Goal: Information Seeking & Learning: Learn about a topic

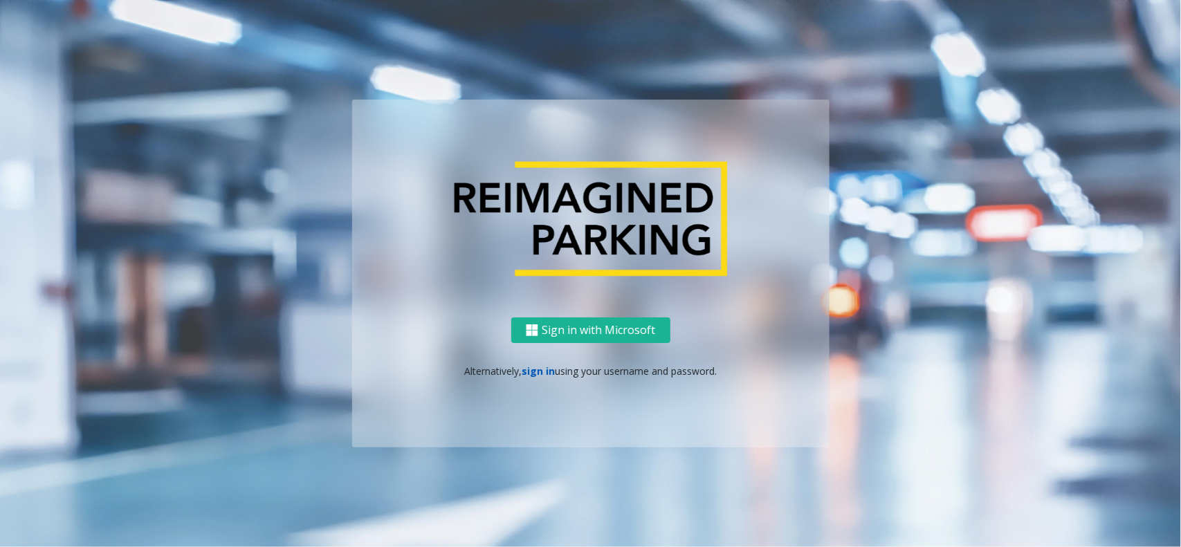
click at [533, 367] on link "sign in" at bounding box center [537, 370] width 33 height 13
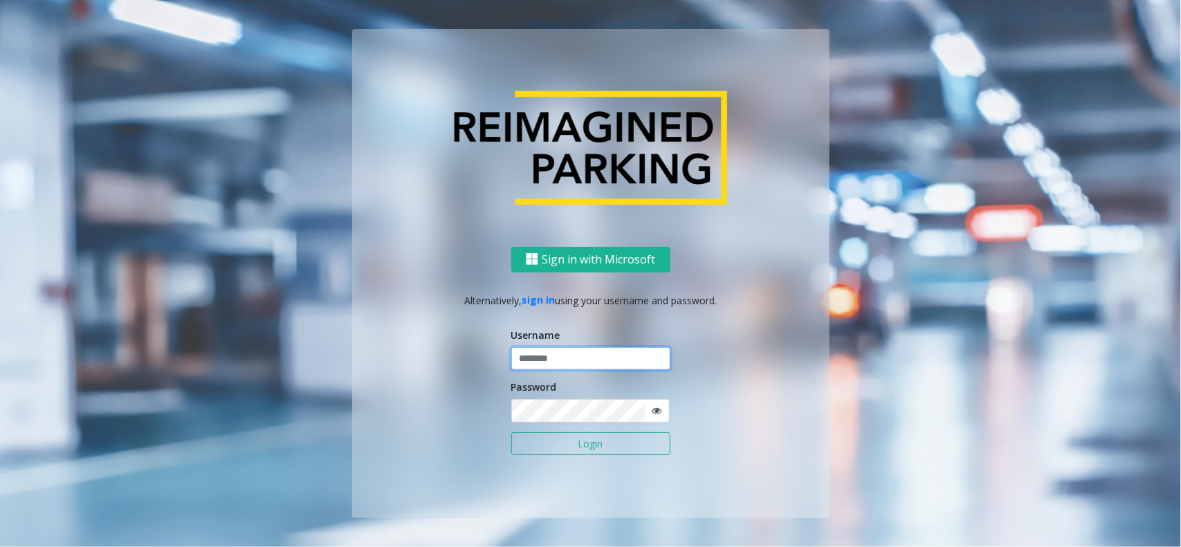
click at [541, 369] on input "text" at bounding box center [590, 359] width 159 height 24
type input "**********"
click at [511, 432] on button "Login" at bounding box center [590, 444] width 159 height 24
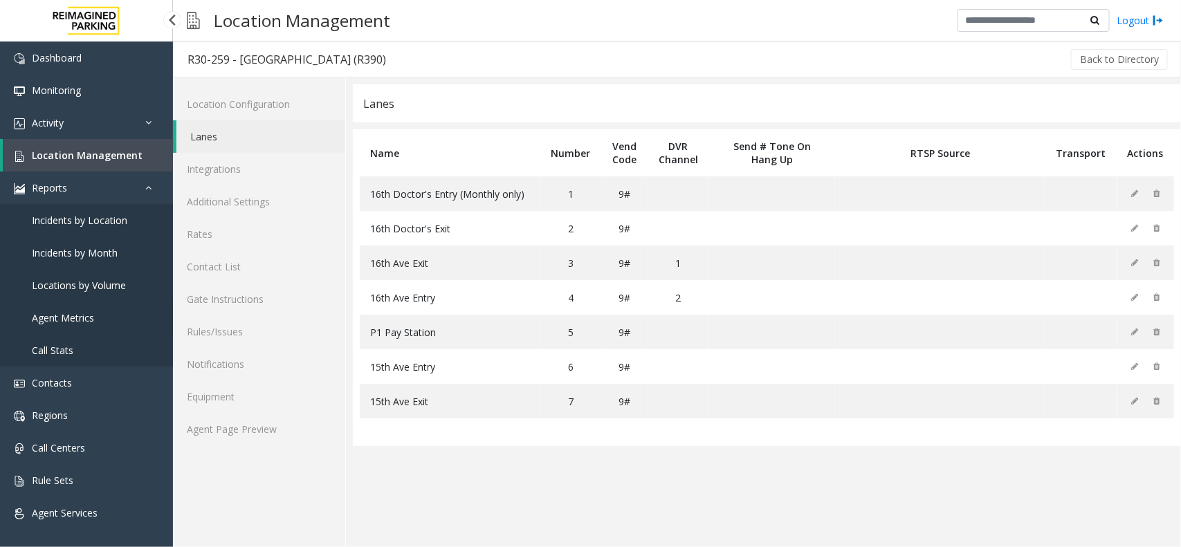
click at [54, 319] on span "Agent Metrics" at bounding box center [63, 317] width 62 height 13
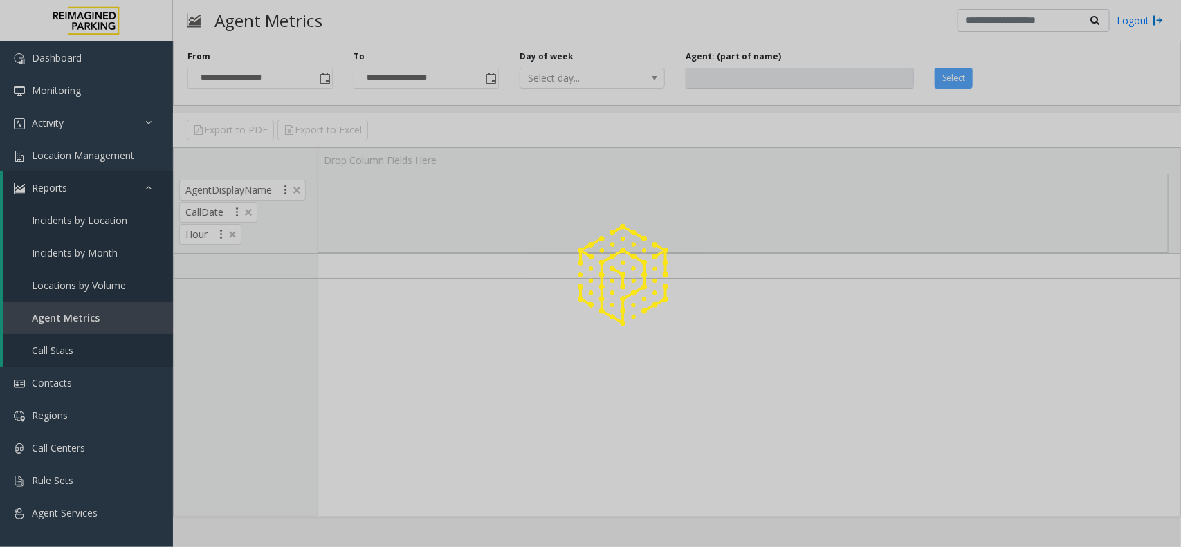
click at [91, 311] on div at bounding box center [590, 273] width 1181 height 547
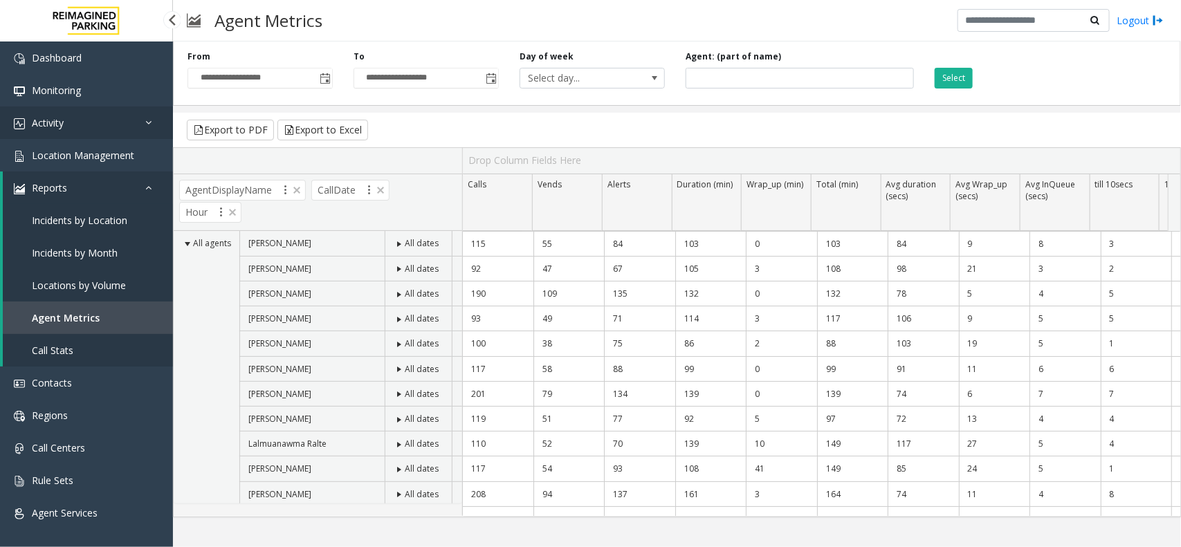
click at [105, 123] on link "Activity" at bounding box center [86, 123] width 173 height 33
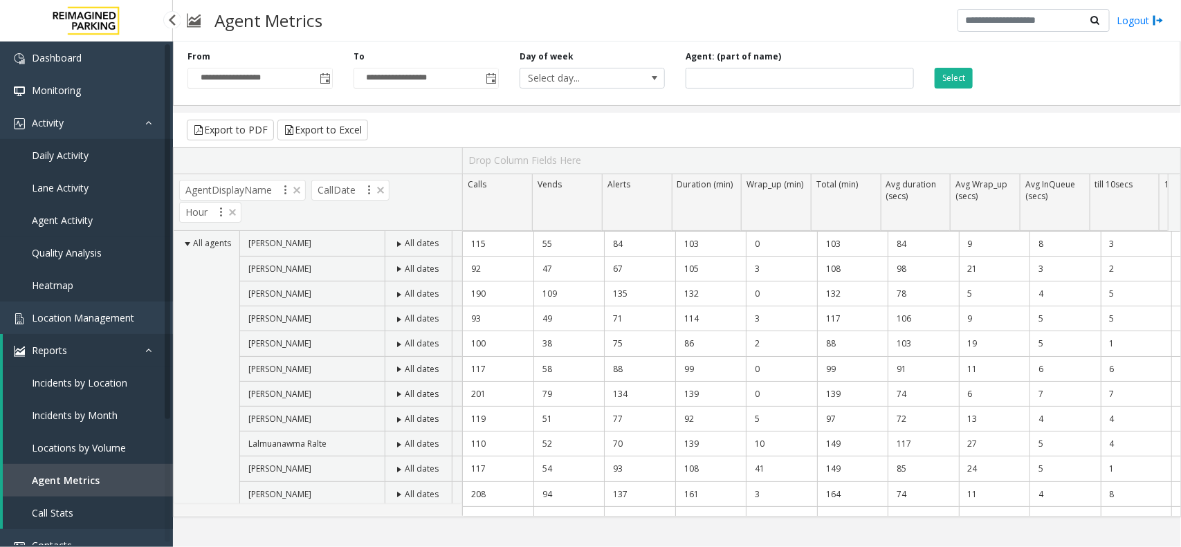
click at [71, 219] on span "Agent Activity" at bounding box center [62, 220] width 61 height 13
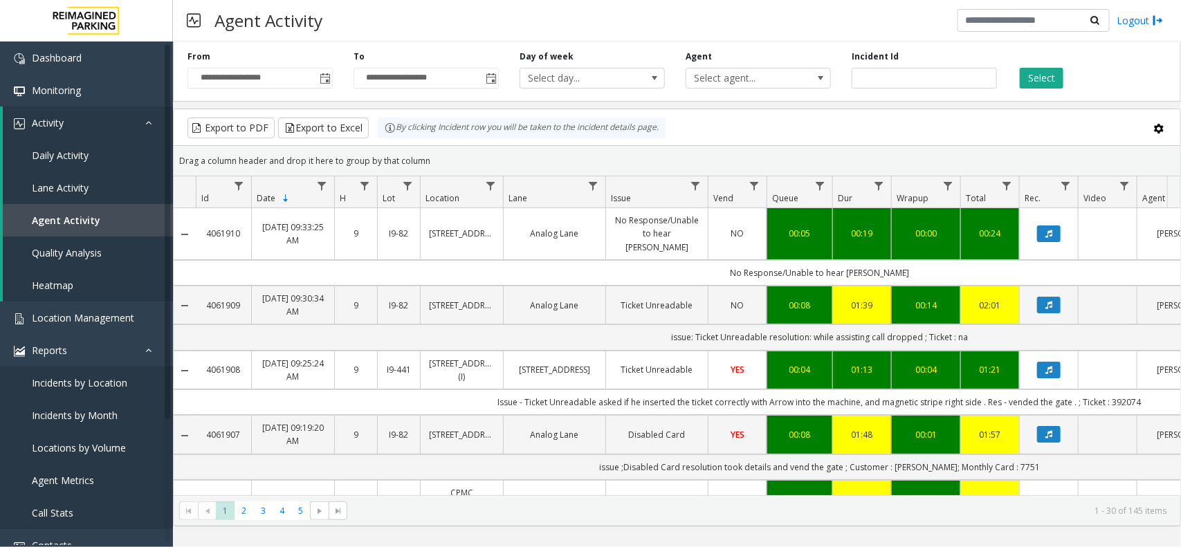
scroll to position [0, 196]
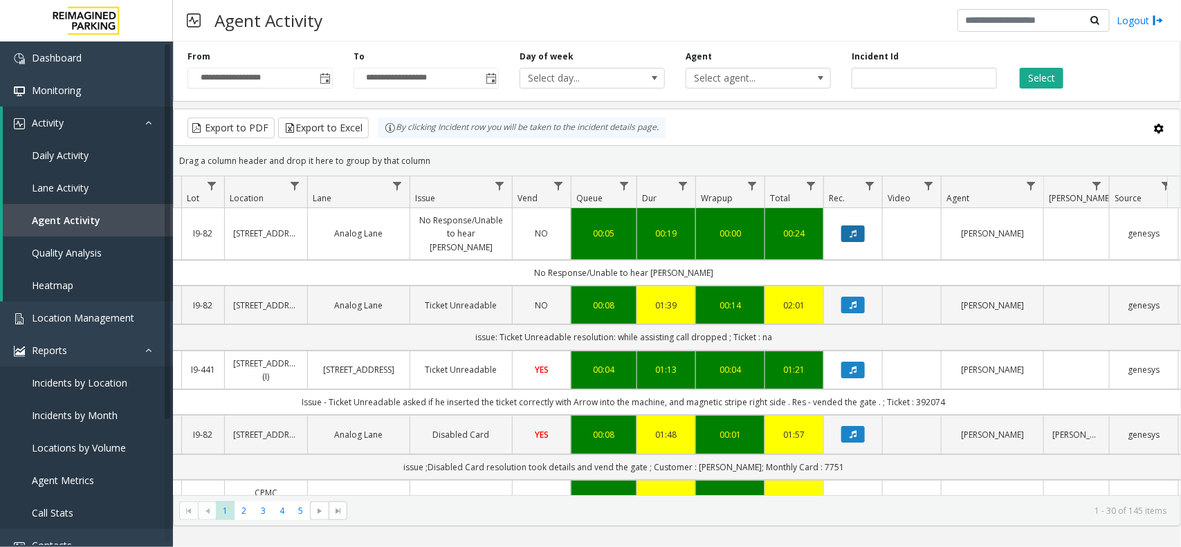
click at [851, 232] on icon "Data table" at bounding box center [852, 234] width 7 height 8
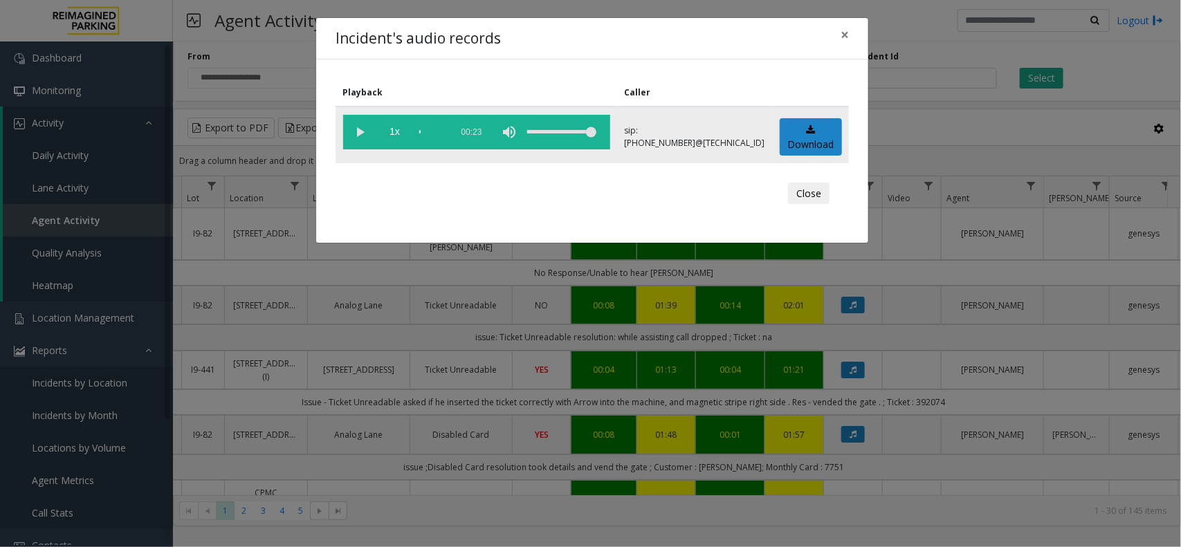
click at [353, 136] on vg-play-pause at bounding box center [360, 132] width 35 height 35
click at [360, 128] on vg-play-pause at bounding box center [360, 132] width 35 height 35
click at [463, 166] on div "Playback Caller 1x 00:23 sip:1030777900114165811148@67.223.103.47 Download Close" at bounding box center [592, 150] width 552 height 183
click at [844, 32] on span "×" at bounding box center [844, 34] width 8 height 19
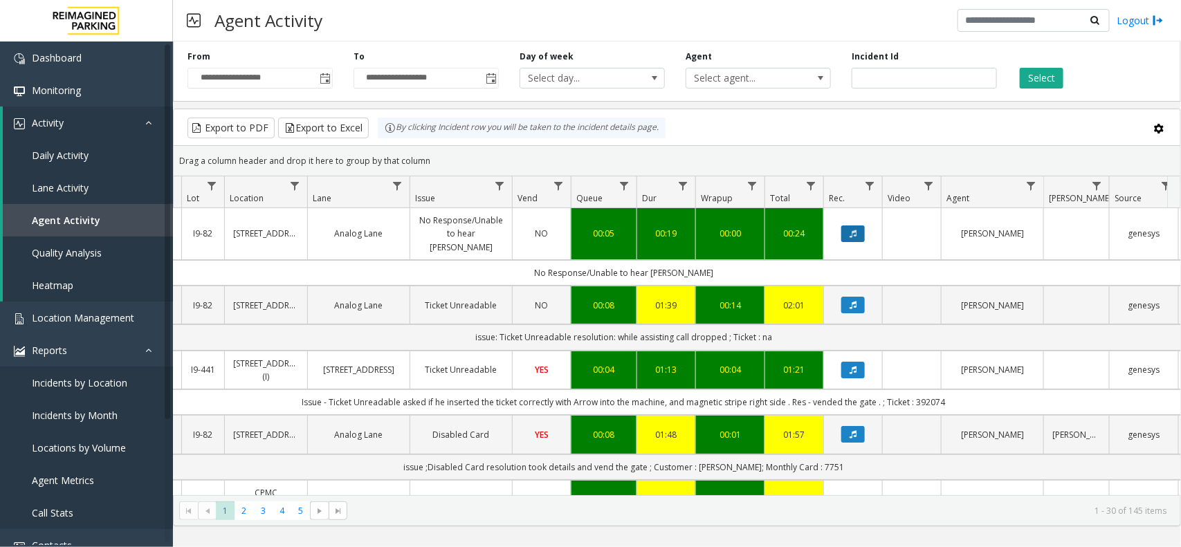
click at [852, 230] on icon "Data table" at bounding box center [852, 234] width 7 height 8
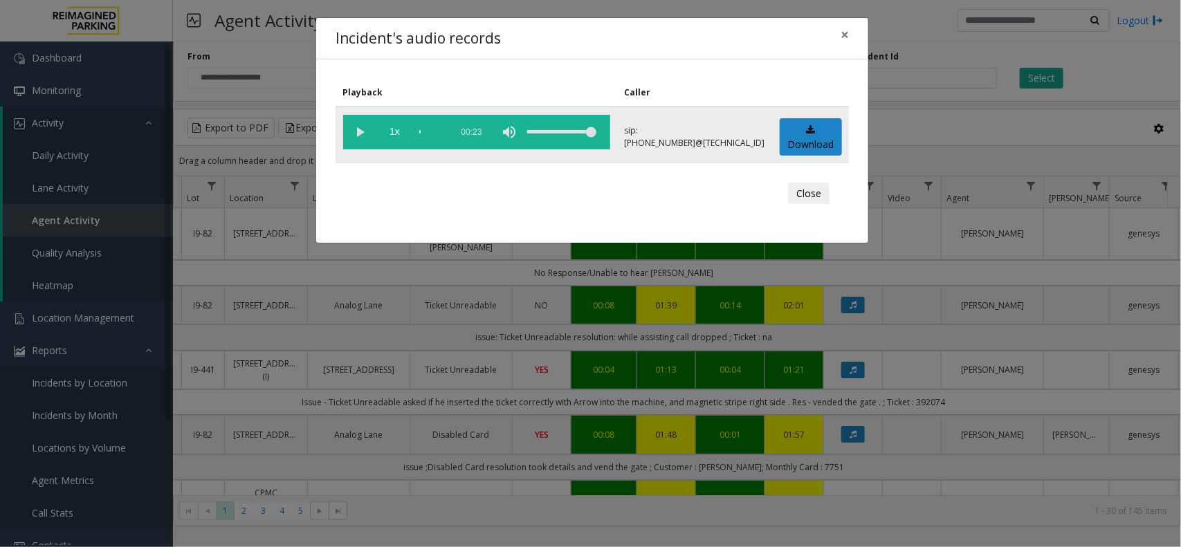
click at [362, 129] on vg-play-pause at bounding box center [360, 132] width 35 height 35
click at [351, 132] on vg-play-pause at bounding box center [360, 132] width 35 height 35
click at [353, 131] on vg-play-pause at bounding box center [360, 132] width 35 height 35
click at [423, 131] on vg-controls "1x 00:23" at bounding box center [476, 132] width 267 height 35
click at [859, 24] on div "Incident's audio records ×" at bounding box center [592, 39] width 552 height 42
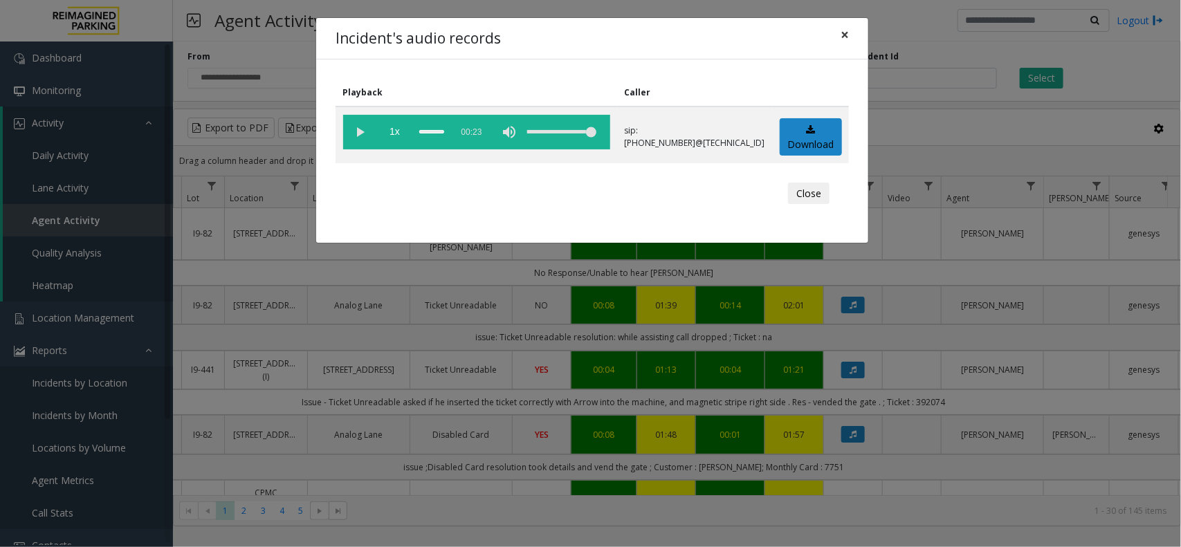
click at [844, 25] on span "×" at bounding box center [844, 34] width 8 height 19
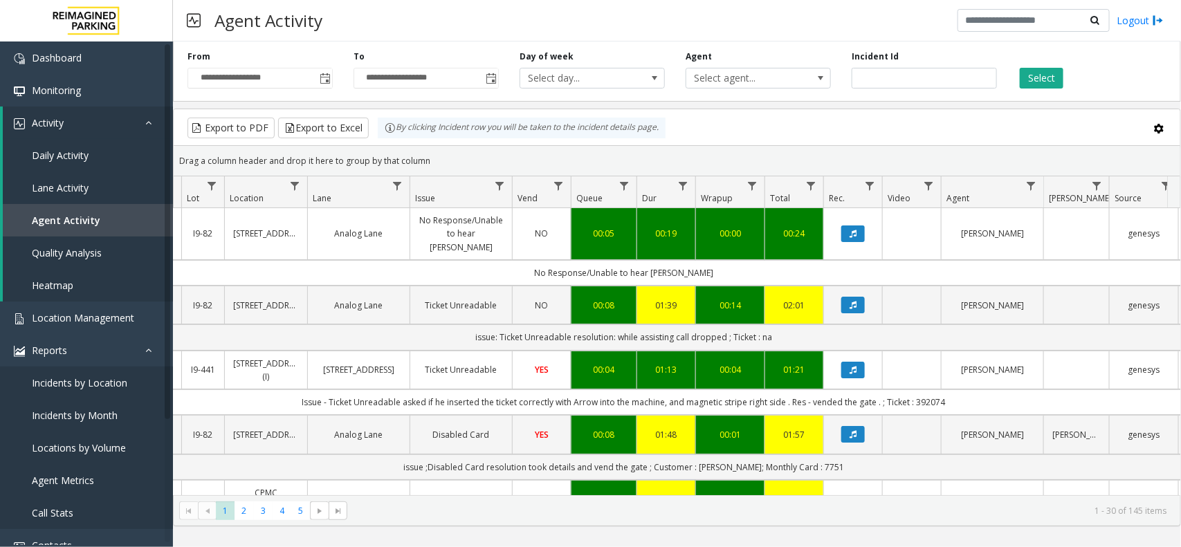
click at [513, 228] on td "NO" at bounding box center [541, 234] width 59 height 52
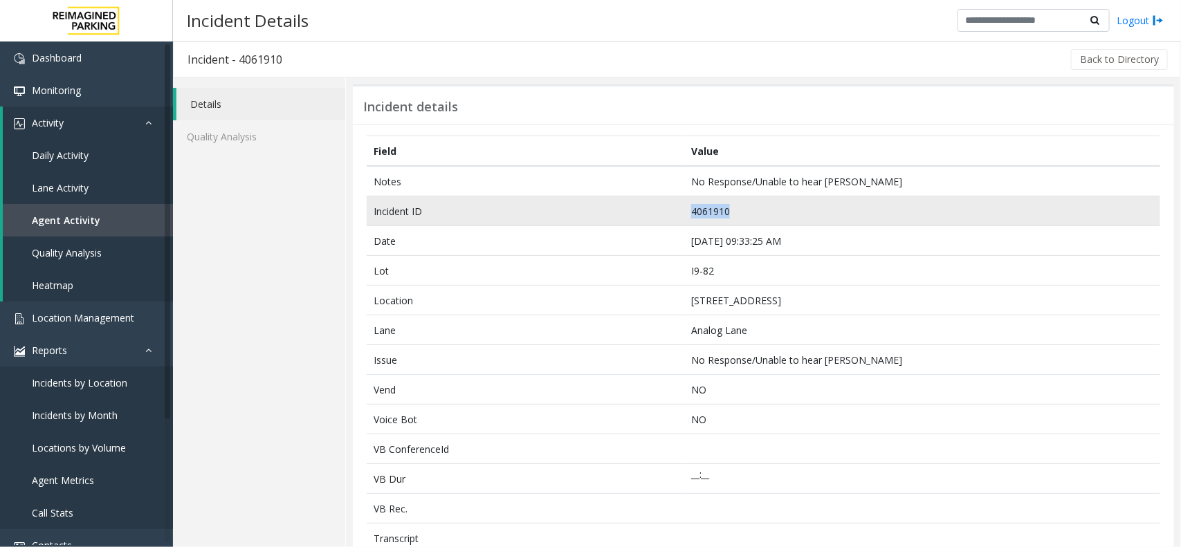
drag, startPoint x: 766, startPoint y: 212, endPoint x: 679, endPoint y: 212, distance: 87.1
click at [684, 212] on td "4061910" at bounding box center [922, 211] width 476 height 30
copy td "4061910"
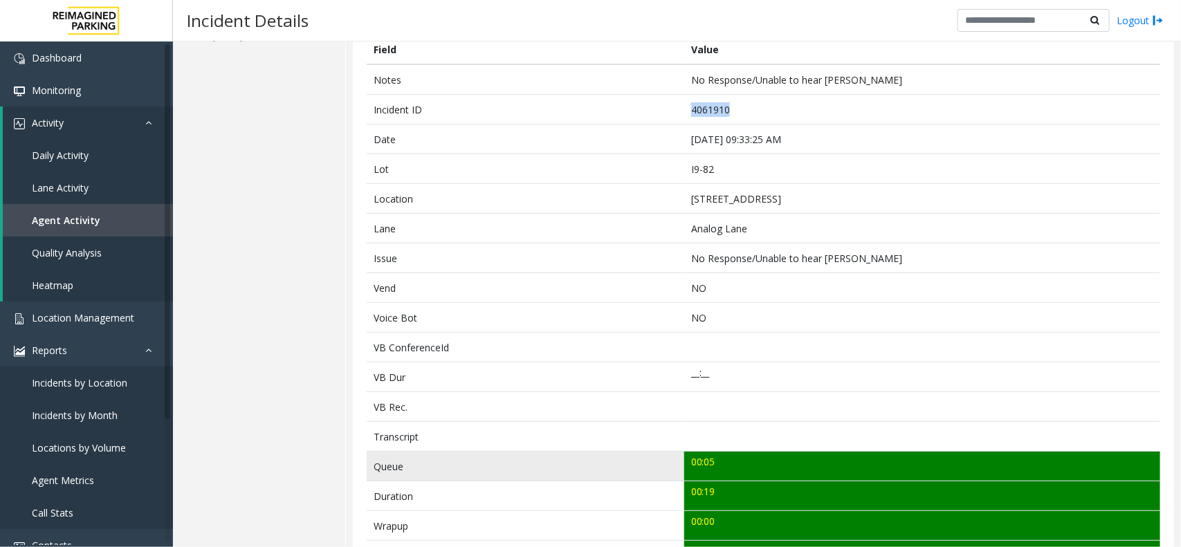
scroll to position [259, 0]
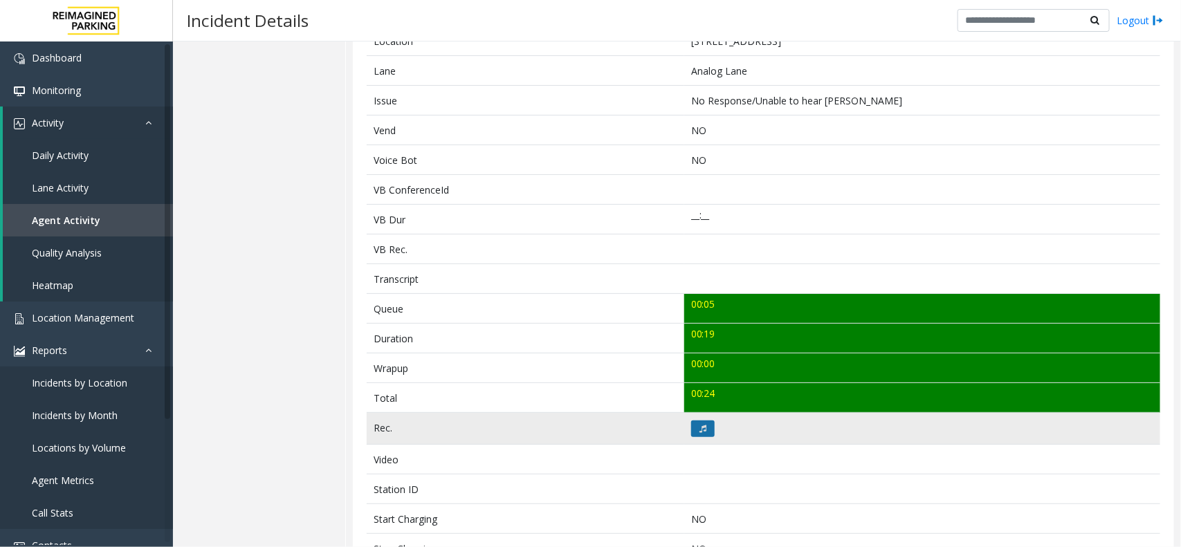
click at [695, 437] on button at bounding box center [703, 429] width 24 height 17
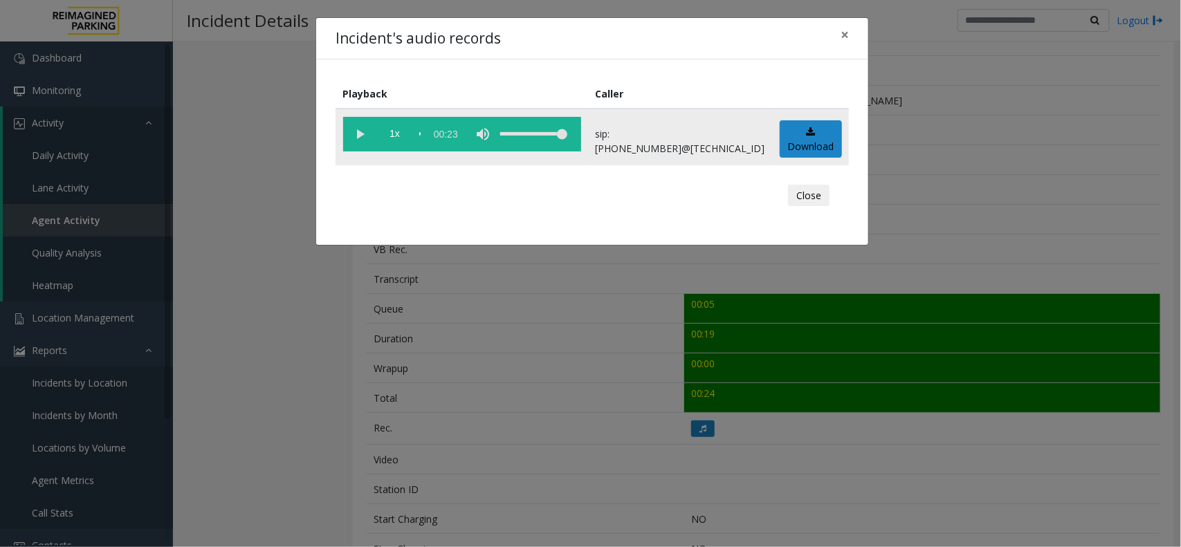
click at [363, 140] on vg-play-pause at bounding box center [360, 134] width 35 height 35
click at [356, 136] on vg-play-pause at bounding box center [360, 134] width 35 height 35
click at [842, 29] on span "×" at bounding box center [844, 34] width 8 height 19
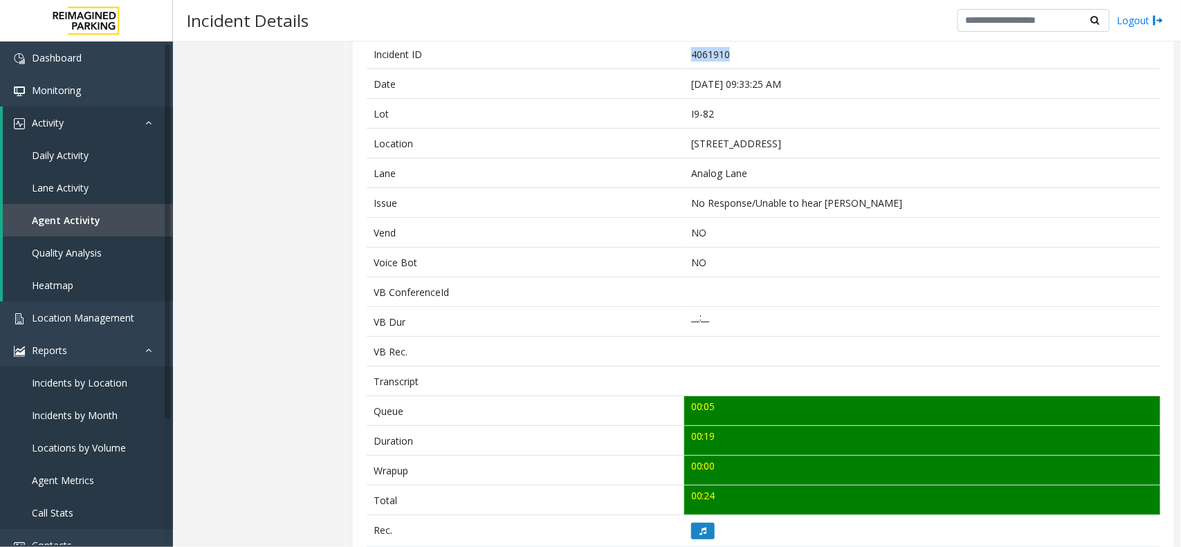
scroll to position [0, 0]
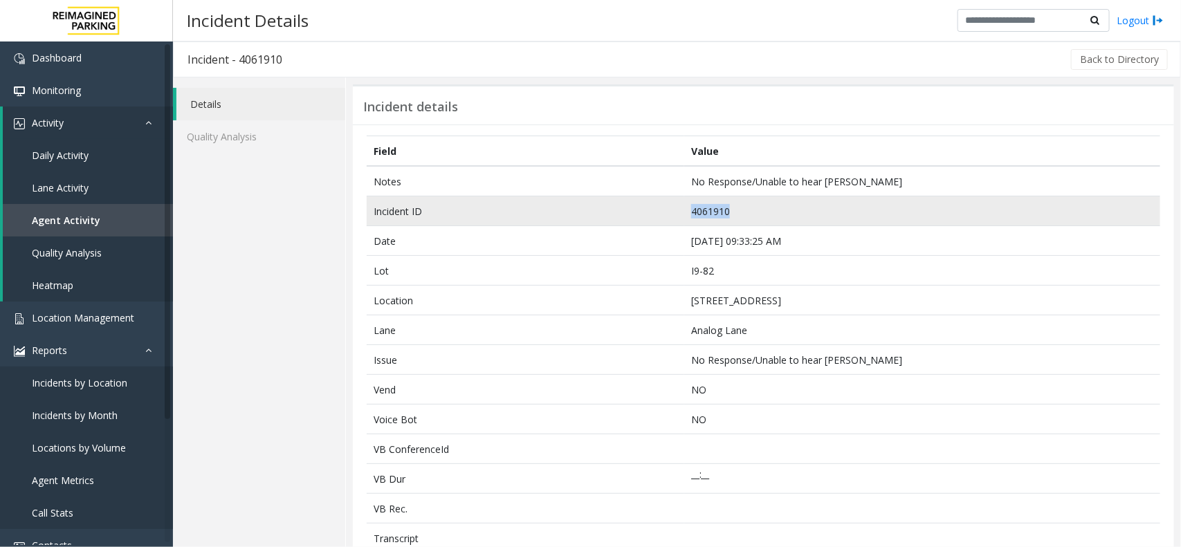
click at [706, 209] on td "4061910" at bounding box center [922, 211] width 476 height 30
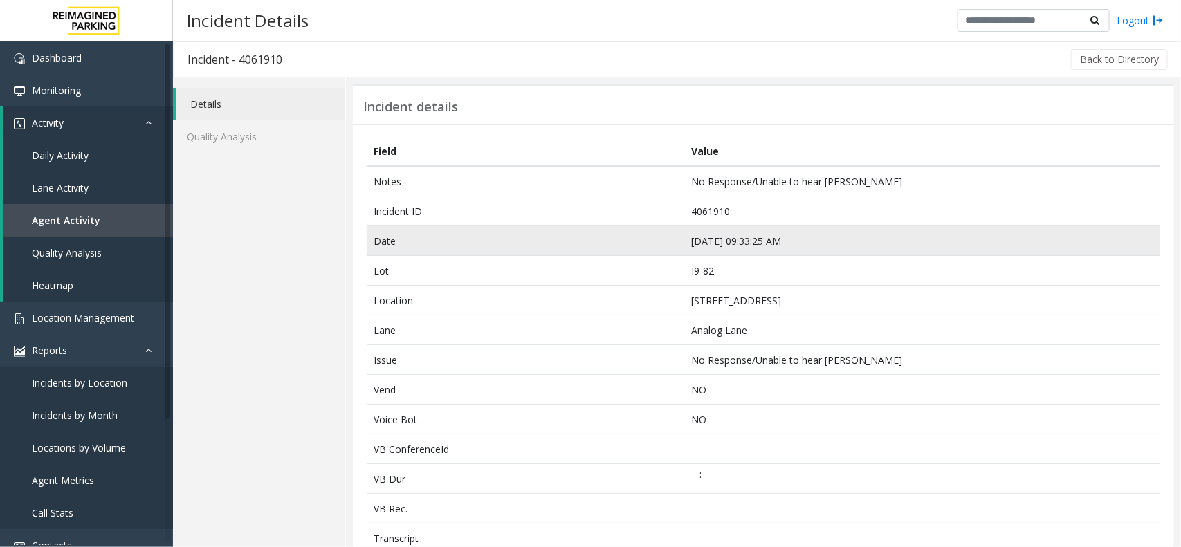
click at [750, 237] on td "Aug 23 09:33:25 AM" at bounding box center [922, 241] width 476 height 30
copy td "Aug 23 09:33:25 AM"
click at [764, 240] on td "Aug 23 09:33:25 AM" at bounding box center [922, 241] width 476 height 30
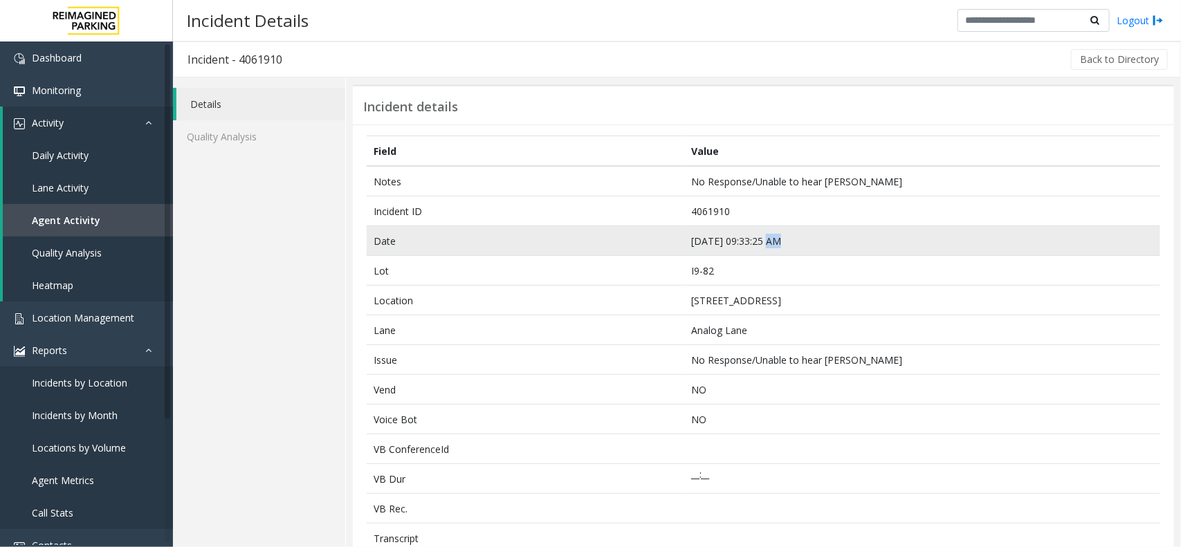
click at [764, 240] on td "Aug 23 09:33:25 AM" at bounding box center [922, 241] width 476 height 30
click at [731, 236] on td "Aug 23 09:33:25 AM" at bounding box center [922, 241] width 476 height 30
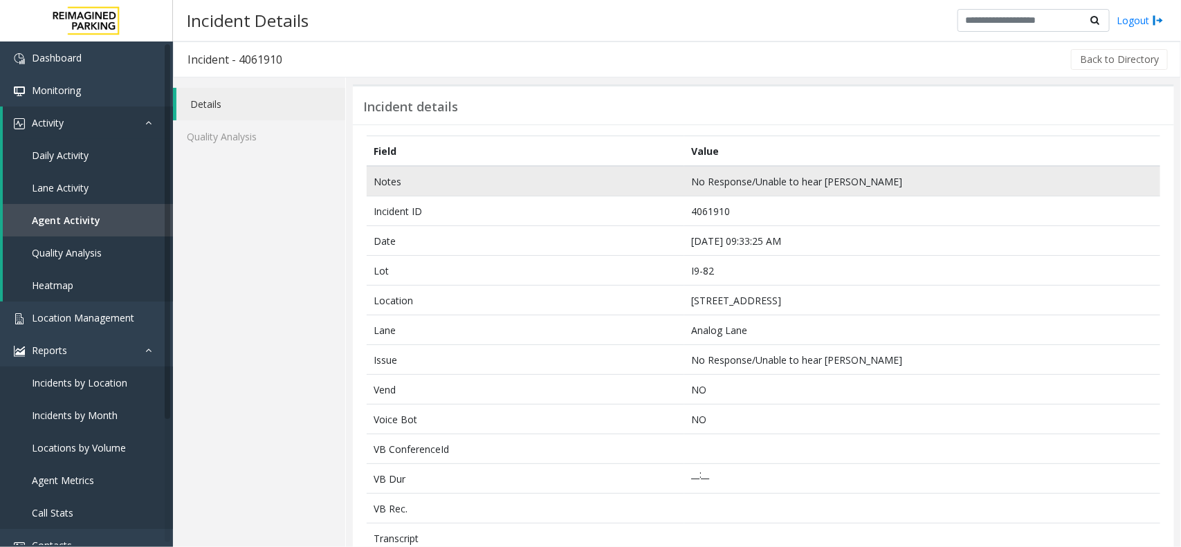
click at [811, 192] on td "No Response/Unable to hear [PERSON_NAME]" at bounding box center [922, 181] width 476 height 30
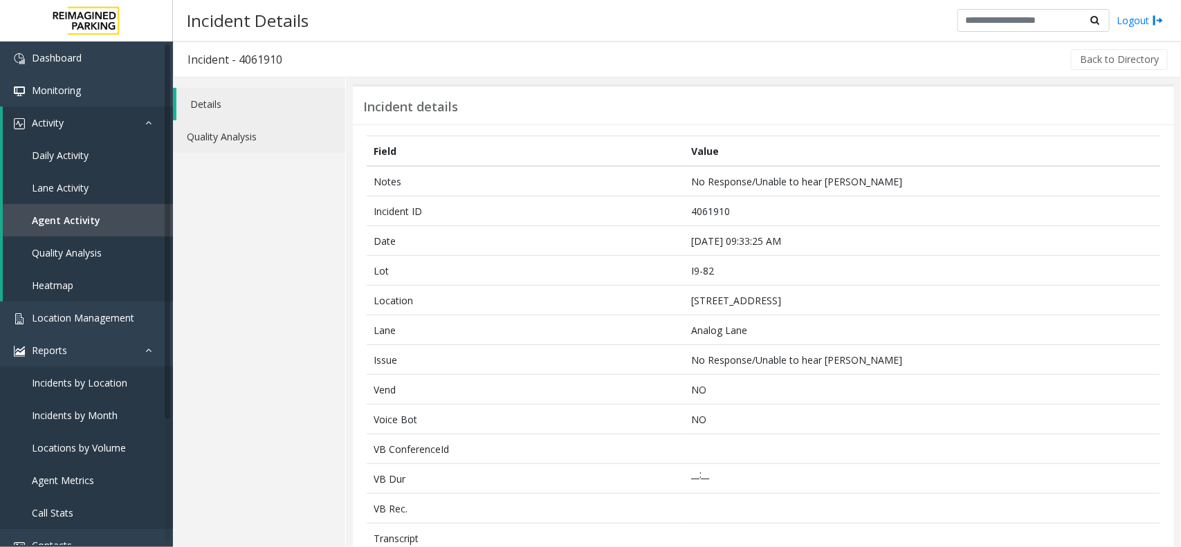
click at [222, 136] on link "Quality Analysis" at bounding box center [259, 136] width 172 height 33
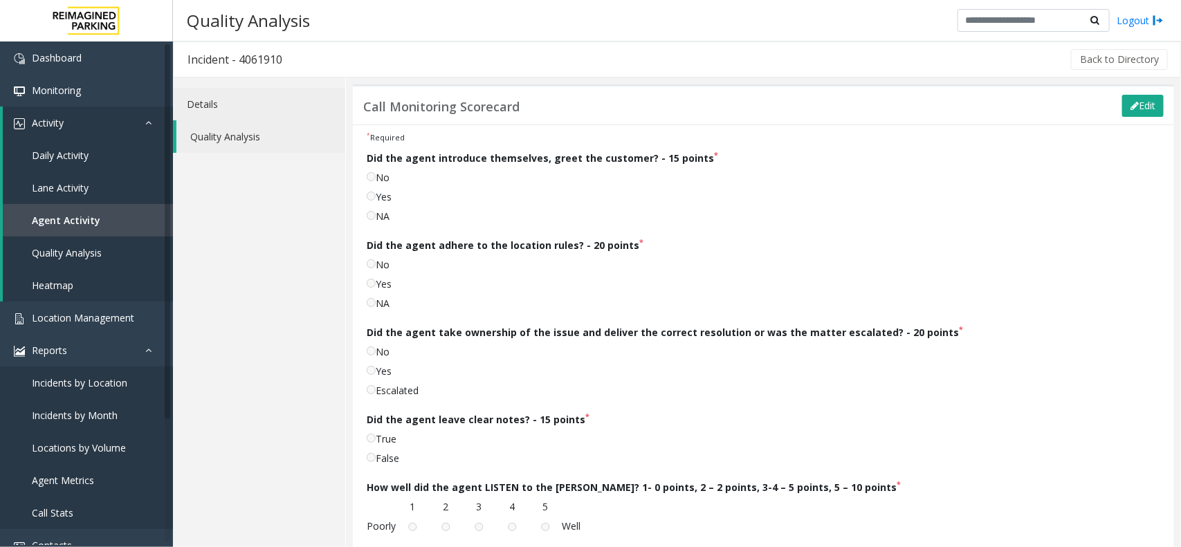
click at [211, 104] on link "Details" at bounding box center [259, 104] width 172 height 33
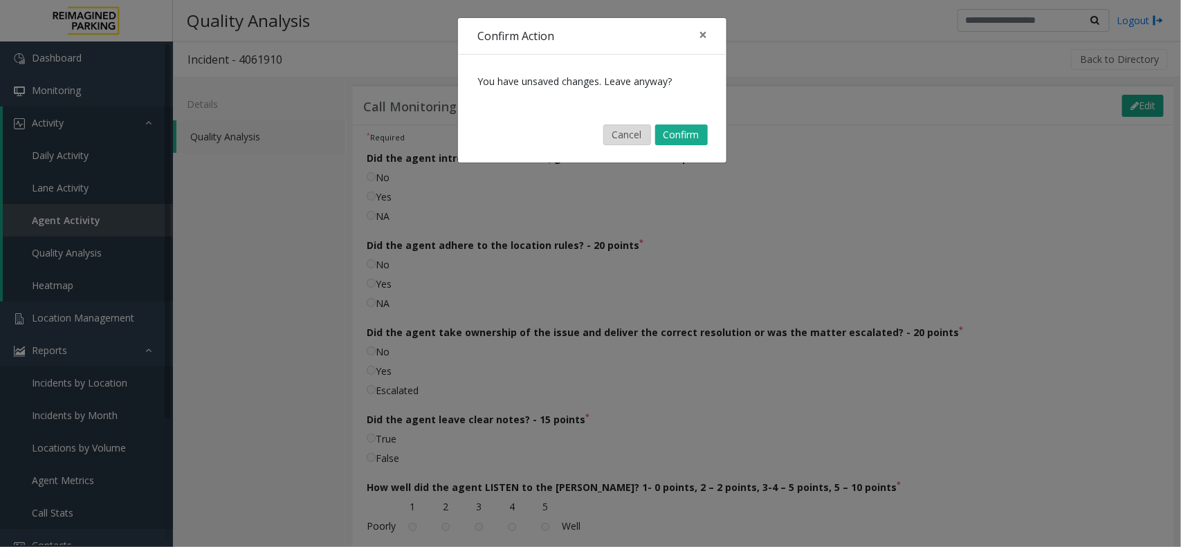
click at [637, 128] on button "Cancel" at bounding box center [627, 134] width 48 height 21
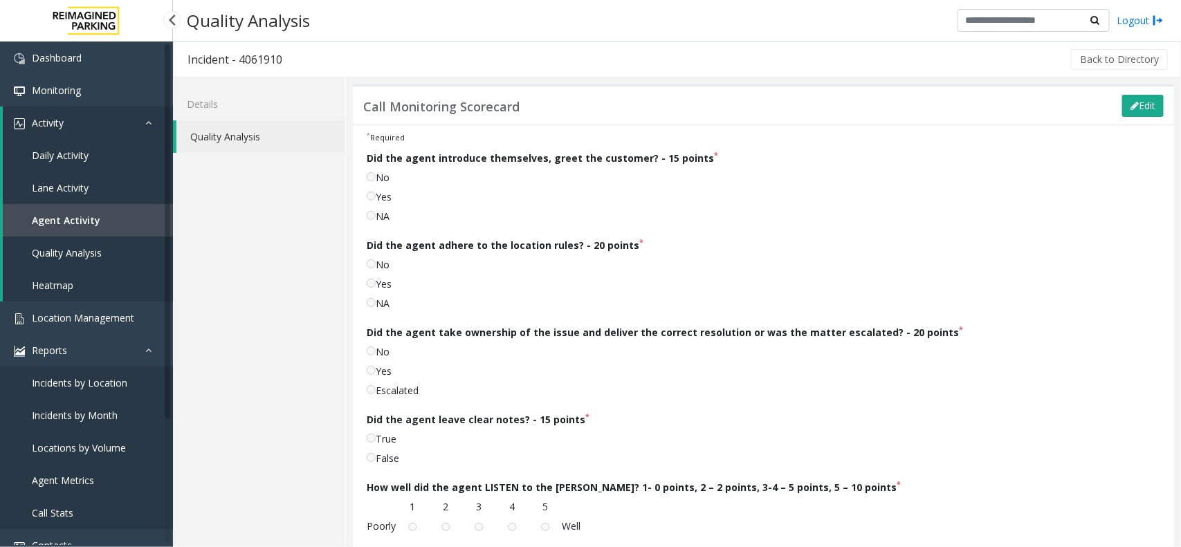
click at [138, 220] on link "Agent Activity" at bounding box center [88, 220] width 170 height 33
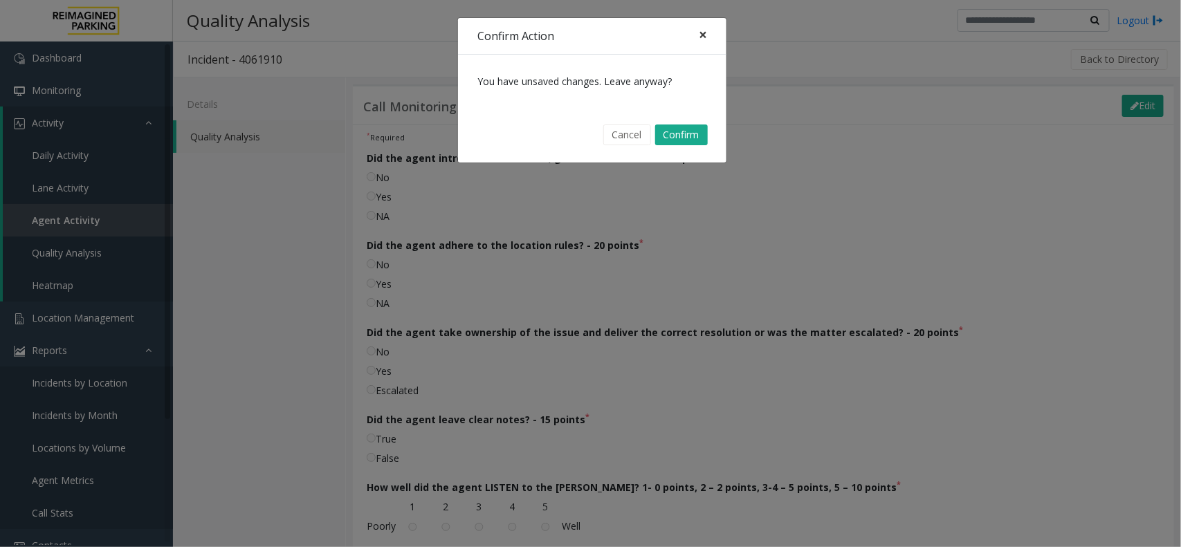
click at [707, 38] on button "×" at bounding box center [703, 35] width 28 height 34
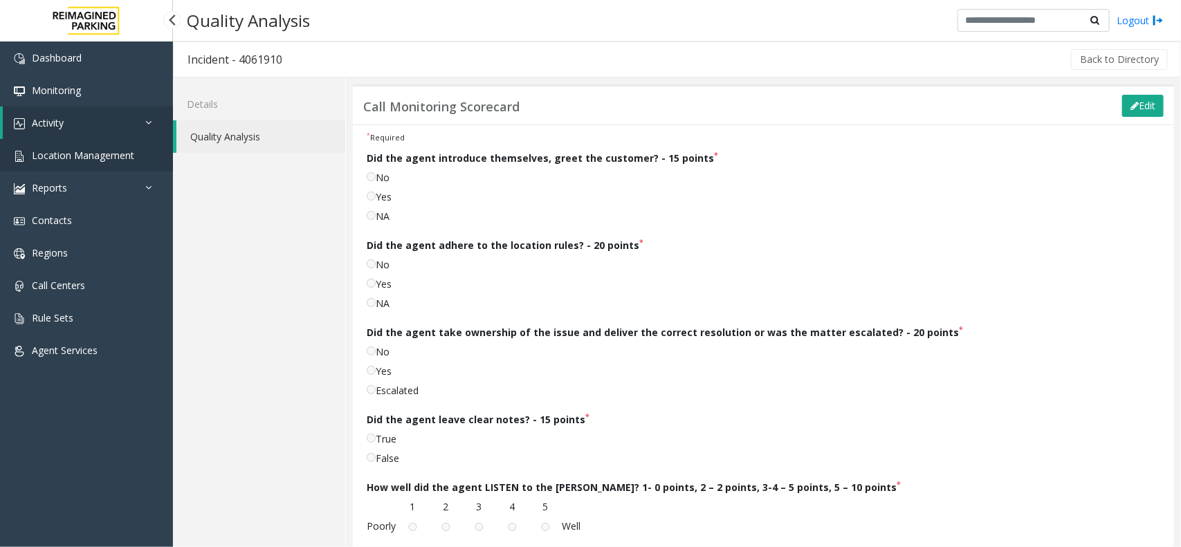
click at [78, 146] on link "Location Management" at bounding box center [86, 155] width 173 height 33
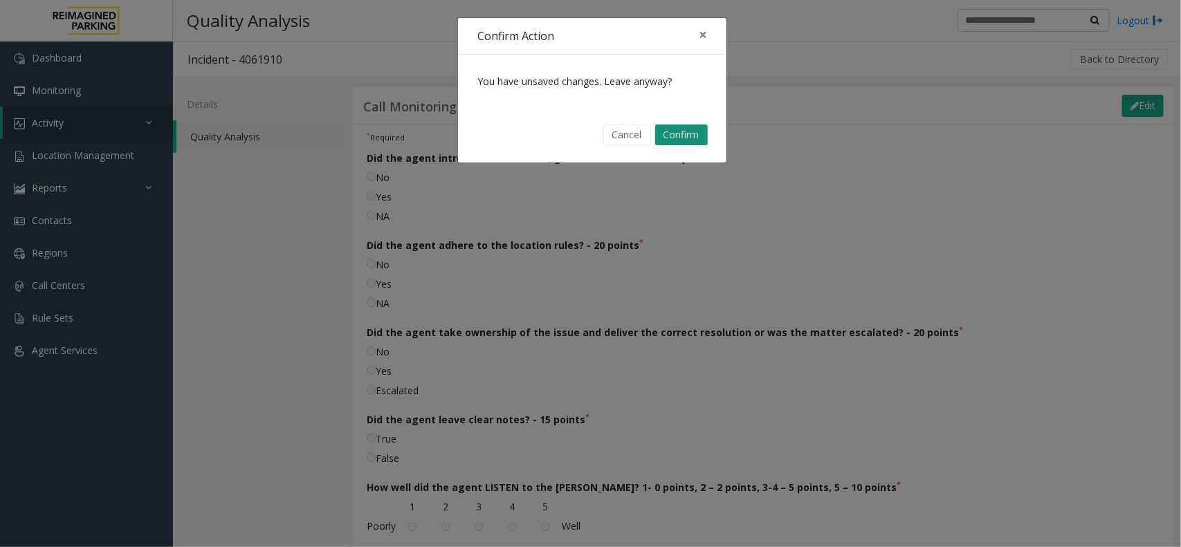
click at [669, 138] on button "Confirm" at bounding box center [681, 134] width 53 height 21
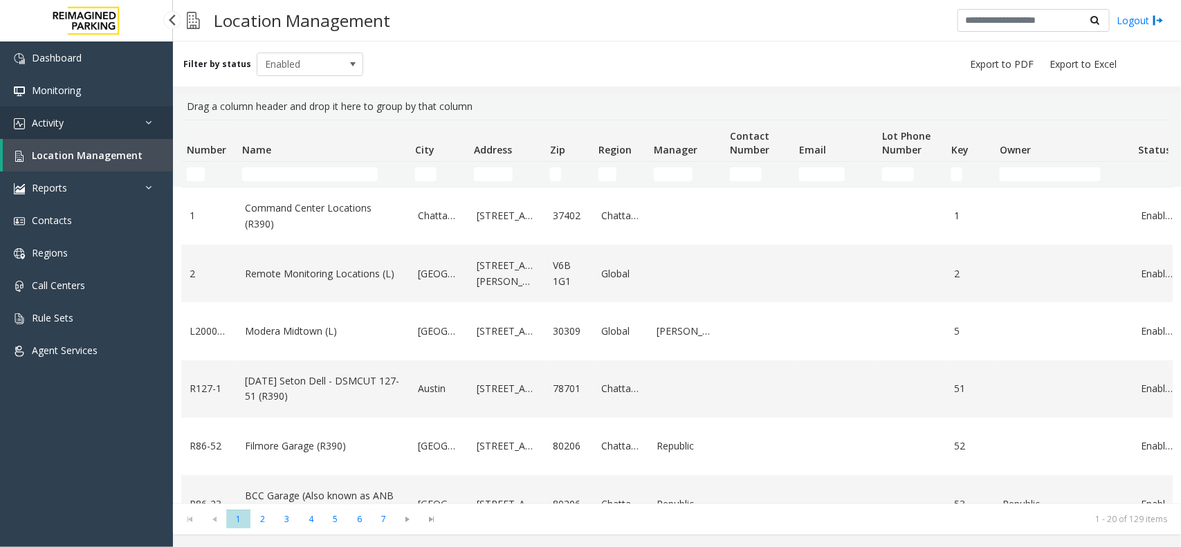
click at [91, 120] on link "Activity" at bounding box center [86, 123] width 173 height 33
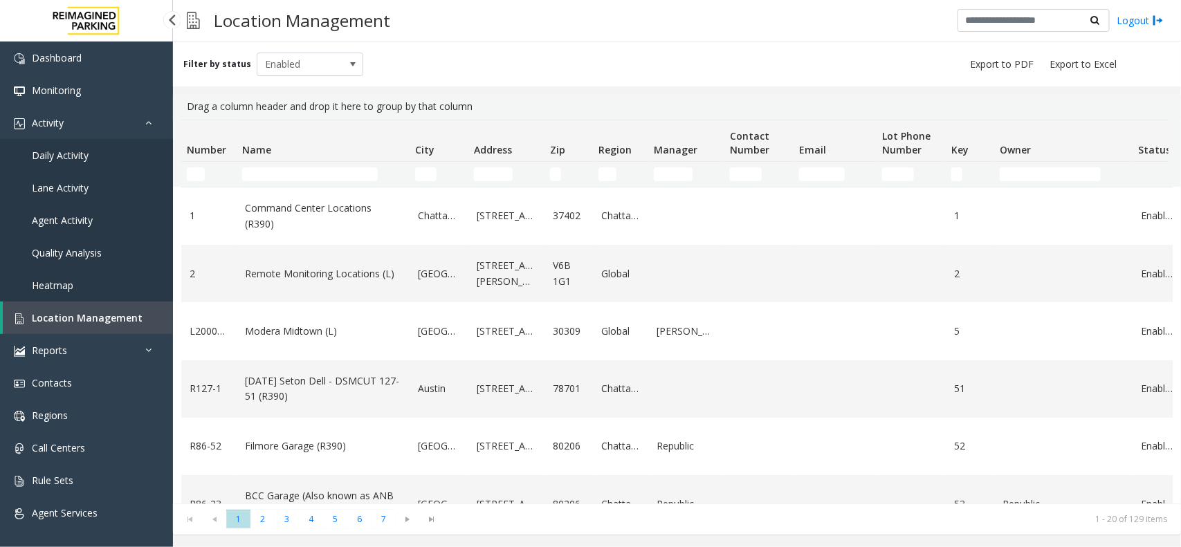
click at [69, 223] on span "Agent Activity" at bounding box center [62, 220] width 61 height 13
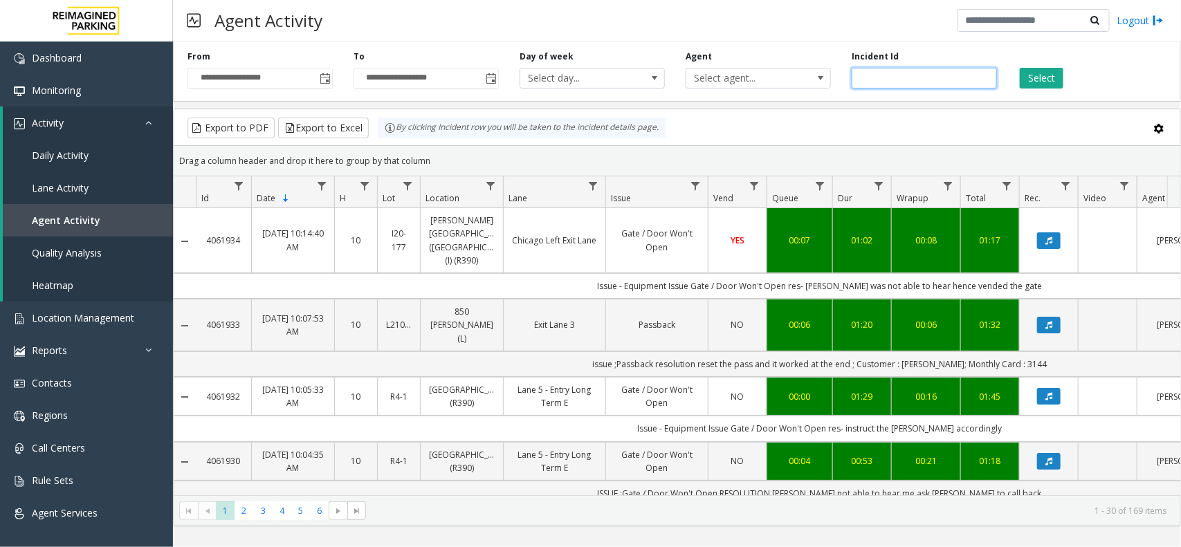
click at [903, 77] on input "number" at bounding box center [923, 78] width 145 height 21
paste input "*******"
type input "*******"
click at [1039, 75] on button "Select" at bounding box center [1041, 78] width 44 height 21
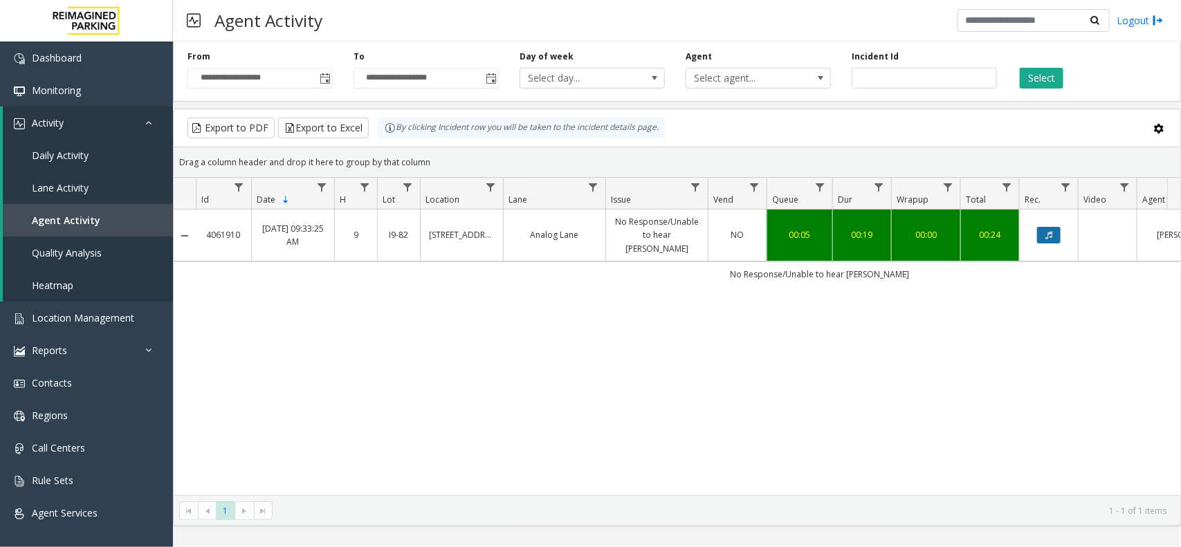
click at [1050, 231] on icon "Data table" at bounding box center [1048, 235] width 7 height 8
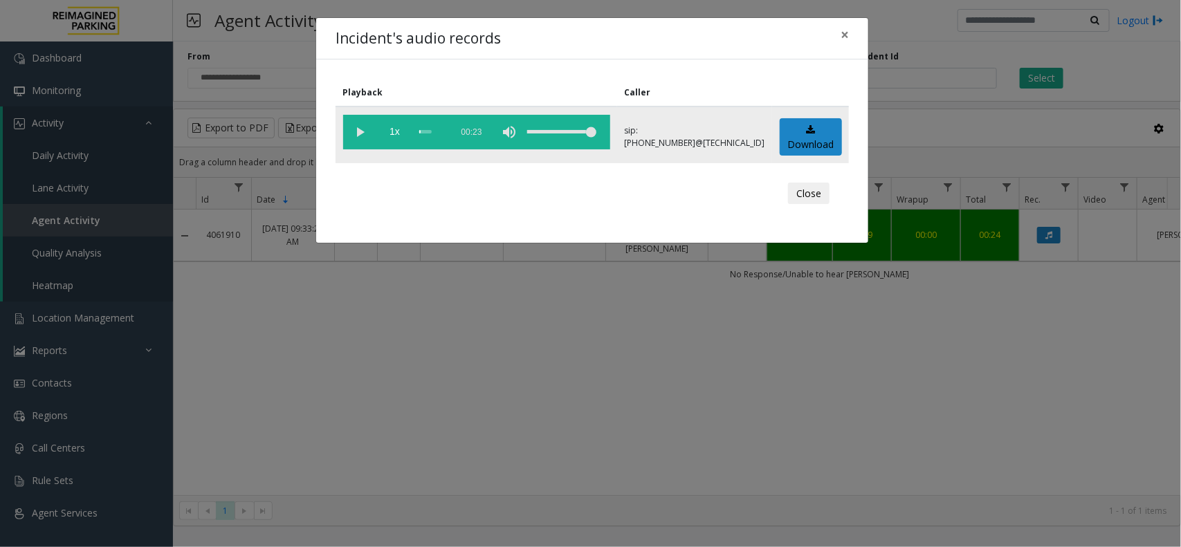
click at [362, 127] on vg-play-pause at bounding box center [360, 132] width 35 height 35
click at [660, 315] on div "Incident's audio records × Playback Caller 1x 00:23 sip:[PHONE_NUMBER]@[TECHNIC…" at bounding box center [590, 273] width 1181 height 547
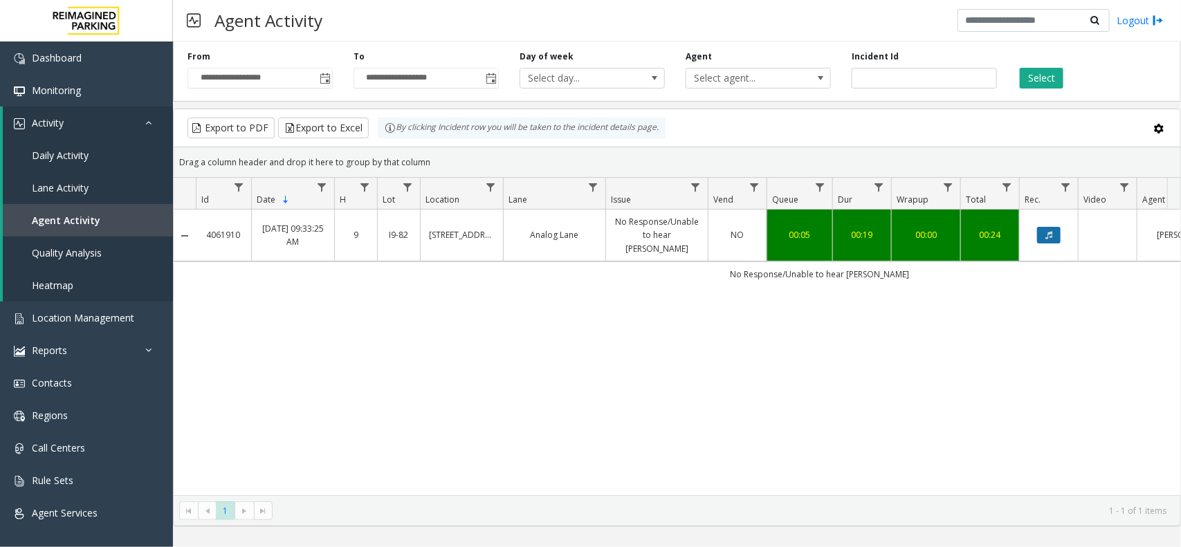
click at [1045, 227] on button "Data table" at bounding box center [1049, 235] width 24 height 17
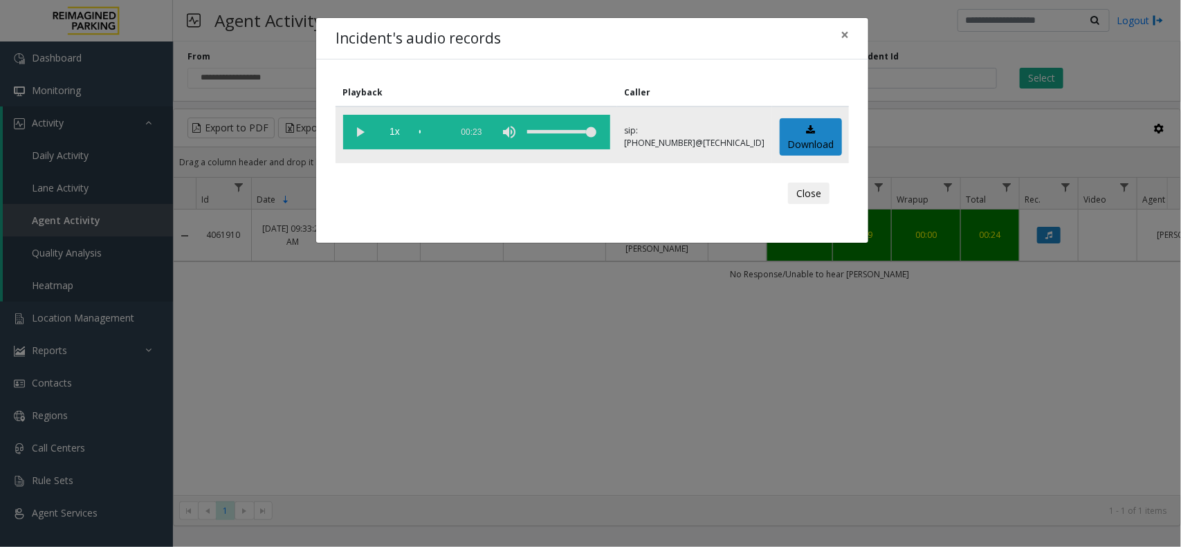
click at [364, 129] on vg-play-pause at bounding box center [360, 132] width 35 height 35
click at [418, 129] on vg-controls "1x 00:23" at bounding box center [476, 132] width 267 height 35
click at [350, 136] on vg-play-pause at bounding box center [360, 132] width 35 height 35
click at [353, 133] on vg-play-pause at bounding box center [360, 132] width 35 height 35
drag, startPoint x: 424, startPoint y: 129, endPoint x: 410, endPoint y: 133, distance: 14.4
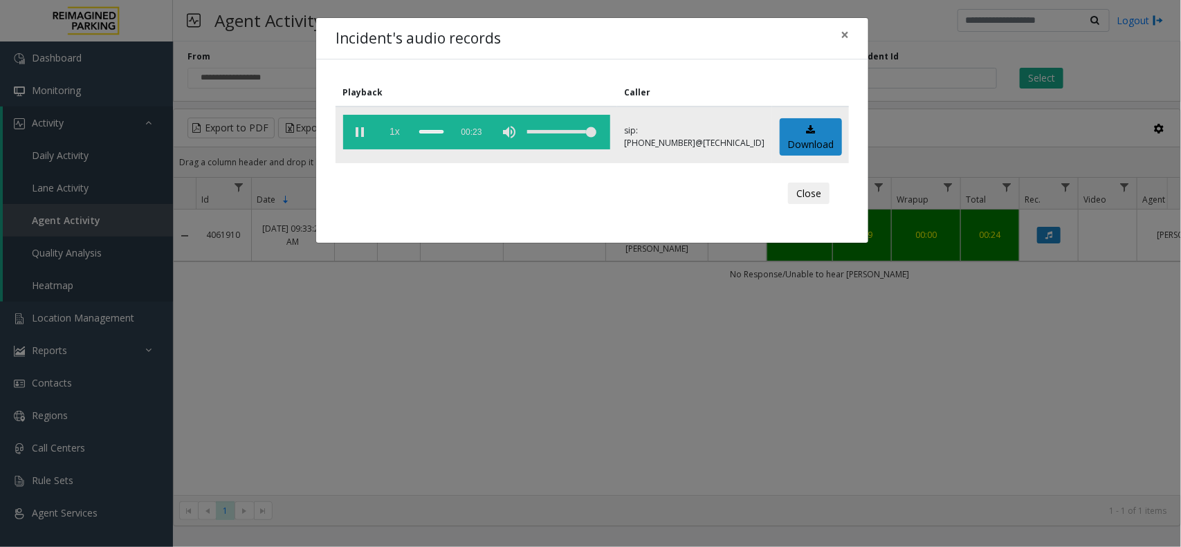
click at [410, 133] on vg-controls "1x 00:23" at bounding box center [476, 132] width 267 height 35
click at [419, 131] on vg-controls "1x 00:23" at bounding box center [476, 132] width 267 height 35
click at [419, 130] on vg-controls "1x 00:23" at bounding box center [476, 132] width 267 height 35
drag, startPoint x: 813, startPoint y: 447, endPoint x: 784, endPoint y: 282, distance: 167.3
click at [809, 443] on div "Incident's audio records × Playback Caller 1x 00:23 sip:[PHONE_NUMBER]@[TECHNIC…" at bounding box center [590, 273] width 1181 height 547
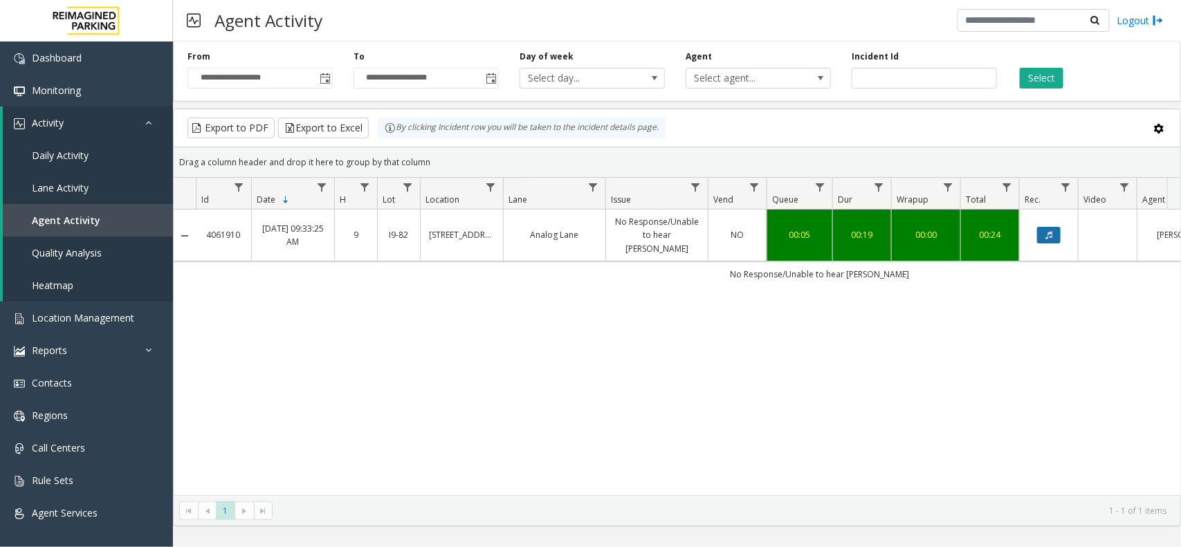
click at [1042, 227] on button "Data table" at bounding box center [1049, 235] width 24 height 17
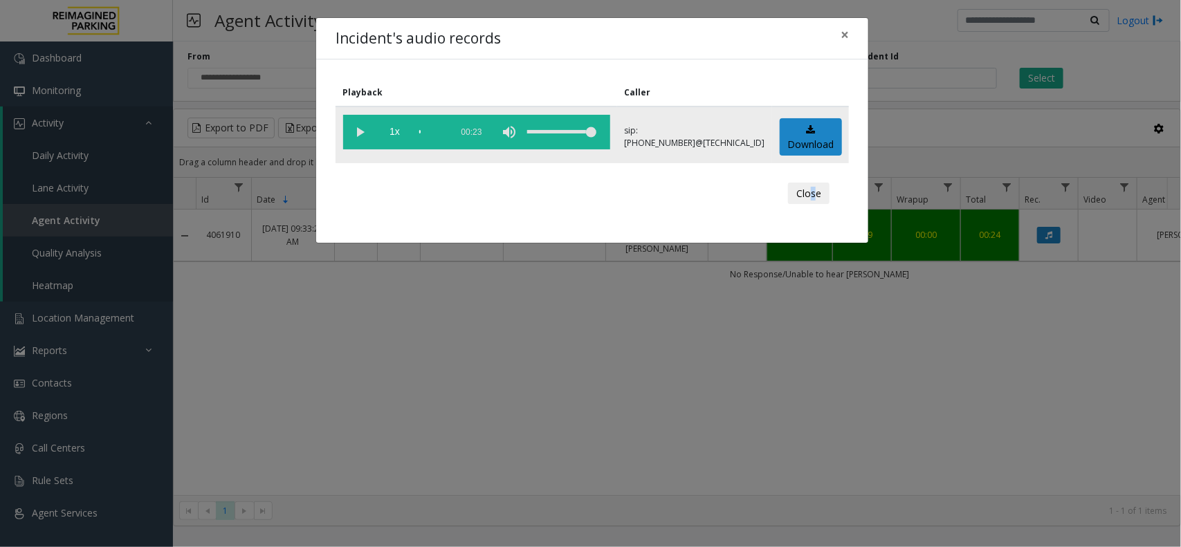
click at [354, 126] on vg-play-pause at bounding box center [360, 132] width 35 height 35
click at [810, 194] on button "Close" at bounding box center [808, 194] width 41 height 22
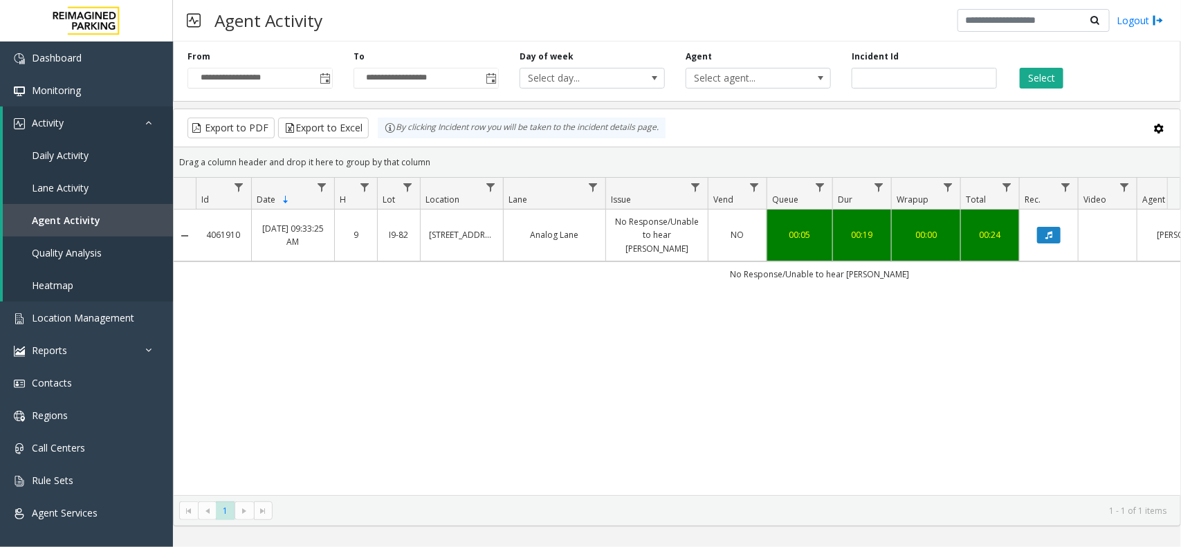
click at [732, 305] on div "4061910 Aug 23, 2025 09:33:25 AM 9 I9-82 777 Bay St. (I) Analog Lane No Respons…" at bounding box center [677, 353] width 1006 height 286
click at [565, 347] on div "4061910 Aug 23, 2025 09:33:25 AM 9 I9-82 777 Bay St. (I) Analog Lane No Respons…" at bounding box center [677, 353] width 1006 height 286
click at [811, 264] on td "No Response/Unable to hear [PERSON_NAME]" at bounding box center [819, 273] width 1247 height 25
drag, startPoint x: 914, startPoint y: 75, endPoint x: 592, endPoint y: 41, distance: 324.0
click at [592, 41] on div "**********" at bounding box center [677, 69] width 1008 height 66
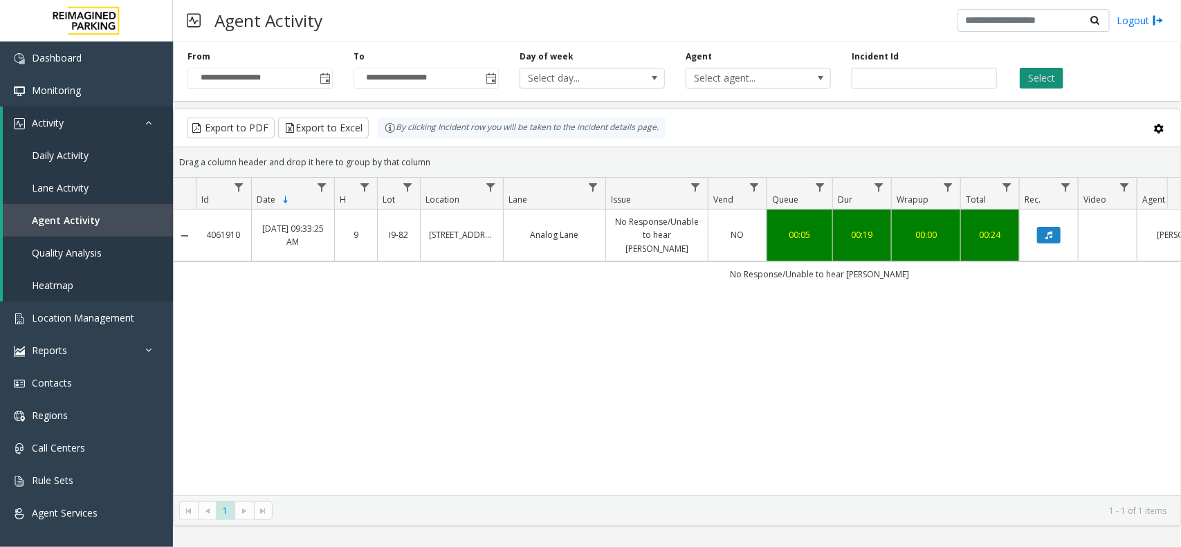
click at [1043, 83] on button "Select" at bounding box center [1041, 78] width 44 height 21
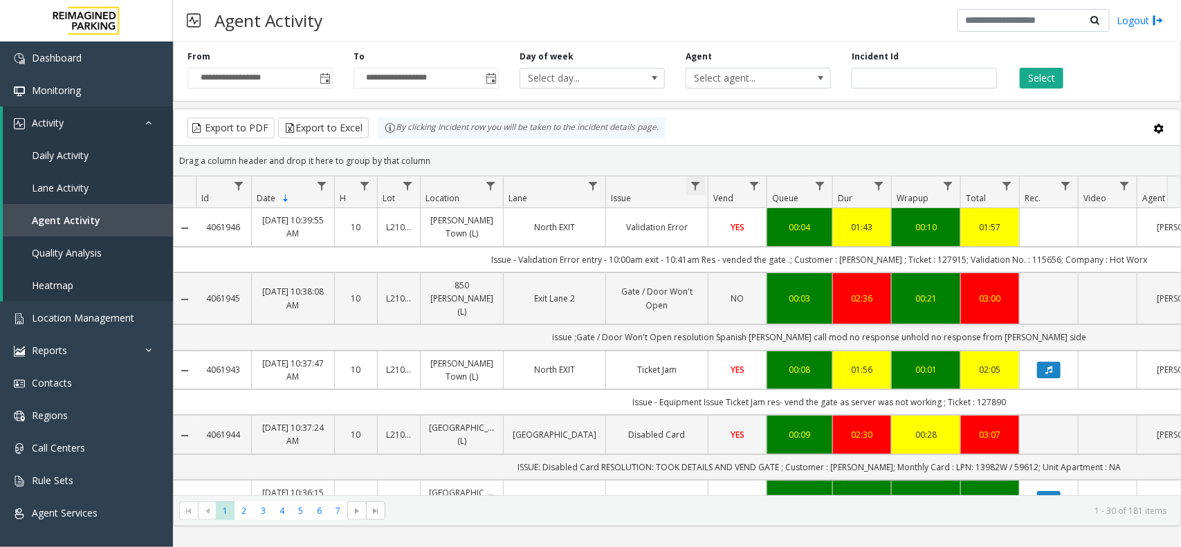
click at [693, 184] on span "Data table" at bounding box center [695, 186] width 11 height 11
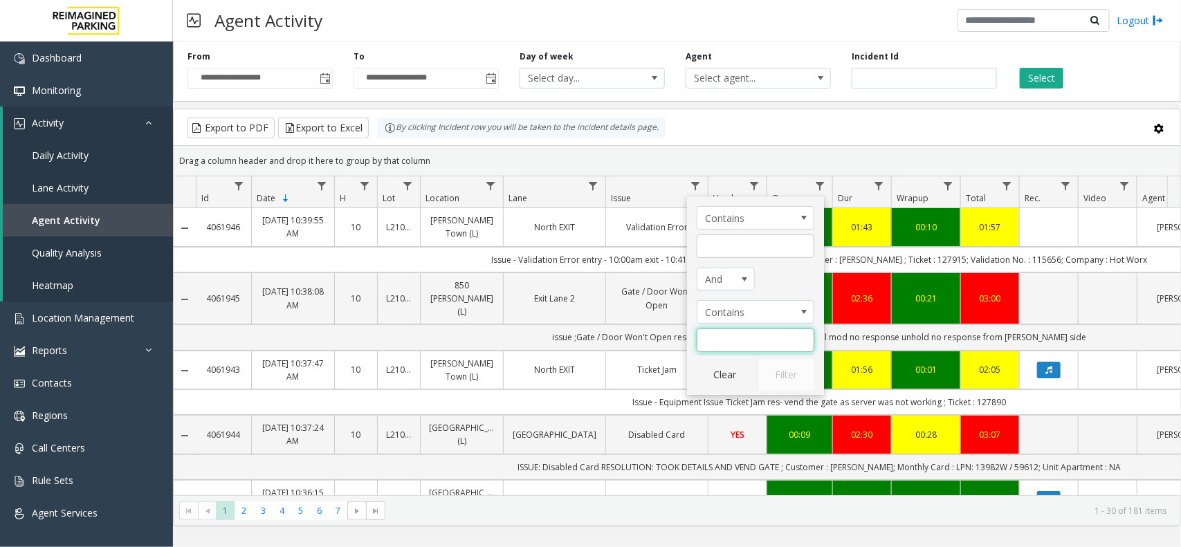
click at [725, 333] on input "Issue Filter" at bounding box center [755, 341] width 118 height 24
type input "**********"
click at [776, 368] on button "Filter" at bounding box center [785, 375] width 57 height 30
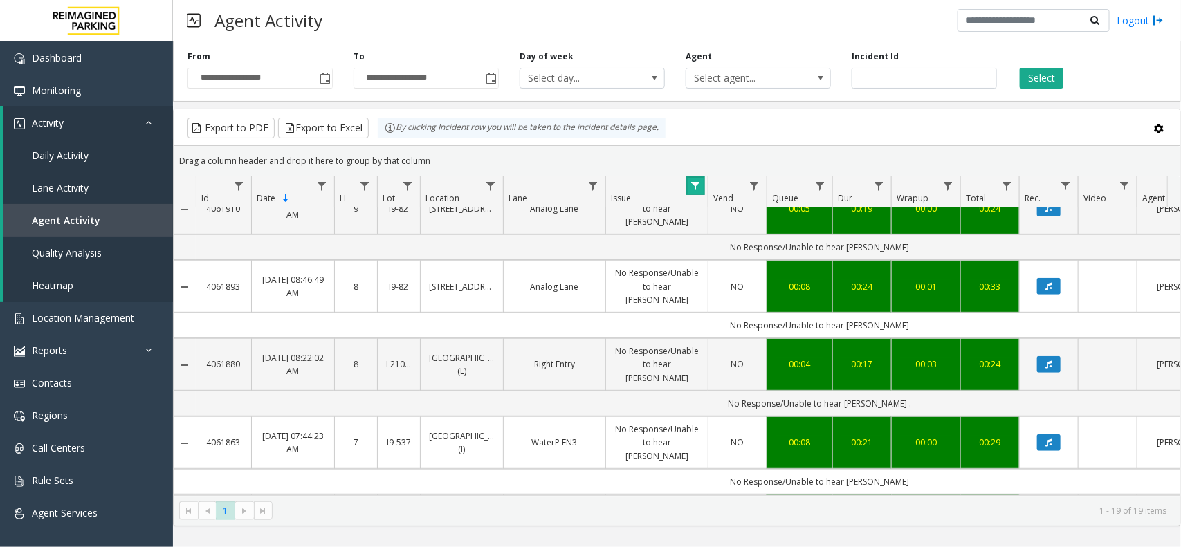
scroll to position [173, 0]
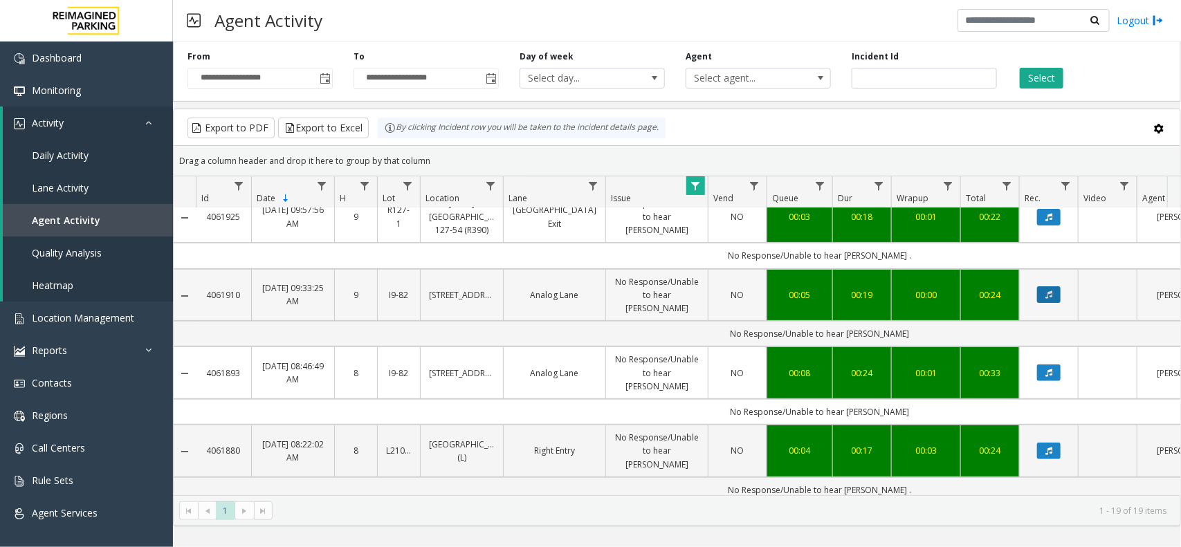
click at [1046, 290] on icon "Data table" at bounding box center [1048, 294] width 7 height 8
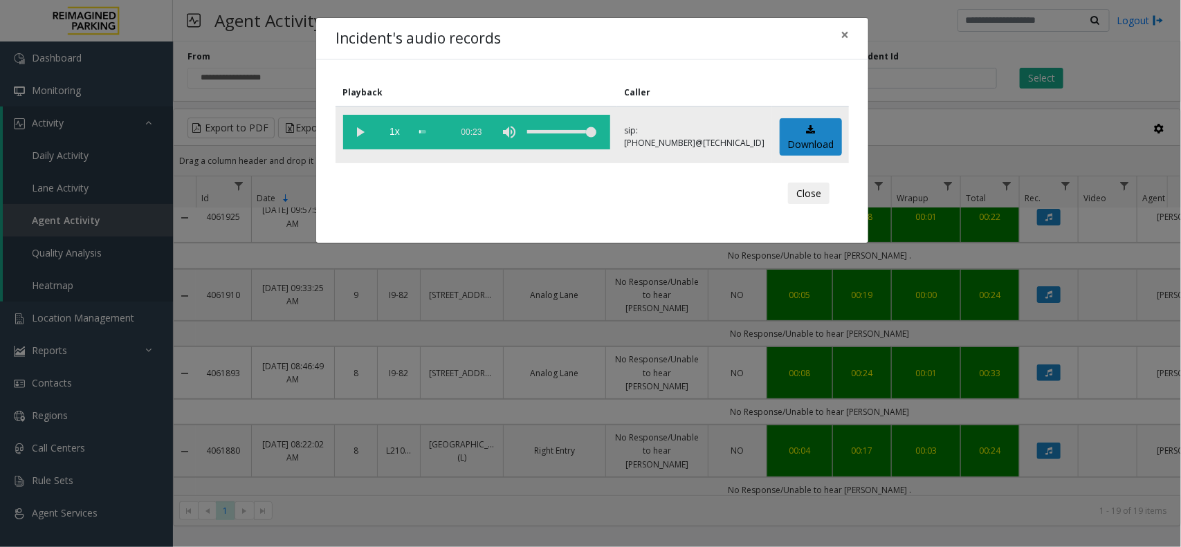
click at [362, 122] on vg-play-pause at bounding box center [360, 132] width 35 height 35
click at [844, 35] on span "×" at bounding box center [844, 34] width 8 height 19
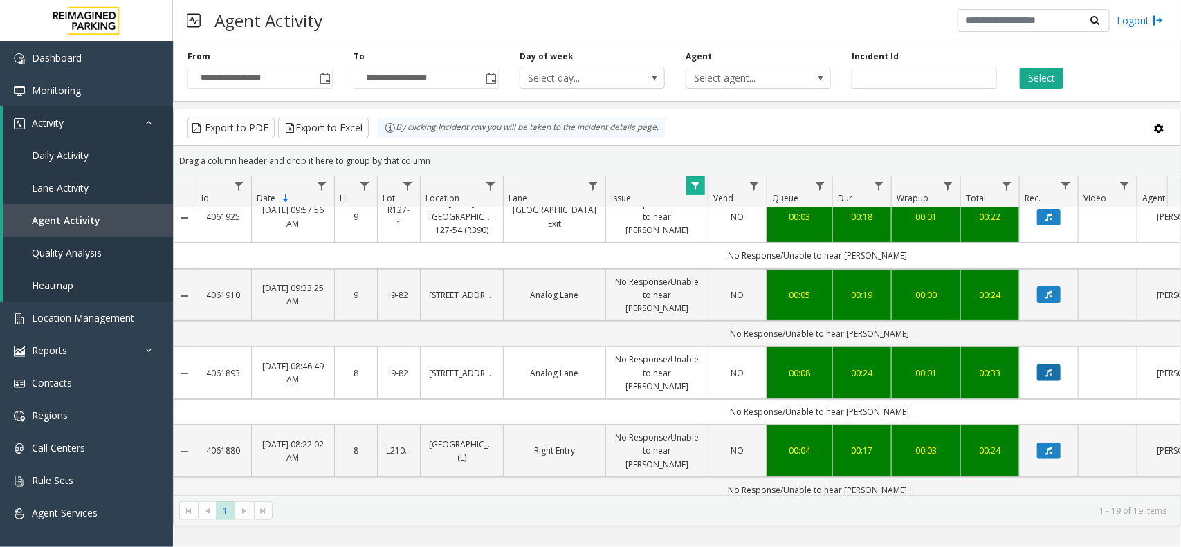
click at [1055, 364] on button "Data table" at bounding box center [1049, 372] width 24 height 17
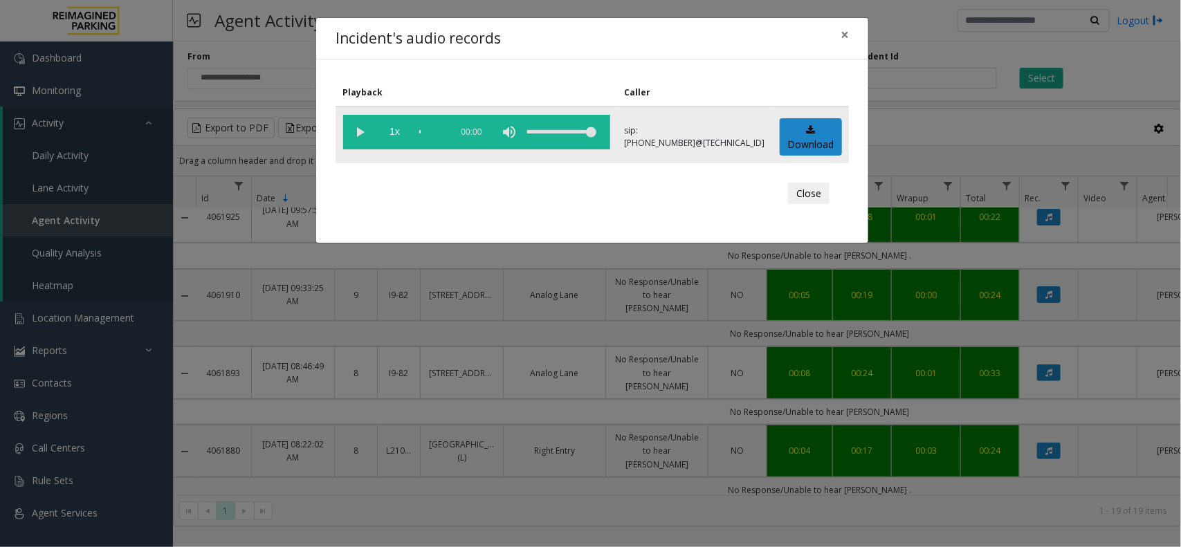
click at [360, 123] on vg-play-pause at bounding box center [360, 132] width 35 height 35
click at [544, 129] on div "volume level" at bounding box center [561, 132] width 69 height 35
click at [551, 126] on div "volume level" at bounding box center [561, 132] width 69 height 35
click at [557, 126] on div "volume level" at bounding box center [561, 132] width 69 height 35
click at [844, 44] on button "×" at bounding box center [845, 35] width 28 height 34
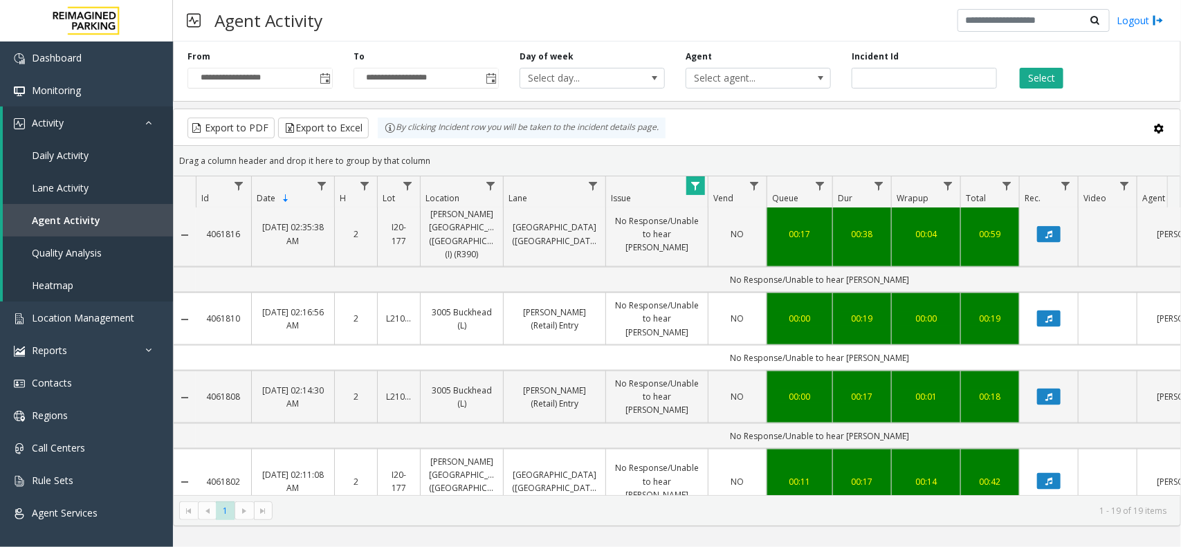
scroll to position [1037, 0]
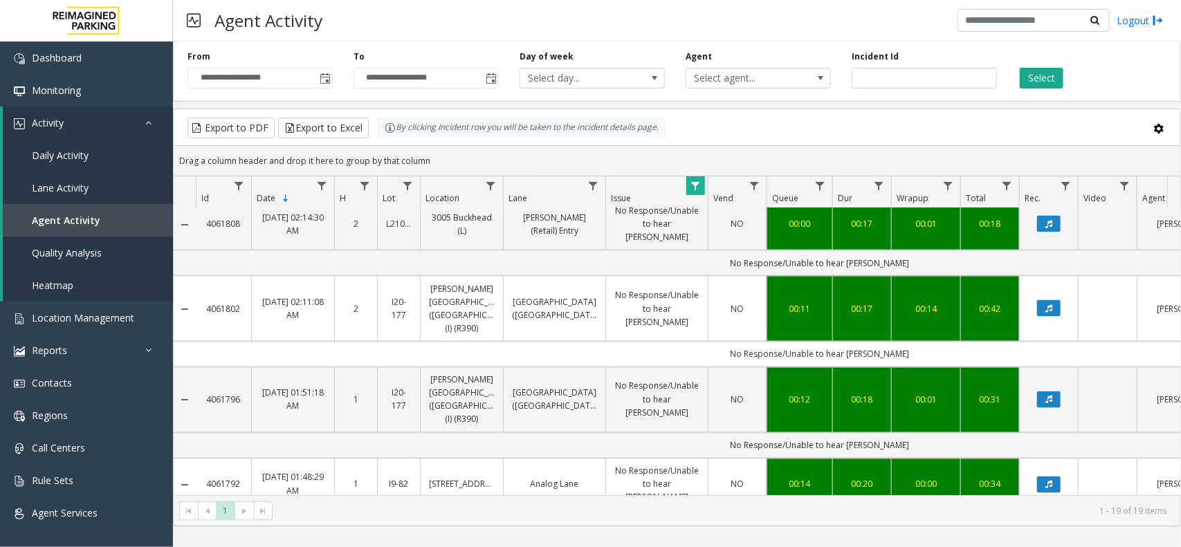
click at [1048, 459] on td "Data table" at bounding box center [1048, 485] width 59 height 53
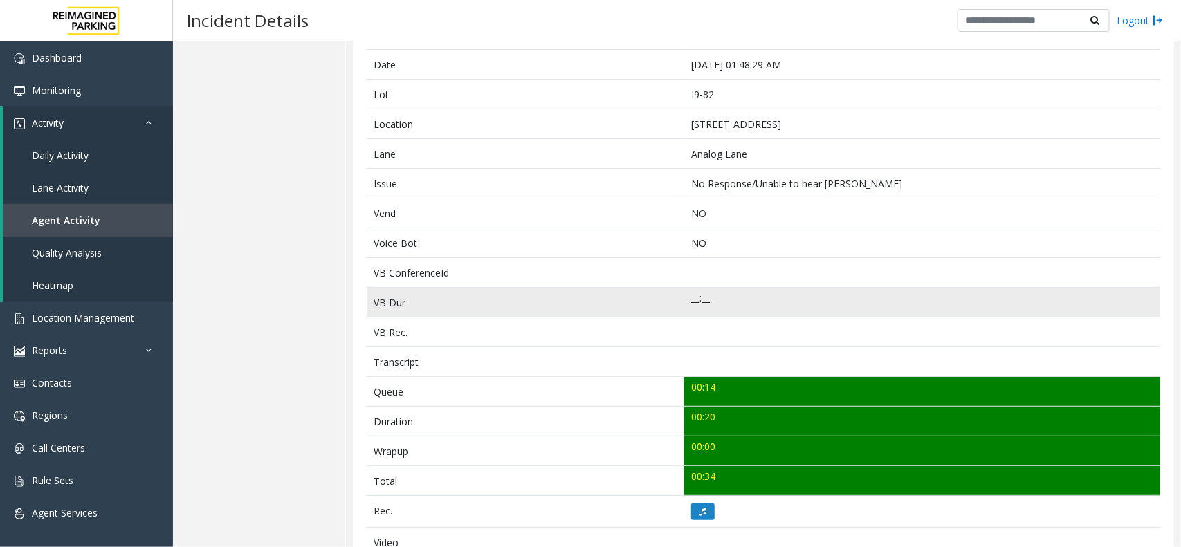
scroll to position [346, 0]
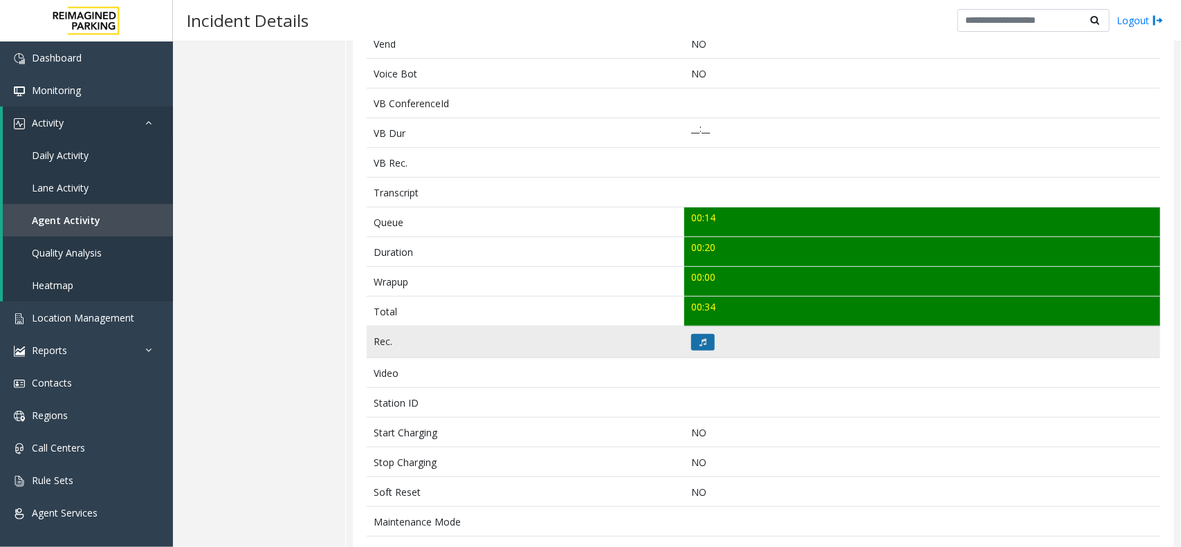
click at [699, 341] on app-root "Dashboard Monitoring Activity Daily Activity Lane Activity Agent Activity Quali…" at bounding box center [590, 273] width 1181 height 547
click at [701, 341] on icon at bounding box center [702, 342] width 7 height 8
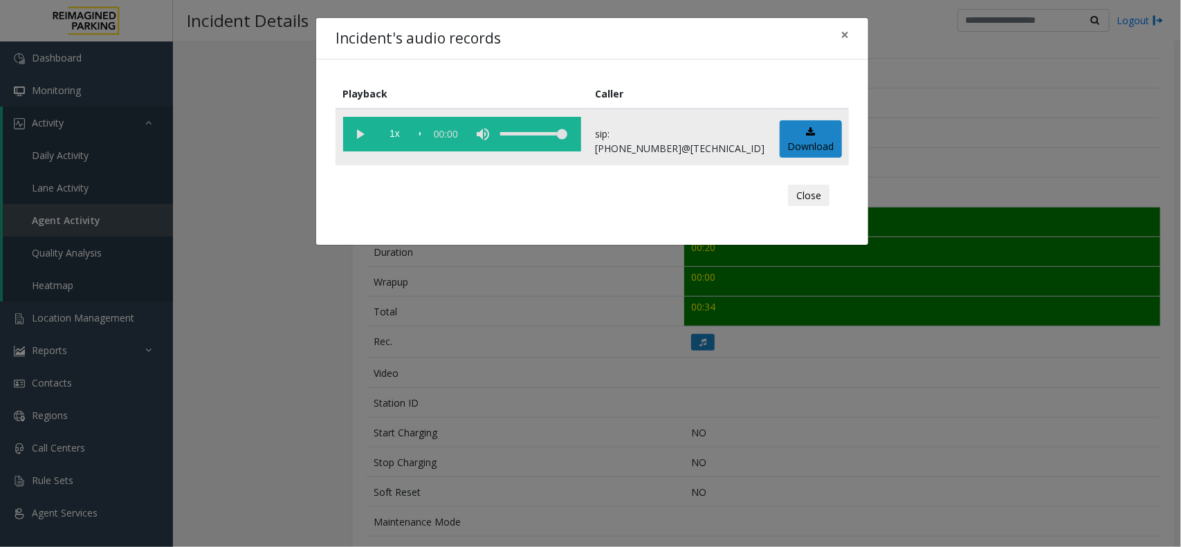
click at [360, 140] on vg-play-pause at bounding box center [360, 134] width 35 height 35
click at [844, 29] on span "×" at bounding box center [844, 34] width 8 height 19
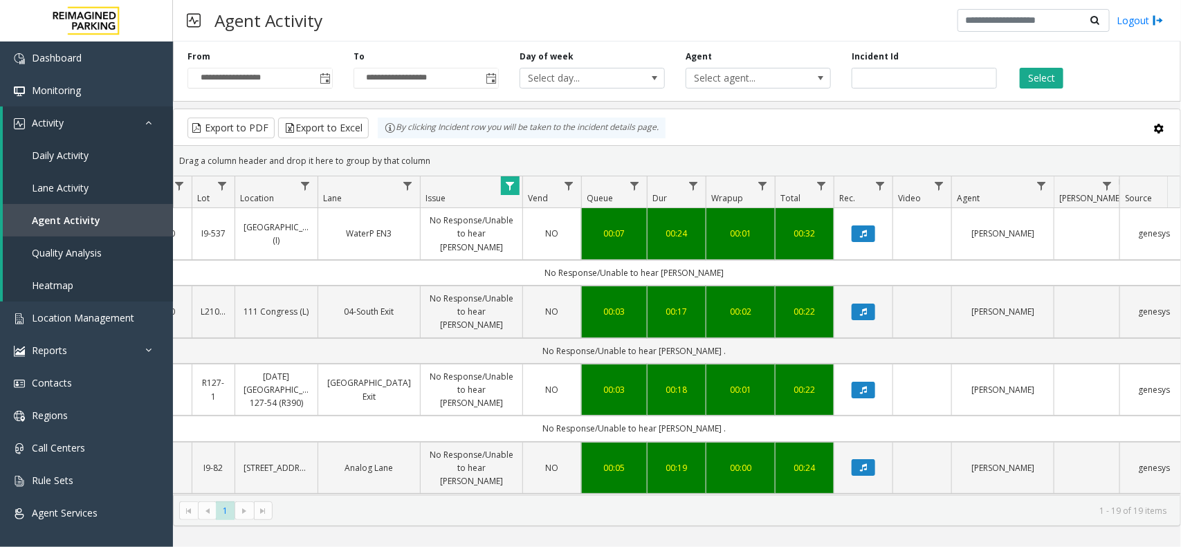
scroll to position [0, 275]
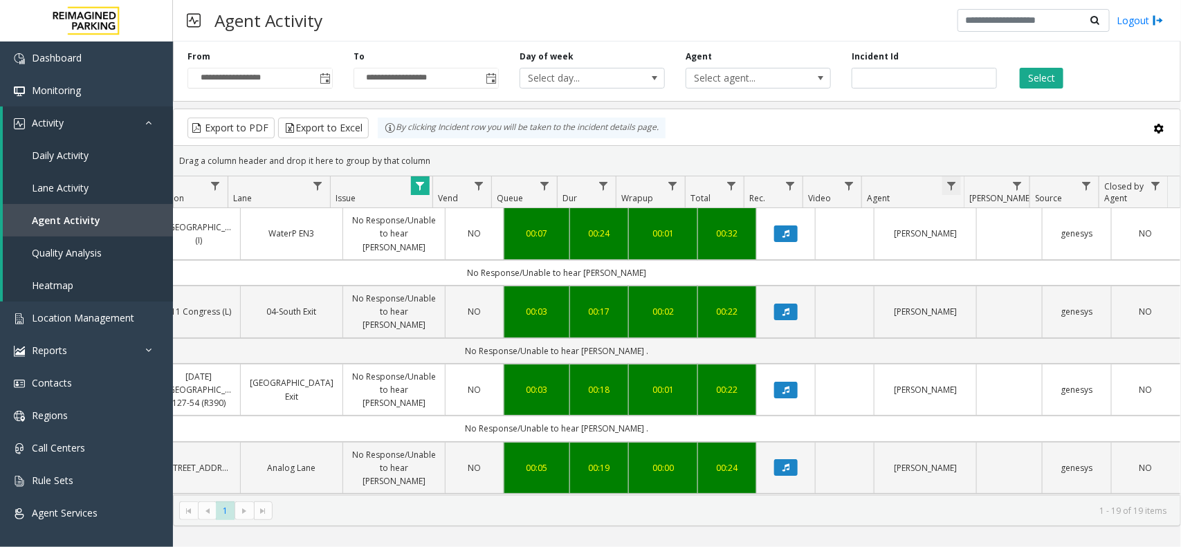
click at [945, 181] on span "Data table" at bounding box center [950, 186] width 11 height 11
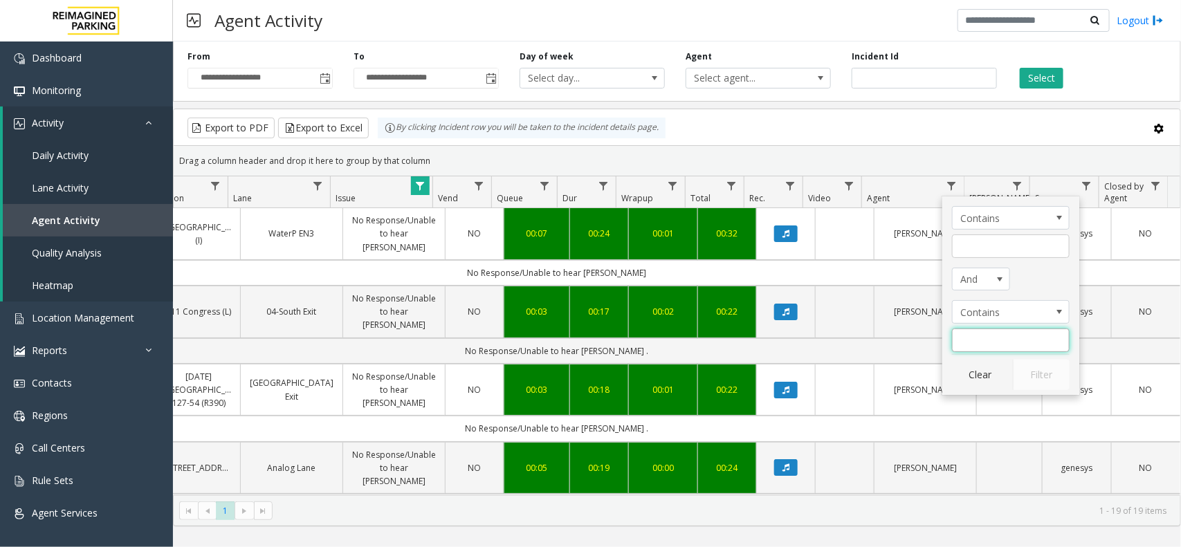
click at [989, 338] on input "Agent Filter" at bounding box center [1011, 341] width 118 height 24
type input "*****"
click at [1035, 379] on button "Filter" at bounding box center [1041, 375] width 57 height 30
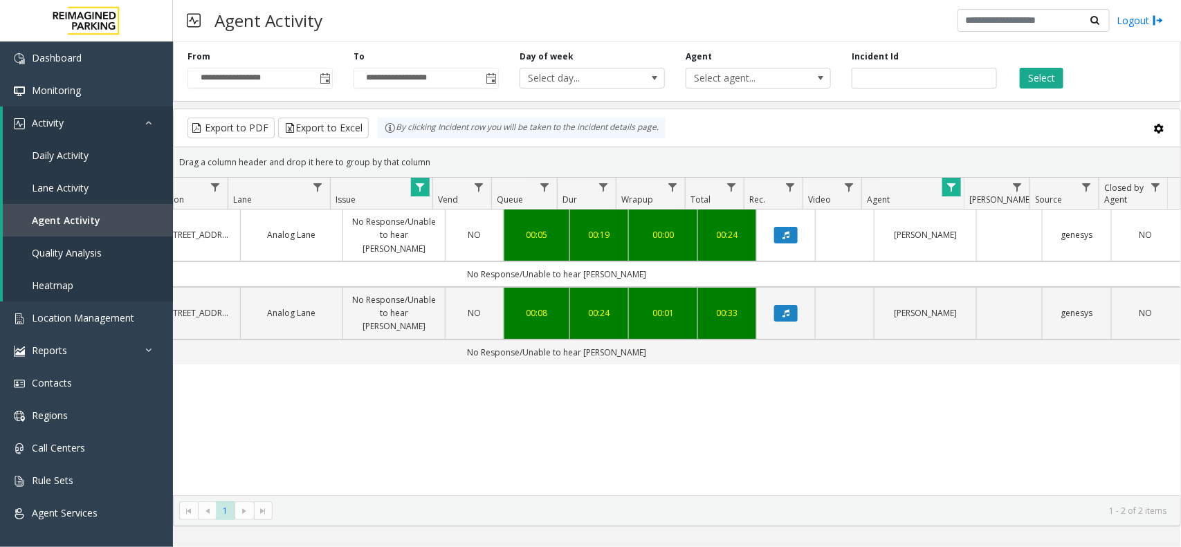
drag, startPoint x: 796, startPoint y: 486, endPoint x: 741, endPoint y: 488, distance: 54.7
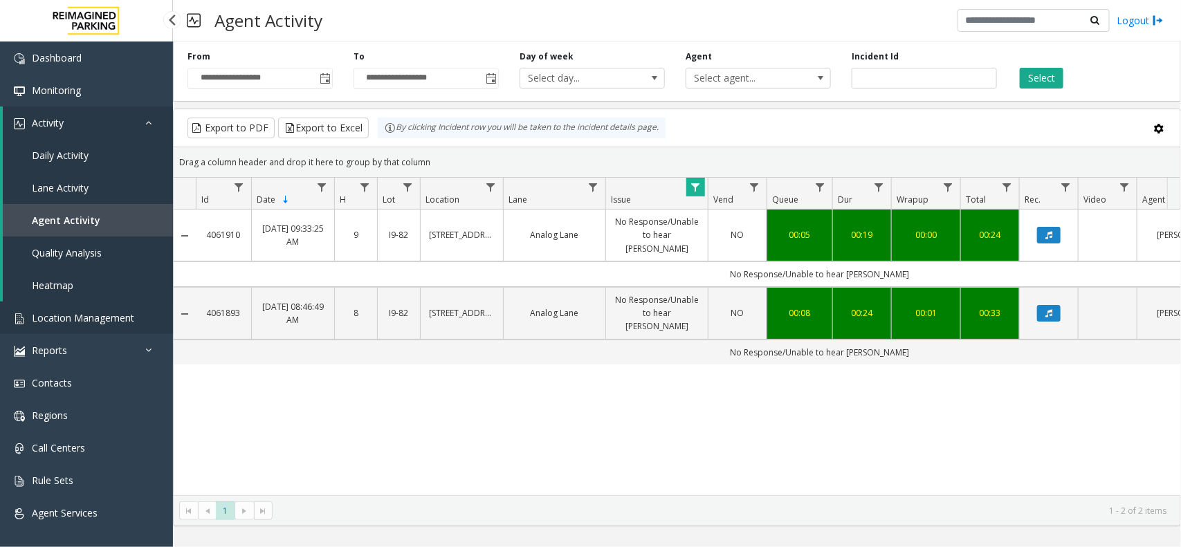
click at [99, 313] on span "Location Management" at bounding box center [83, 317] width 102 height 13
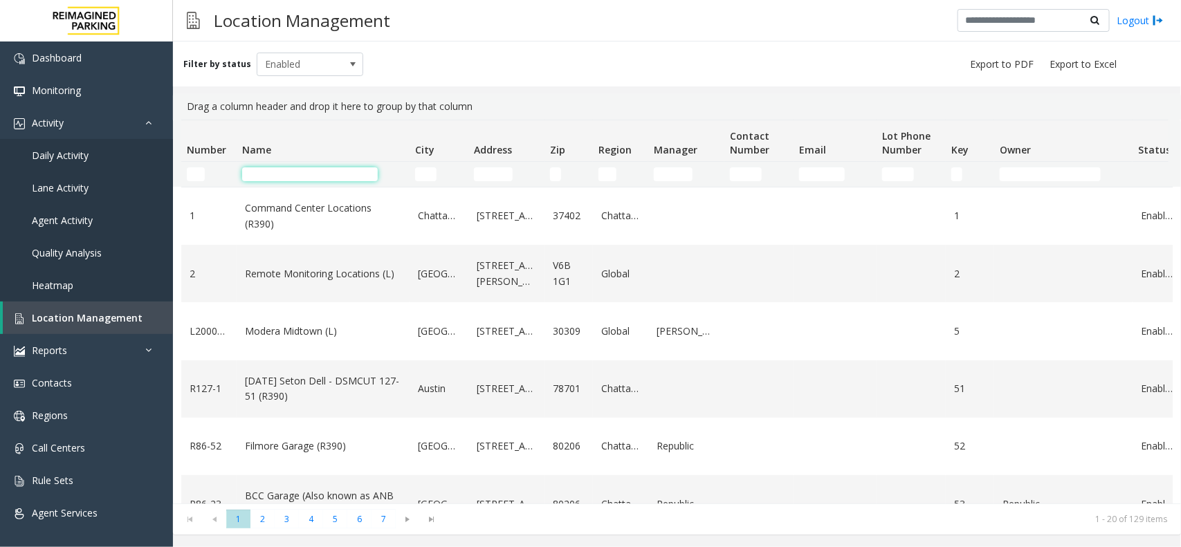
click at [333, 175] on input "Name Filter" at bounding box center [310, 174] width 136 height 14
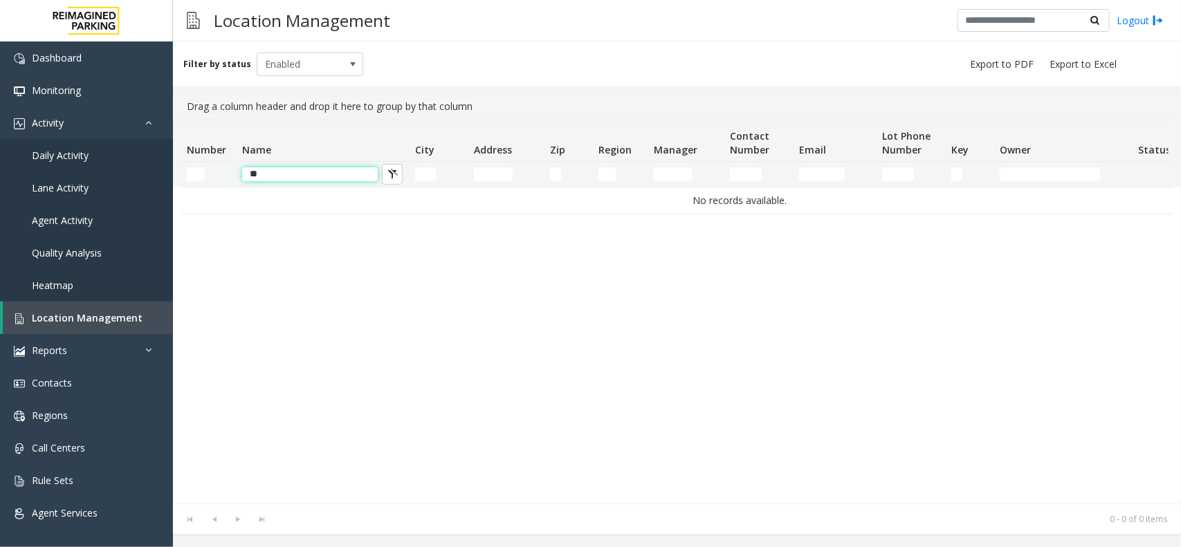
type input "*"
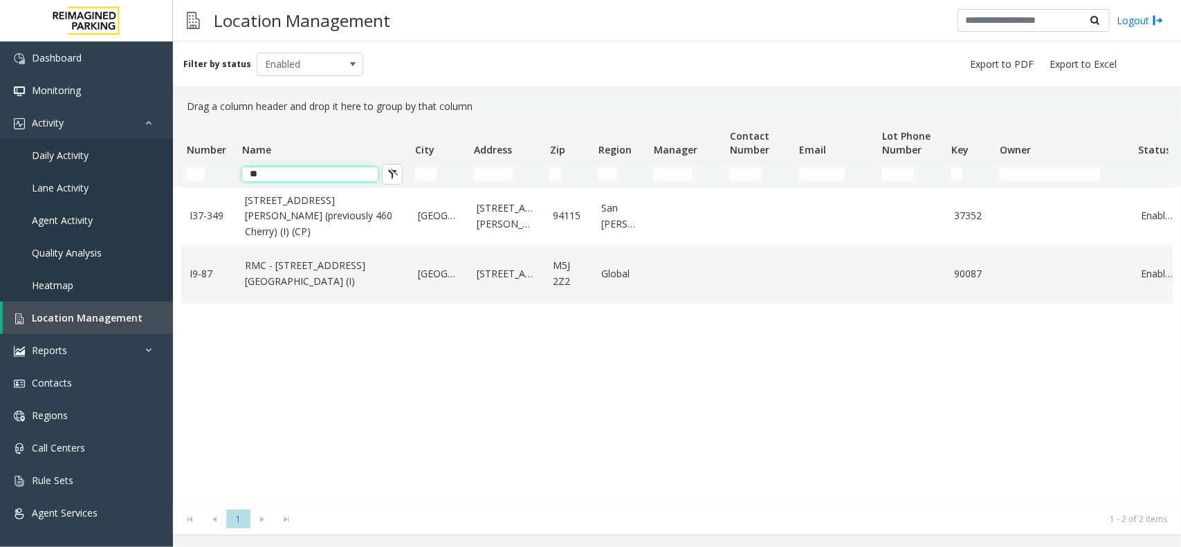
type input "***"
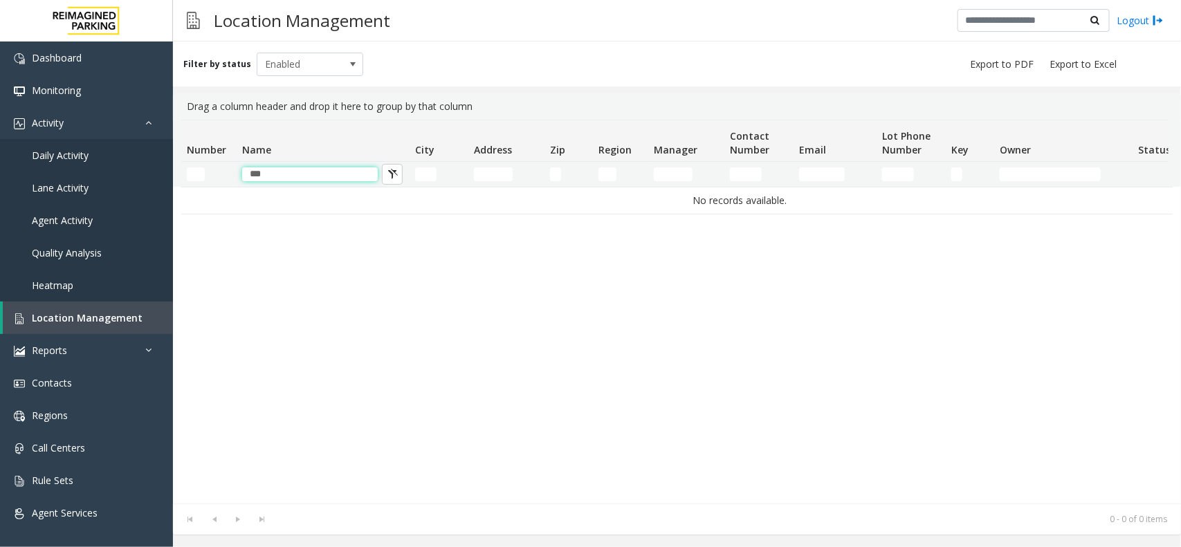
drag, startPoint x: 305, startPoint y: 171, endPoint x: 194, endPoint y: 172, distance: 111.4
click at [194, 172] on tr "***" at bounding box center [739, 174] width 1117 height 25
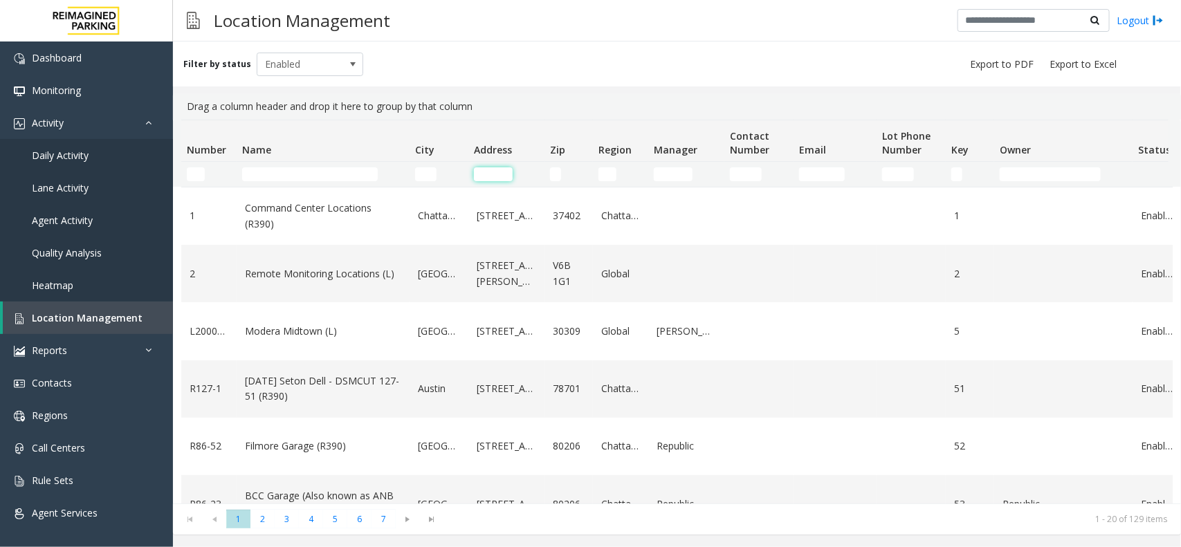
click at [498, 171] on input "Address Filter" at bounding box center [493, 174] width 39 height 14
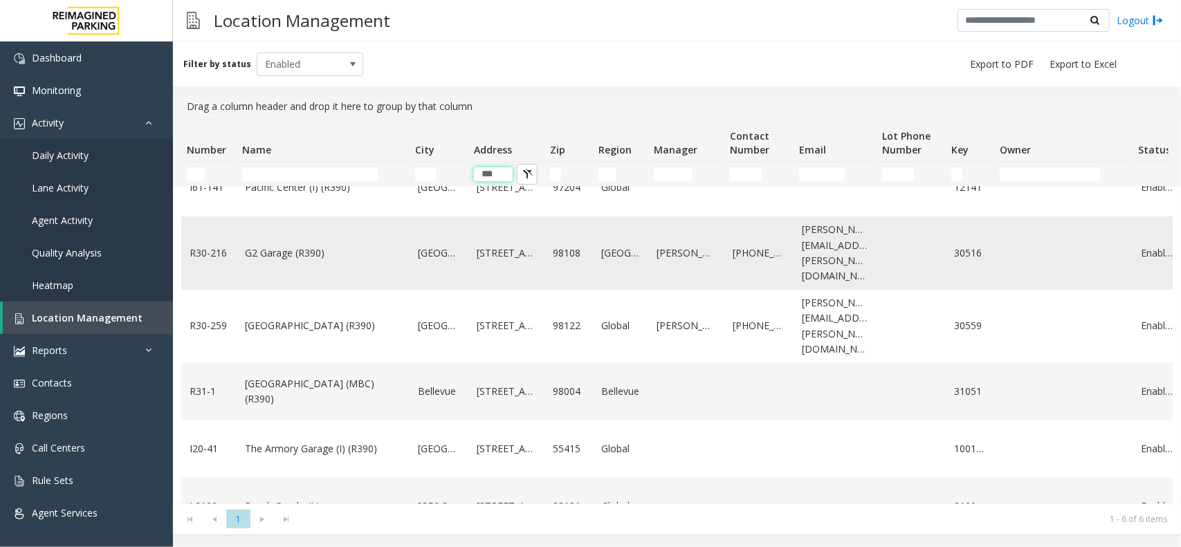
scroll to position [43, 0]
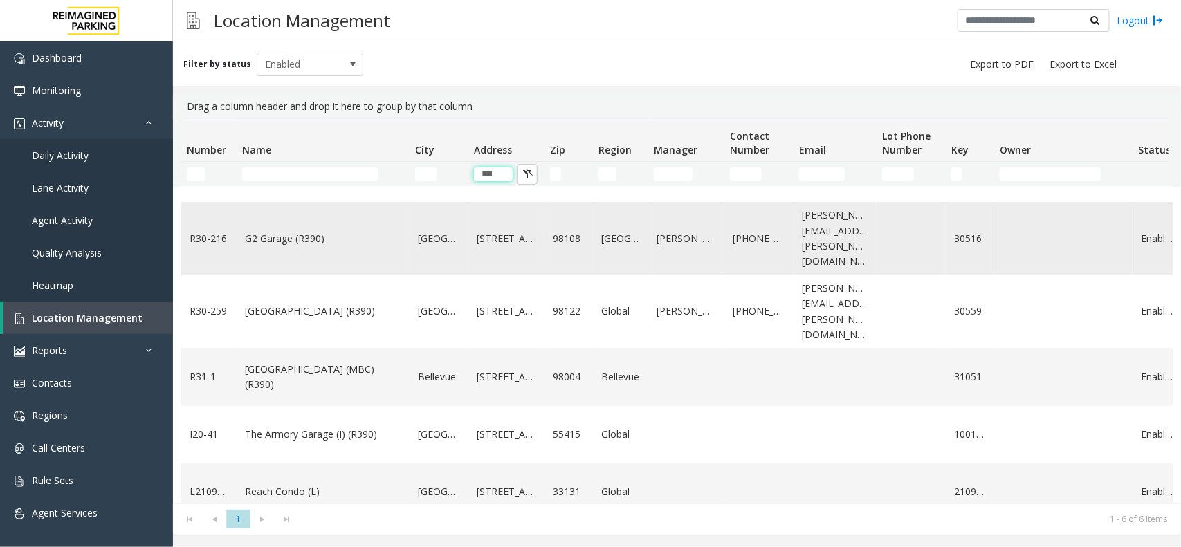
type input "***"
drag, startPoint x: 234, startPoint y: 232, endPoint x: 391, endPoint y: 226, distance: 157.8
click at [391, 226] on tr "R30-216 G2 Garage (R390) Seattle 5601 6th Avenue South 98108 Seattle Michael Fe…" at bounding box center [739, 238] width 1117 height 73
click at [391, 231] on link "G2 Garage (R390)" at bounding box center [323, 238] width 156 height 15
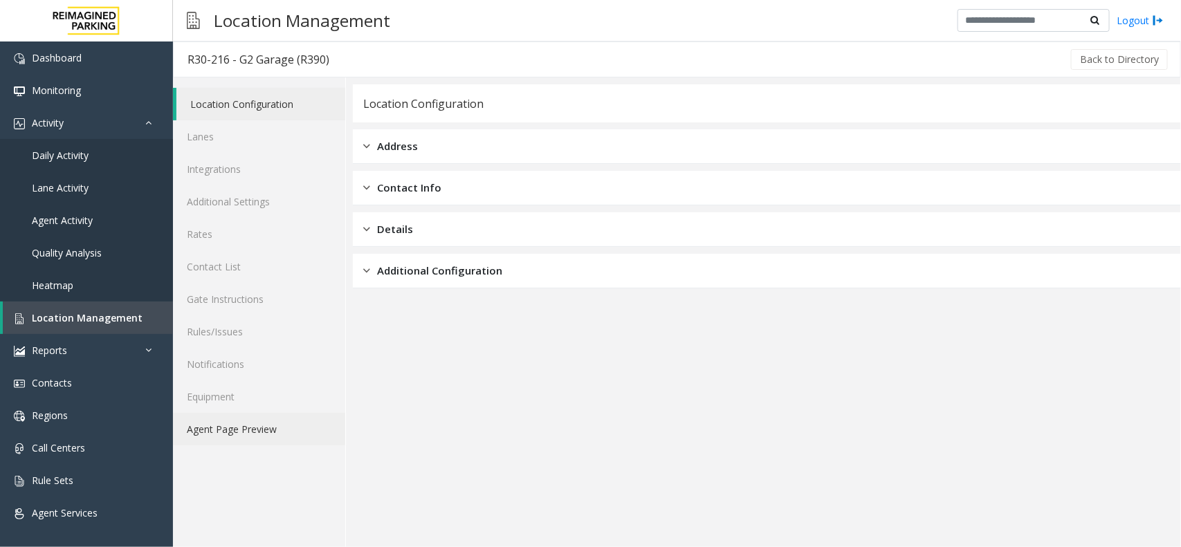
click at [284, 423] on link "Agent Page Preview" at bounding box center [259, 429] width 172 height 33
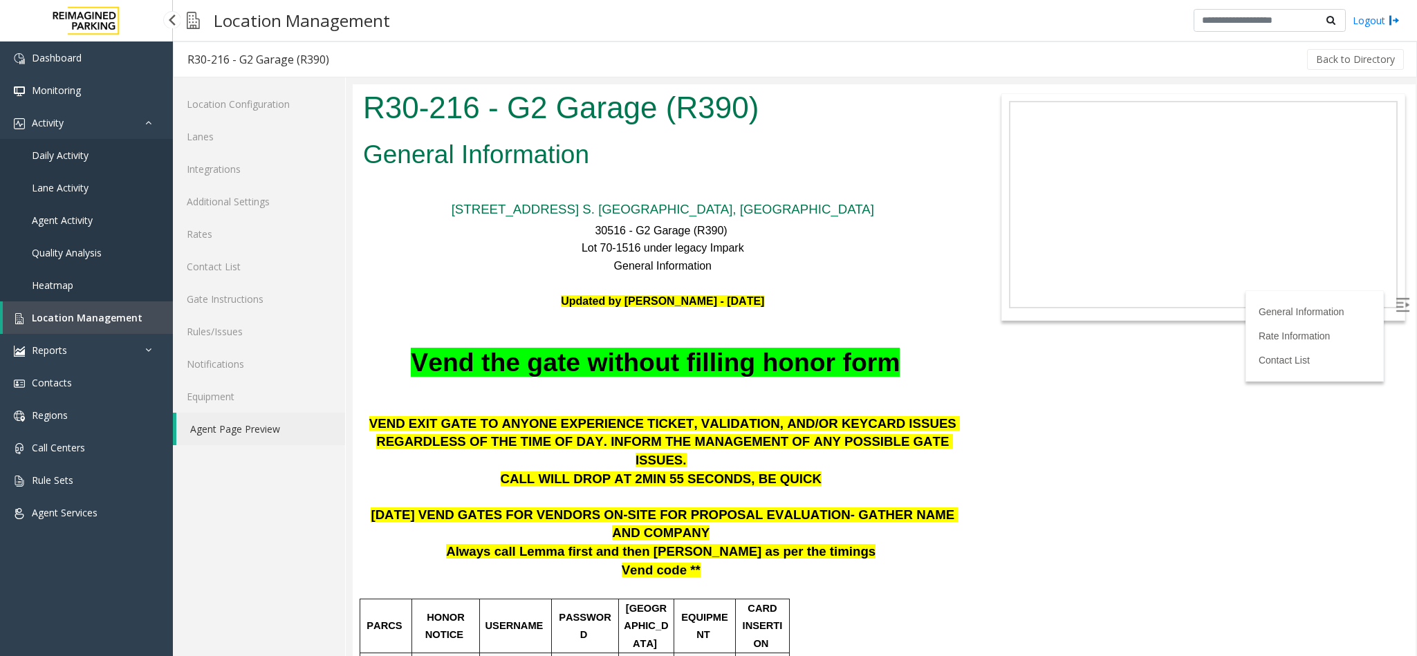
click at [77, 224] on span "Agent Activity" at bounding box center [62, 220] width 61 height 13
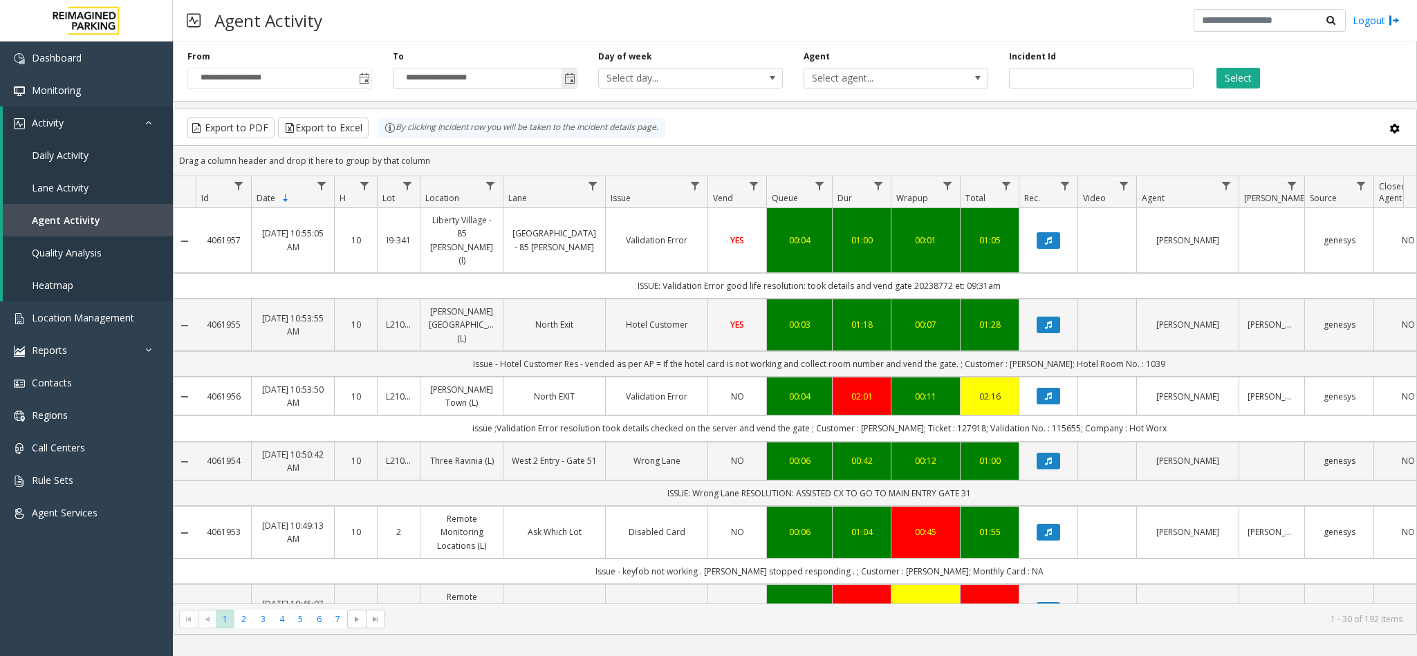
click at [571, 71] on span "Toggle popup" at bounding box center [569, 78] width 15 height 22
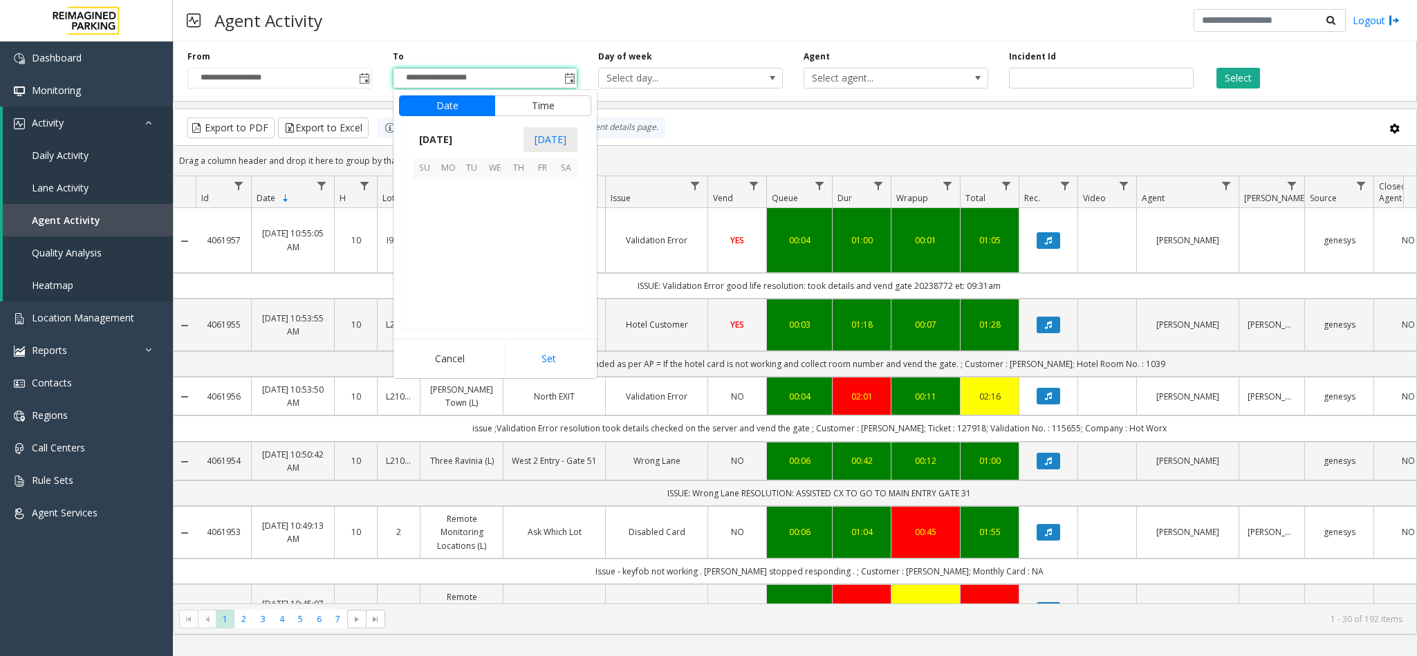
scroll to position [21, 0]
click at [571, 285] on span "30" at bounding box center [566, 286] width 24 height 24
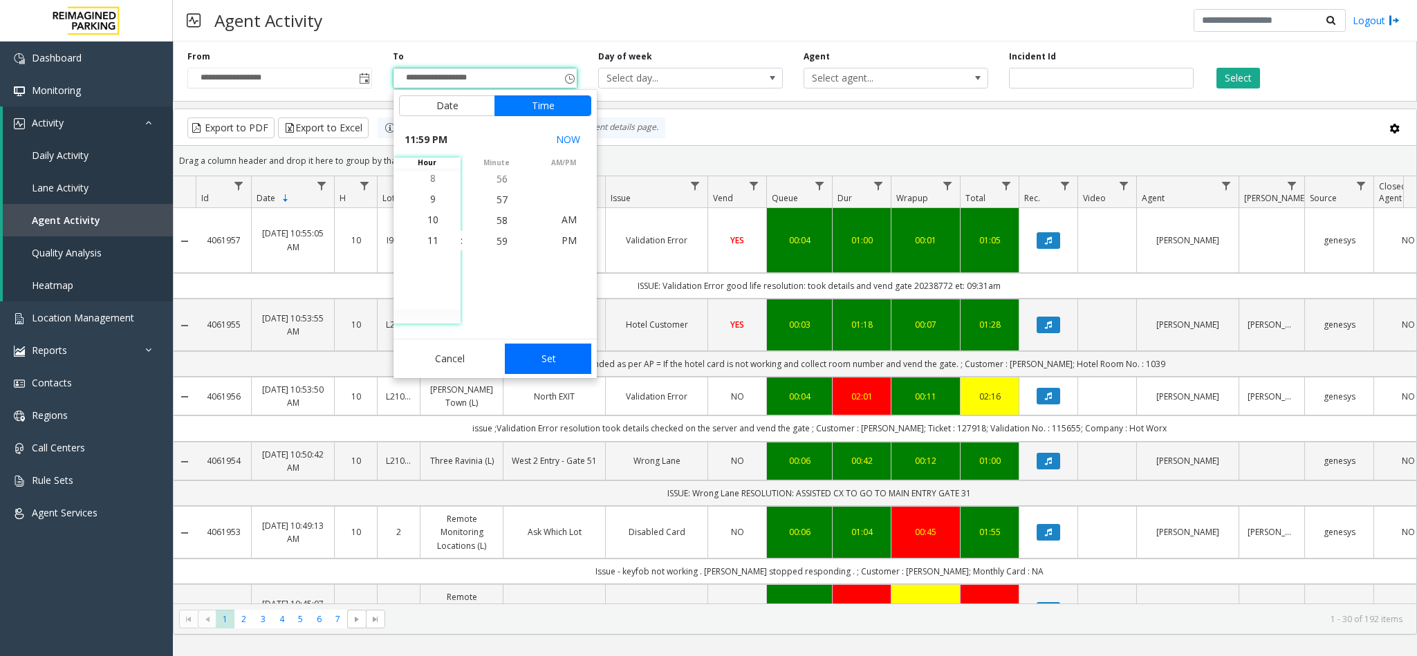
click at [535, 355] on button "Set" at bounding box center [548, 359] width 87 height 30
type input "**********"
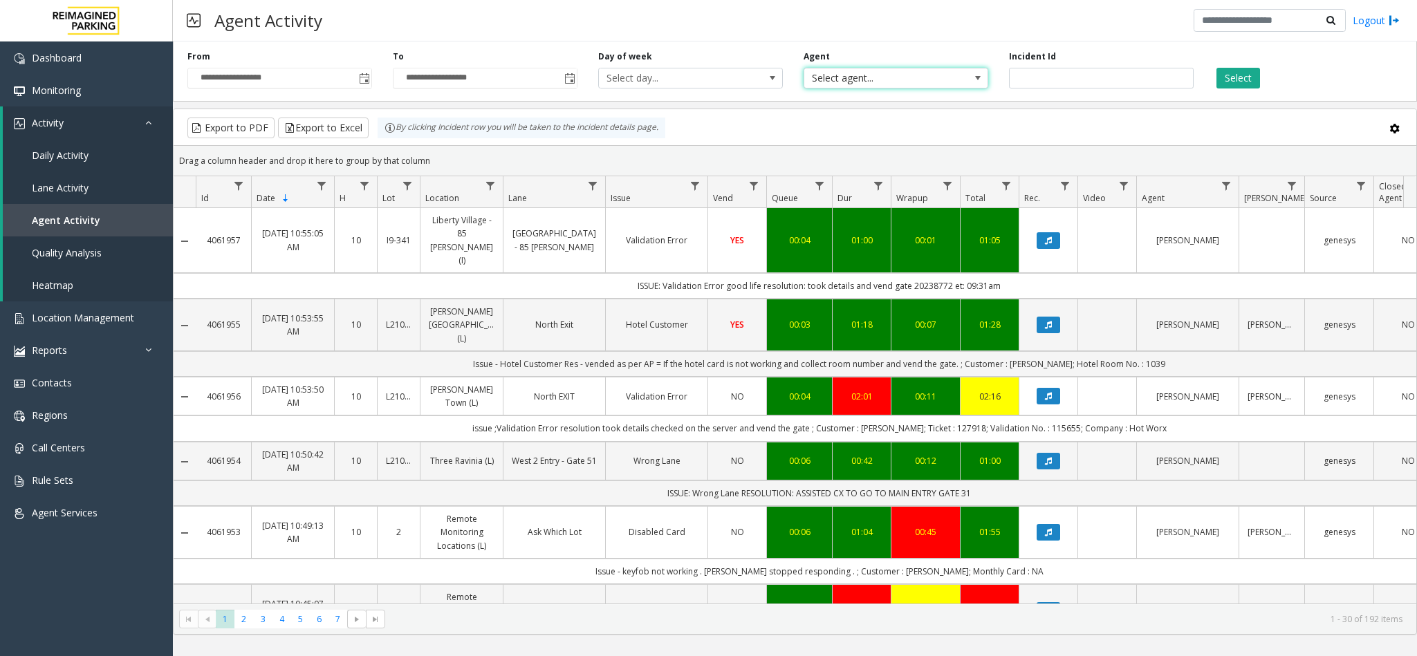
click at [876, 77] on span "Select agent..." at bounding box center [877, 77] width 147 height 19
type input "*****"
click at [849, 151] on li "[PERSON_NAME]" at bounding box center [896, 151] width 181 height 19
click at [1180, 73] on button "Select" at bounding box center [1239, 78] width 44 height 21
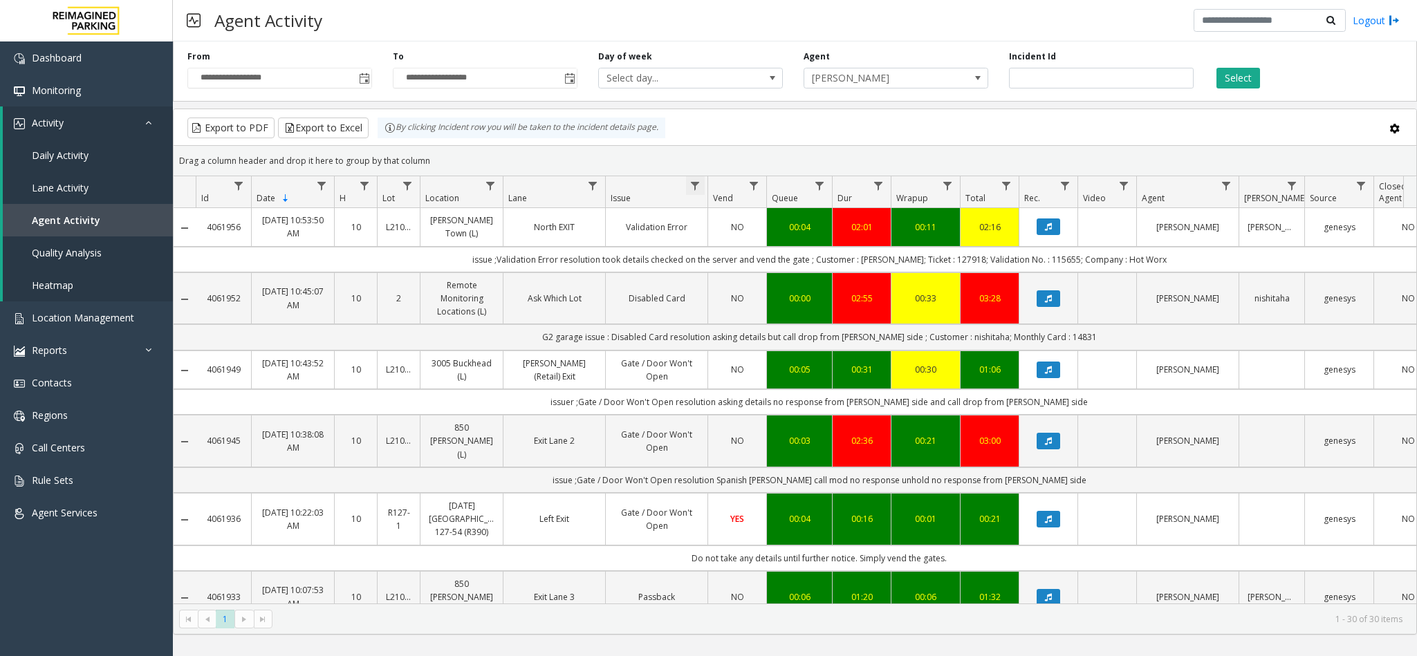
click at [695, 185] on span "Data table" at bounding box center [695, 186] width 11 height 11
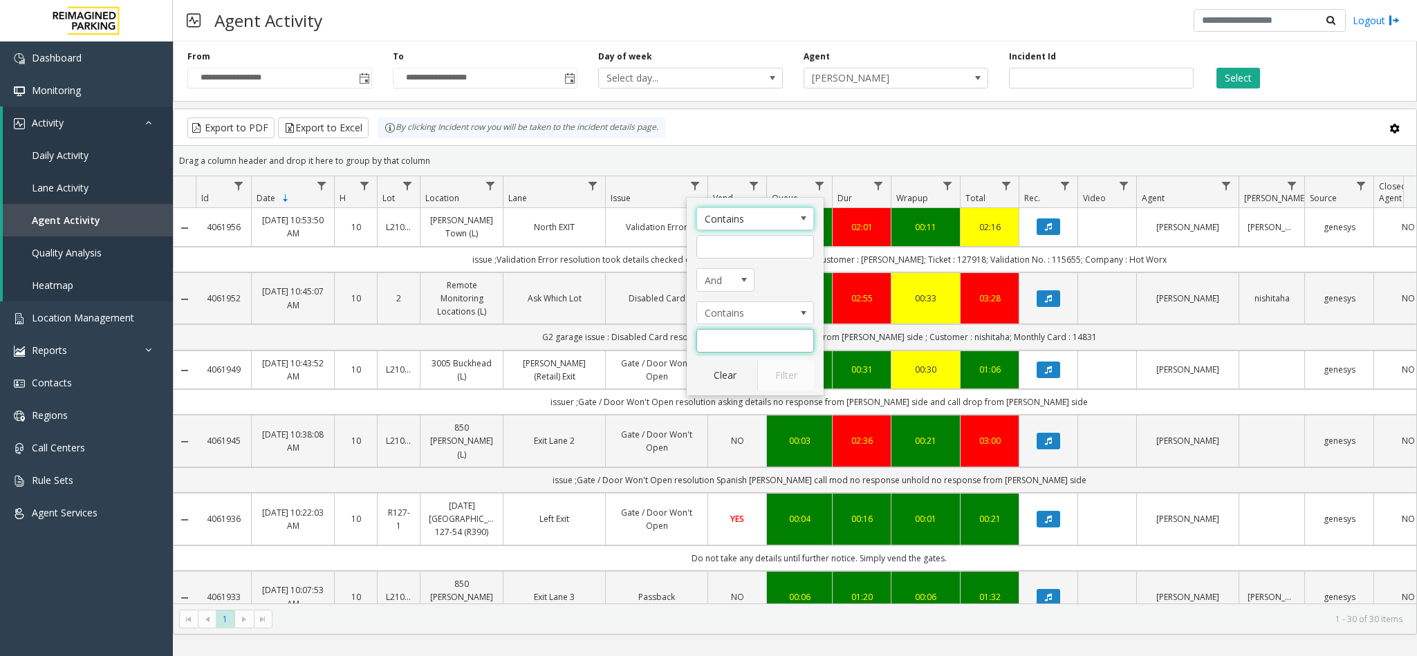
click at [735, 347] on input "Issue Filter" at bounding box center [755, 341] width 118 height 24
type input "**********"
click at [793, 368] on button "Filter" at bounding box center [785, 375] width 57 height 30
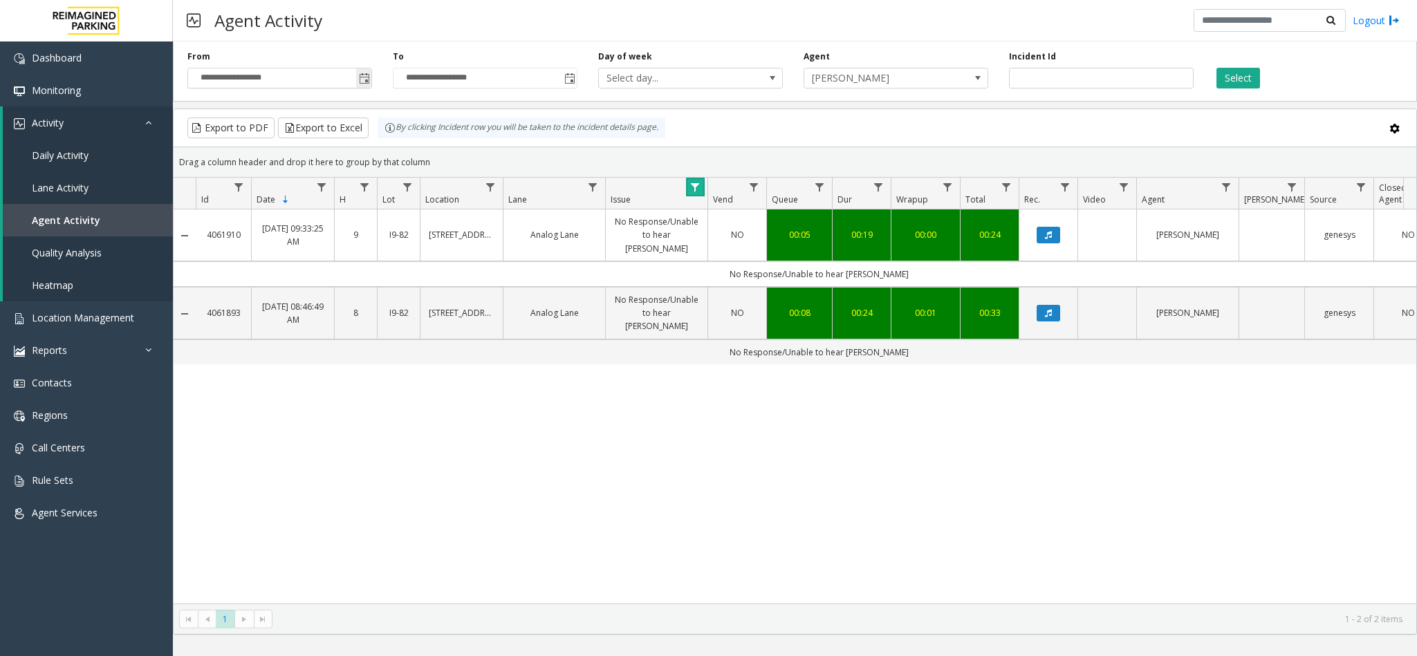
click at [363, 71] on span "Toggle popup" at bounding box center [363, 78] width 15 height 22
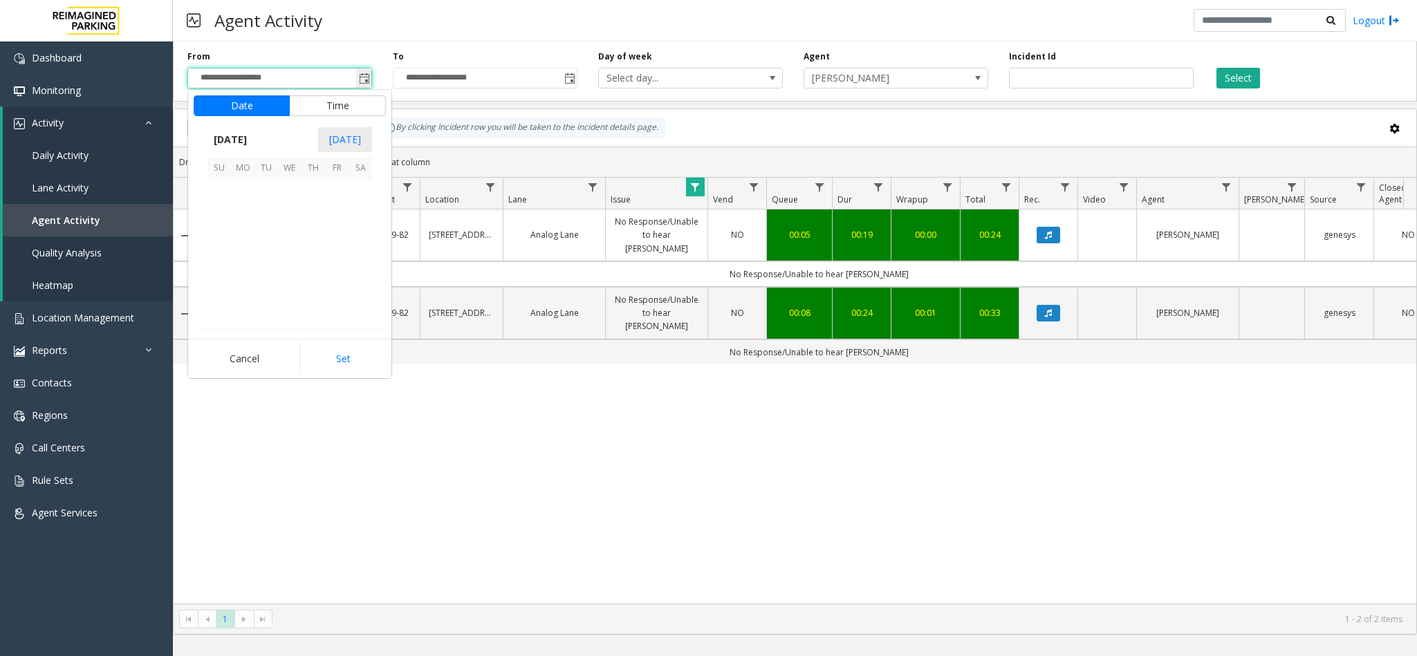
scroll to position [247945, 0]
click at [340, 261] on span "22" at bounding box center [337, 262] width 24 height 24
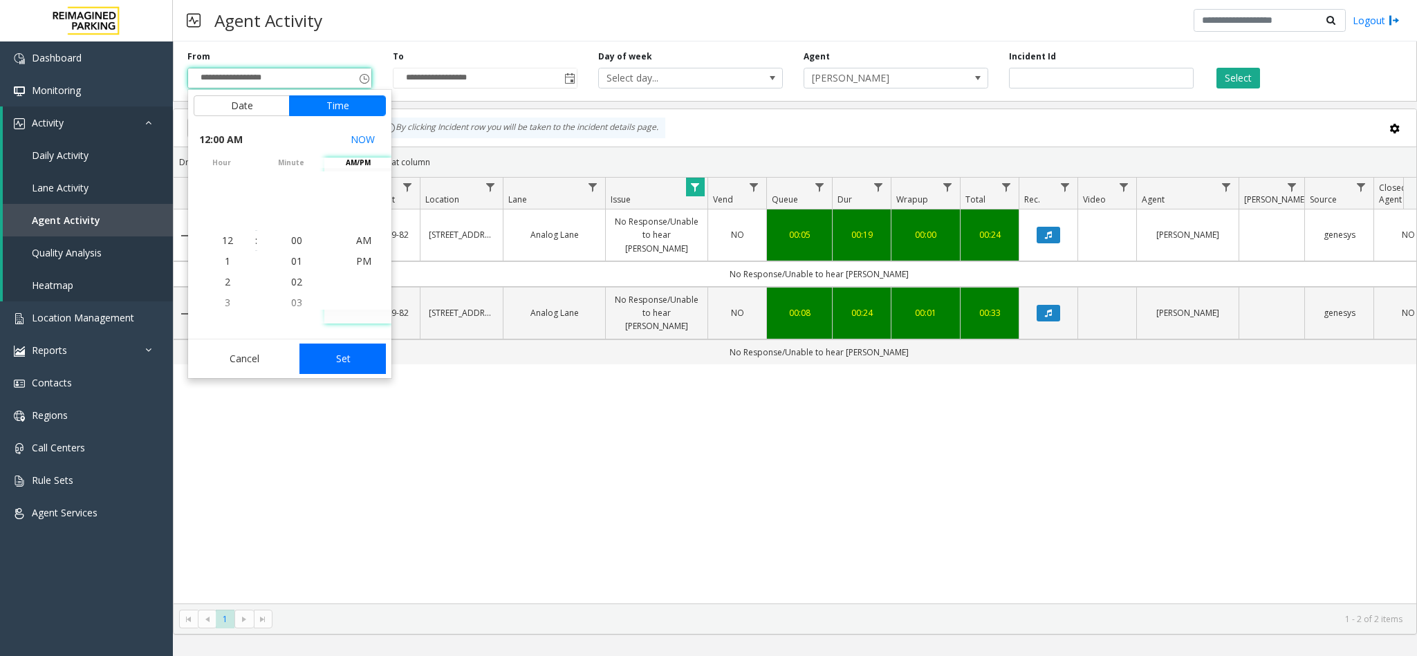
click at [349, 365] on button "Set" at bounding box center [342, 359] width 87 height 30
type input "**********"
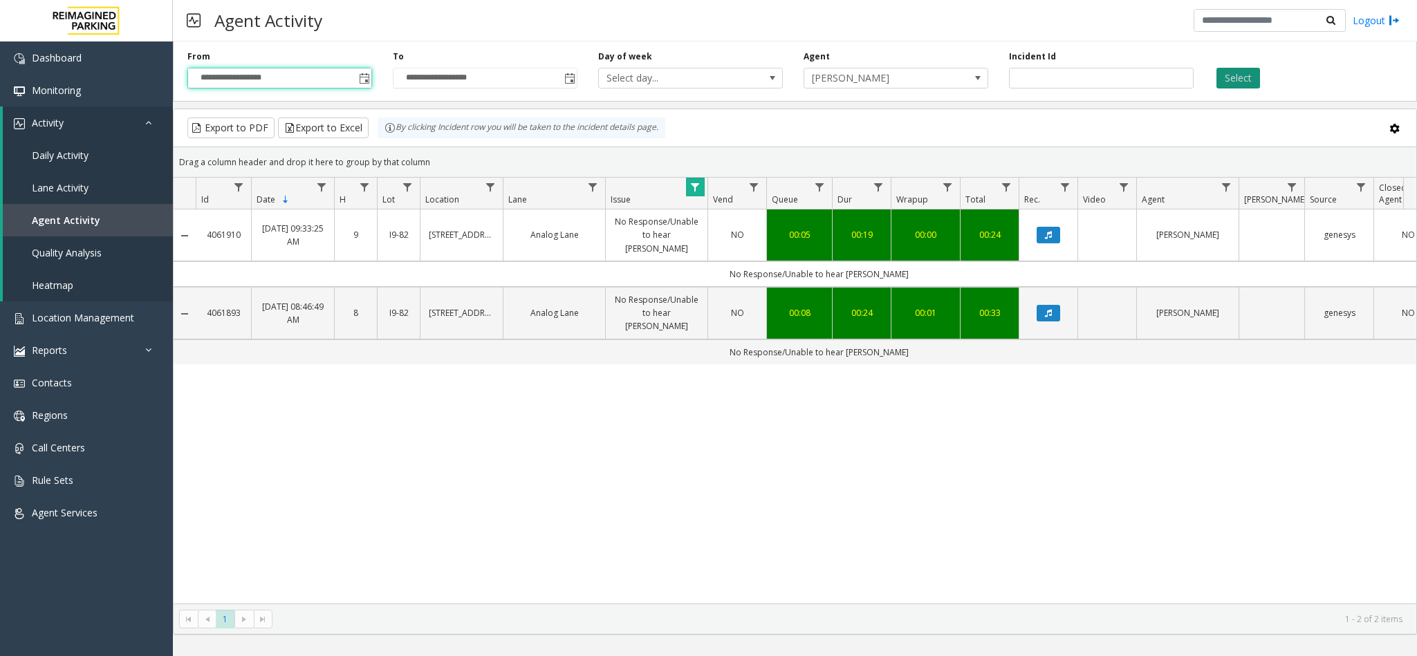
click at [1180, 79] on button "Select" at bounding box center [1239, 78] width 44 height 21
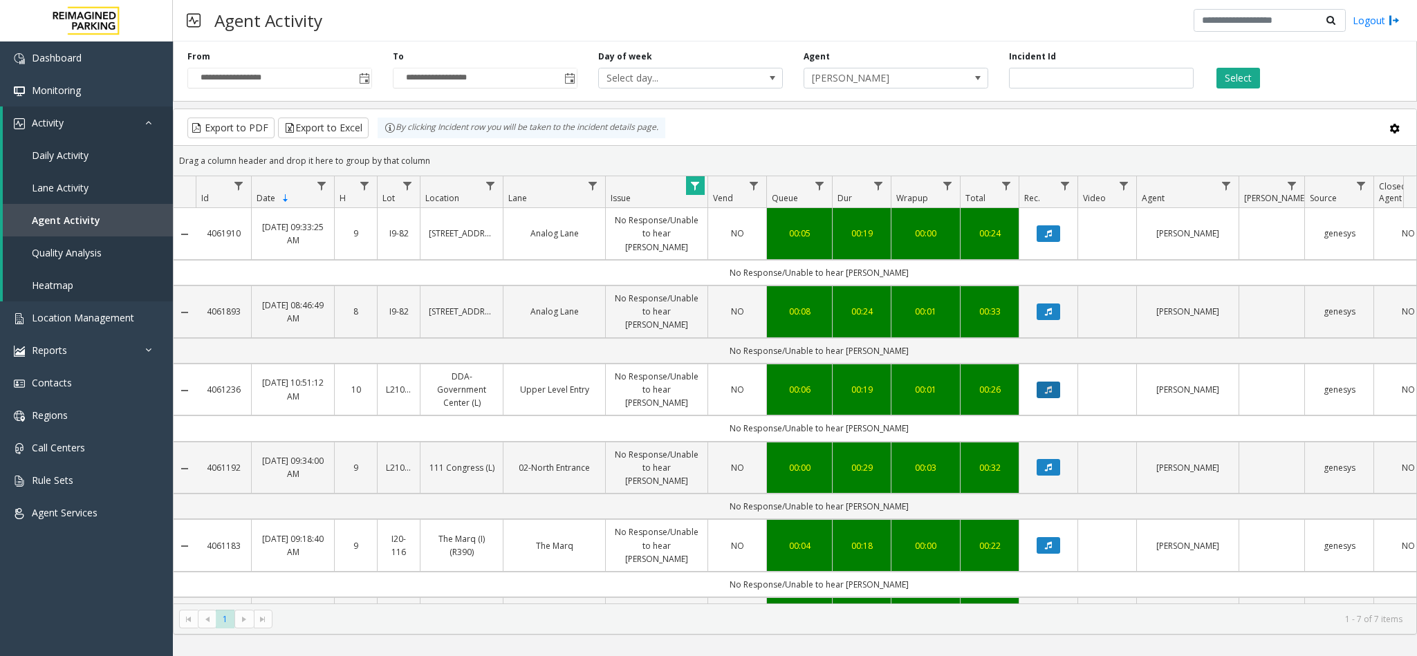
click at [1054, 382] on button "Data table" at bounding box center [1049, 390] width 24 height 17
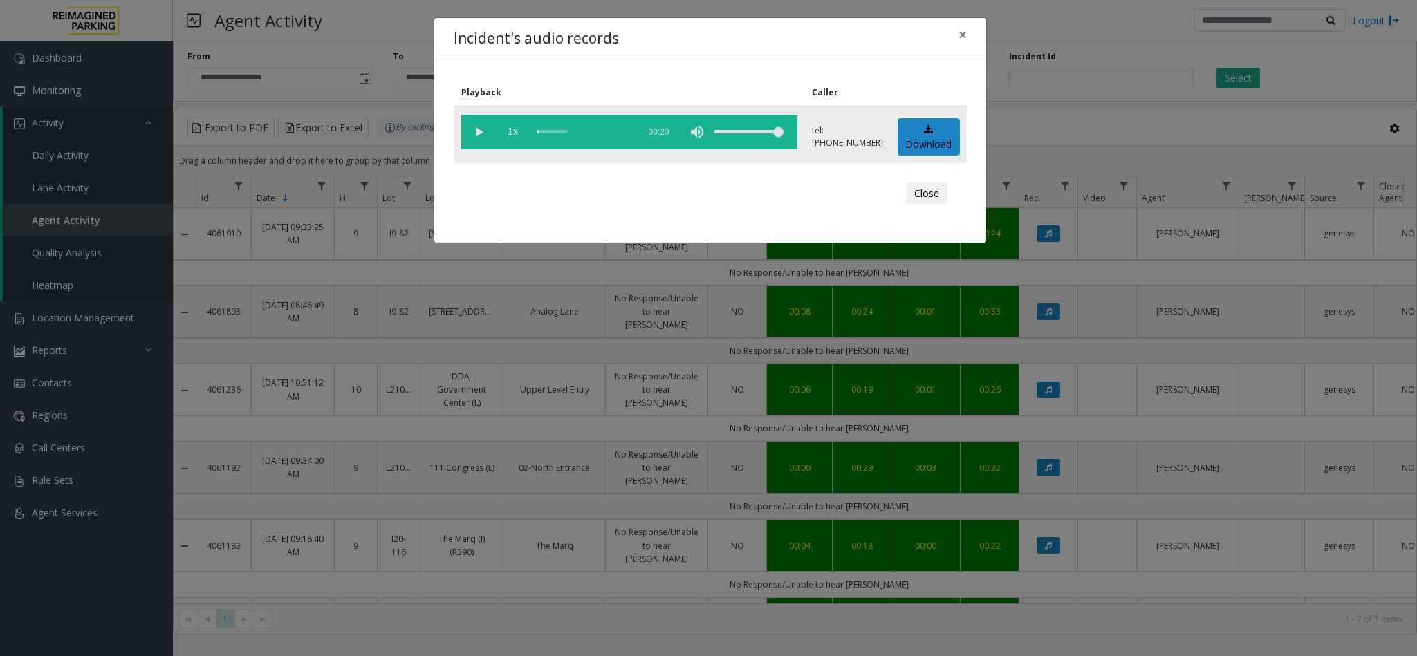
click at [473, 127] on vg-play-pause at bounding box center [478, 132] width 35 height 35
click at [762, 125] on div "volume level" at bounding box center [748, 132] width 69 height 35
click at [748, 129] on div "volume level" at bounding box center [748, 132] width 69 height 35
click at [757, 133] on div "volume level" at bounding box center [748, 132] width 69 height 35
click at [764, 133] on div "volume level" at bounding box center [748, 132] width 69 height 35
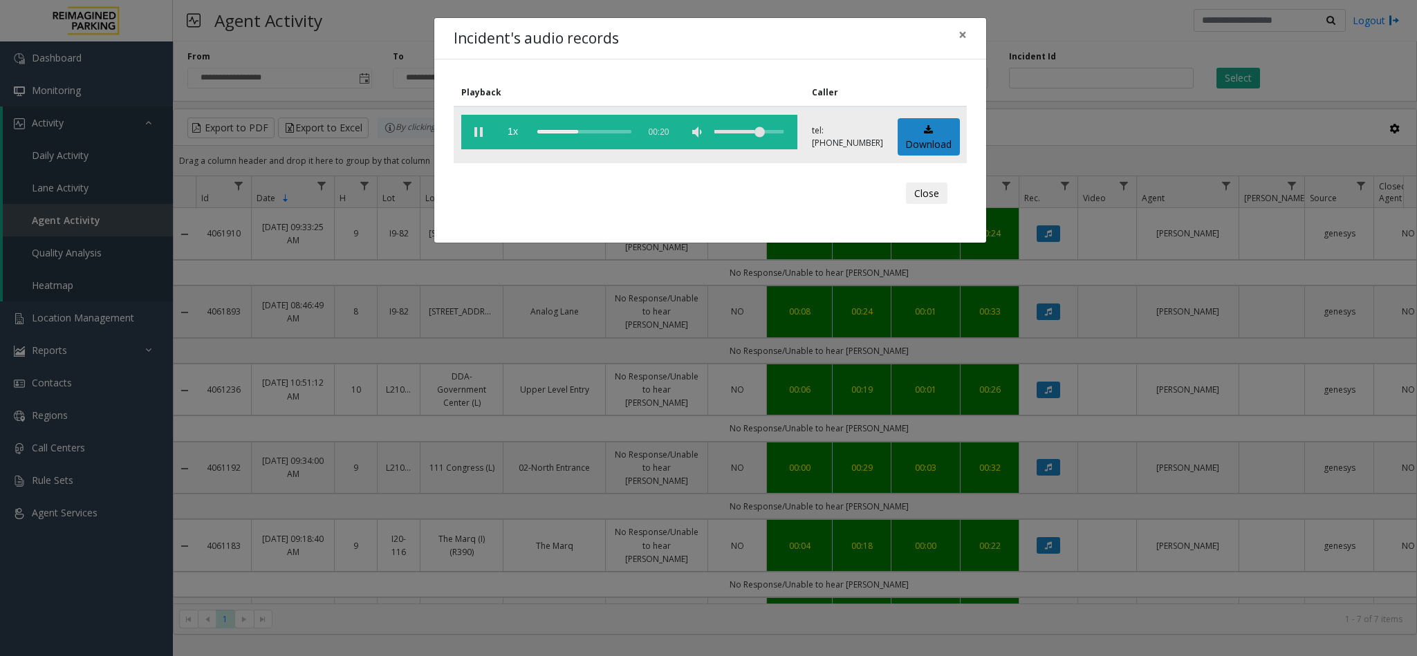
click at [773, 131] on div "volume level" at bounding box center [748, 132] width 69 height 35
drag, startPoint x: 773, startPoint y: 131, endPoint x: 782, endPoint y: 131, distance: 9.7
click at [776, 131] on div "volume level" at bounding box center [748, 132] width 69 height 35
click at [785, 131] on vg-controls "1x 00:20" at bounding box center [629, 132] width 336 height 35
click at [786, 131] on vg-controls "1x 00:20" at bounding box center [629, 132] width 336 height 35
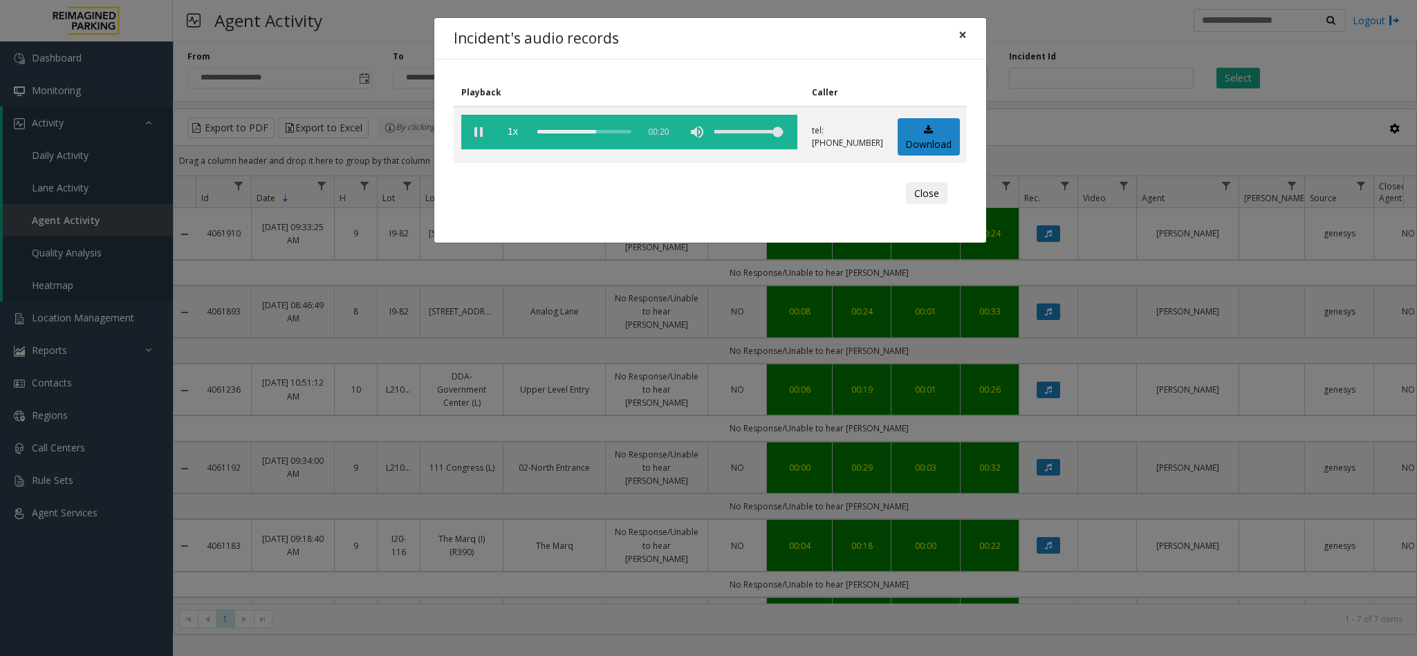
click at [971, 36] on button "×" at bounding box center [963, 35] width 28 height 34
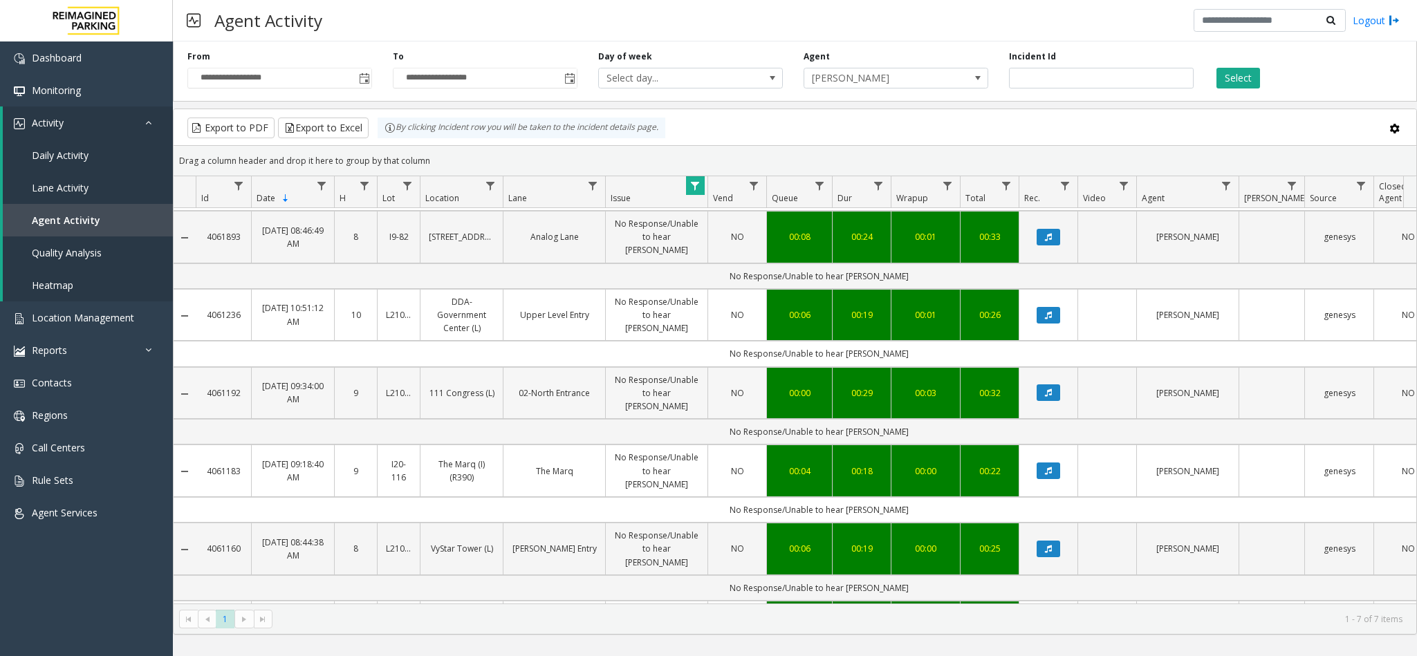
scroll to position [96, 0]
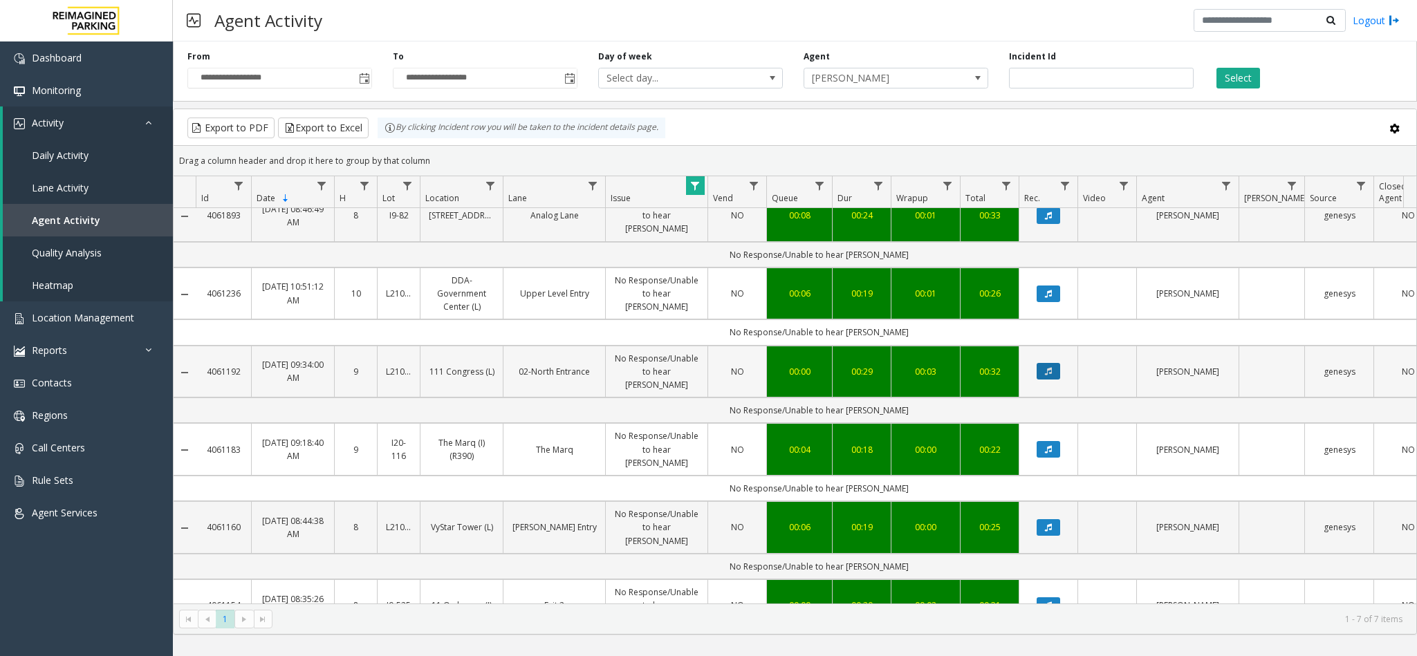
click at [1051, 367] on icon "Data table" at bounding box center [1048, 371] width 7 height 8
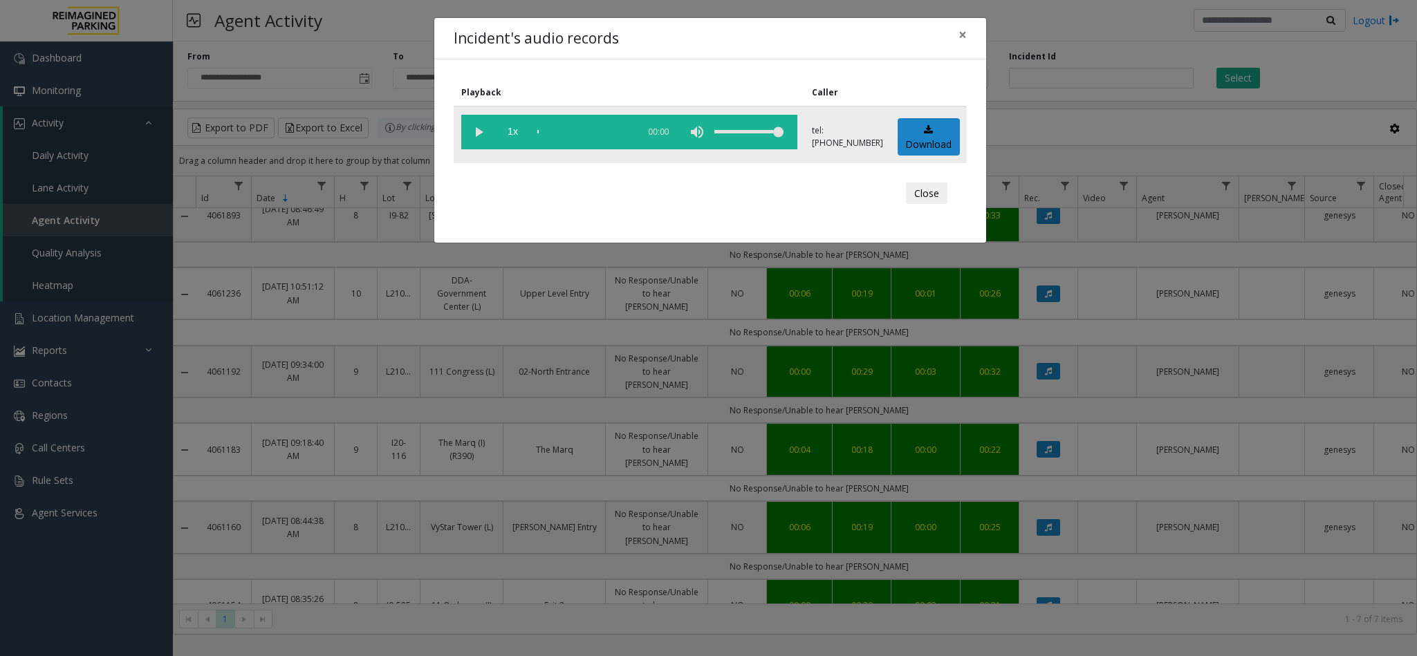
click at [472, 133] on vg-play-pause at bounding box center [478, 132] width 35 height 35
click at [968, 34] on button "×" at bounding box center [963, 35] width 28 height 34
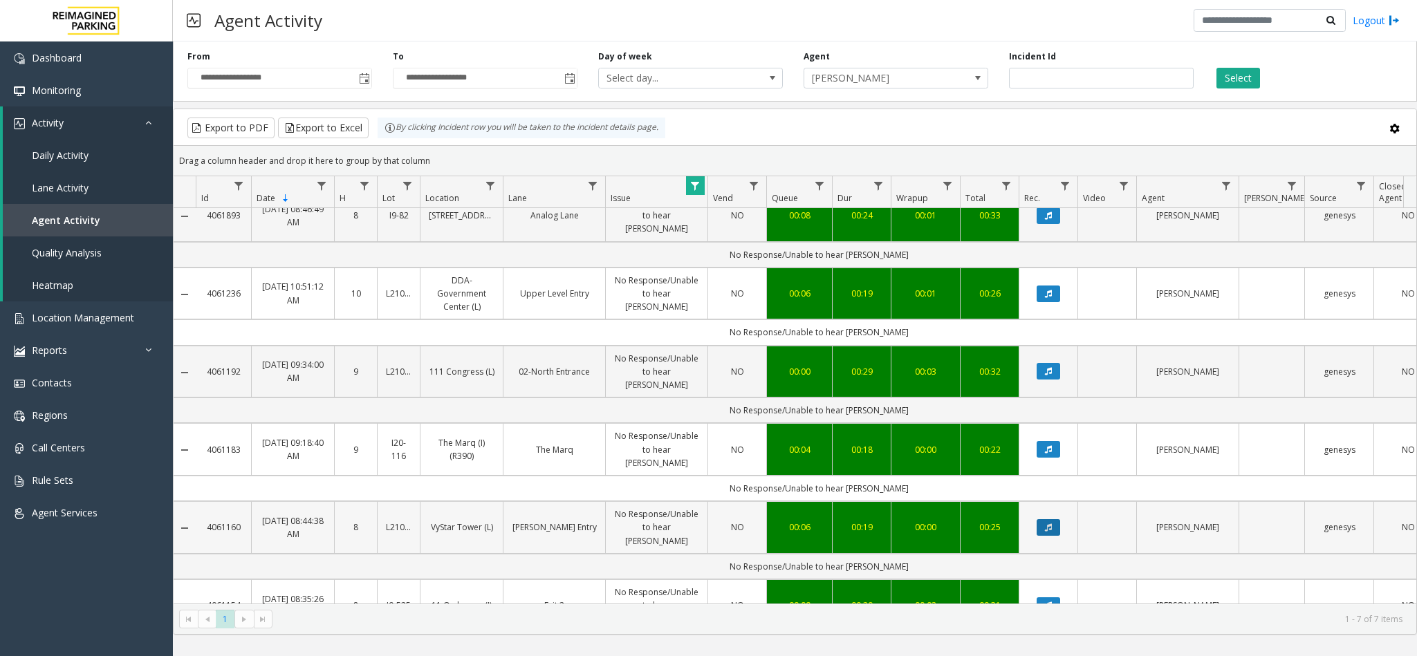
click at [1048, 524] on icon "Data table" at bounding box center [1048, 528] width 7 height 8
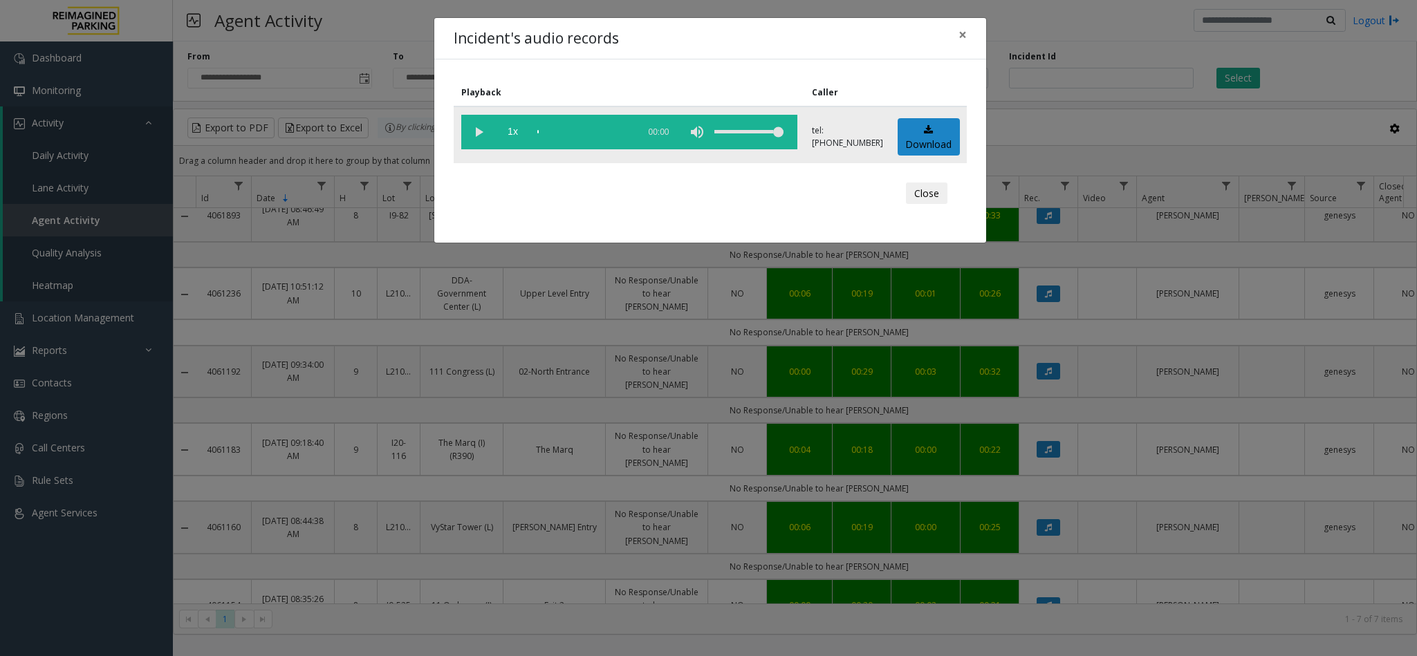
drag, startPoint x: 461, startPoint y: 127, endPoint x: 469, endPoint y: 129, distance: 7.9
click at [463, 127] on vg-play-pause at bounding box center [478, 132] width 35 height 35
click at [472, 129] on vg-play-pause at bounding box center [478, 132] width 35 height 35
click at [477, 127] on vg-play-pause at bounding box center [478, 132] width 35 height 35
click at [560, 135] on div "scrub bar" at bounding box center [584, 132] width 94 height 35
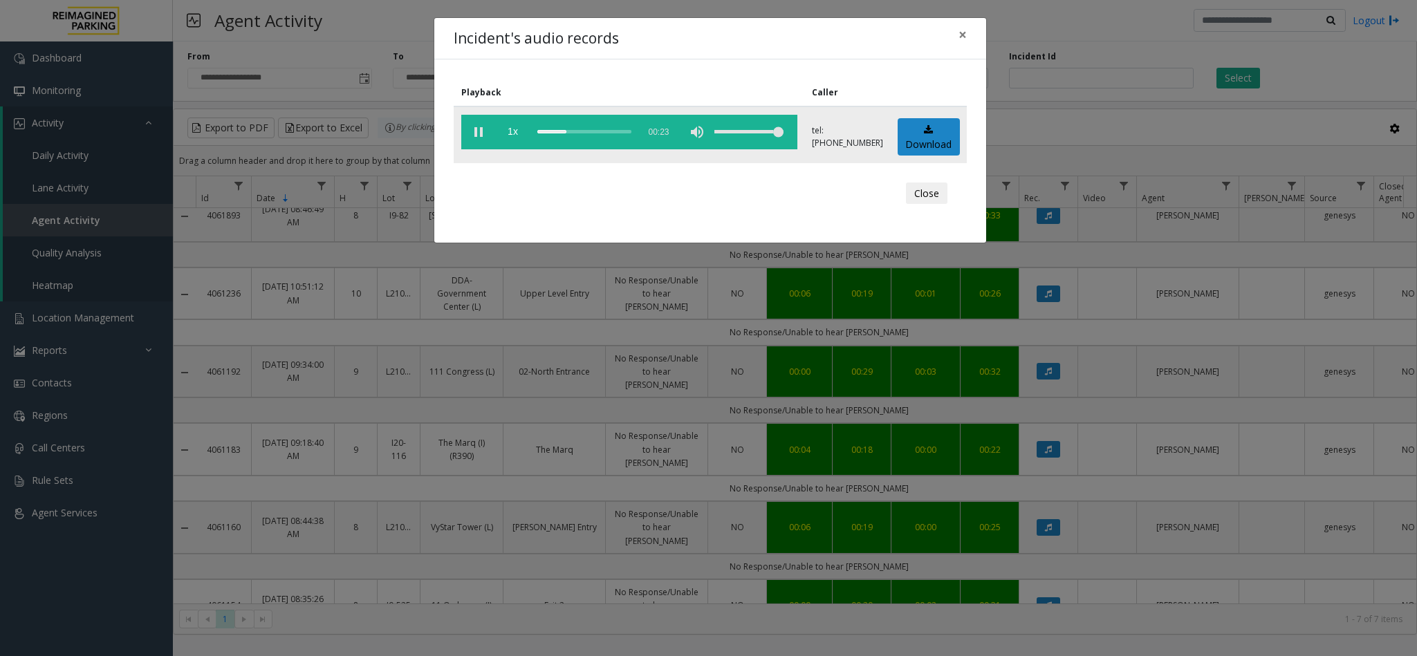
click at [546, 131] on div "scrub bar" at bounding box center [584, 132] width 94 height 35
drag, startPoint x: 773, startPoint y: 131, endPoint x: 816, endPoint y: 138, distance: 44.1
click at [816, 138] on tr "1x 00:23 tel:+10107579001 Download" at bounding box center [710, 135] width 513 height 57
click at [833, 546] on div "Incident's audio records × Playback Caller 1x 00:23 tel:+10107579001 Download C…" at bounding box center [708, 328] width 1417 height 656
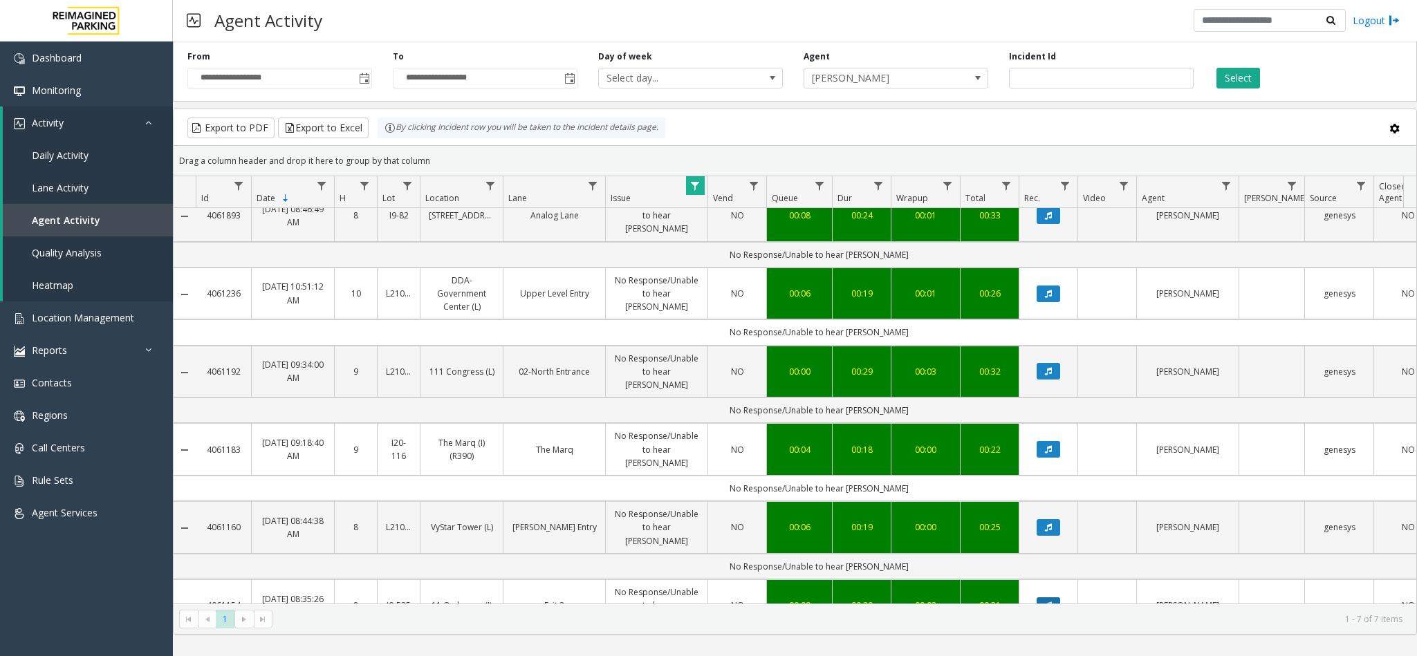
click at [1054, 546] on button "Data table" at bounding box center [1049, 606] width 24 height 17
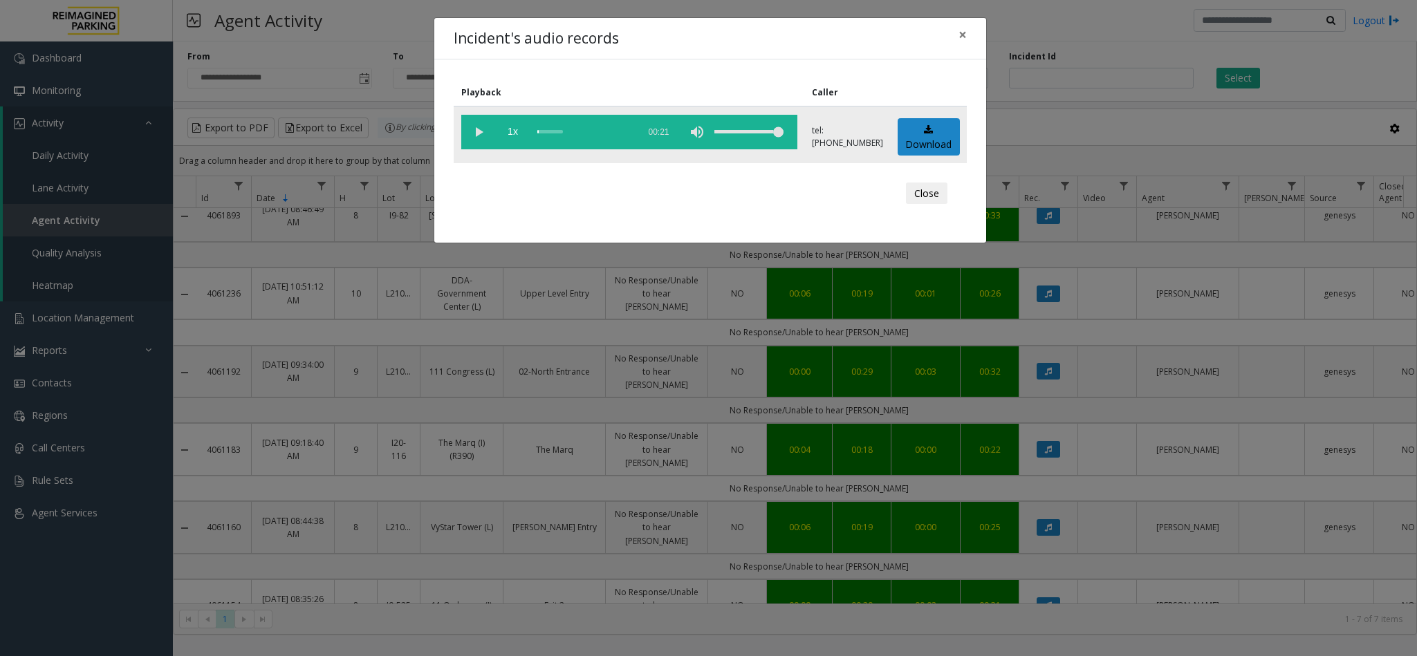
click at [482, 136] on vg-play-pause at bounding box center [478, 132] width 35 height 35
click at [965, 37] on span "×" at bounding box center [963, 34] width 8 height 19
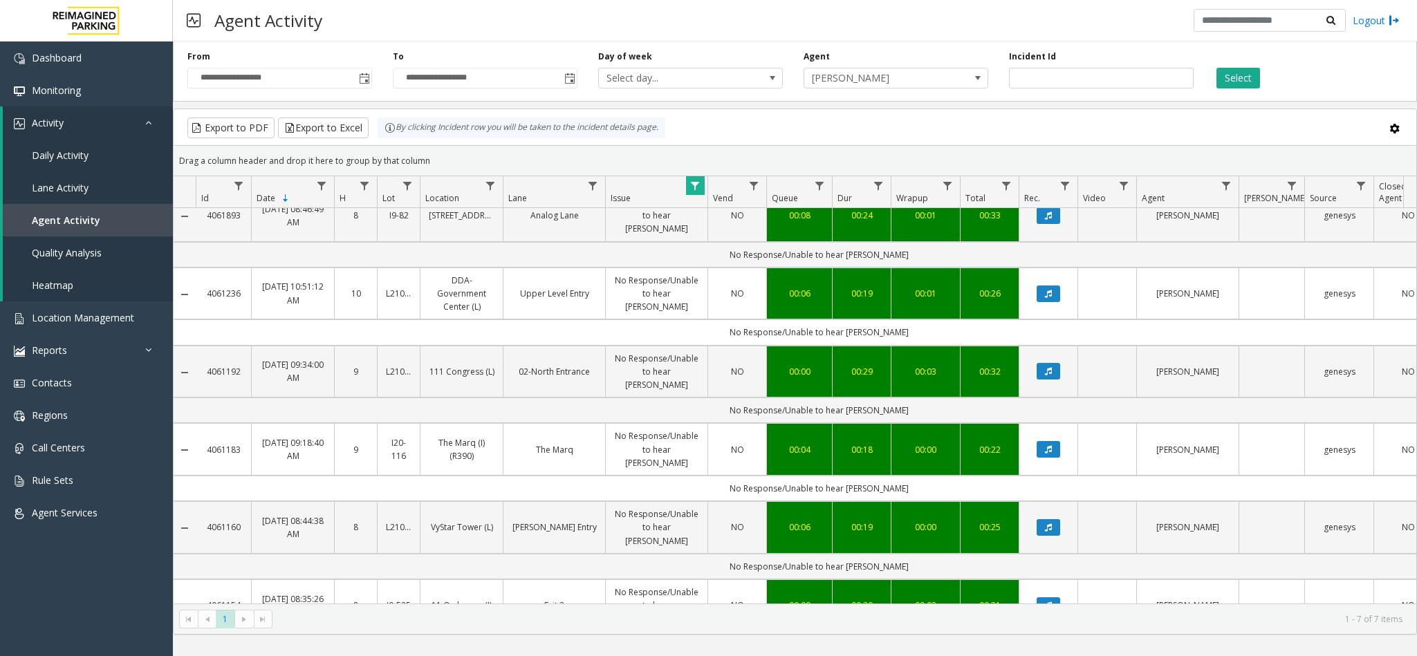
click at [334, 546] on td "8" at bounding box center [355, 606] width 43 height 53
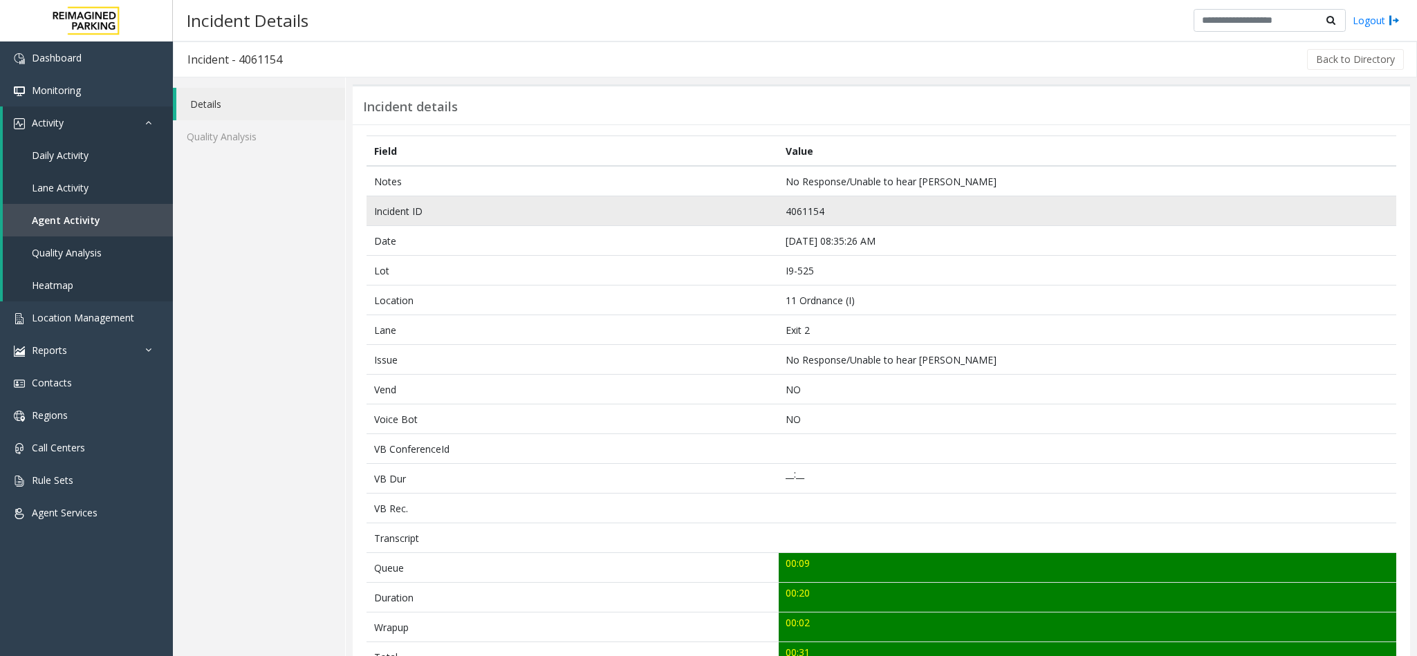
click at [808, 210] on td "4061154" at bounding box center [1088, 211] width 618 height 30
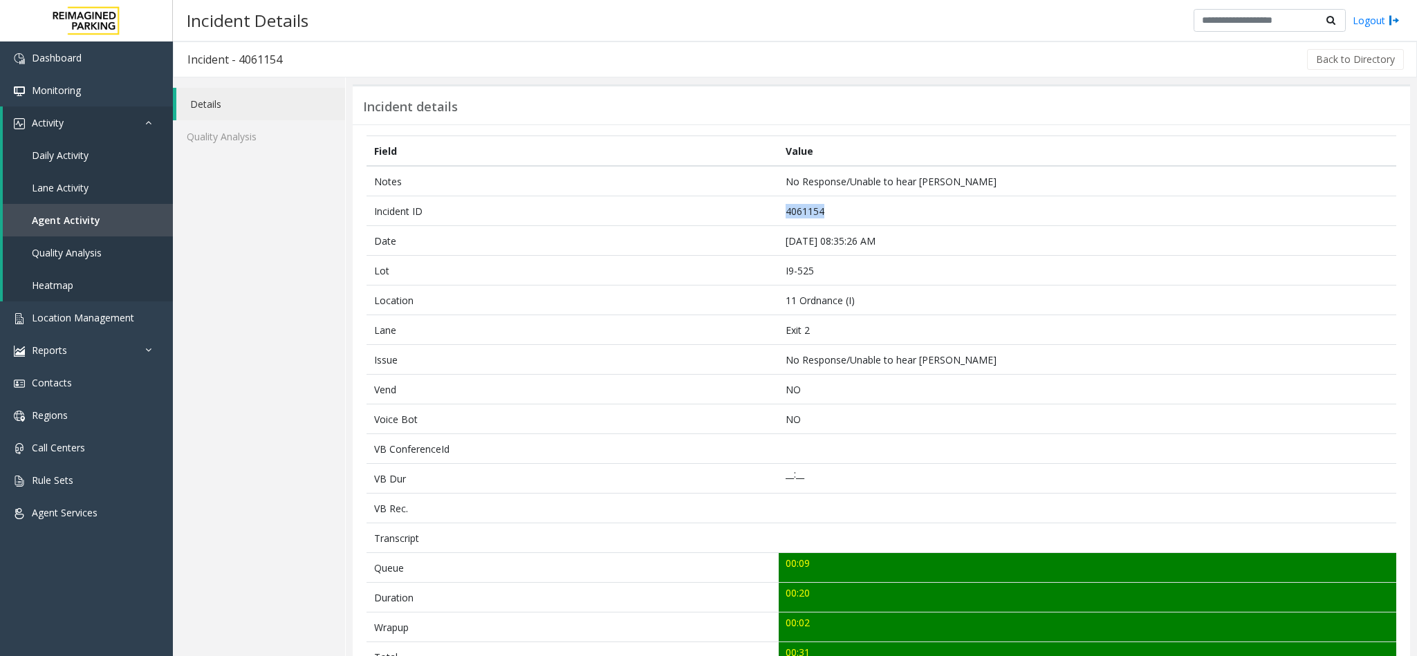
copy td "4061154"
click at [53, 214] on span "Agent Activity" at bounding box center [66, 220] width 68 height 13
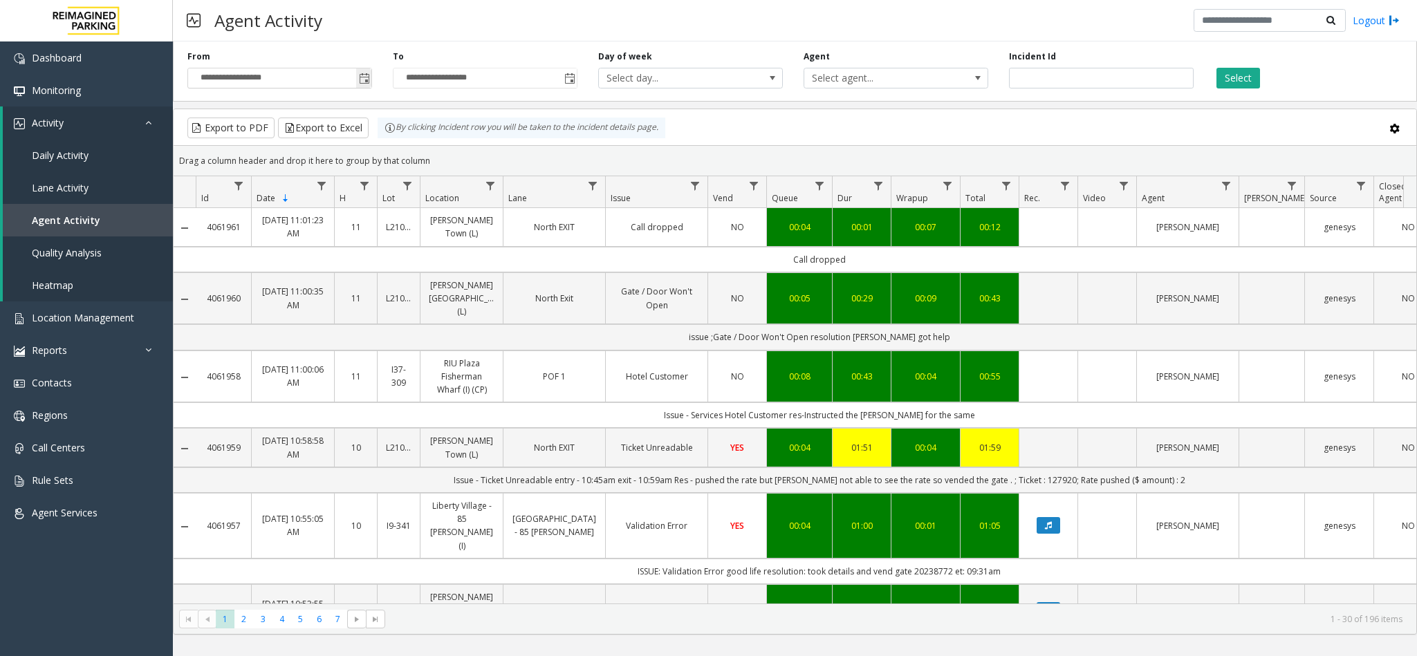
click at [368, 77] on span "Toggle popup" at bounding box center [364, 78] width 11 height 11
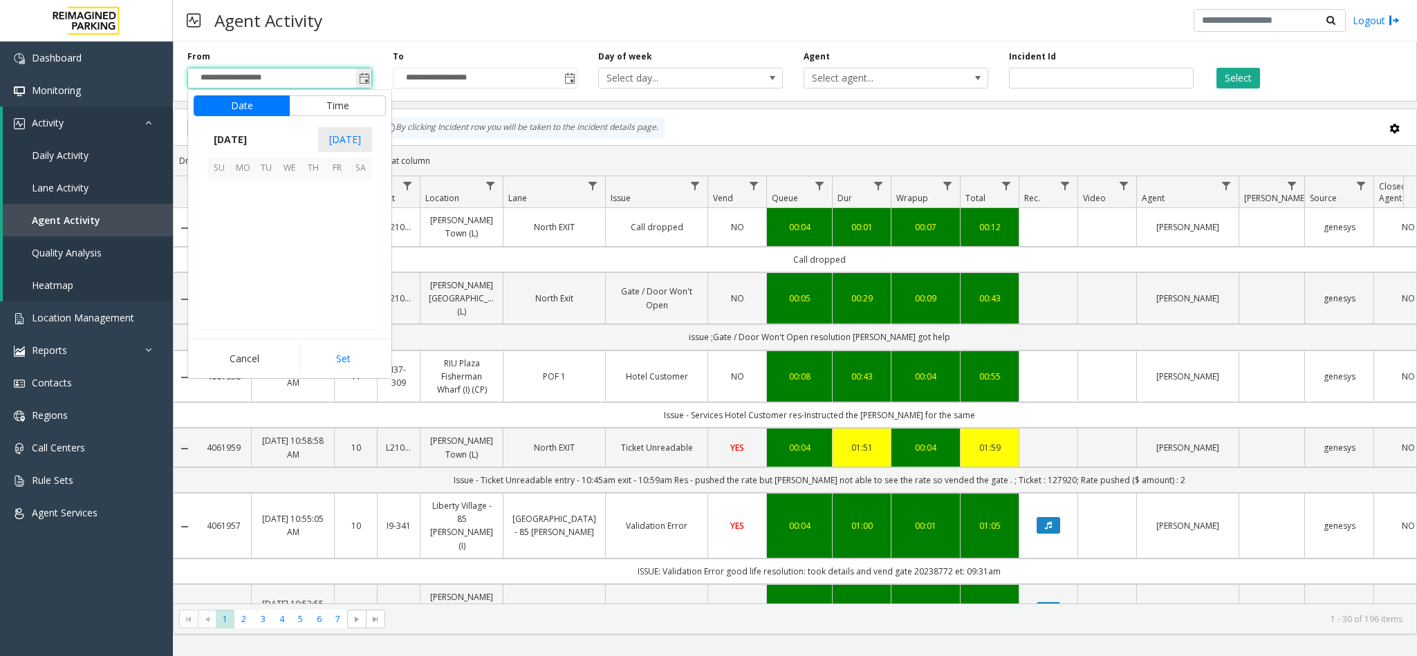
scroll to position [247945, 0]
click at [338, 185] on span "1" at bounding box center [337, 192] width 24 height 24
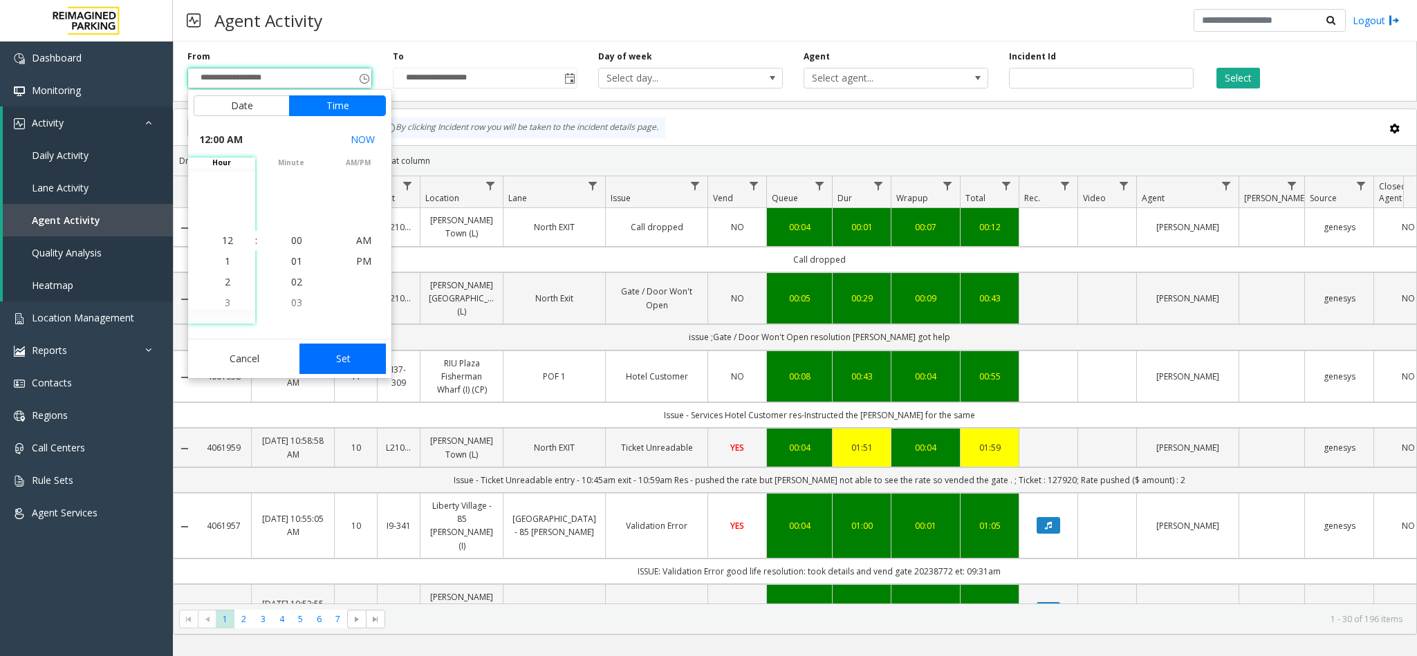
click at [349, 357] on button "Set" at bounding box center [342, 359] width 87 height 30
type input "**********"
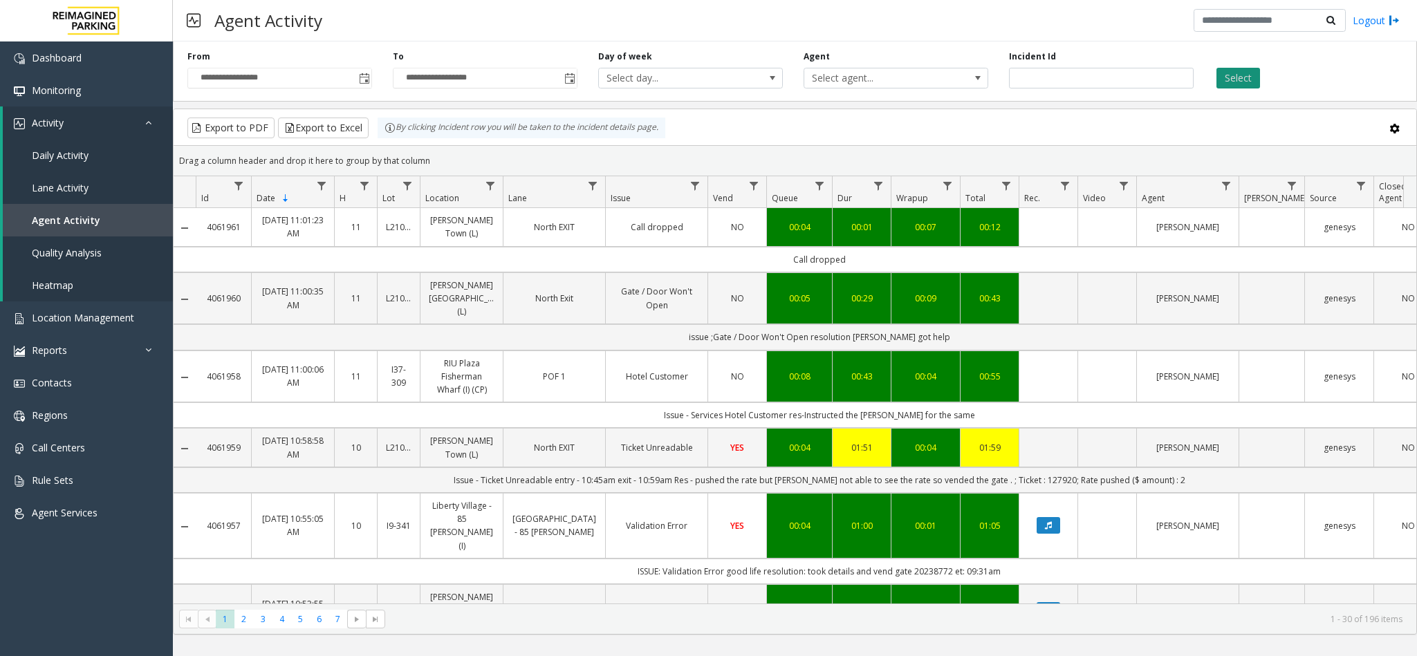
click at [1180, 77] on button "Select" at bounding box center [1239, 78] width 44 height 21
click at [876, 77] on span "Select agent..." at bounding box center [877, 77] width 147 height 19
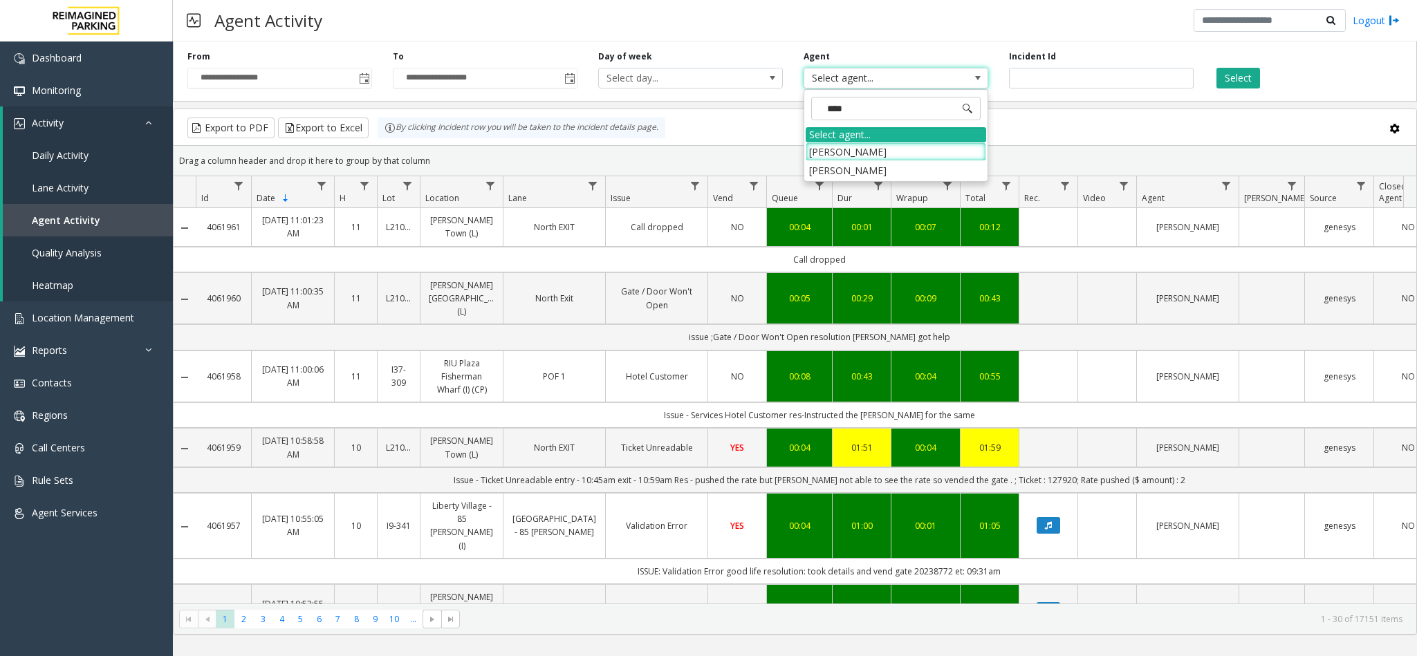
type input "*****"
click at [847, 150] on li "[PERSON_NAME]" at bounding box center [896, 151] width 181 height 19
click at [1180, 73] on button "Select" at bounding box center [1239, 78] width 44 height 21
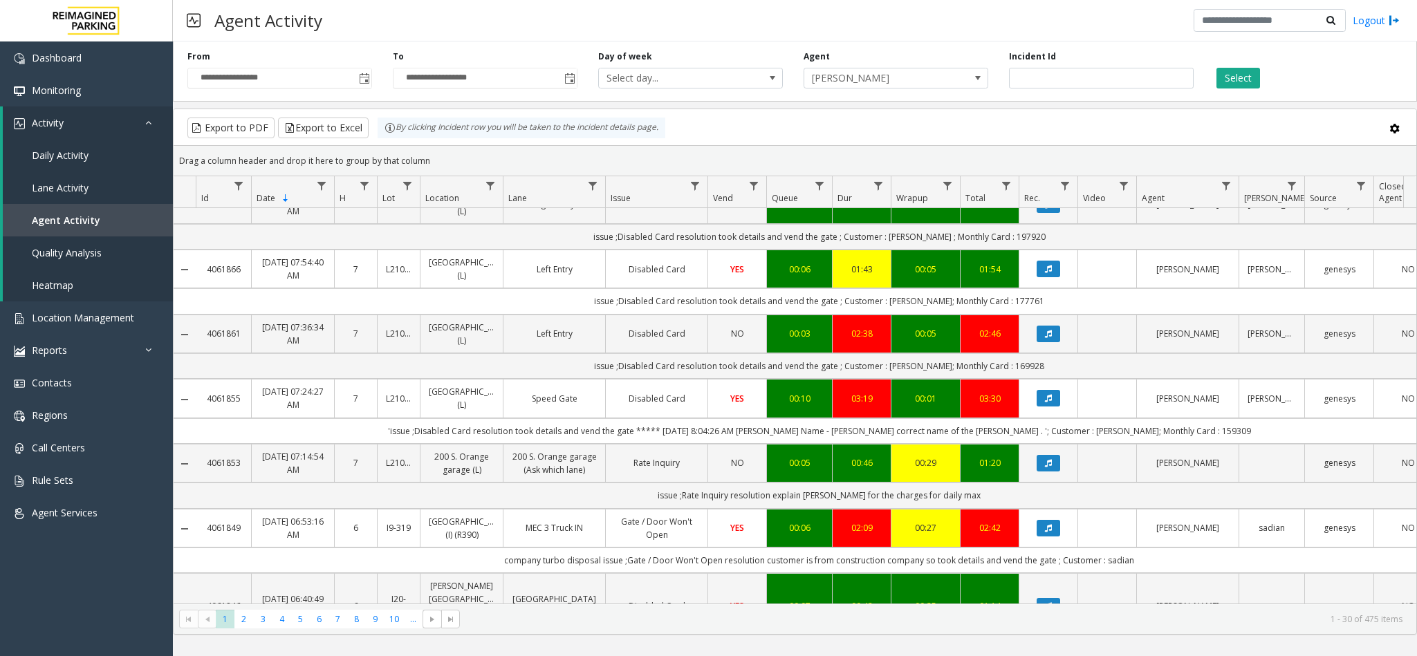
scroll to position [1764, 0]
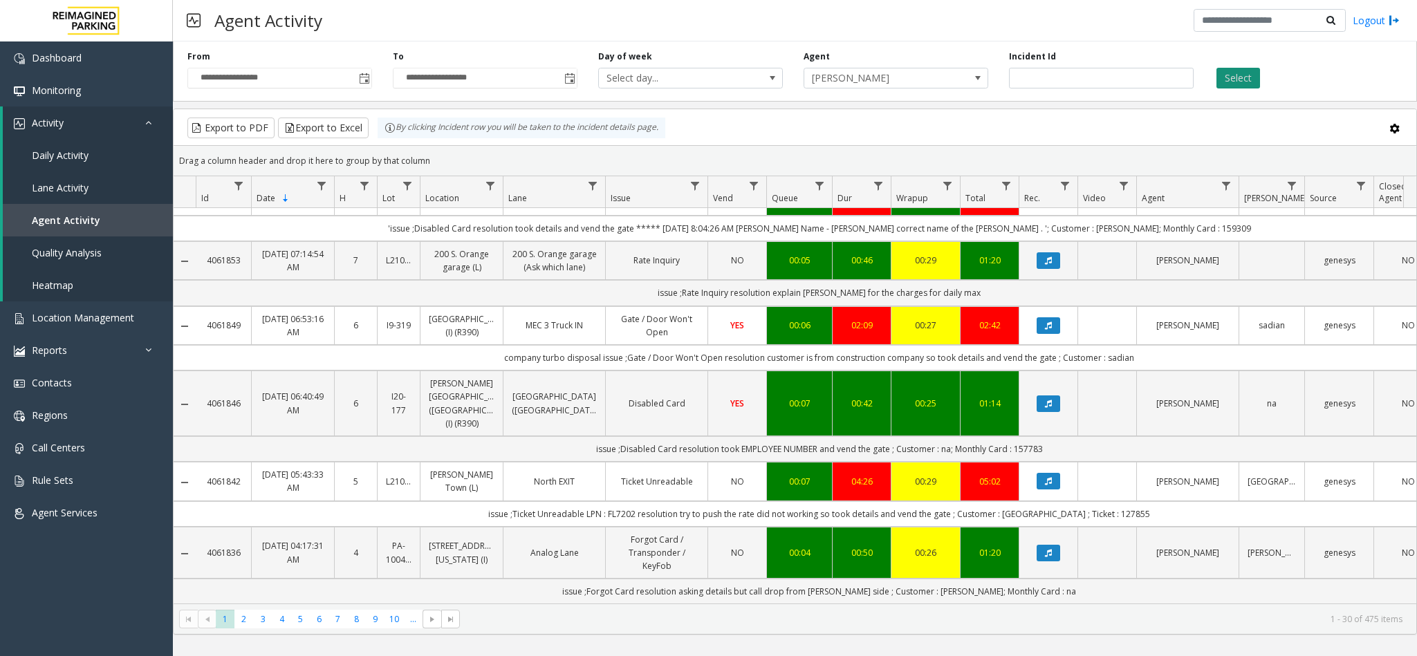
click at [1180, 80] on button "Select" at bounding box center [1239, 78] width 44 height 21
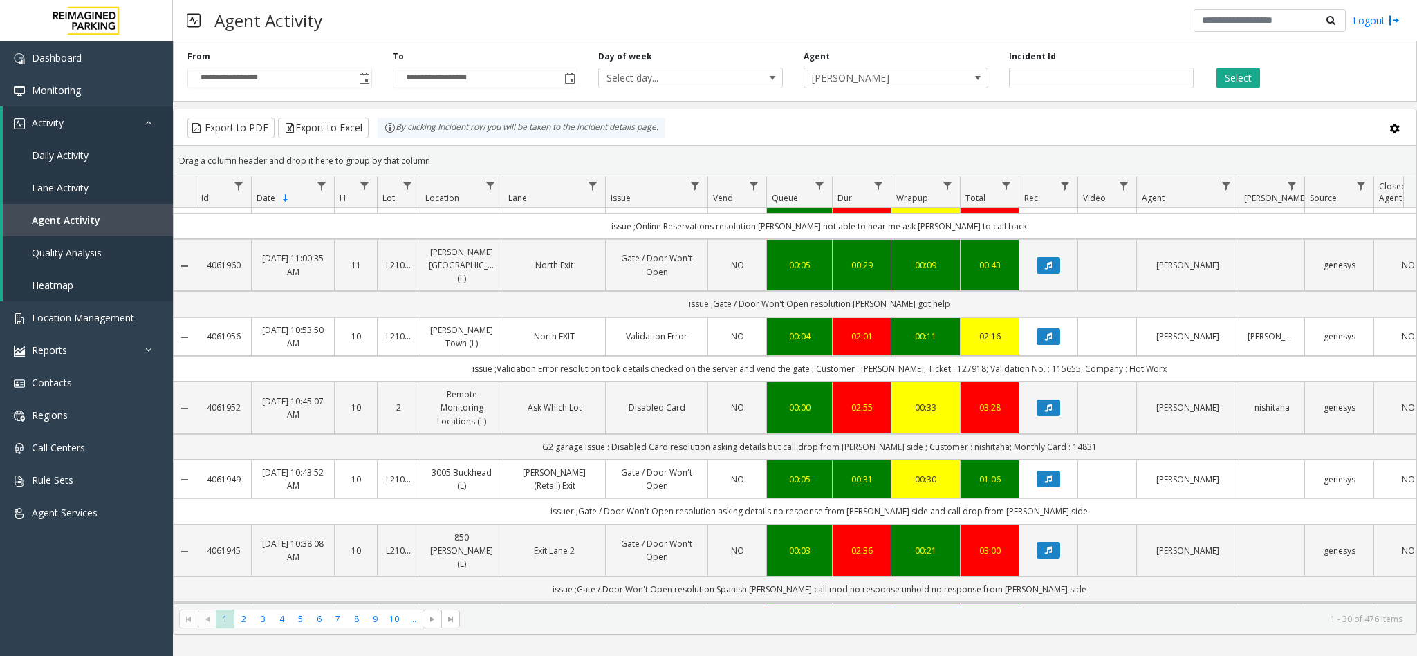
scroll to position [0, 0]
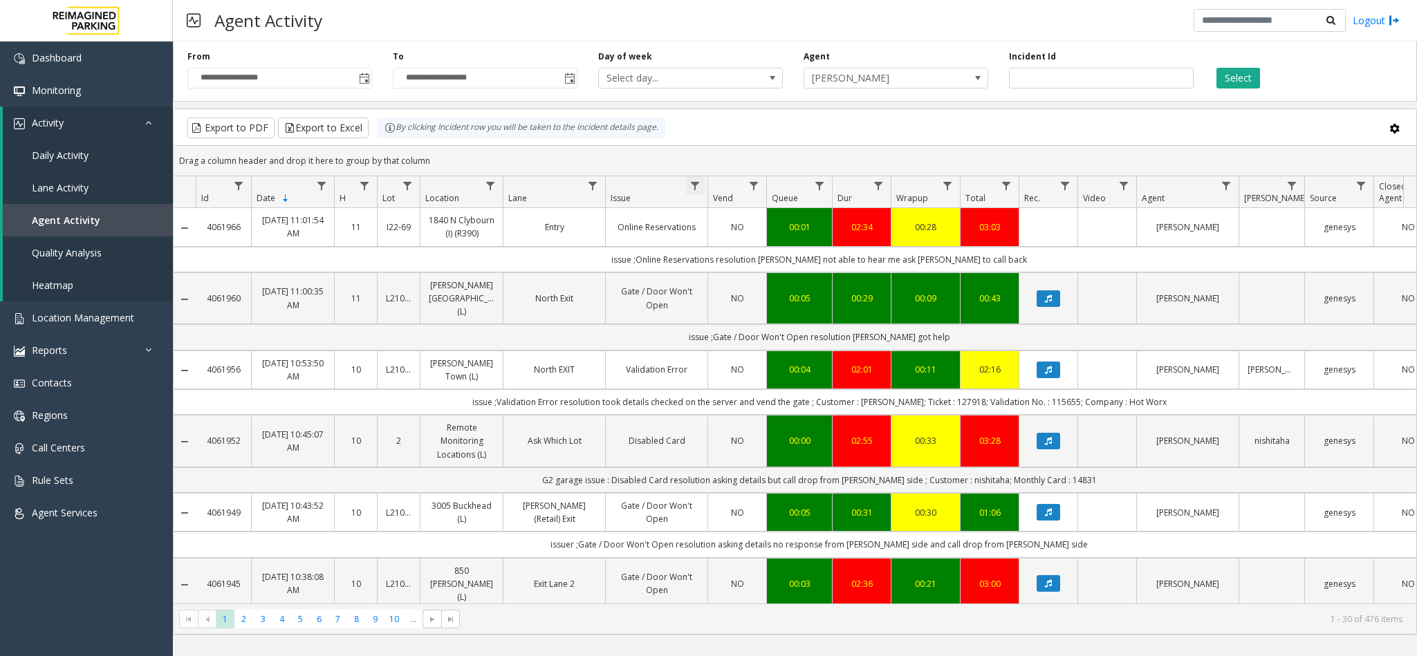
click at [697, 185] on span "Data table" at bounding box center [695, 186] width 11 height 11
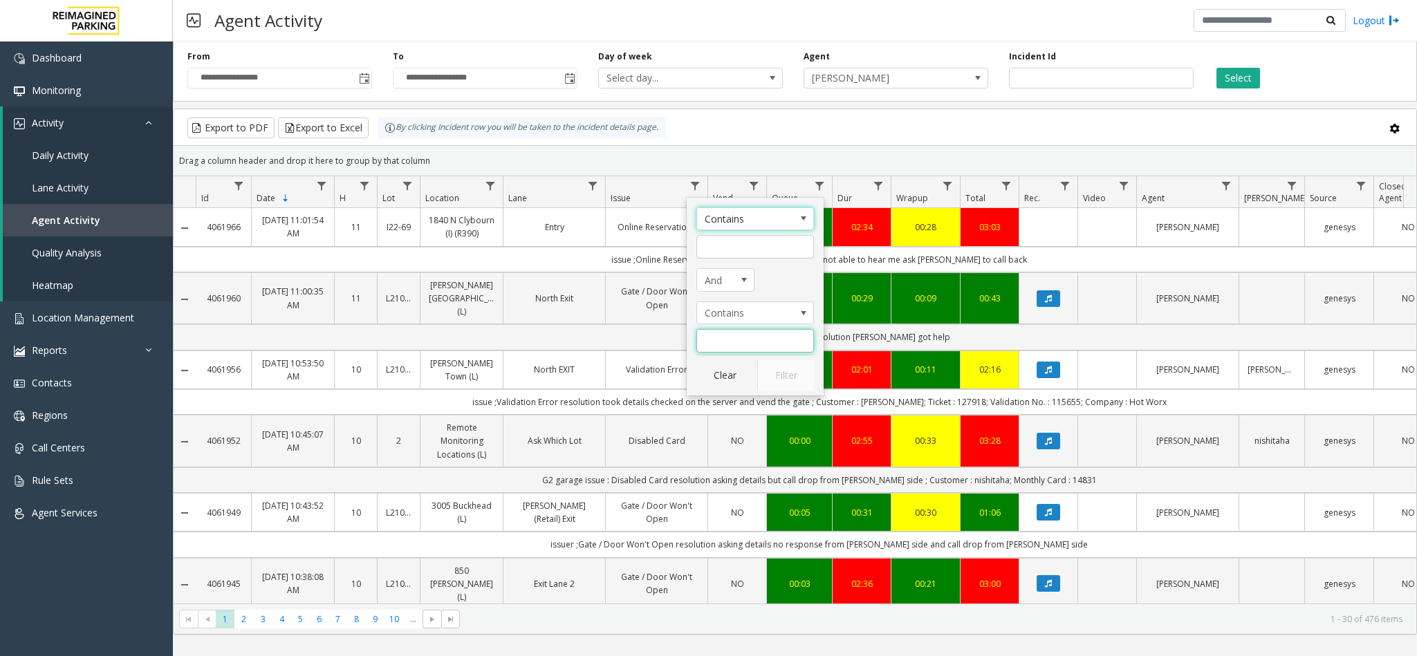
click at [749, 337] on input "Issue Filter" at bounding box center [755, 341] width 118 height 24
type input "**********"
click at [783, 386] on button "Filter" at bounding box center [785, 375] width 57 height 30
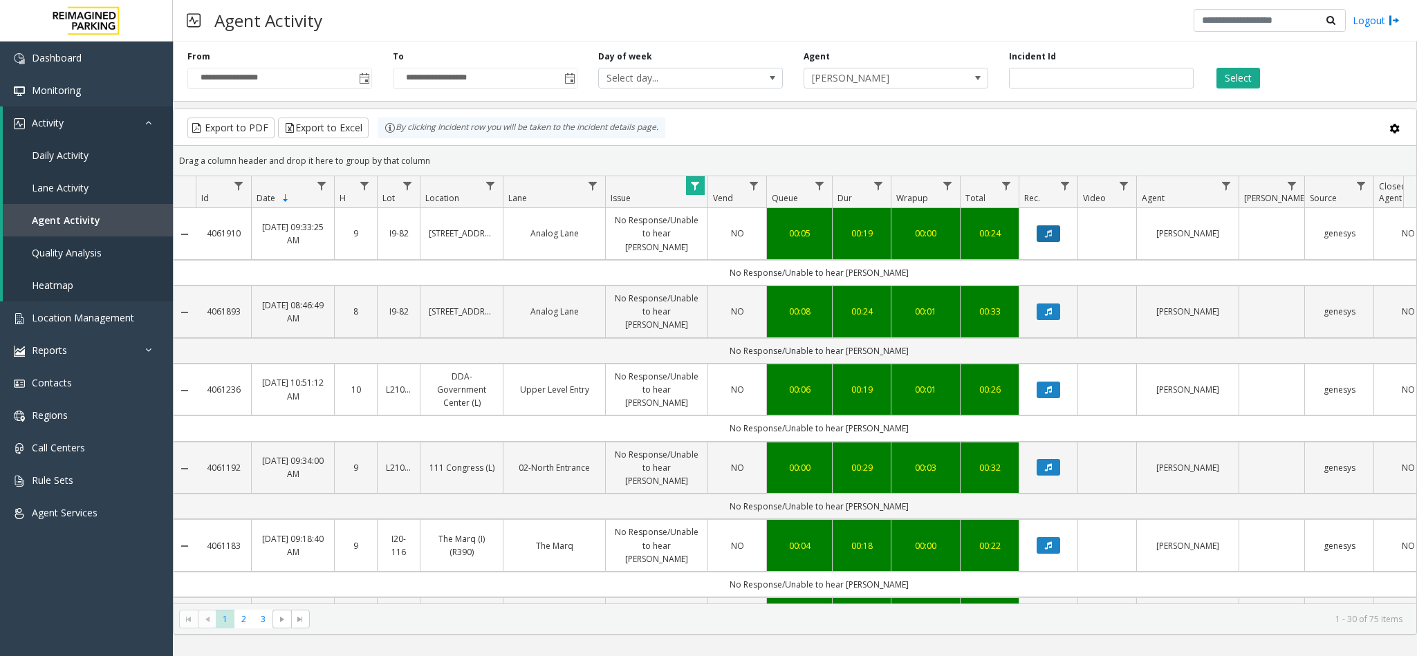
click at [1050, 230] on icon "Data table" at bounding box center [1048, 234] width 7 height 8
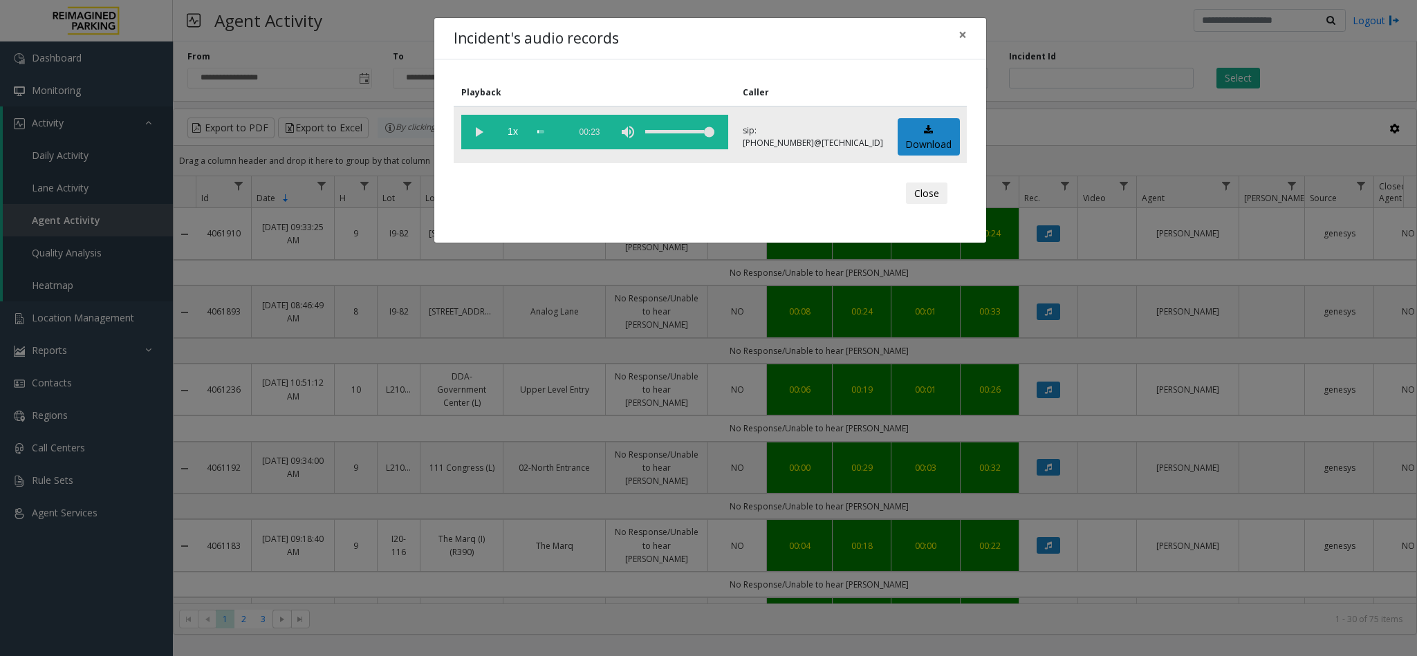
click at [474, 133] on vg-play-pause at bounding box center [478, 132] width 35 height 35
click at [965, 37] on span "×" at bounding box center [963, 34] width 8 height 19
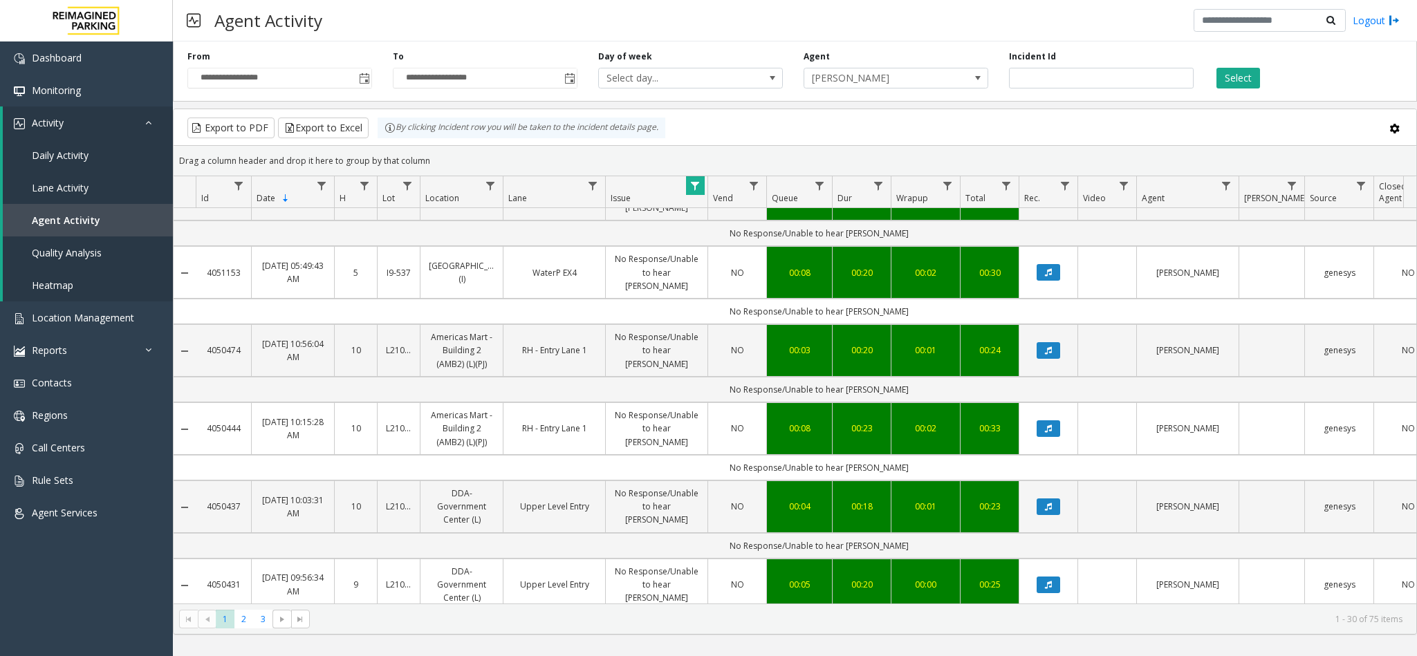
scroll to position [1722, 0]
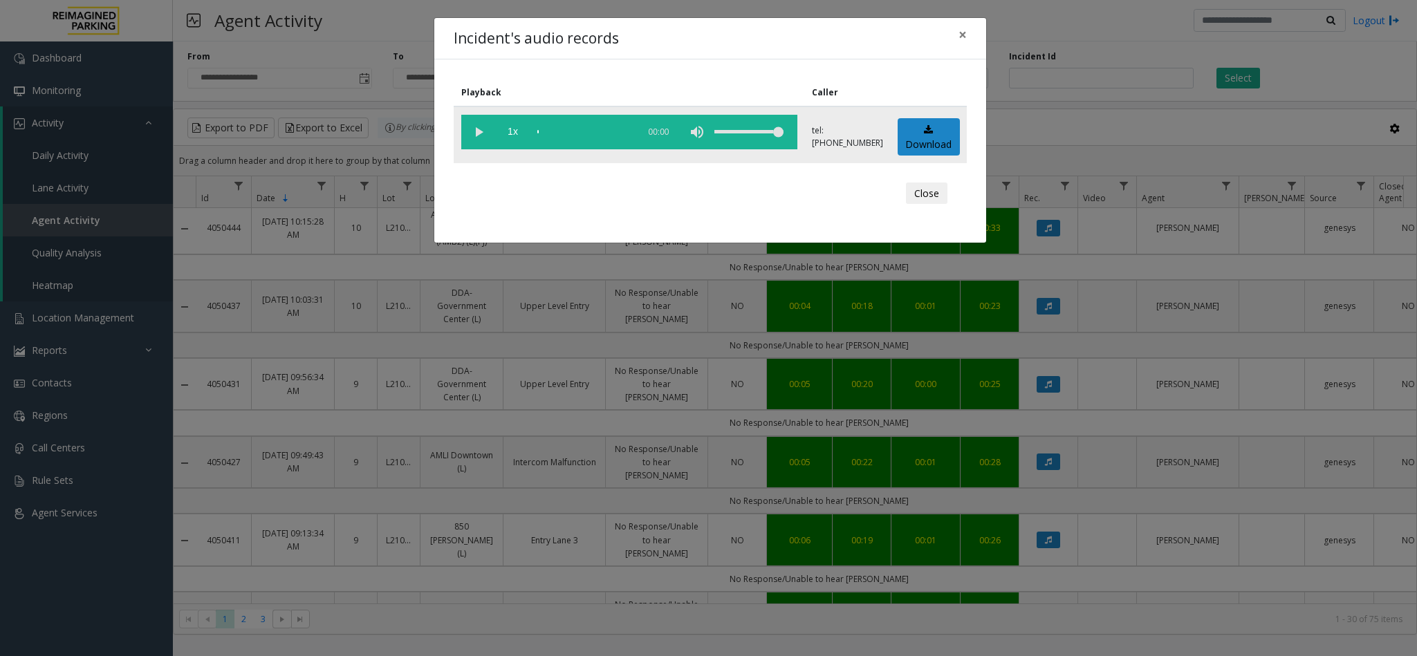
click at [477, 127] on vg-play-pause at bounding box center [478, 132] width 35 height 35
drag, startPoint x: 781, startPoint y: 135, endPoint x: 814, endPoint y: 133, distance: 33.2
click at [814, 133] on tr "1x 00:20 tel:+10107899004 Download" at bounding box center [710, 135] width 513 height 57
click at [938, 190] on button "Close" at bounding box center [926, 194] width 41 height 22
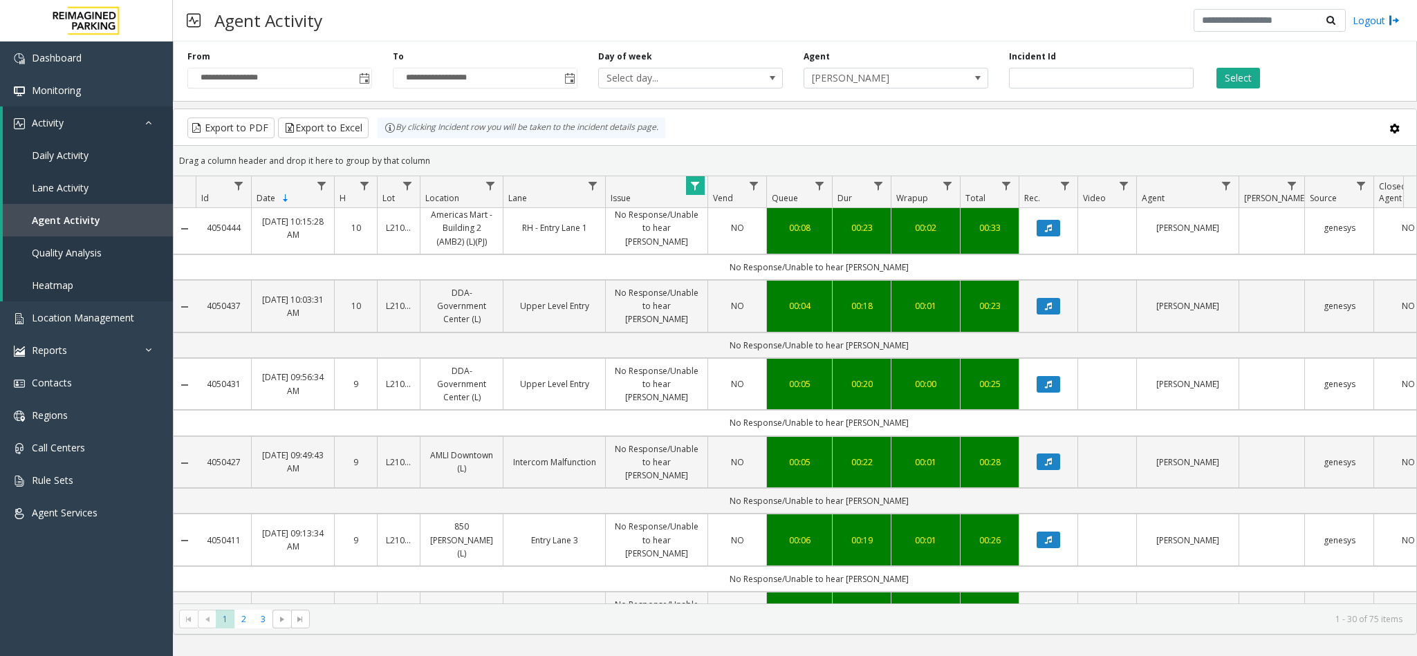
click at [1048, 546] on icon "Data table" at bounding box center [1048, 618] width 7 height 8
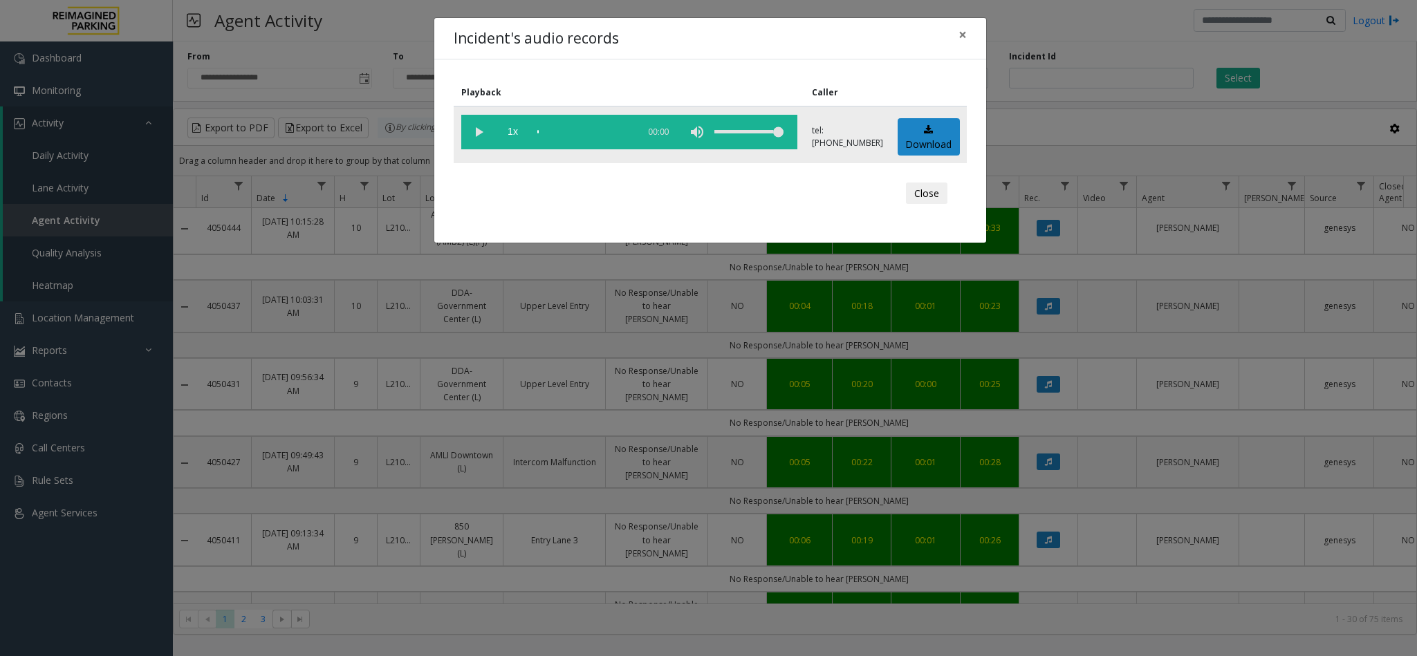
click at [482, 131] on vg-play-pause at bounding box center [478, 132] width 35 height 35
click at [932, 194] on button "Close" at bounding box center [926, 194] width 41 height 22
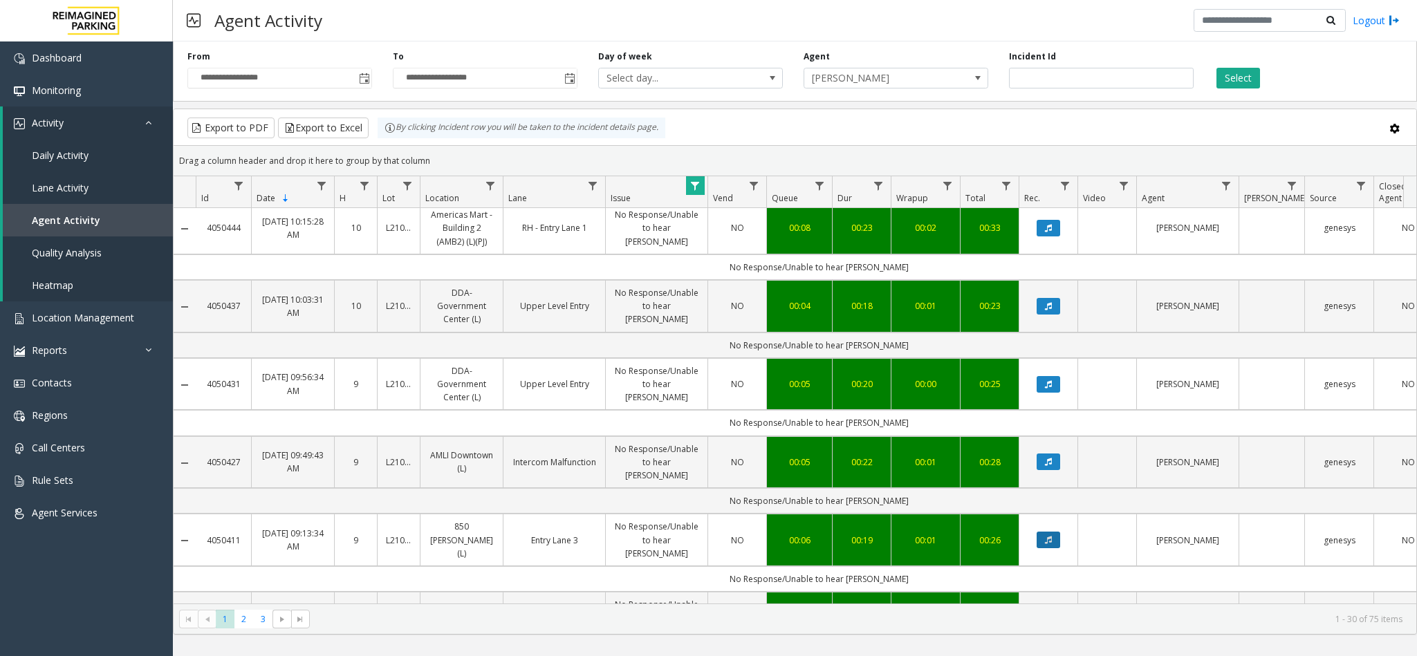
click at [1050, 536] on icon "Data table" at bounding box center [1048, 540] width 7 height 8
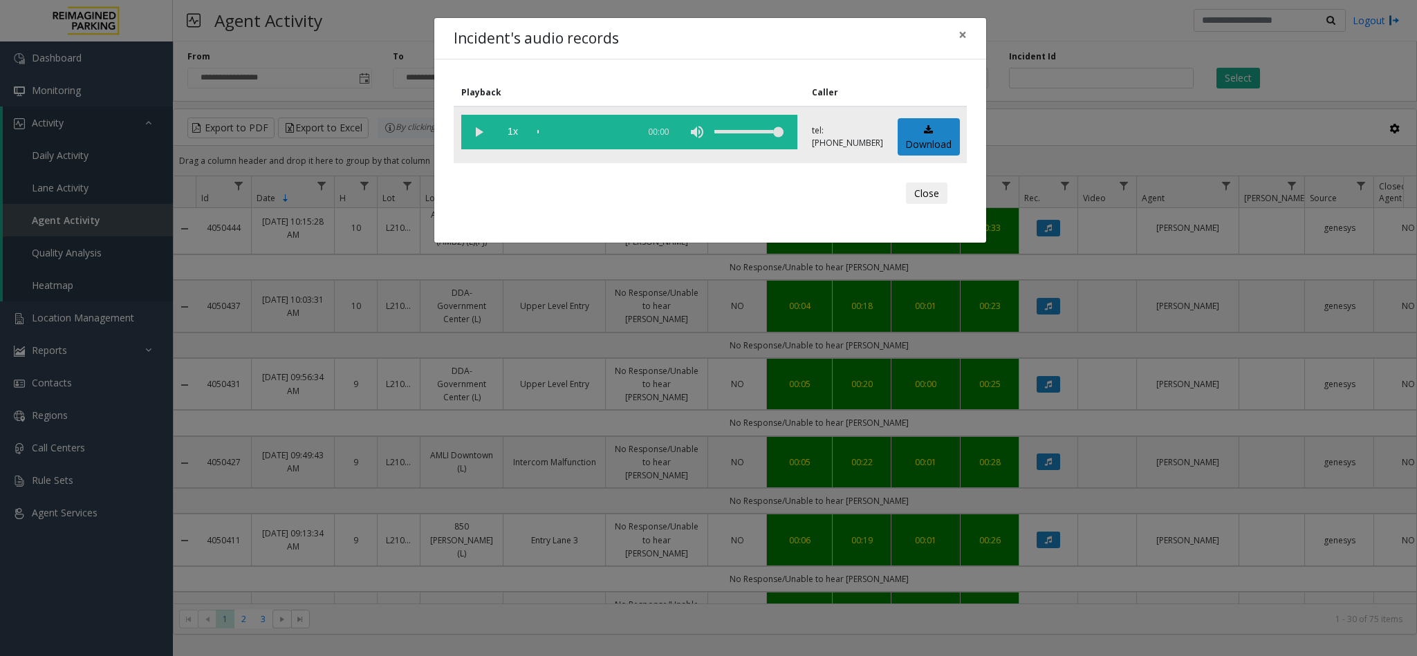
click at [483, 136] on vg-play-pause at bounding box center [478, 132] width 35 height 35
click at [930, 190] on button "Close" at bounding box center [926, 194] width 41 height 22
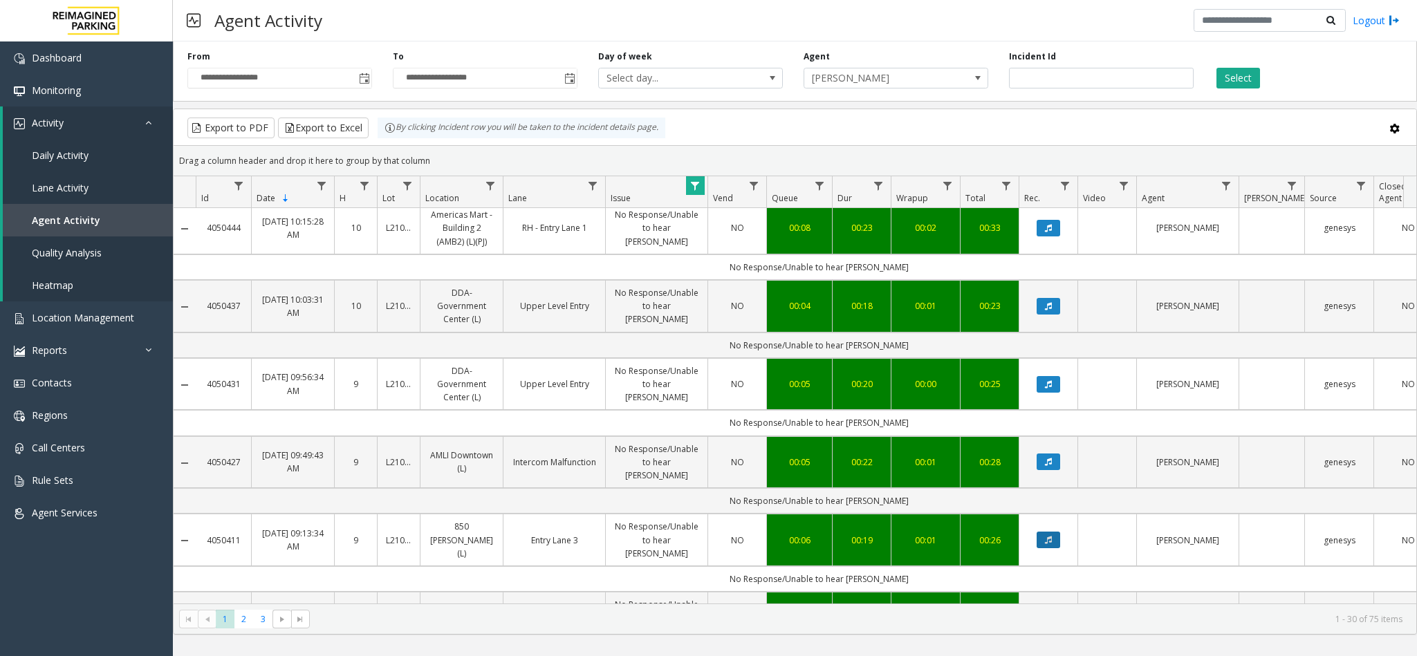
click at [1050, 532] on button "Data table" at bounding box center [1049, 540] width 24 height 17
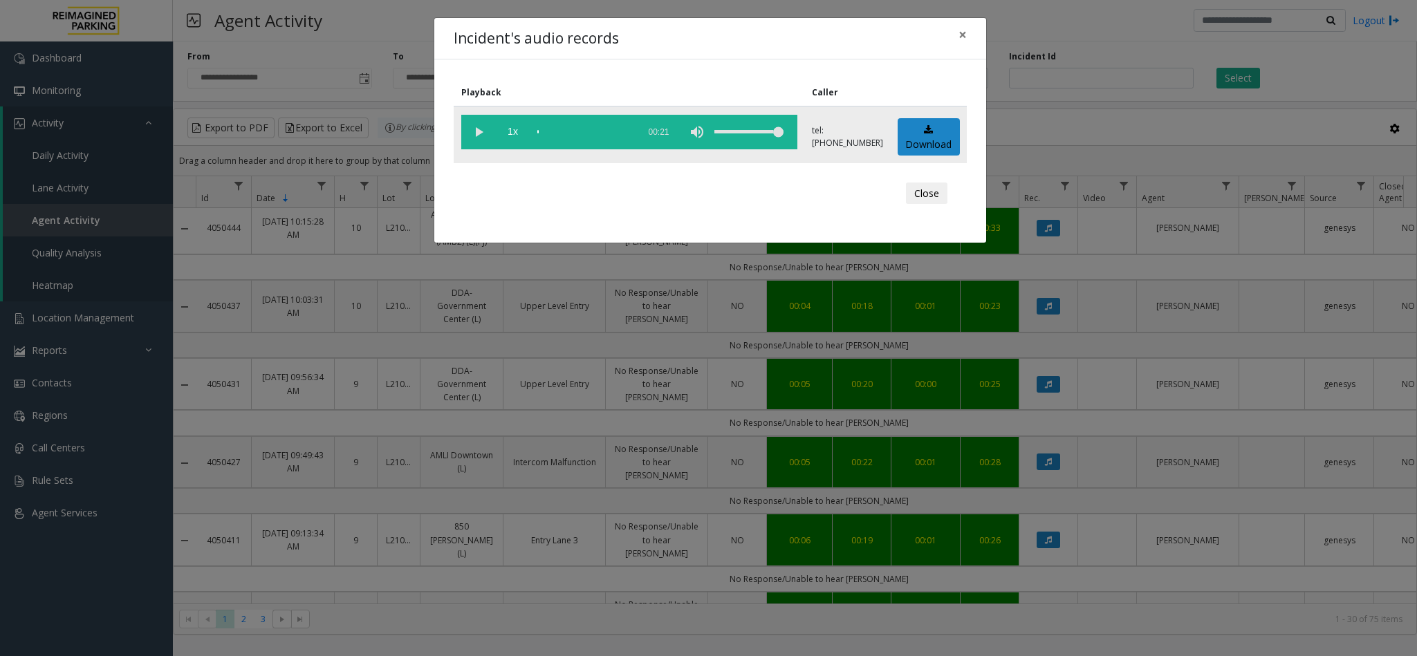
click at [474, 133] on vg-play-pause at bounding box center [478, 132] width 35 height 35
click at [927, 187] on button "Close" at bounding box center [926, 194] width 41 height 22
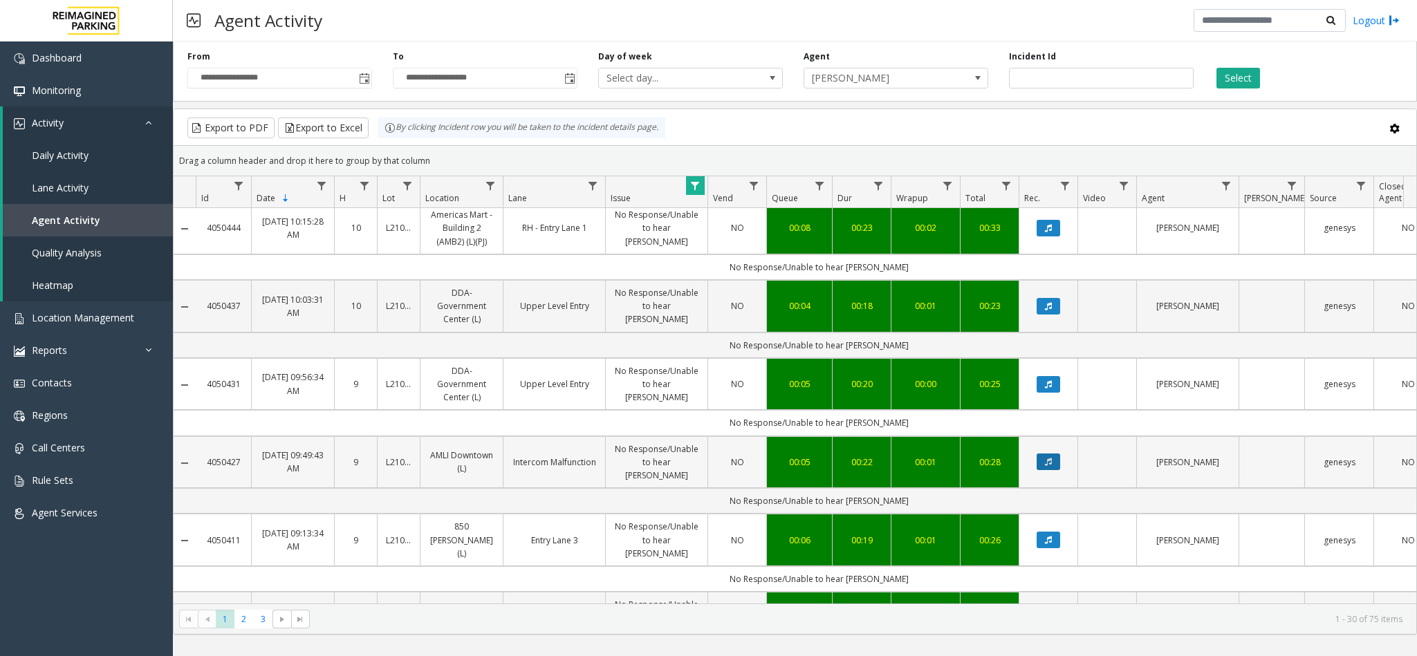
click at [1044, 454] on button "Data table" at bounding box center [1049, 462] width 24 height 17
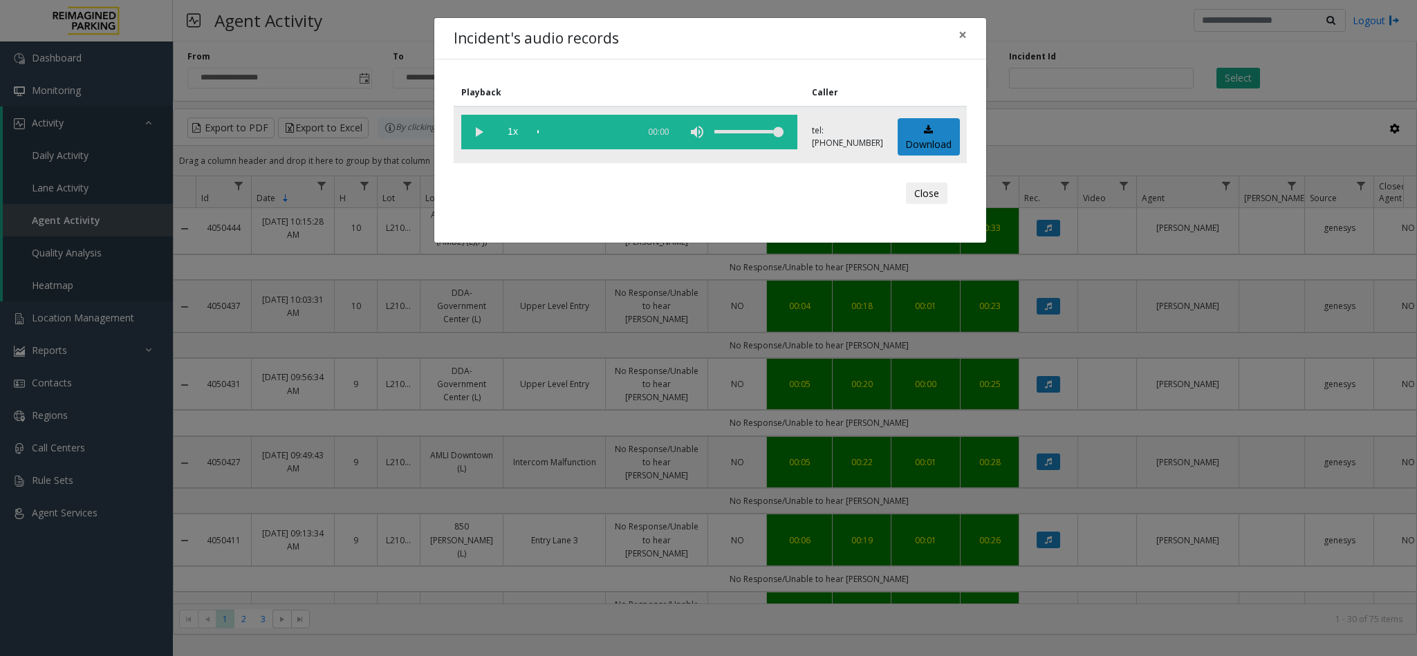
click at [490, 138] on vg-play-pause at bounding box center [478, 132] width 35 height 35
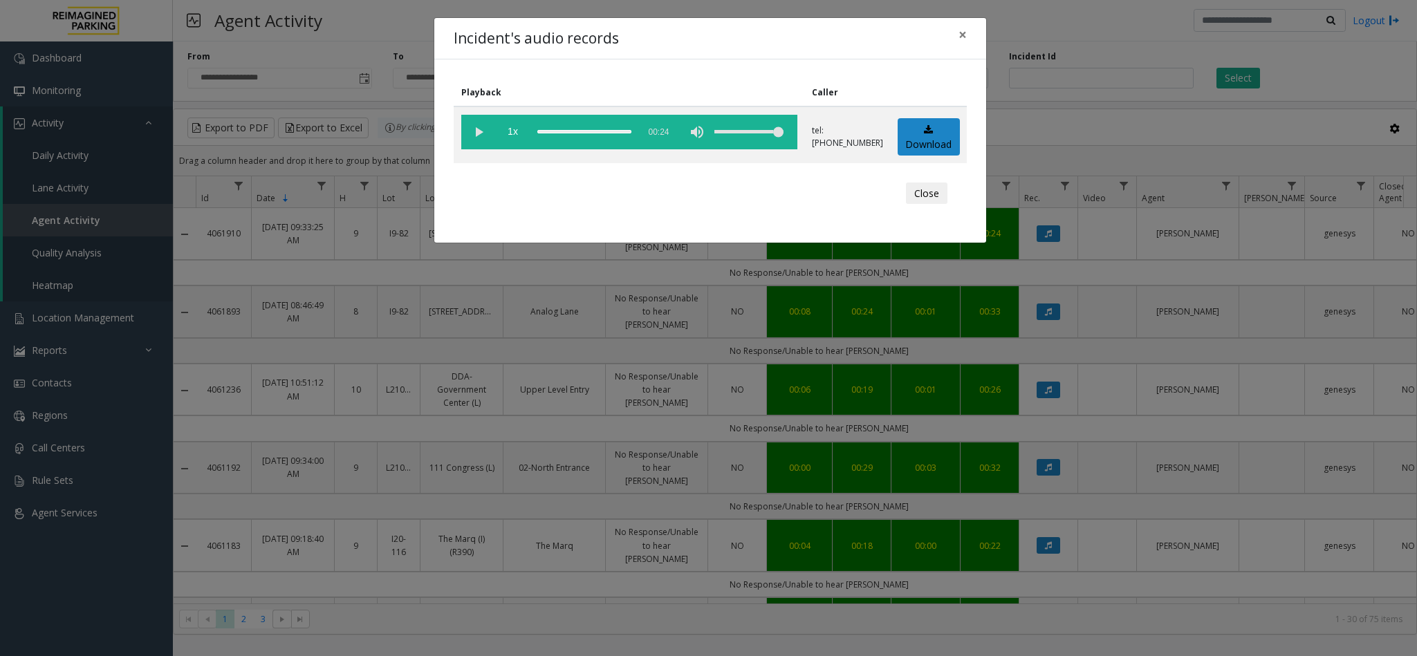
scroll to position [1722, 0]
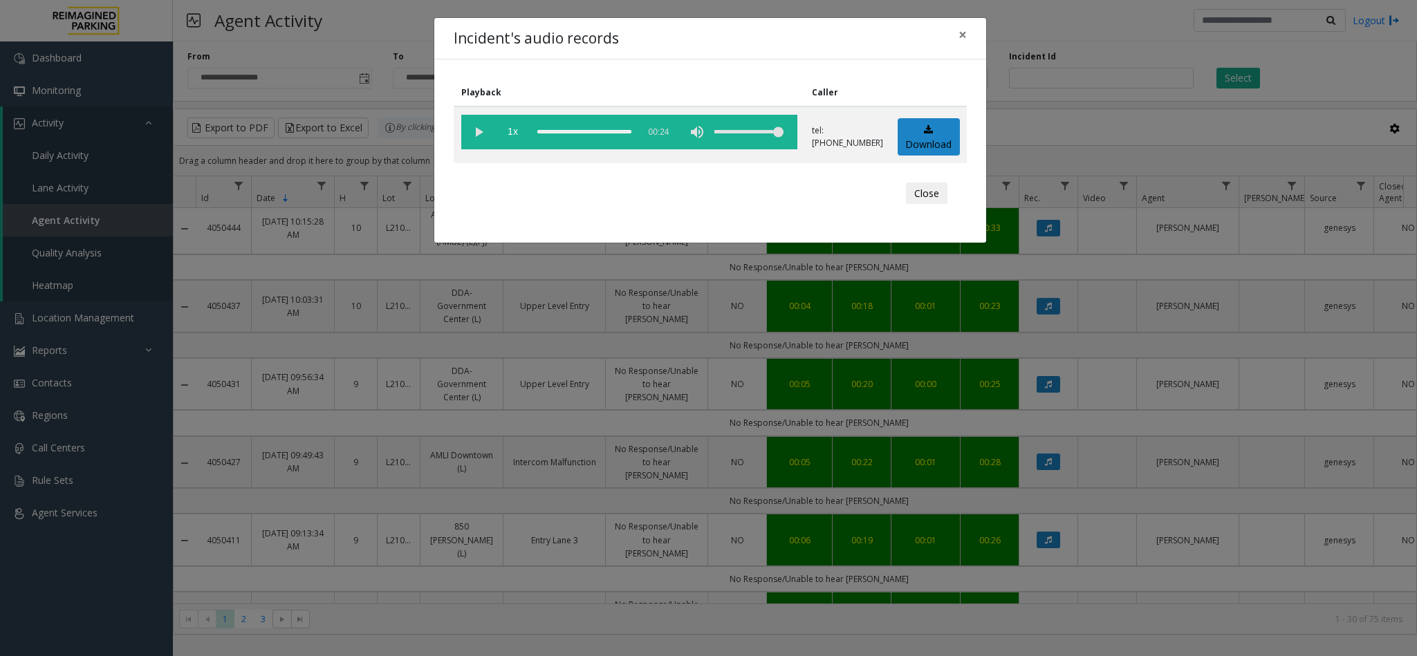
click at [934, 195] on button "Close" at bounding box center [926, 194] width 41 height 22
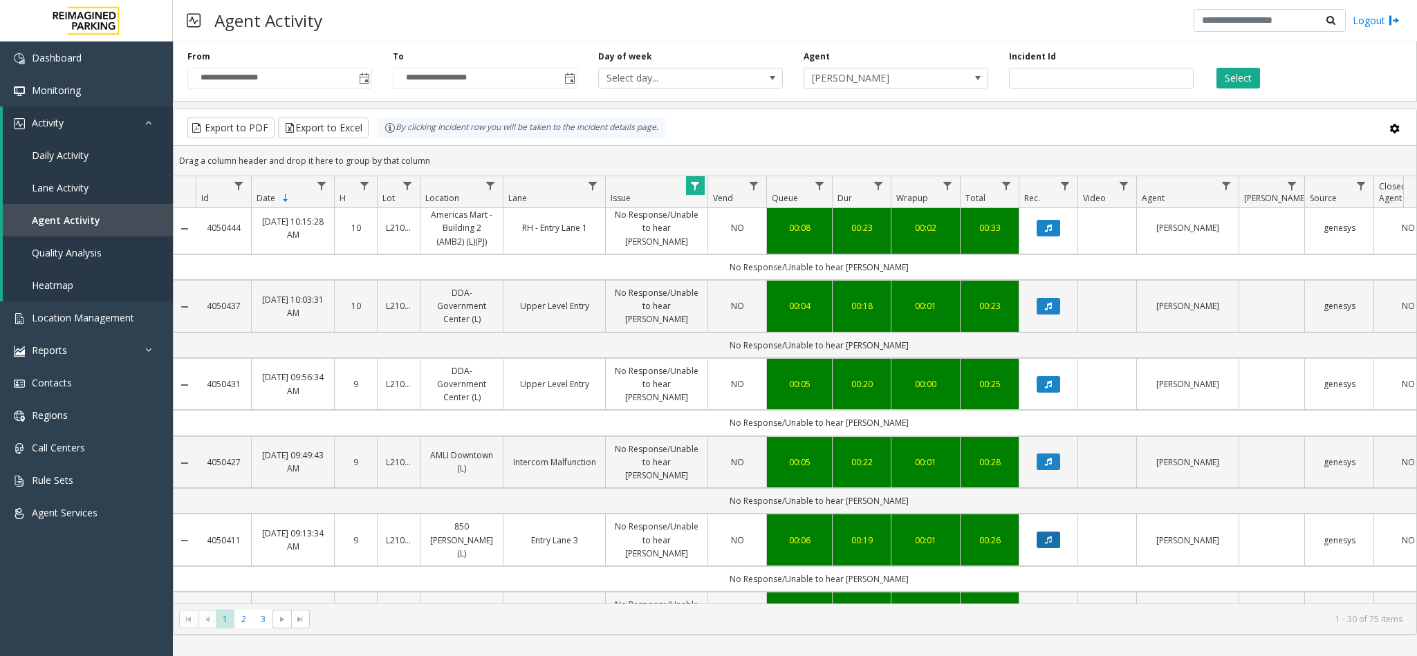
click at [1048, 536] on icon "Data table" at bounding box center [1048, 540] width 7 height 8
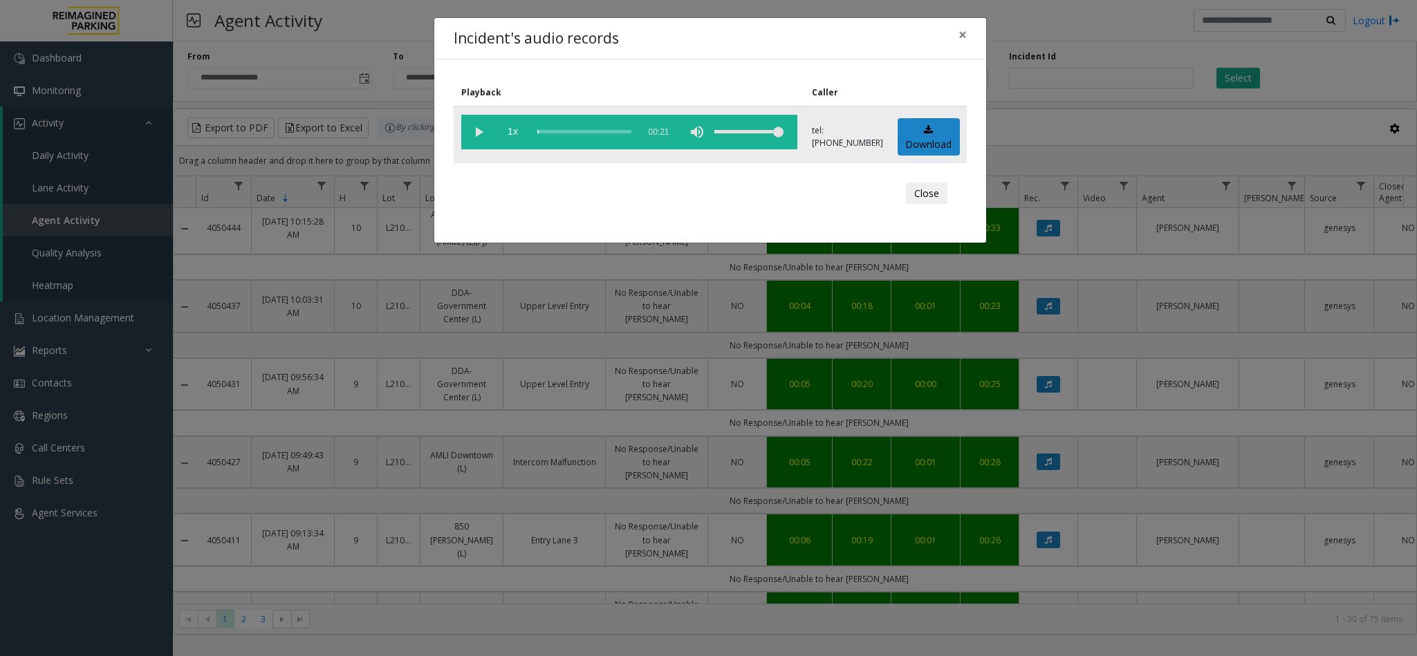
click at [476, 125] on vg-play-pause at bounding box center [478, 132] width 35 height 35
click at [927, 195] on button "Close" at bounding box center [926, 194] width 41 height 22
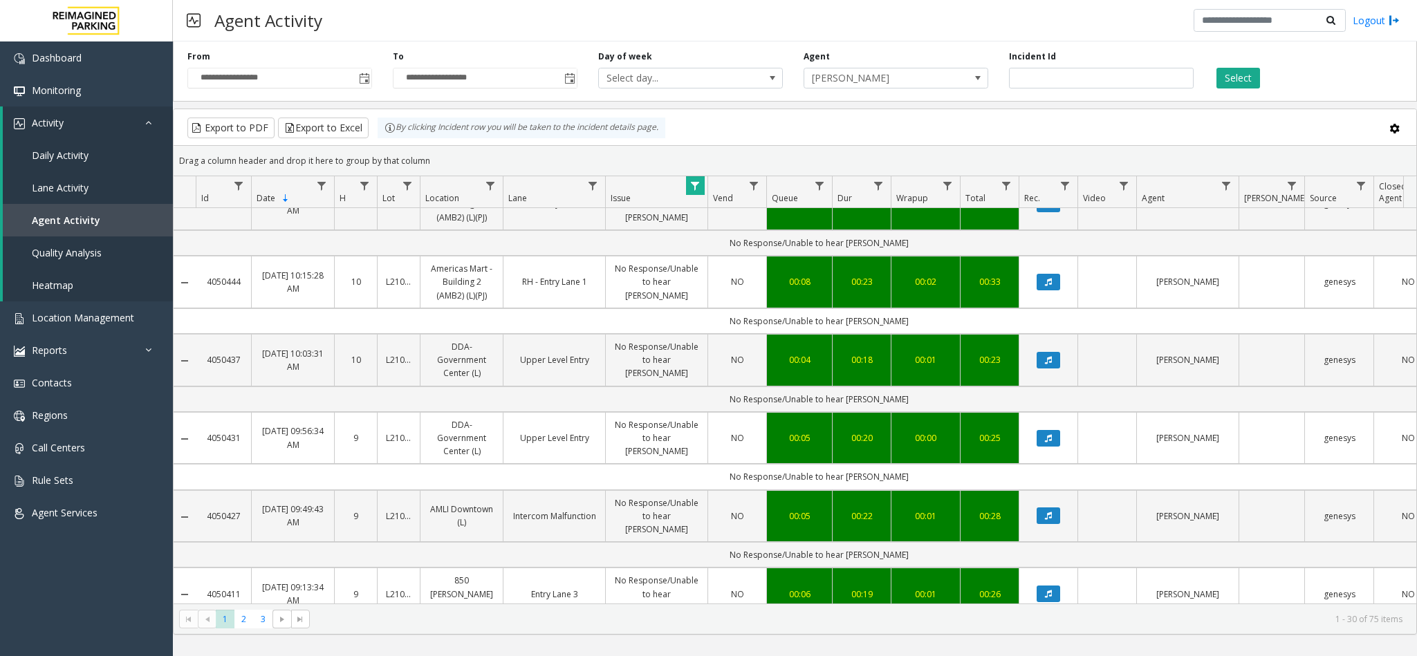
scroll to position [1618, 0]
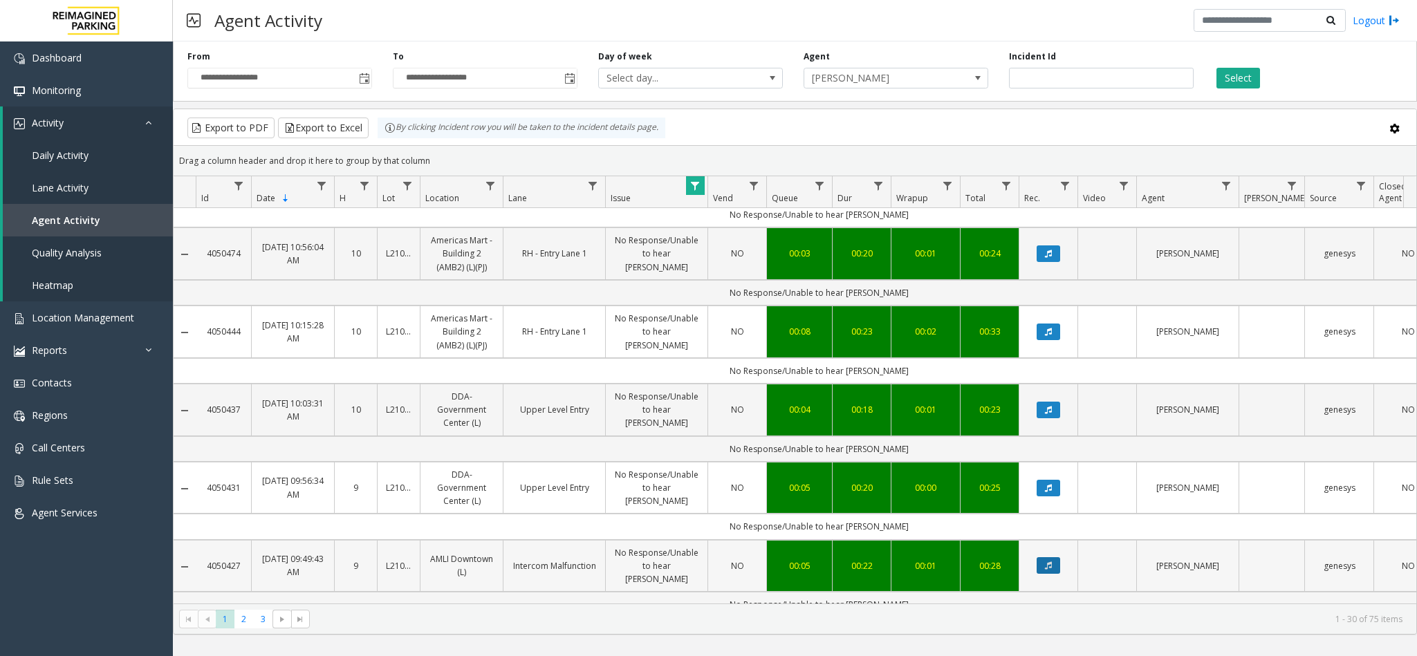
click at [1055, 557] on button "Data table" at bounding box center [1049, 565] width 24 height 17
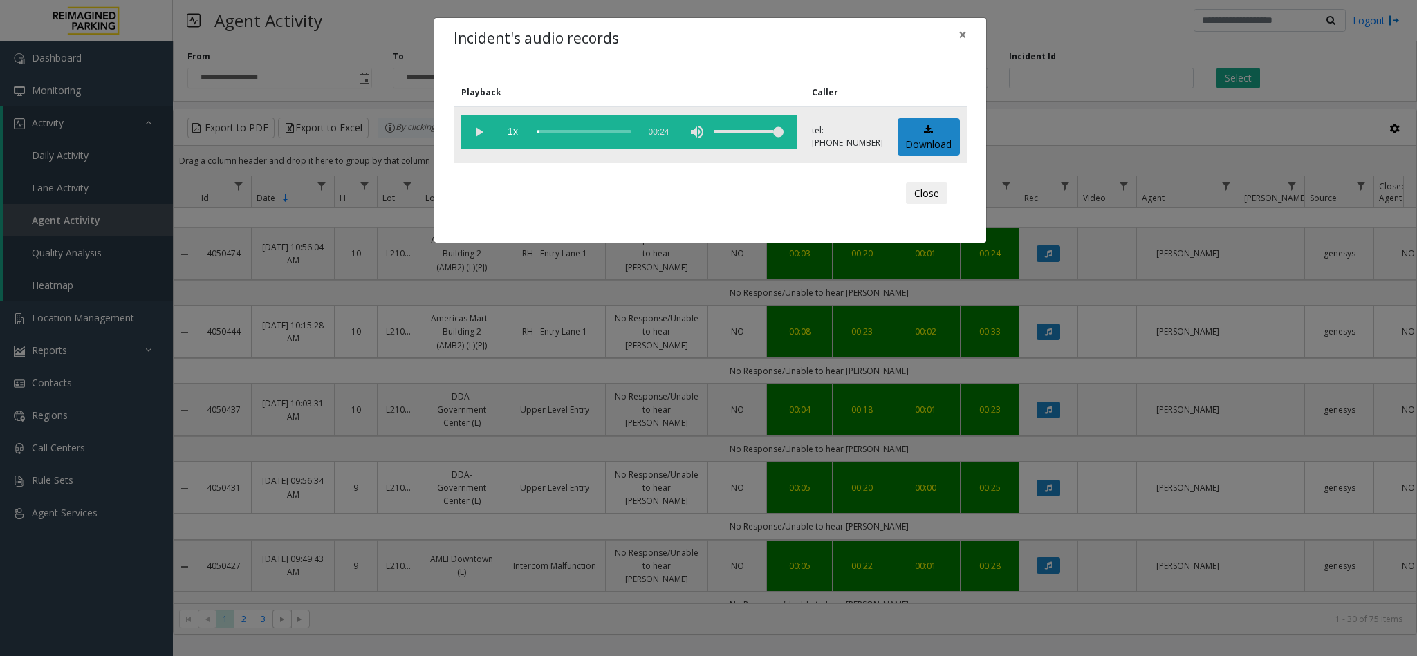
click at [480, 125] on vg-play-pause at bounding box center [478, 132] width 35 height 35
click at [927, 200] on button "Close" at bounding box center [926, 194] width 41 height 22
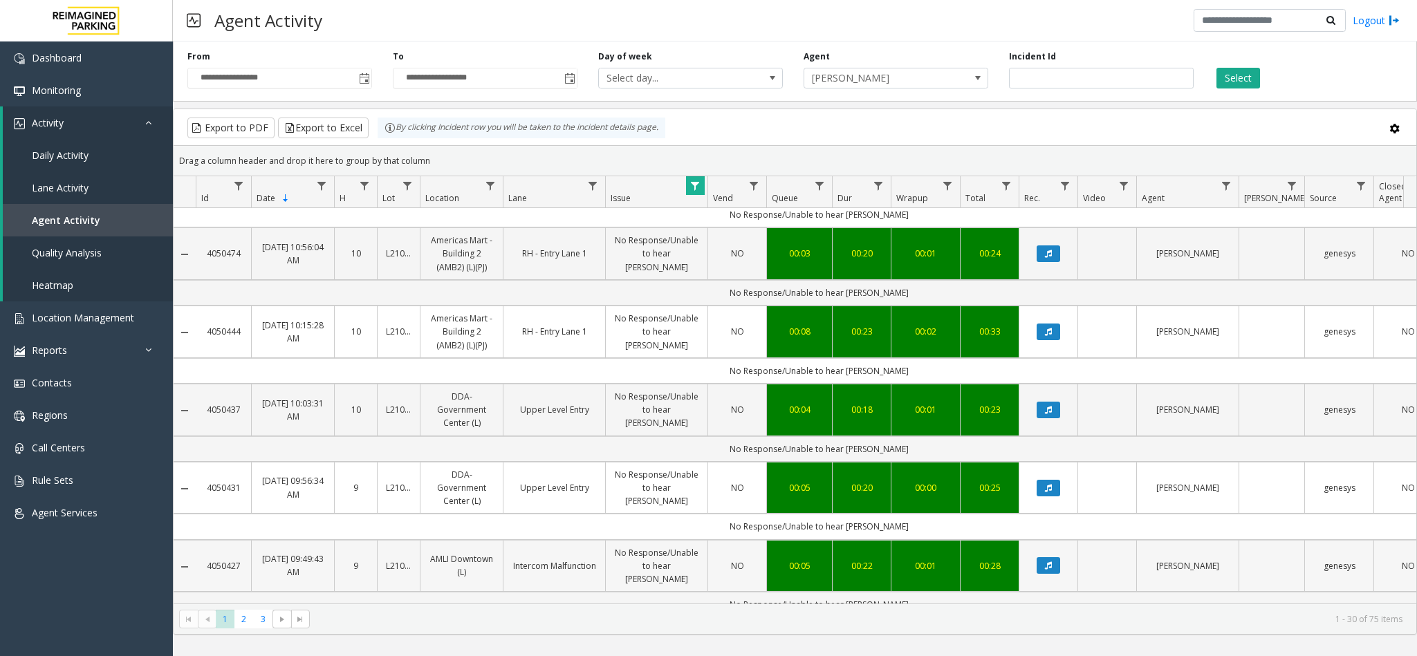
click at [478, 553] on link "AMLI Downtown (L)" at bounding box center [462, 566] width 66 height 26
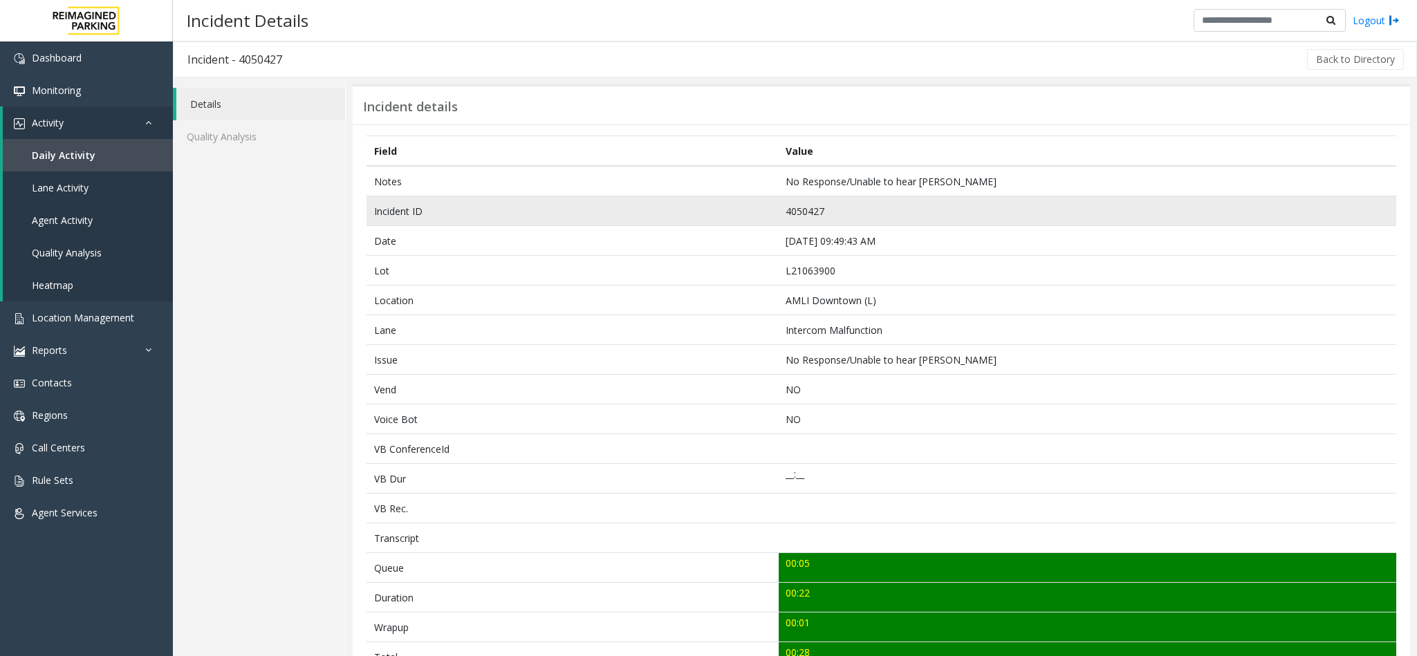
click at [799, 219] on td "4050427" at bounding box center [1088, 211] width 618 height 30
click at [799, 210] on td "4050427" at bounding box center [1088, 211] width 618 height 30
copy td "4050427"
click at [803, 210] on td "4050427" at bounding box center [1088, 211] width 618 height 30
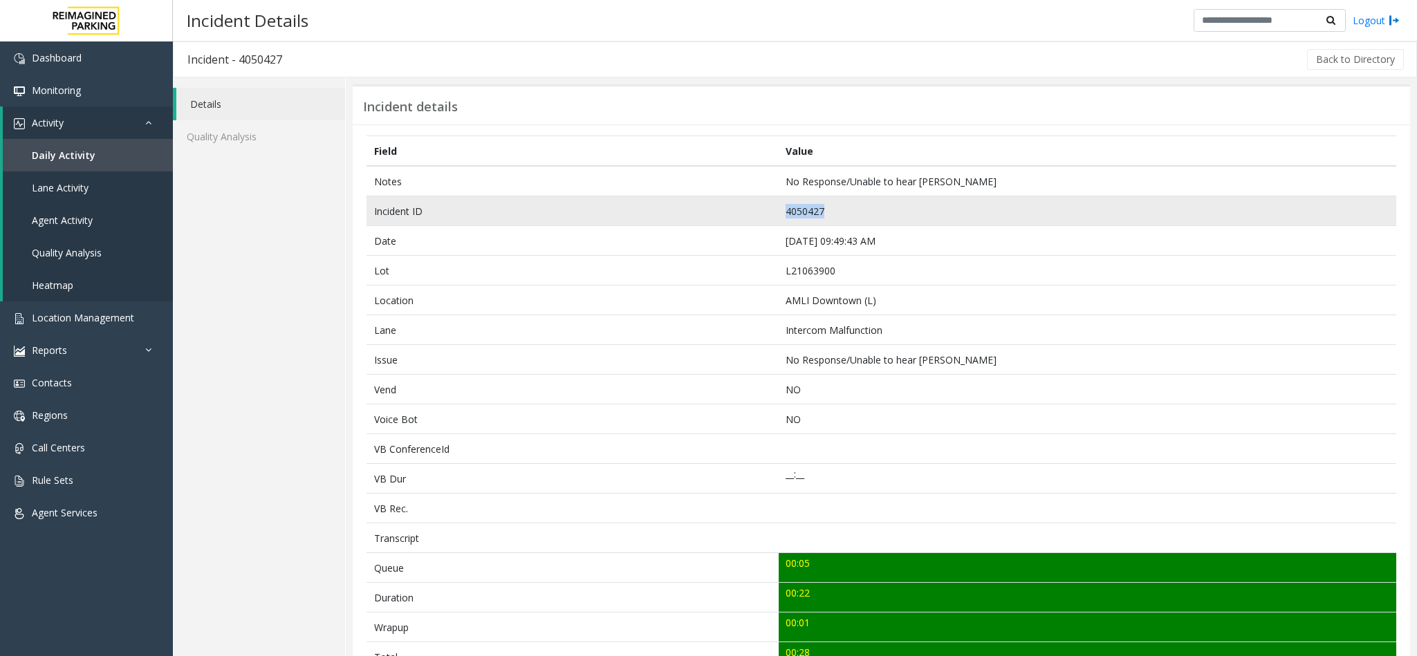
click at [803, 210] on td "4050427" at bounding box center [1088, 211] width 618 height 30
copy td "4050427"
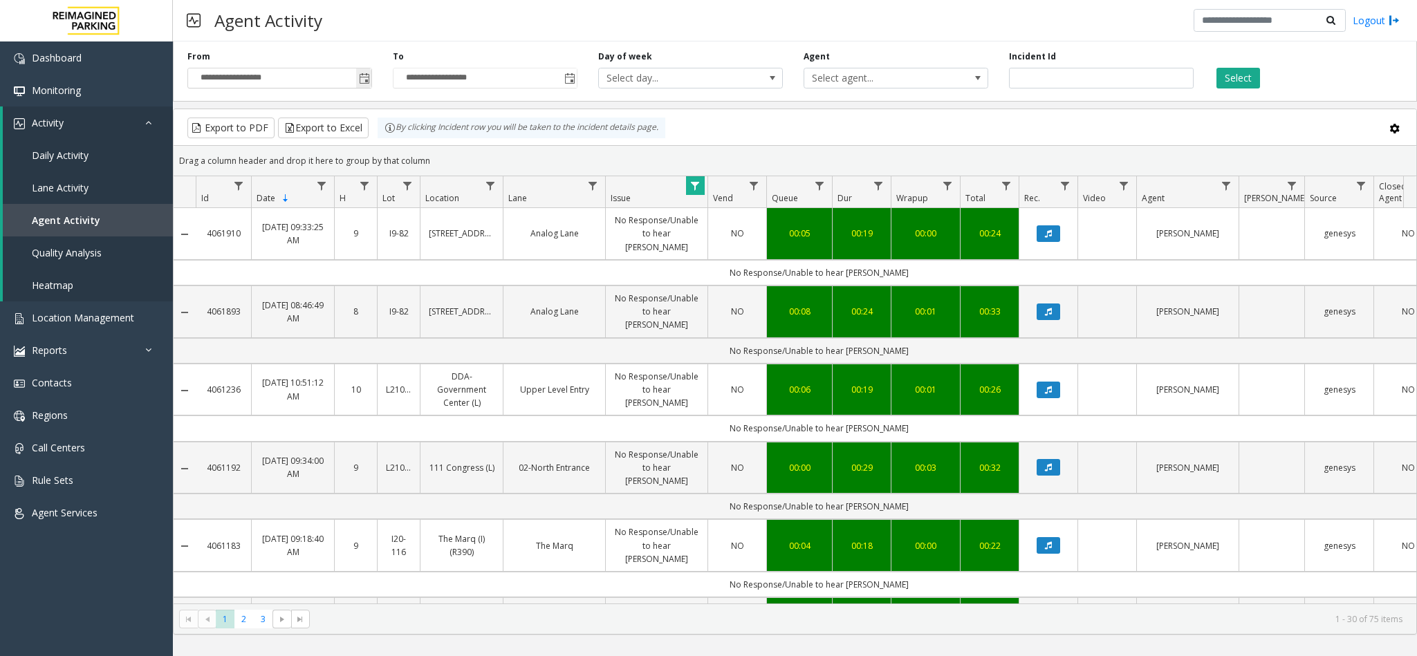
click at [362, 83] on span "Toggle popup" at bounding box center [364, 78] width 11 height 11
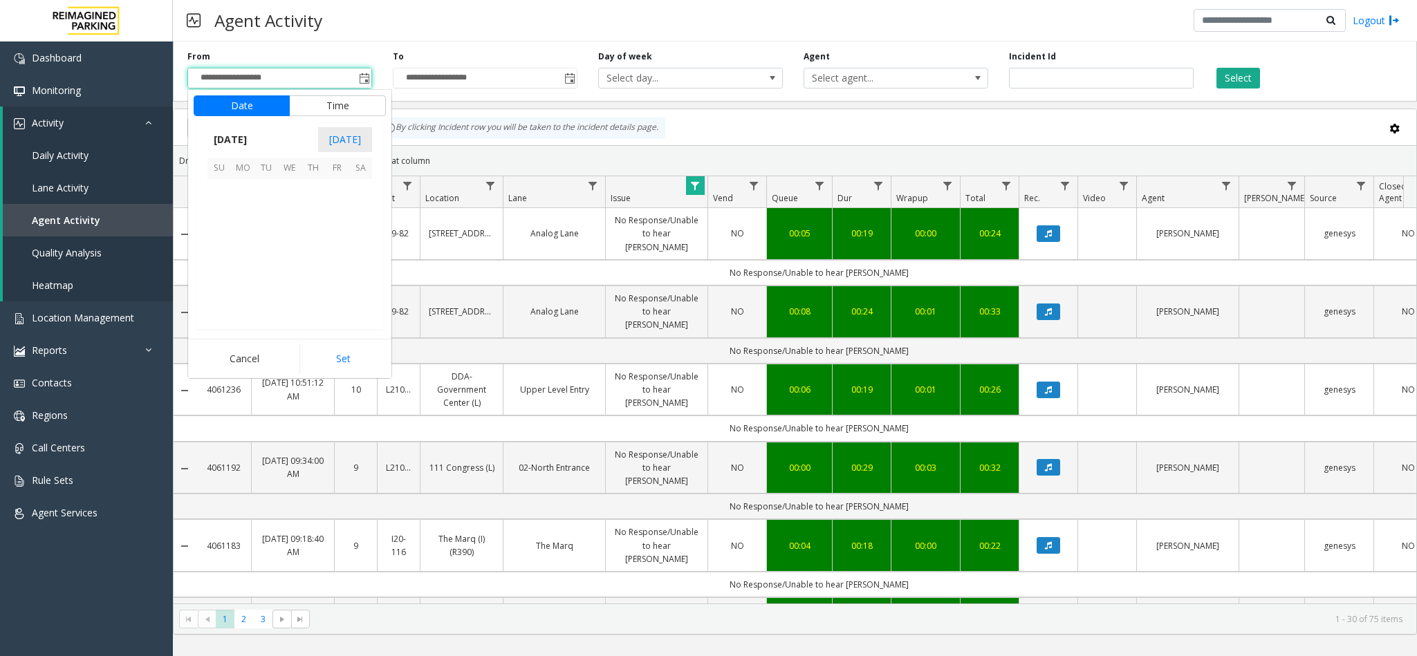
scroll to position [247945, 0]
click at [332, 192] on span "1" at bounding box center [337, 192] width 24 height 24
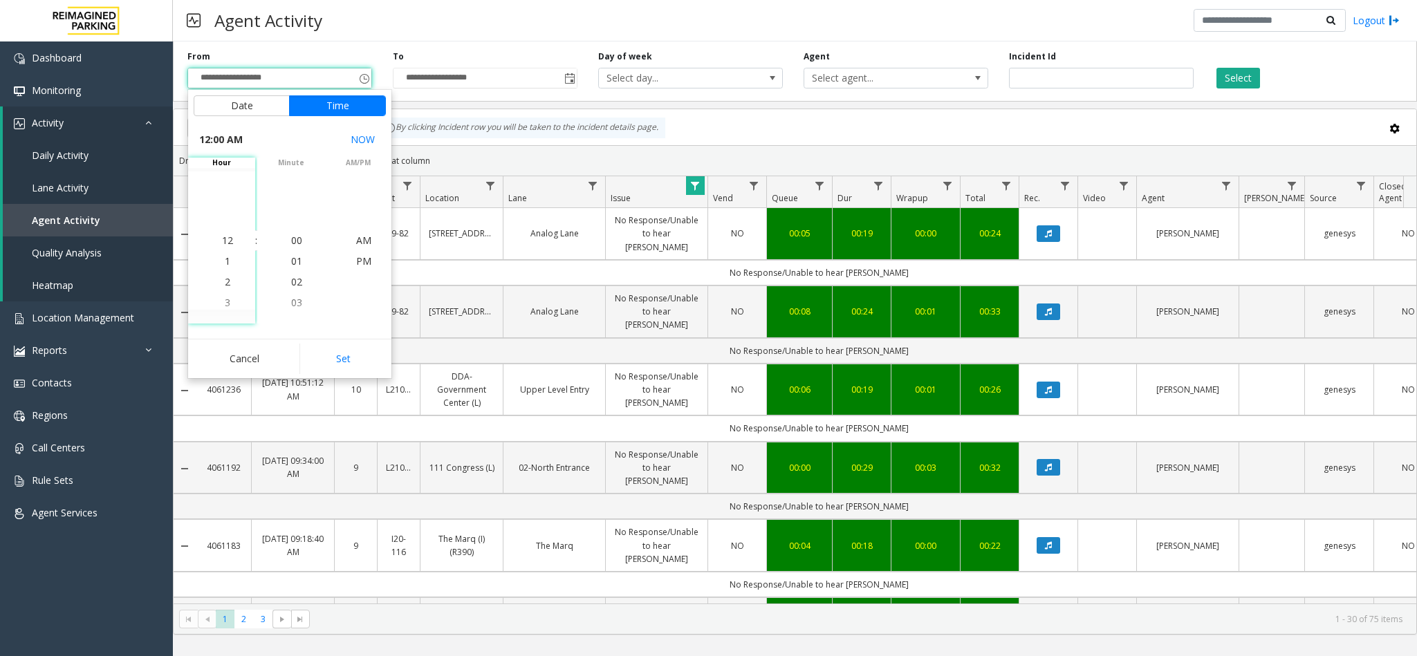
click at [359, 343] on div "Cancel Set" at bounding box center [289, 358] width 203 height 39
click at [357, 353] on button "Set" at bounding box center [342, 359] width 87 height 30
type input "**********"
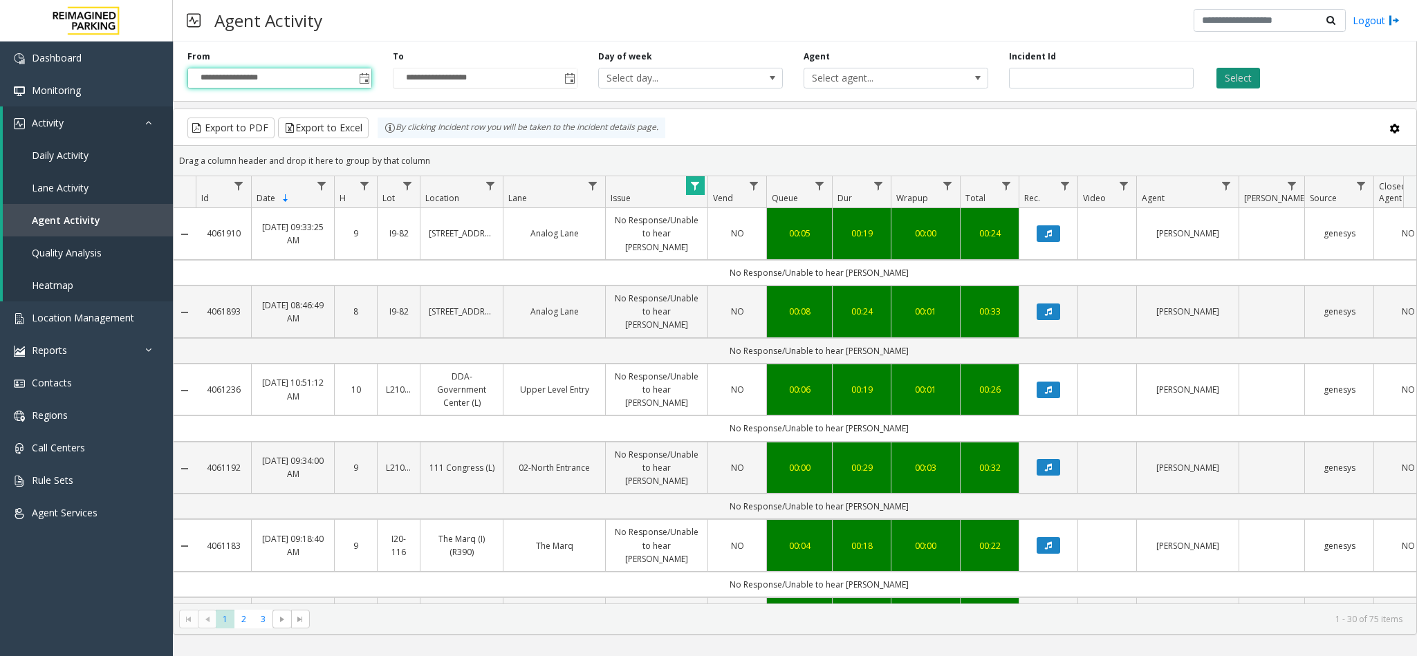
click at [1221, 77] on button "Select" at bounding box center [1239, 78] width 44 height 21
click at [1227, 192] on span "Data table" at bounding box center [1226, 186] width 11 height 11
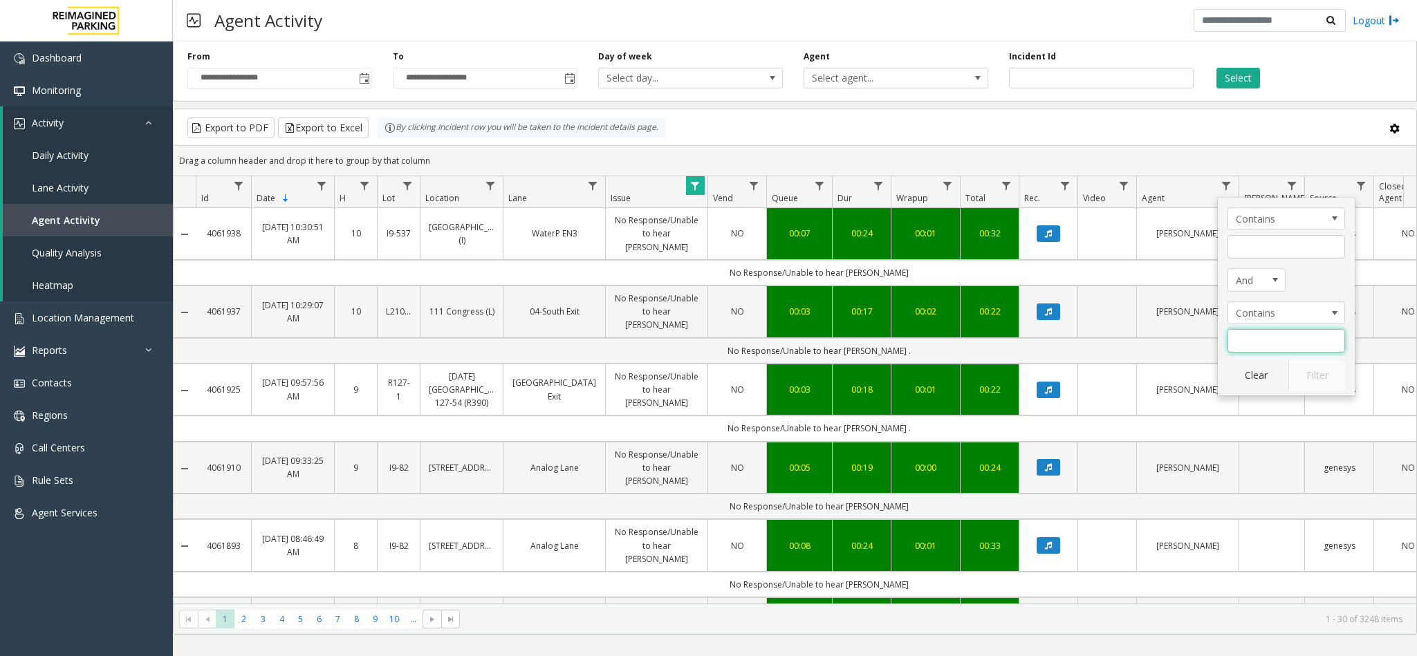
click at [1293, 334] on input "Agent Filter" at bounding box center [1287, 341] width 118 height 24
type input "*****"
click at [1309, 382] on button "Filter" at bounding box center [1316, 375] width 57 height 30
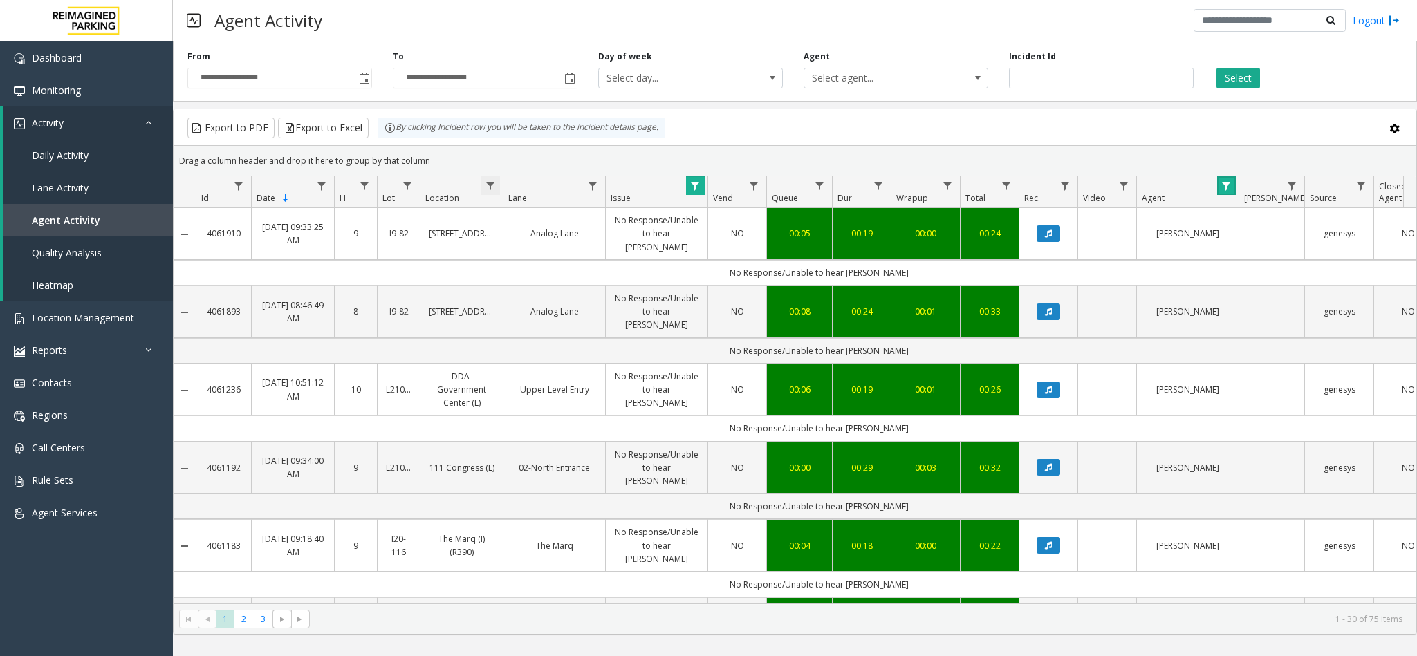
click at [488, 185] on span "Data table" at bounding box center [490, 186] width 11 height 11
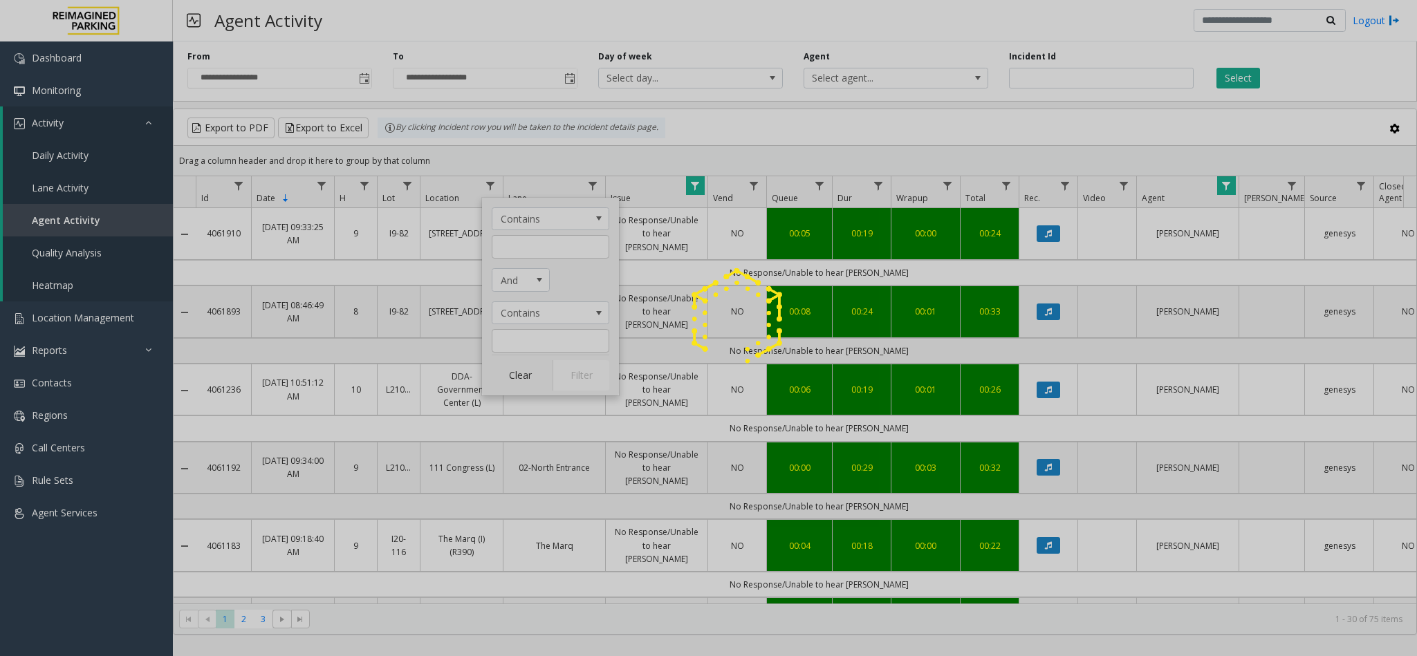
click at [535, 166] on div at bounding box center [708, 328] width 1417 height 656
click at [692, 190] on div at bounding box center [708, 328] width 1417 height 656
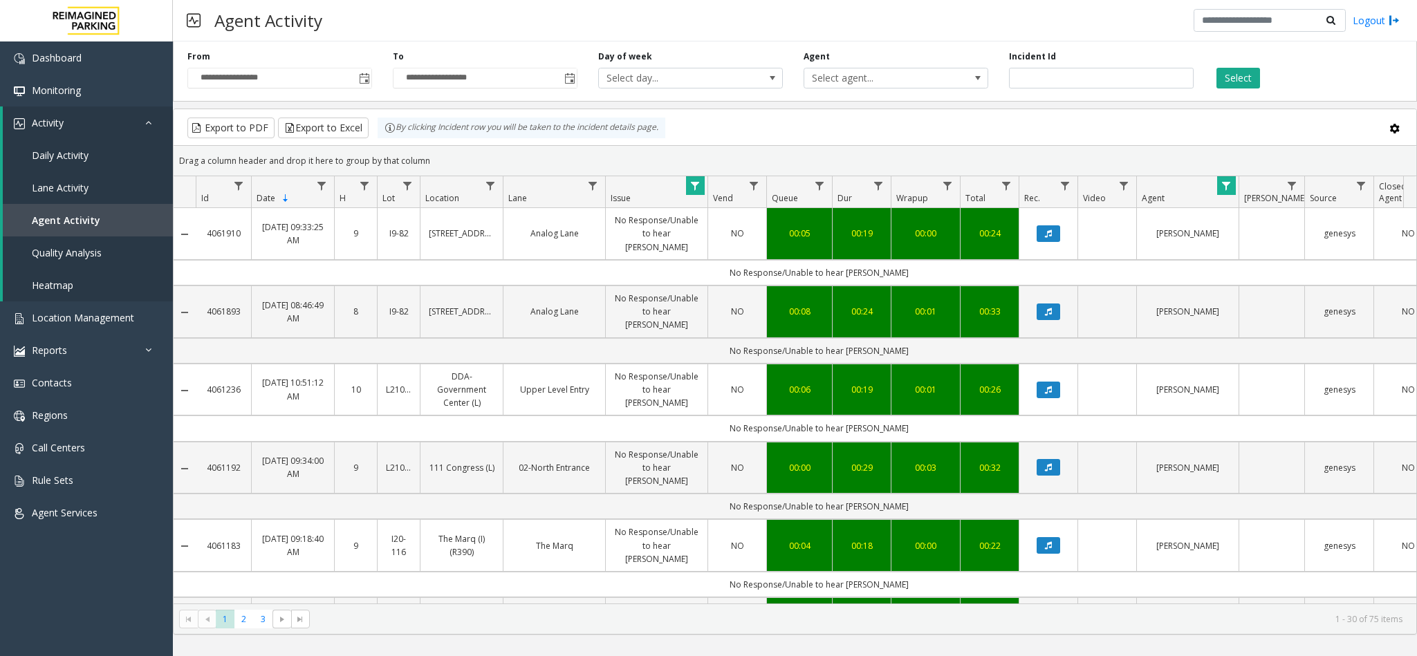
click at [696, 185] on span "Data table" at bounding box center [695, 186] width 11 height 11
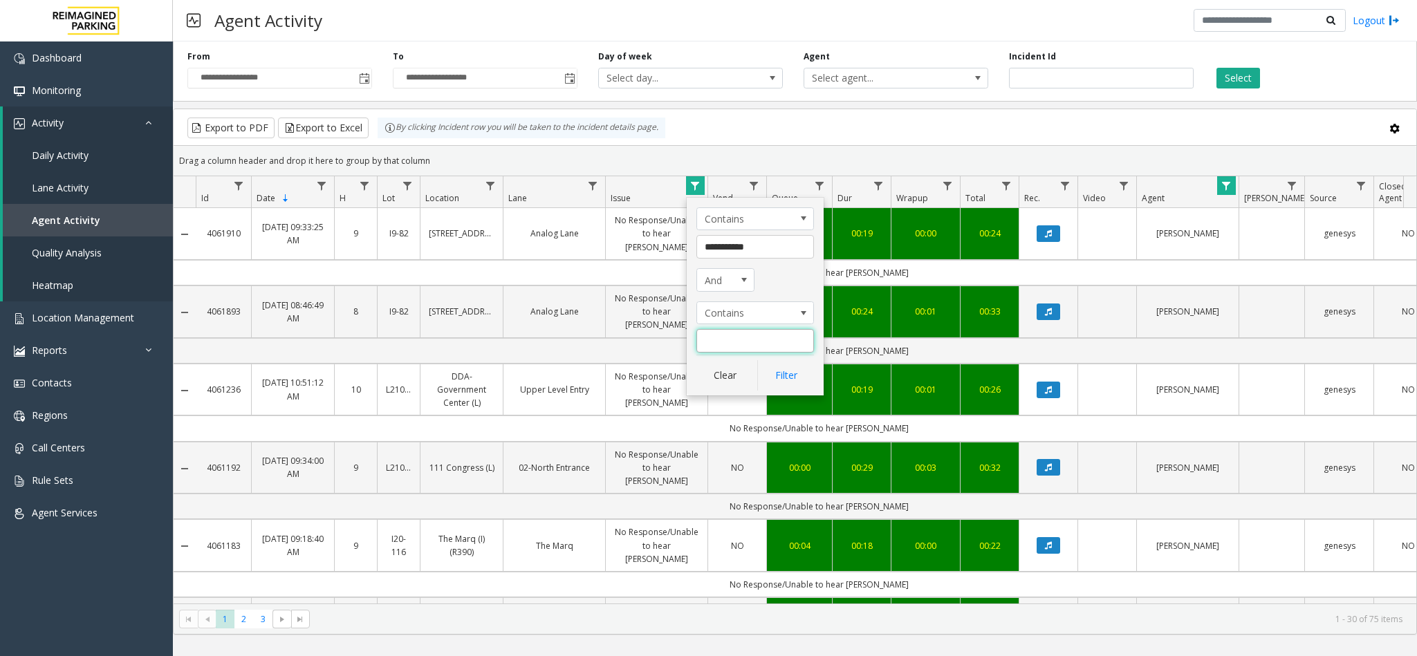
click at [721, 349] on input "Issue Filter" at bounding box center [755, 341] width 118 height 24
drag, startPoint x: 774, startPoint y: 250, endPoint x: 649, endPoint y: 233, distance: 125.6
click at [649, 233] on app-root "**********" at bounding box center [708, 328] width 1417 height 656
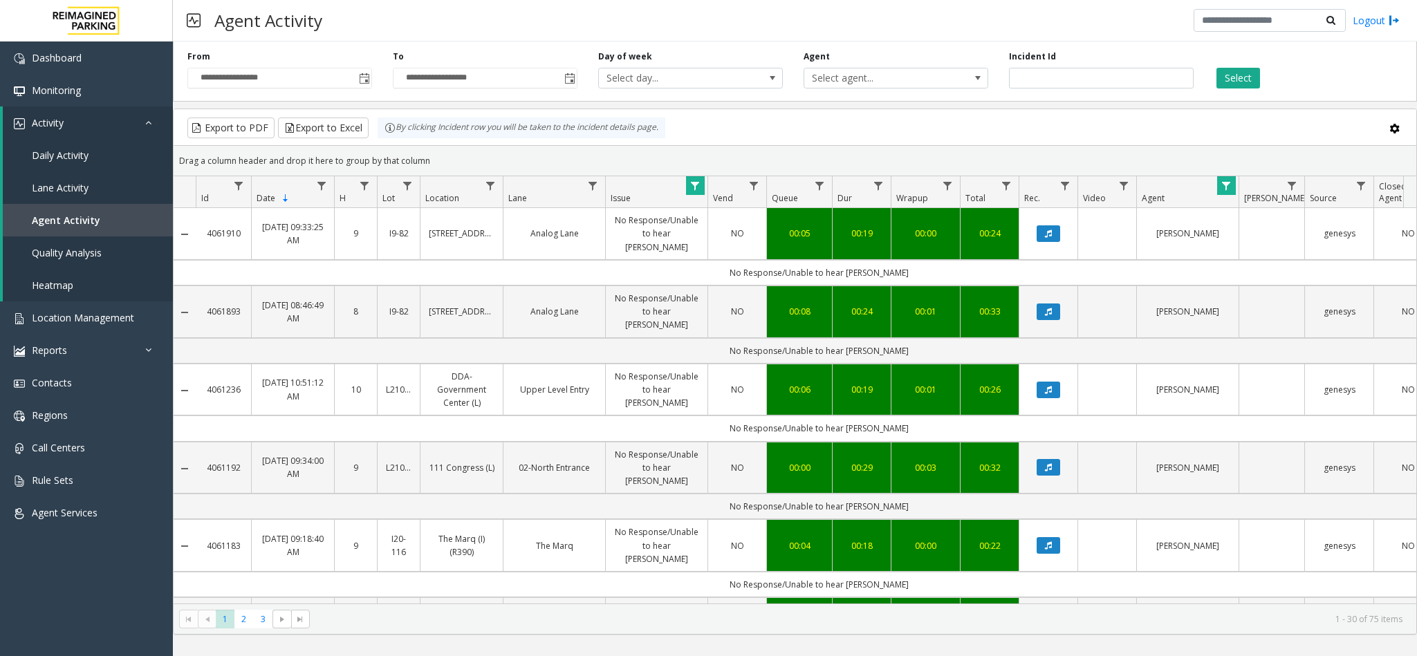
click at [698, 183] on span "Data table" at bounding box center [695, 186] width 11 height 11
click at [691, 189] on span "Data table" at bounding box center [695, 186] width 11 height 11
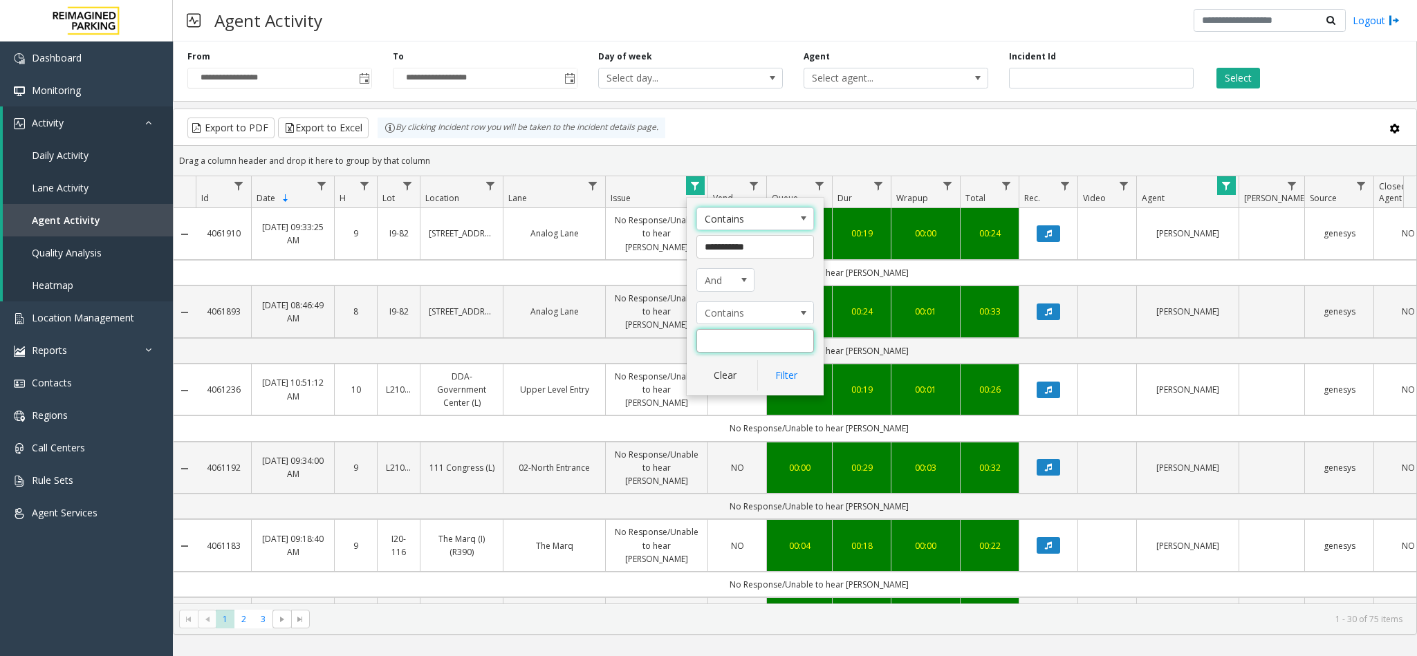
click at [723, 336] on input "Issue Filter" at bounding box center [755, 341] width 118 height 24
type input "**********"
click at [795, 364] on button "Filter" at bounding box center [785, 375] width 57 height 30
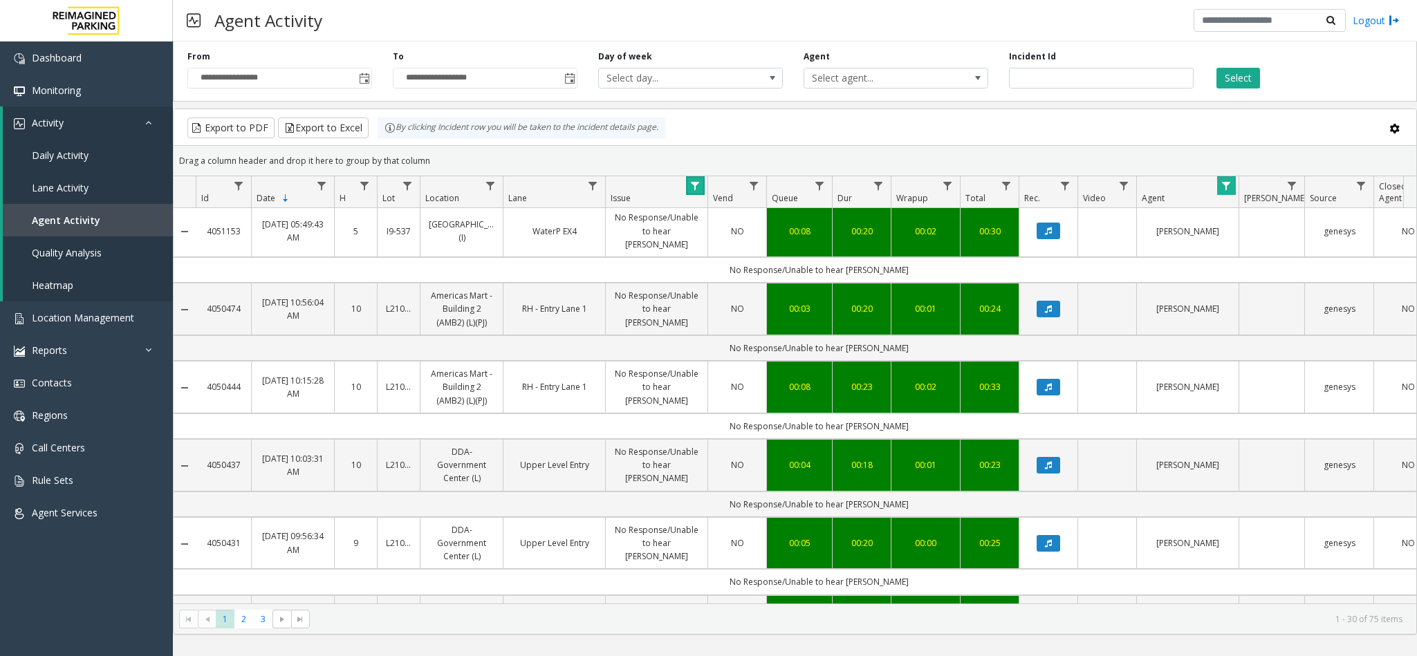
scroll to position [1515, 0]
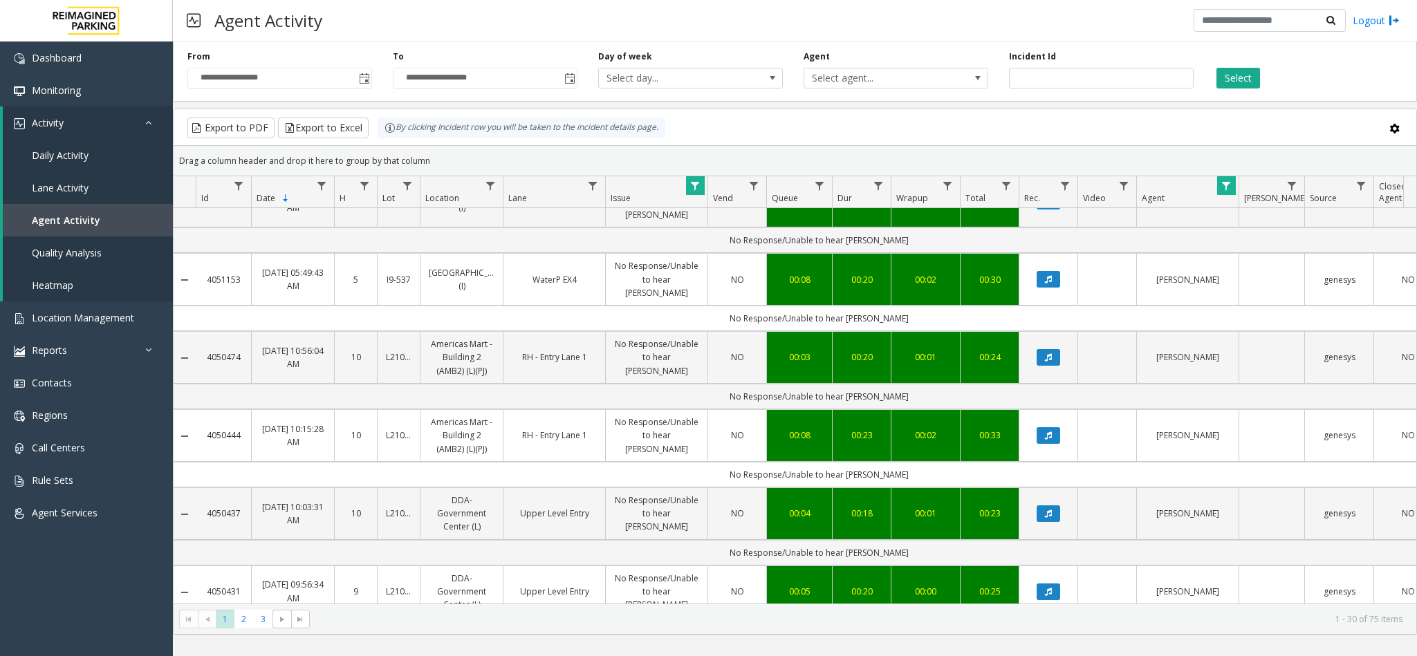
click at [1048, 566] on td "Data table" at bounding box center [1048, 592] width 59 height 53
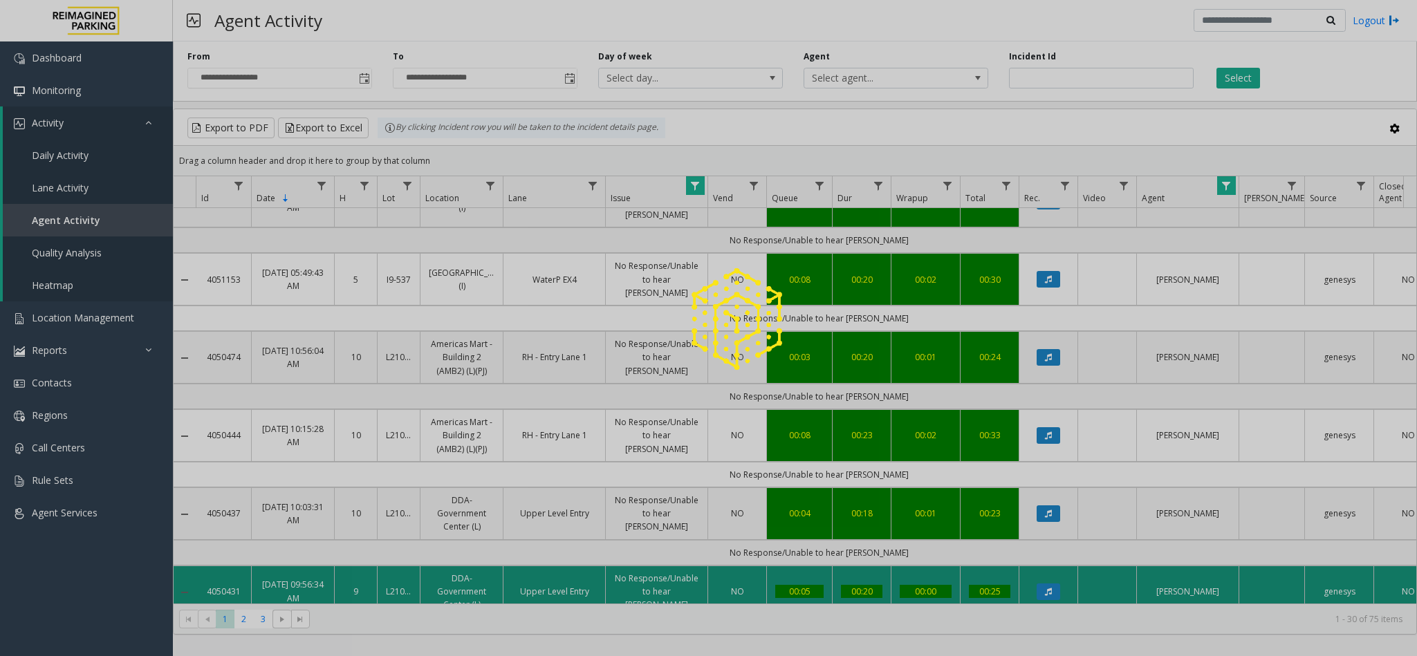
click at [1051, 403] on div at bounding box center [708, 328] width 1417 height 656
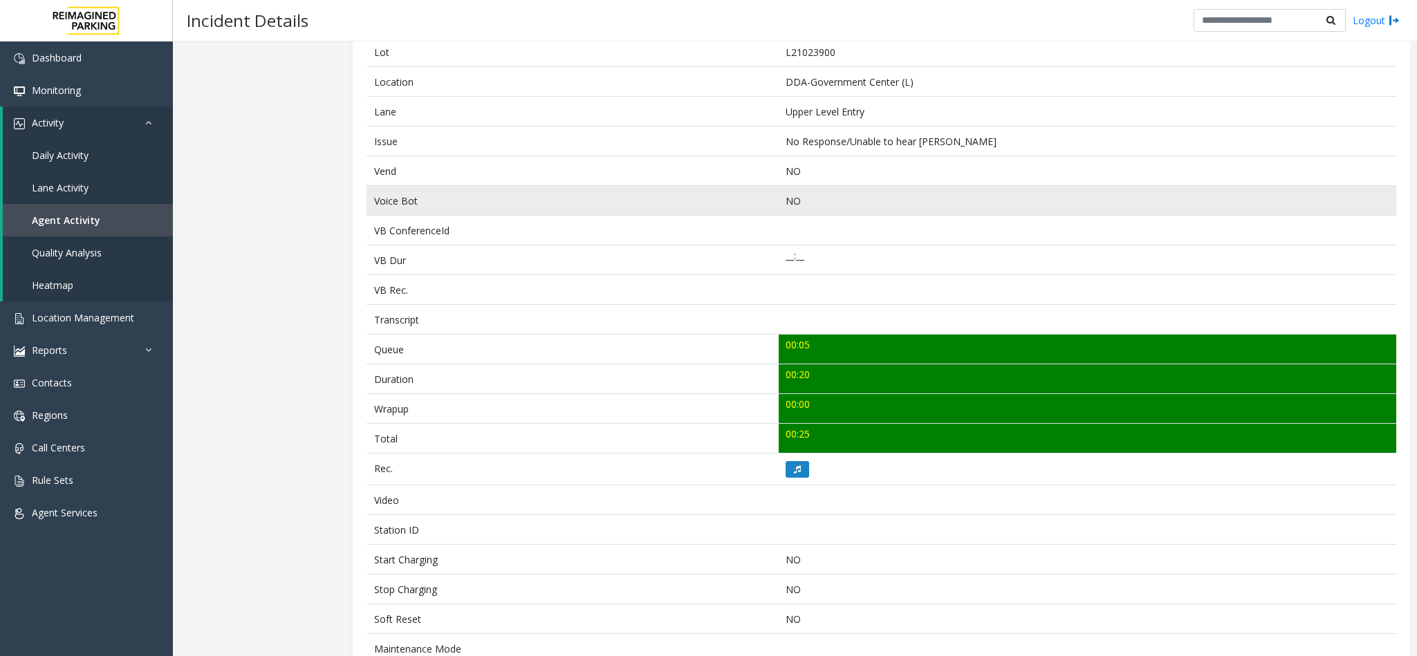
scroll to position [355, 0]
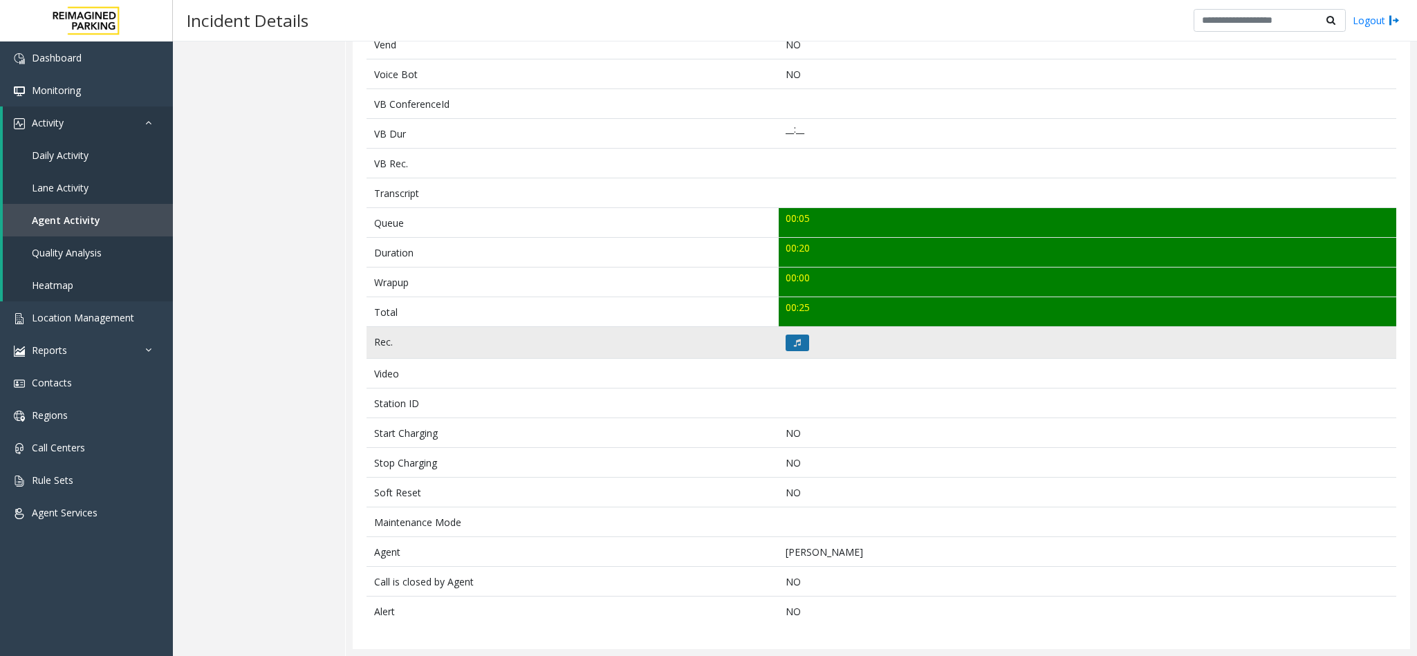
click at [780, 341] on td at bounding box center [1088, 343] width 618 height 32
click at [794, 341] on icon at bounding box center [797, 343] width 7 height 8
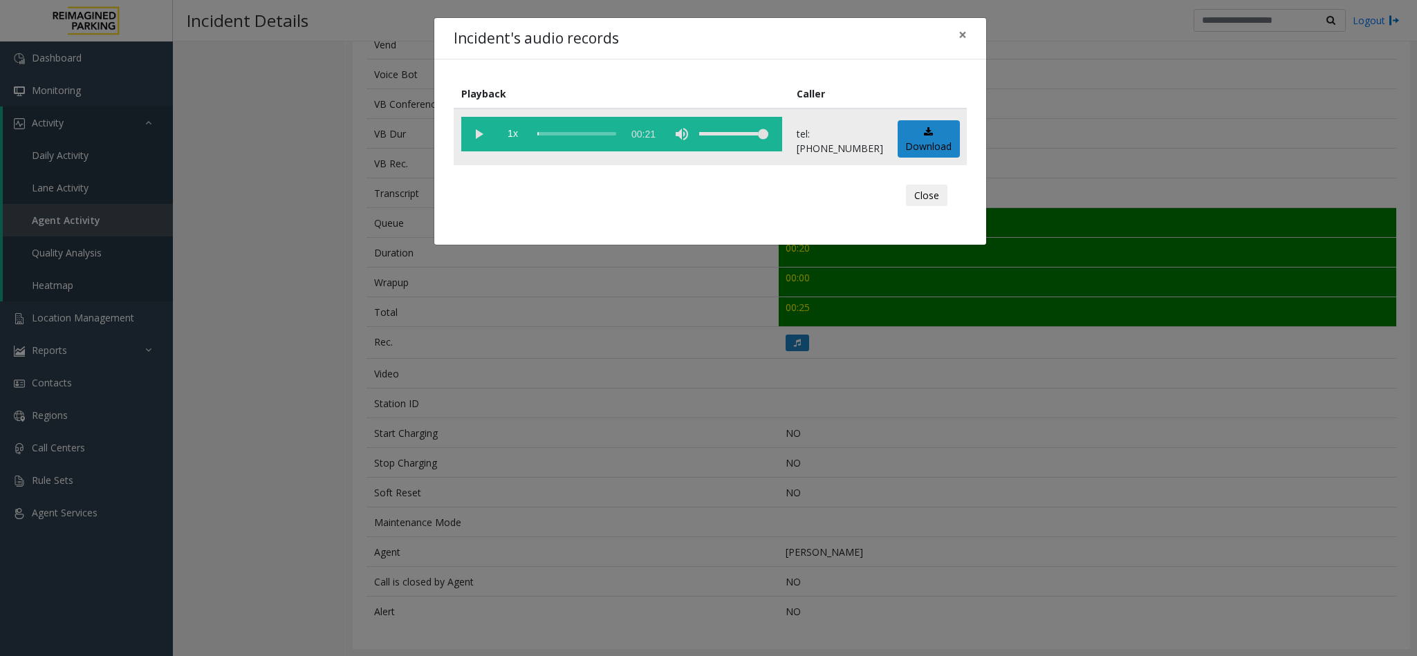
click at [475, 129] on vg-play-pause at bounding box center [478, 134] width 35 height 35
click at [963, 31] on span "×" at bounding box center [963, 34] width 8 height 19
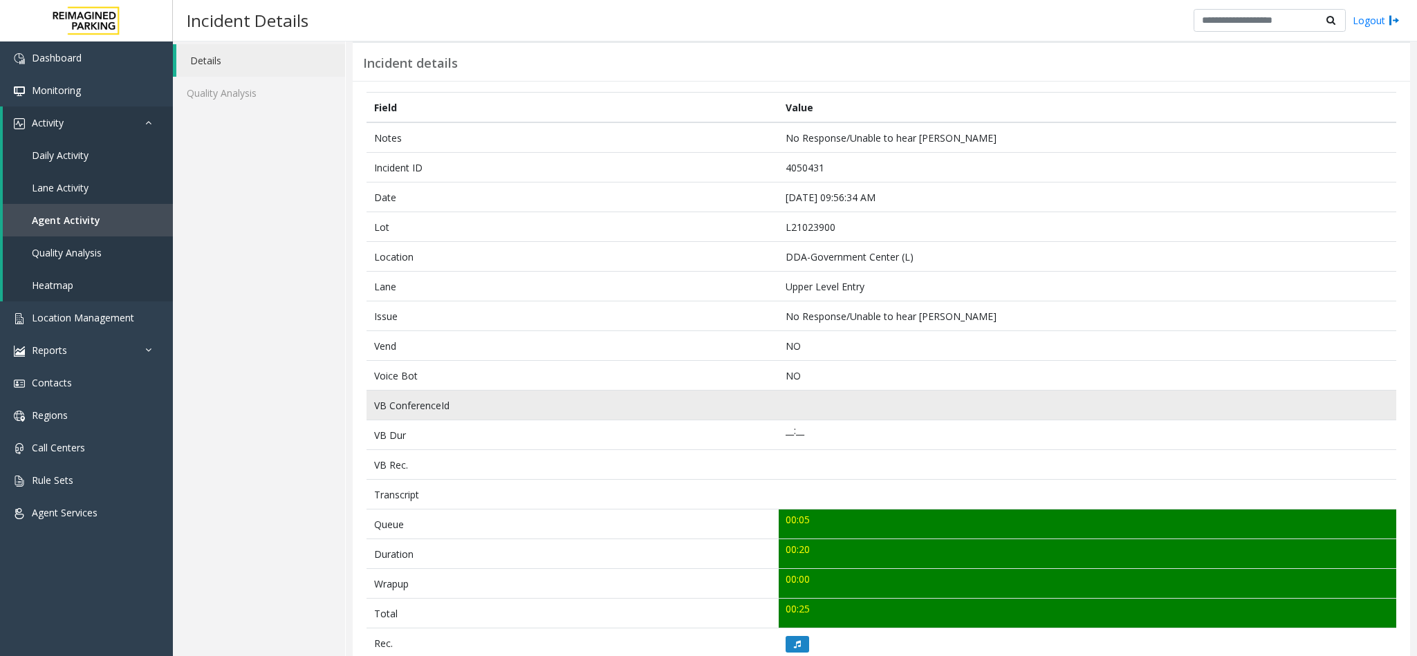
scroll to position [0, 0]
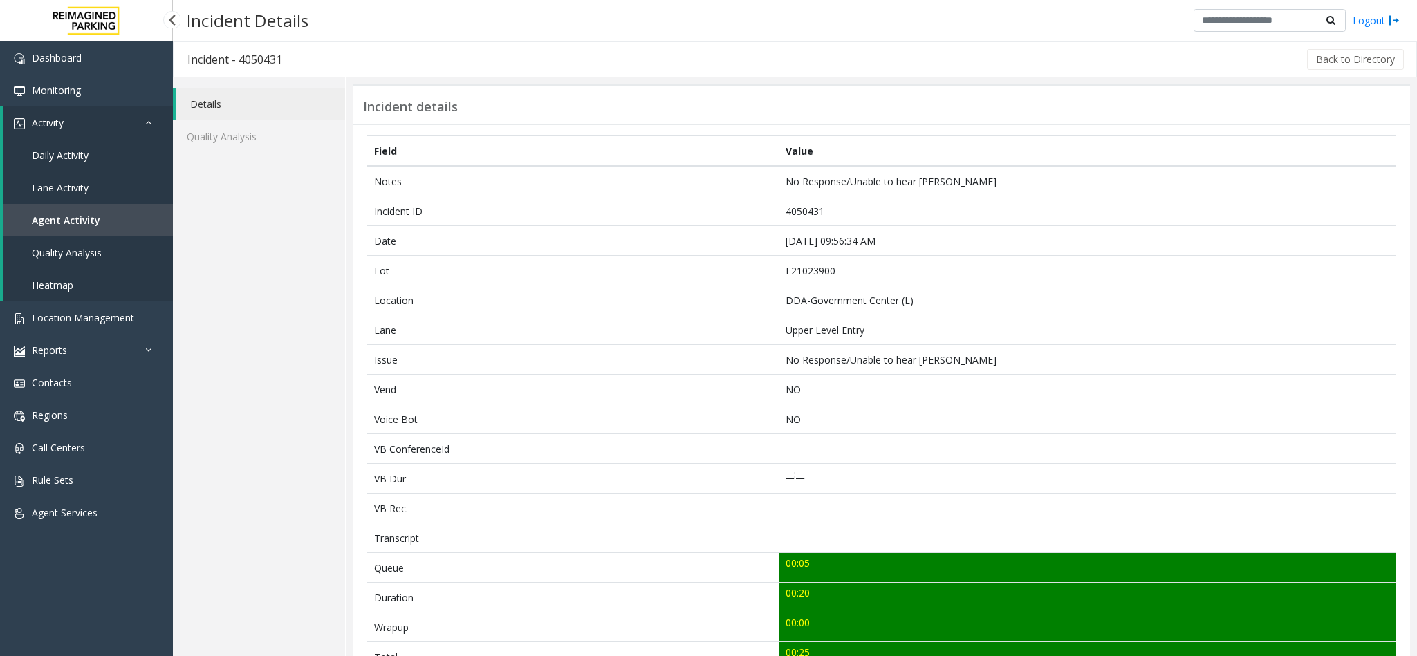
click at [64, 218] on span "Agent Activity" at bounding box center [66, 220] width 68 height 13
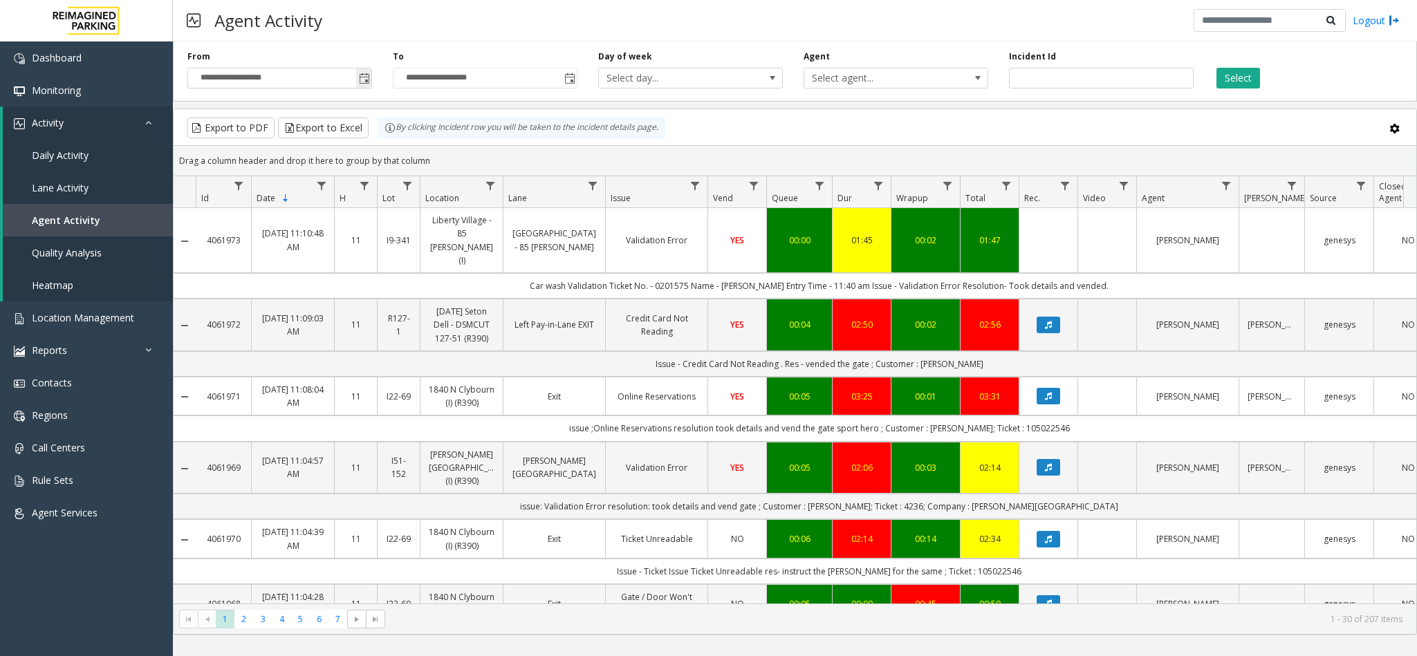
click at [368, 77] on span "Toggle popup" at bounding box center [364, 78] width 11 height 11
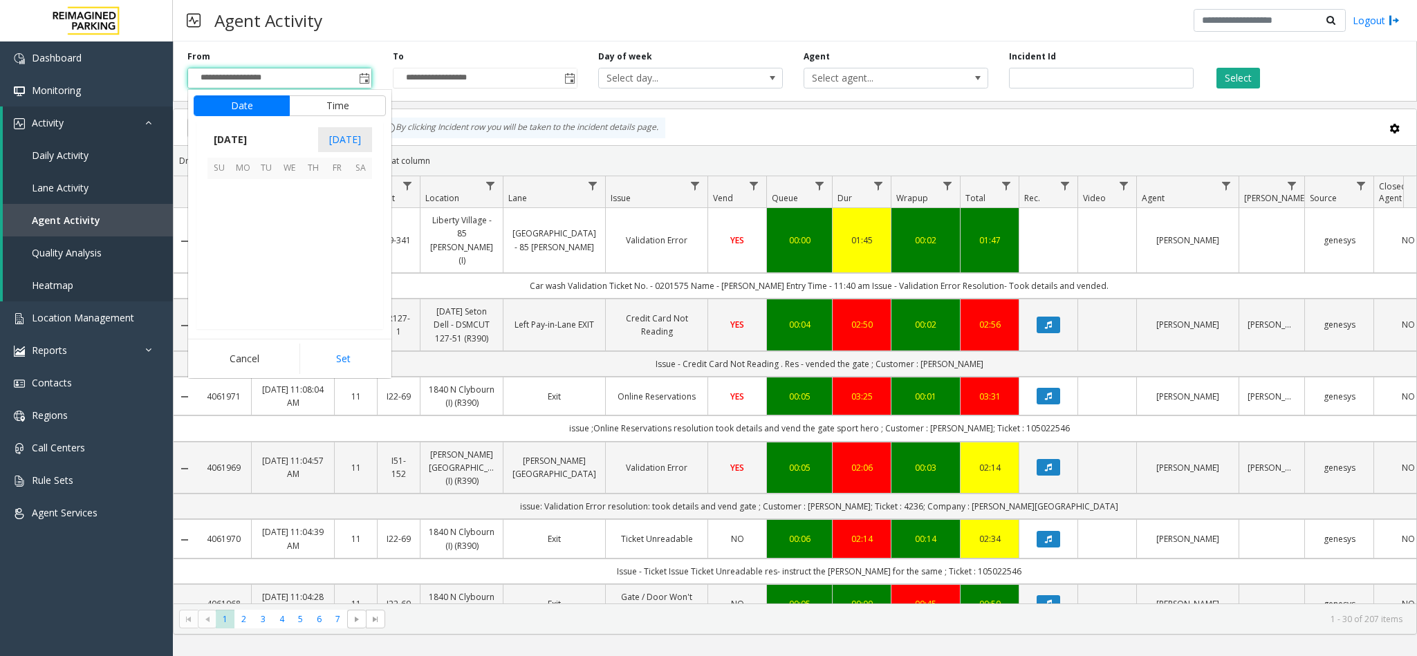
scroll to position [247945, 0]
click at [335, 187] on span "1" at bounding box center [337, 192] width 24 height 24
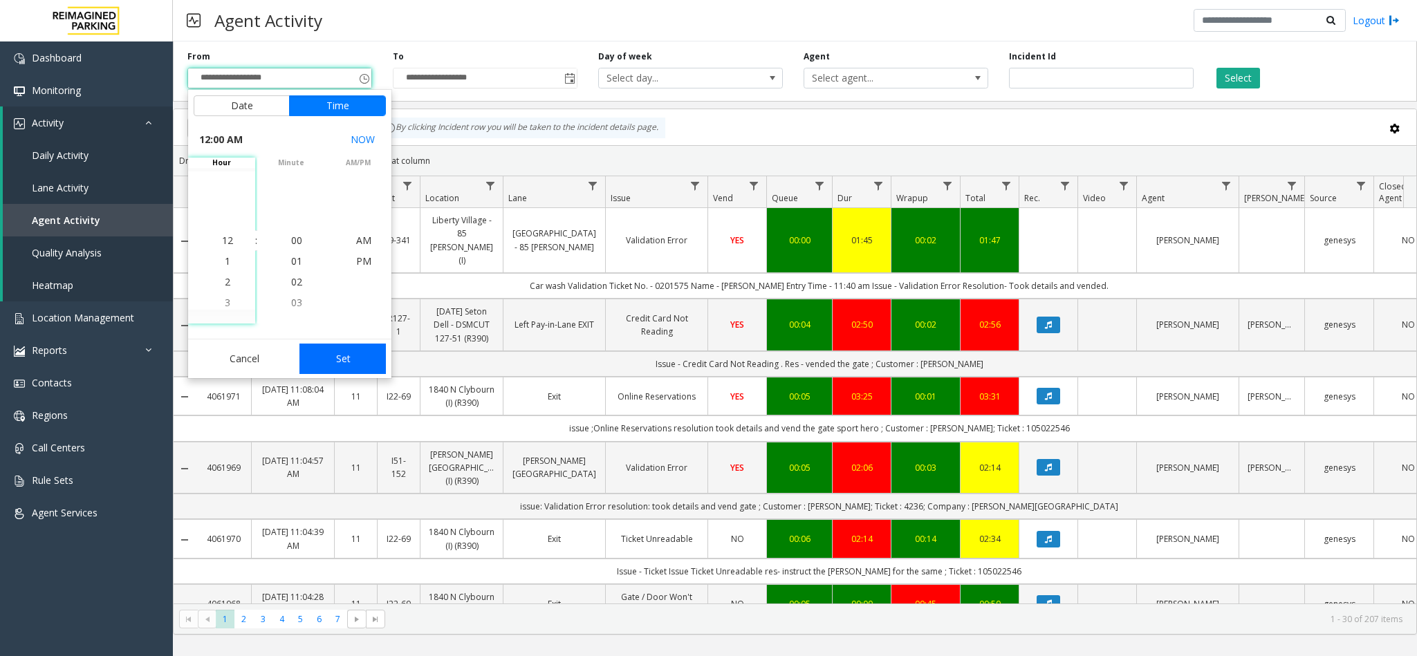
click at [349, 359] on button "Set" at bounding box center [342, 359] width 87 height 30
type input "**********"
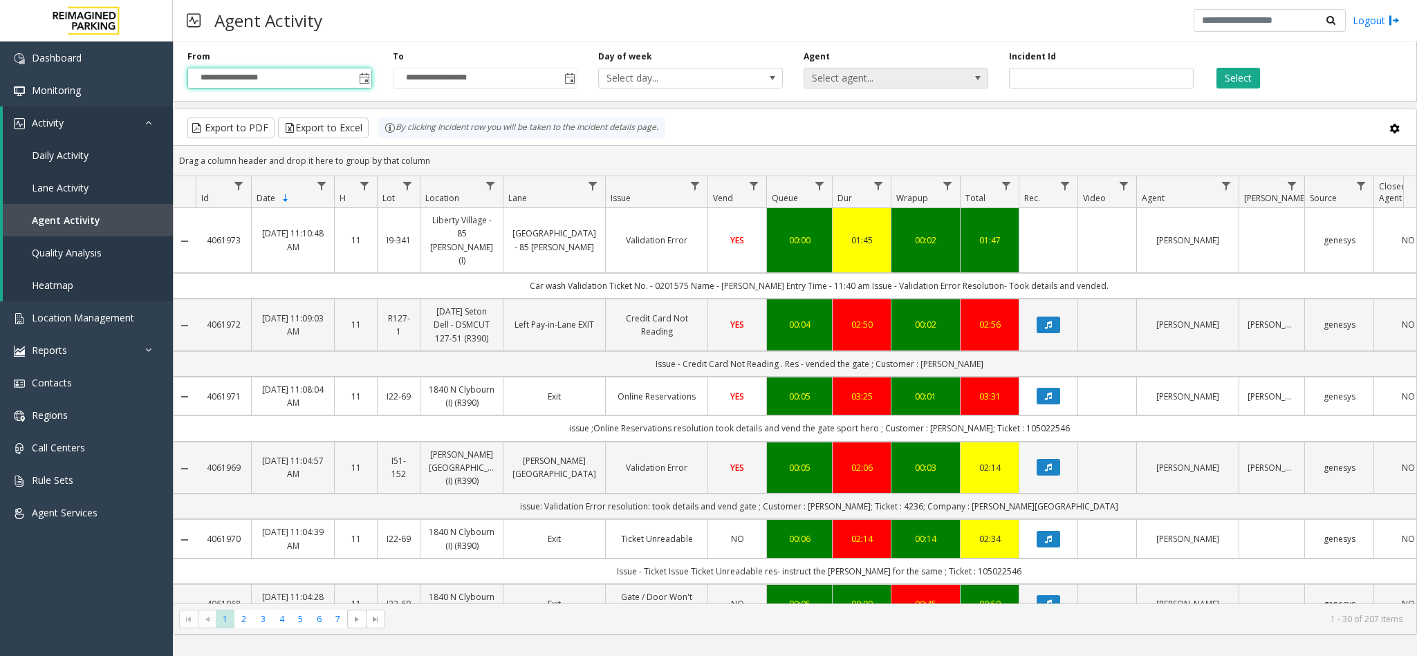
click at [849, 75] on span "Select agent..." at bounding box center [877, 77] width 147 height 19
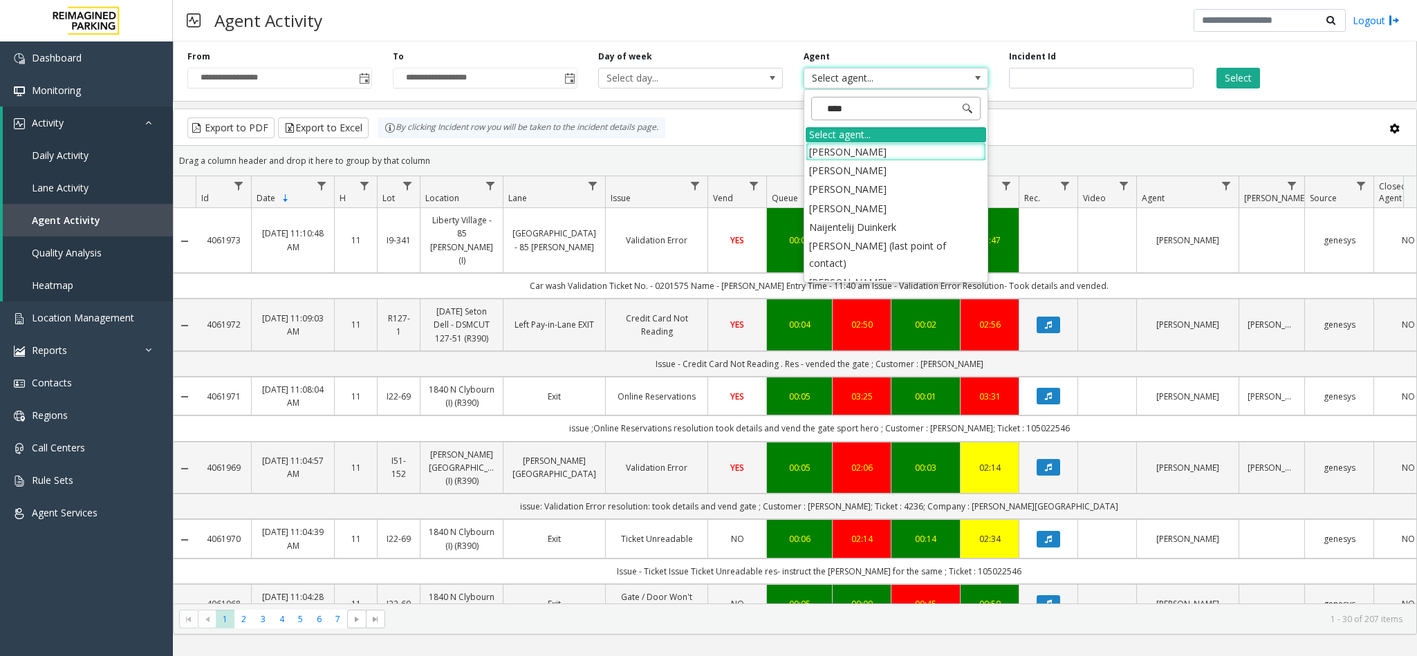
type input "*****"
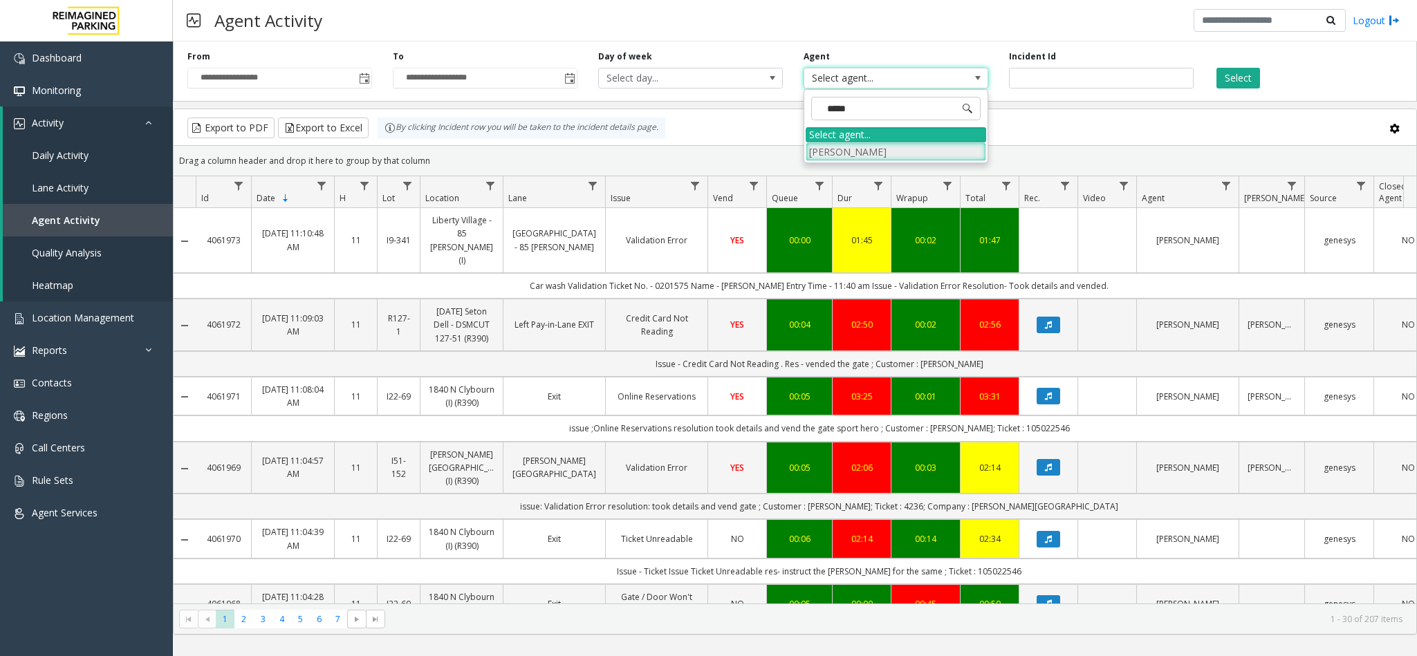
click at [826, 150] on li "[PERSON_NAME]" at bounding box center [896, 151] width 181 height 19
click at [1248, 73] on button "Select" at bounding box center [1239, 78] width 44 height 21
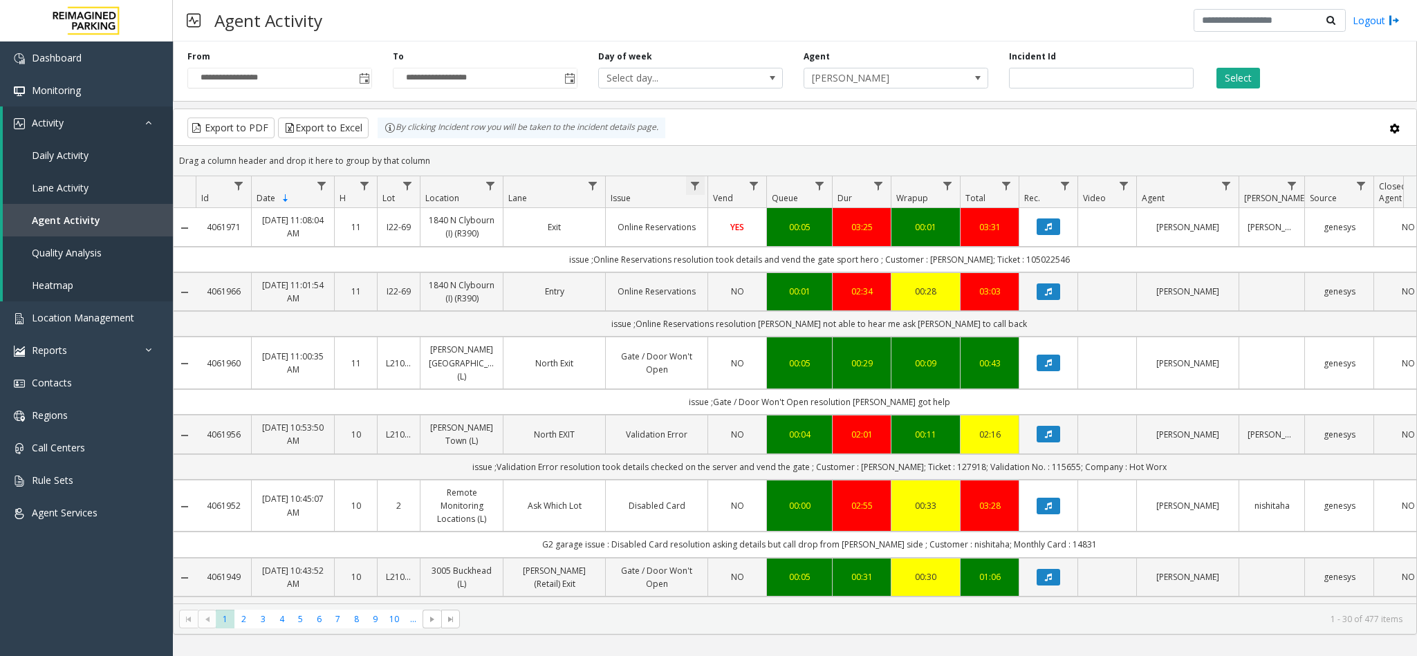
click at [700, 187] on span "Data table" at bounding box center [695, 186] width 11 height 11
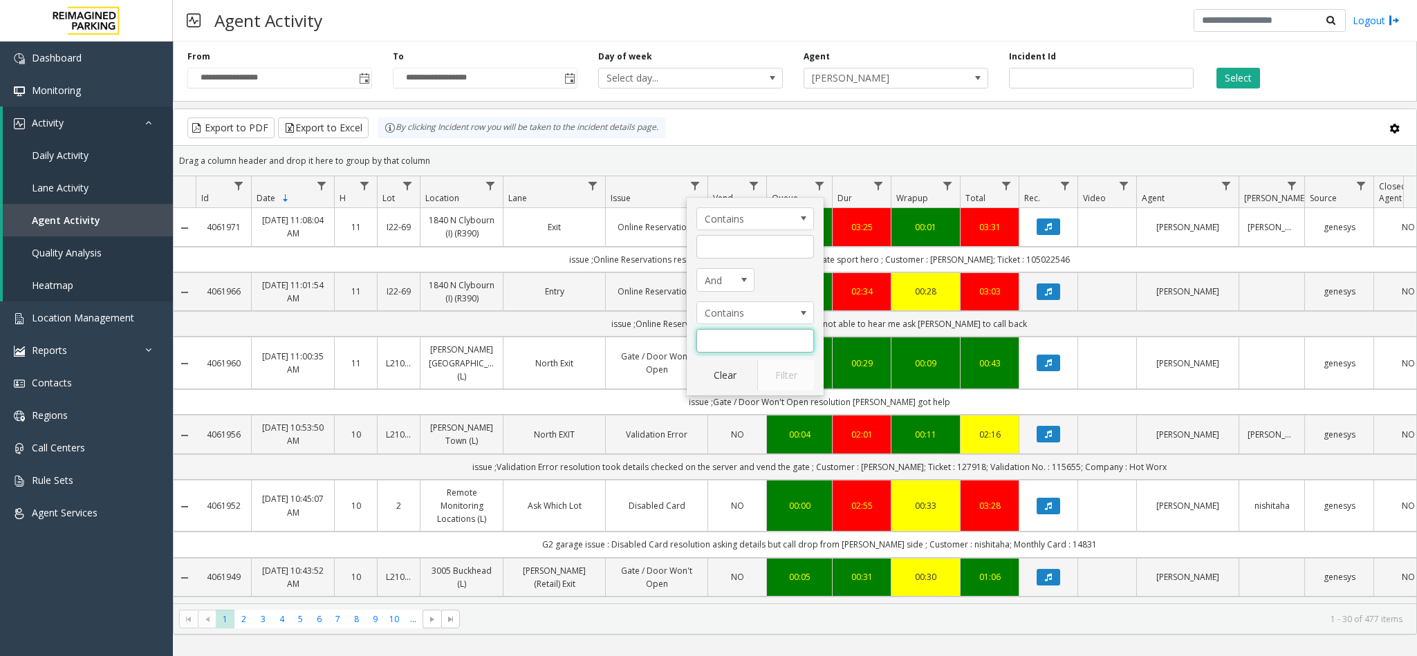
click at [746, 342] on input "Issue Filter" at bounding box center [755, 341] width 118 height 24
type input "**********"
click at [788, 387] on button "Filter" at bounding box center [785, 375] width 57 height 30
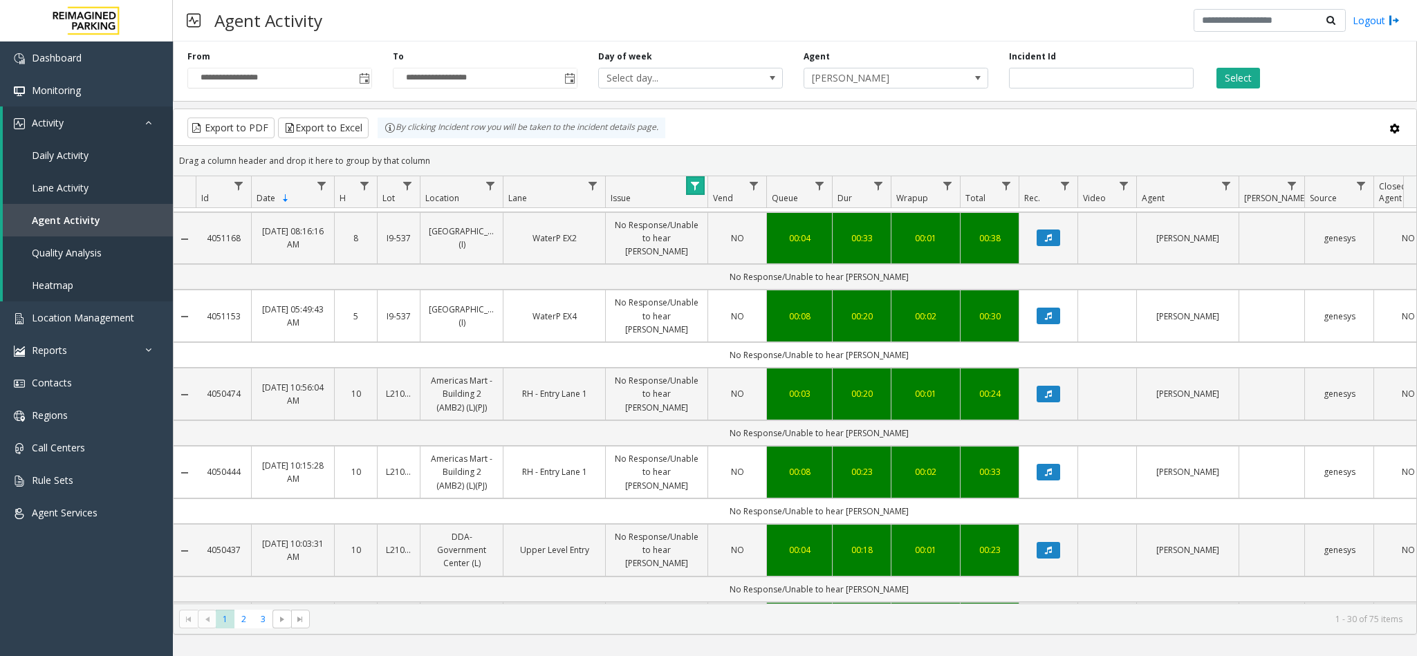
scroll to position [1515, 0]
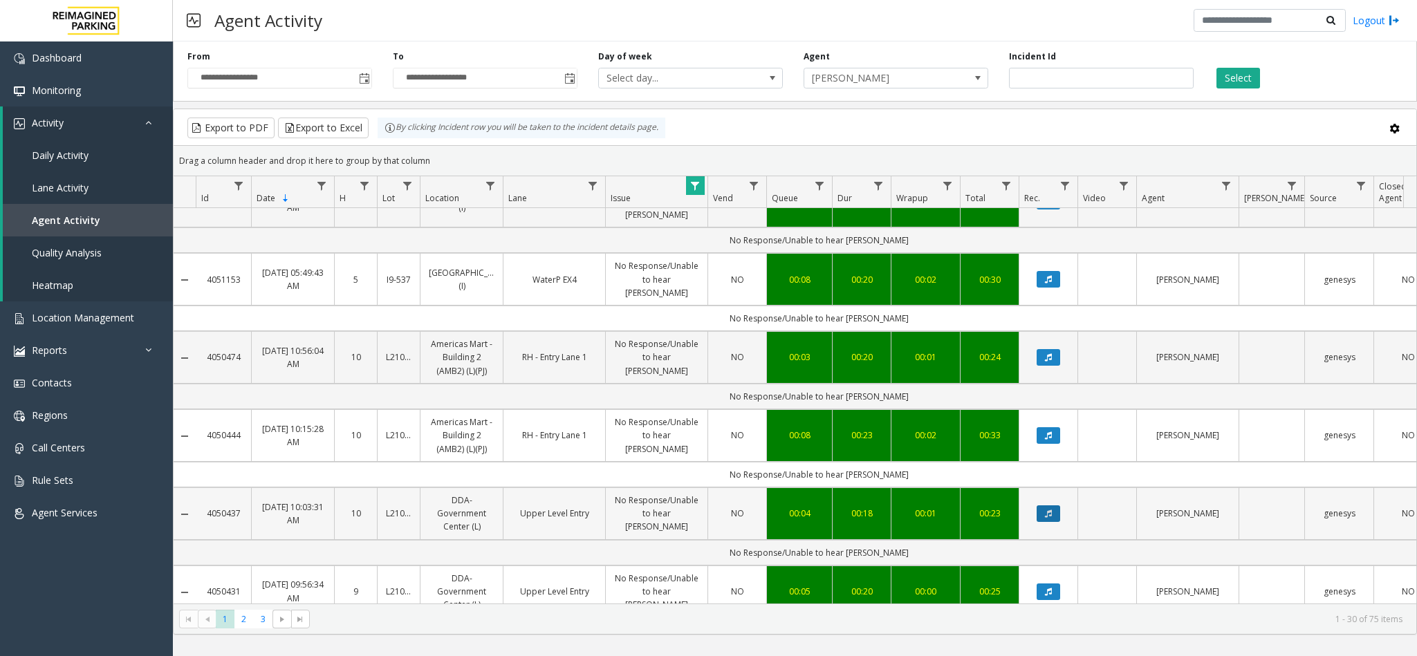
click at [1044, 506] on button "Data table" at bounding box center [1049, 514] width 24 height 17
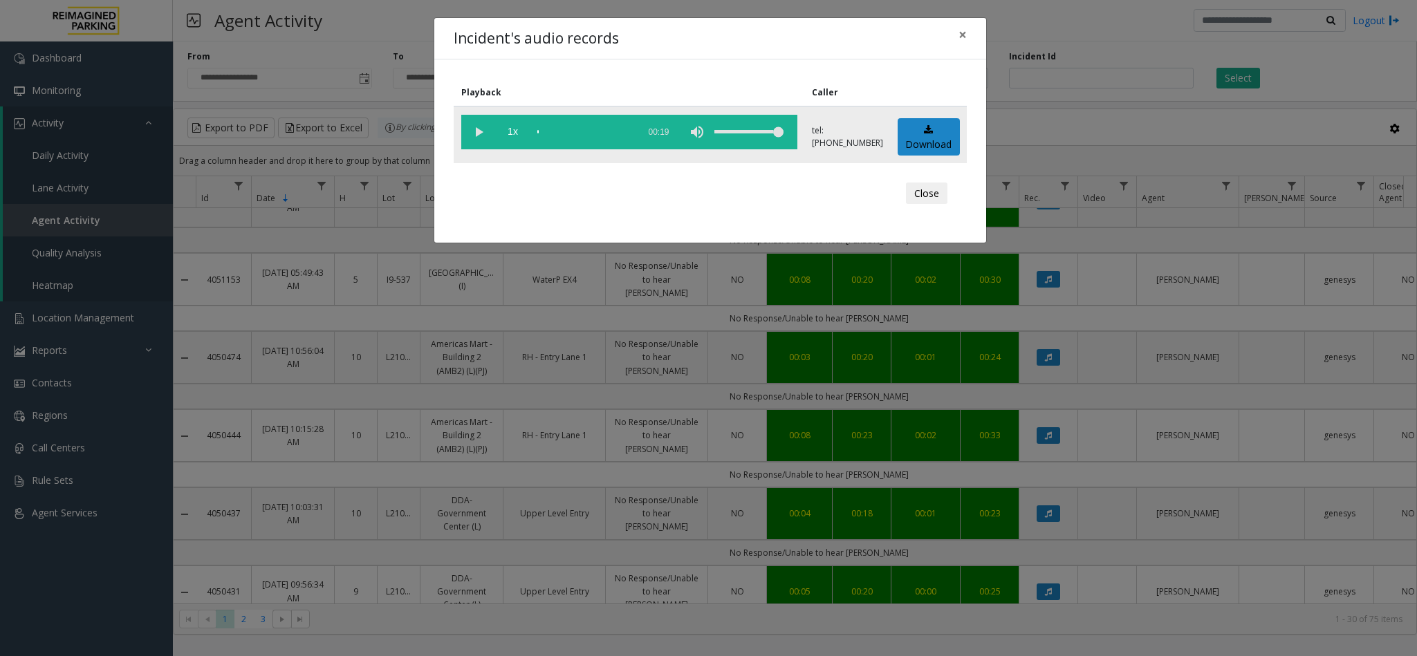
click at [480, 123] on vg-play-pause at bounding box center [478, 132] width 35 height 35
click at [581, 129] on div "scrub bar" at bounding box center [584, 132] width 94 height 35
click at [484, 131] on vg-play-pause at bounding box center [478, 132] width 35 height 35
click at [963, 37] on span "×" at bounding box center [963, 34] width 8 height 19
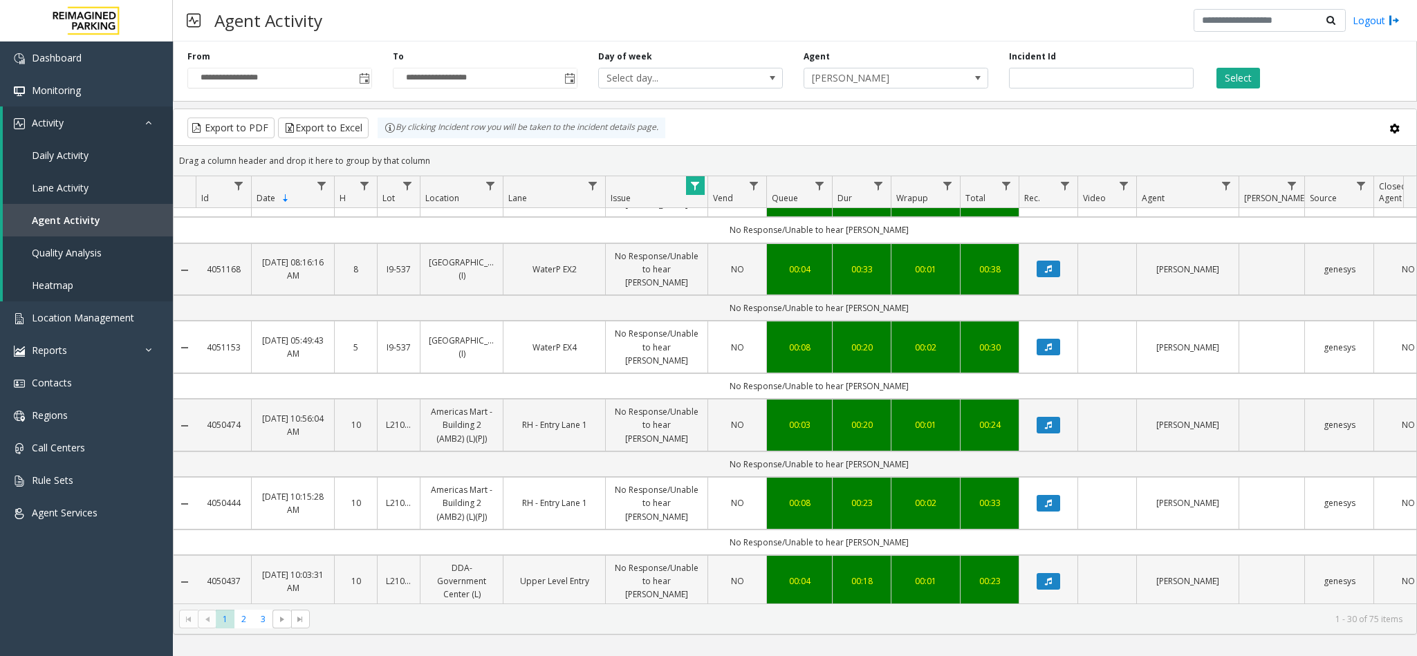
scroll to position [1411, 0]
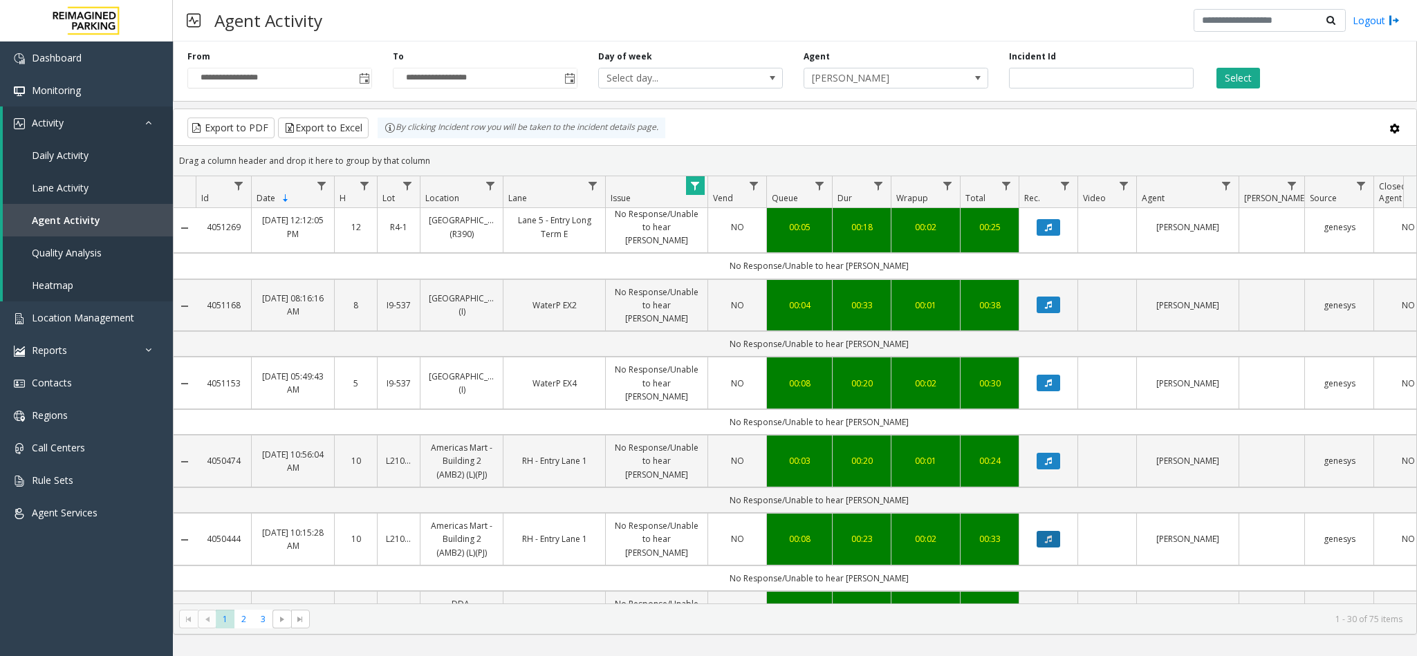
click at [1052, 535] on icon "Data table" at bounding box center [1048, 539] width 7 height 8
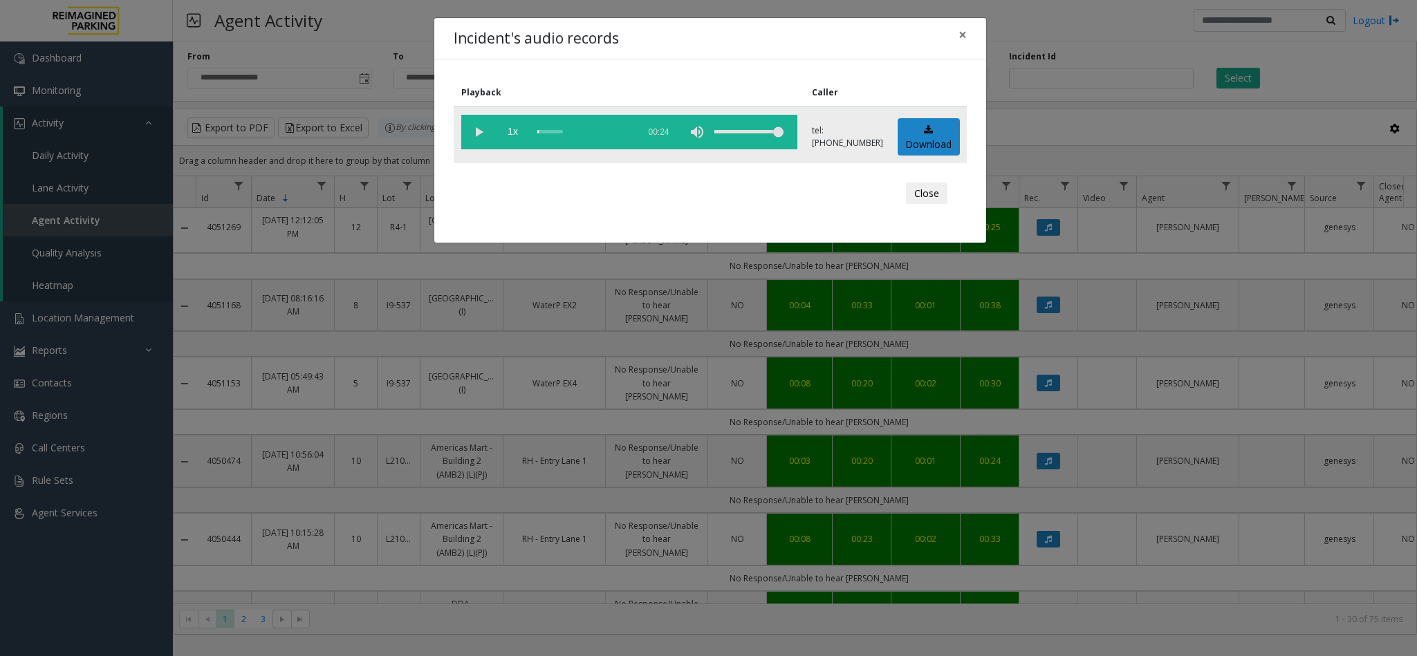
click at [477, 131] on vg-play-pause at bounding box center [478, 132] width 35 height 35
click at [963, 32] on span "×" at bounding box center [963, 34] width 8 height 19
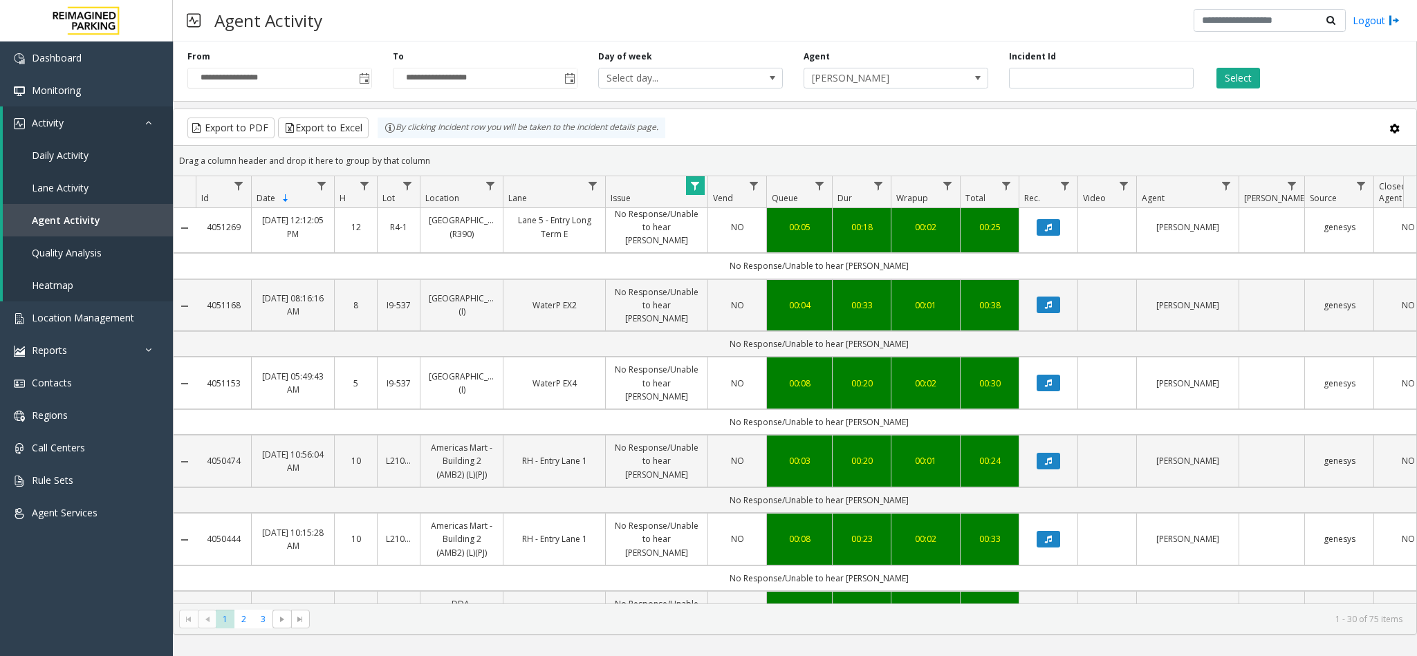
scroll to position [1307, 0]
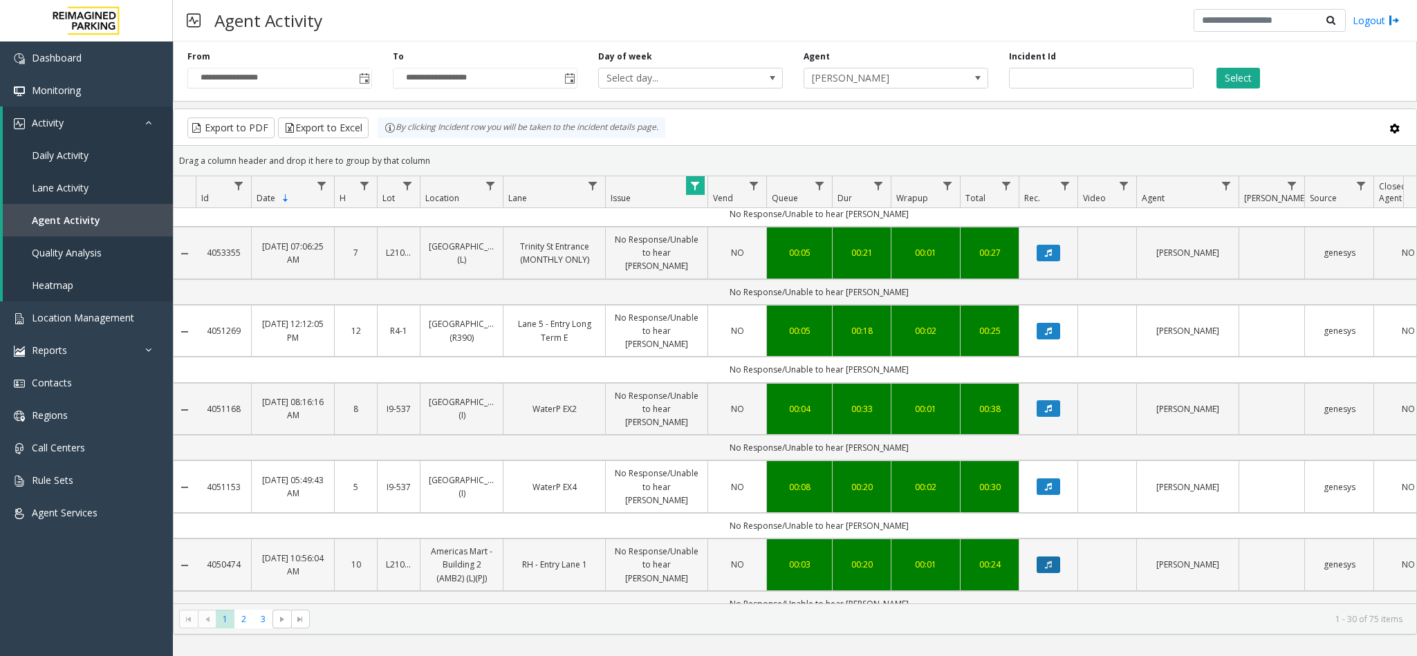
click at [1054, 557] on button "Data table" at bounding box center [1049, 565] width 24 height 17
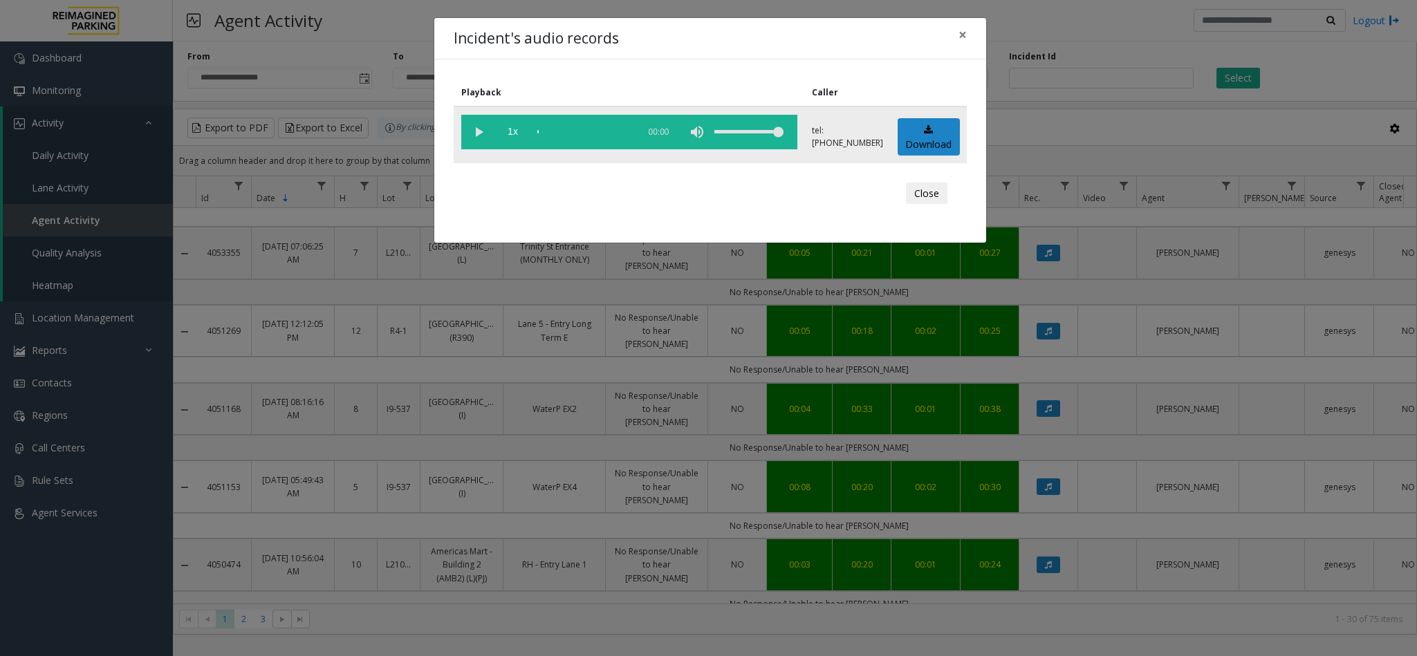
click at [483, 125] on vg-play-pause at bounding box center [478, 132] width 35 height 35
click at [968, 30] on button "×" at bounding box center [963, 35] width 28 height 34
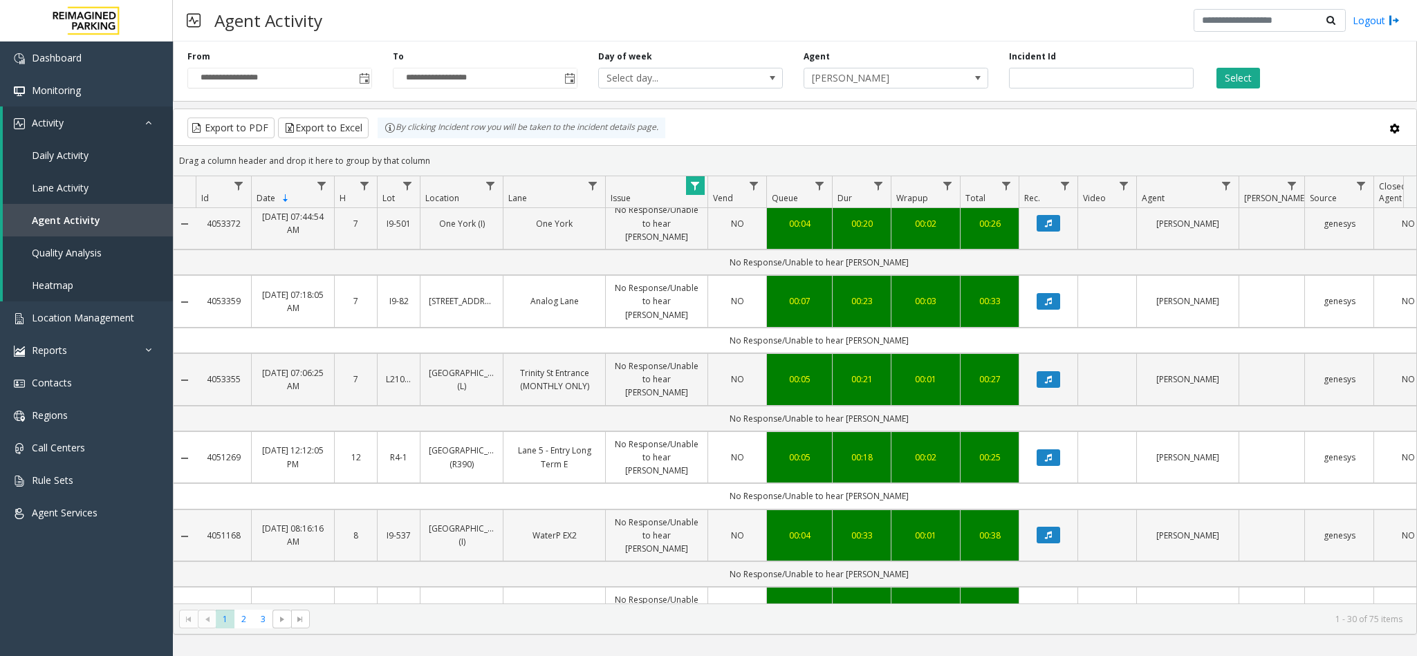
scroll to position [1203, 0]
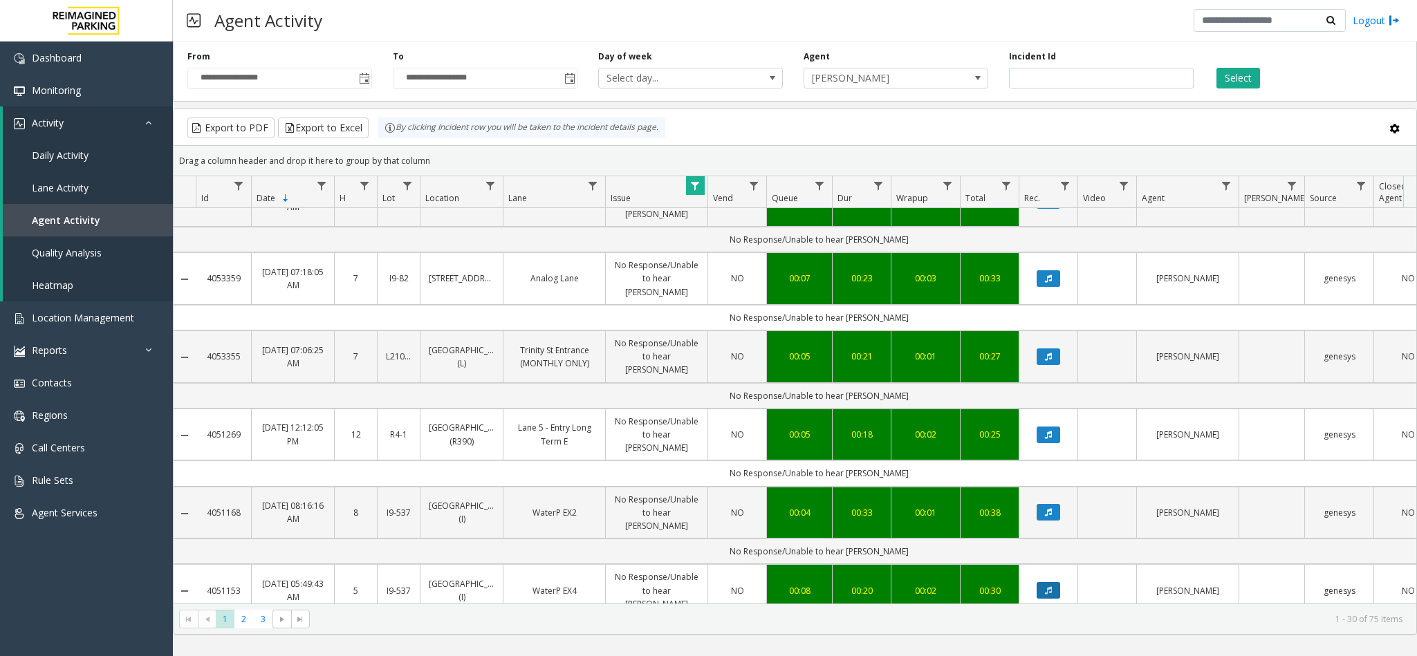
click at [1051, 586] on icon "Data table" at bounding box center [1048, 590] width 7 height 8
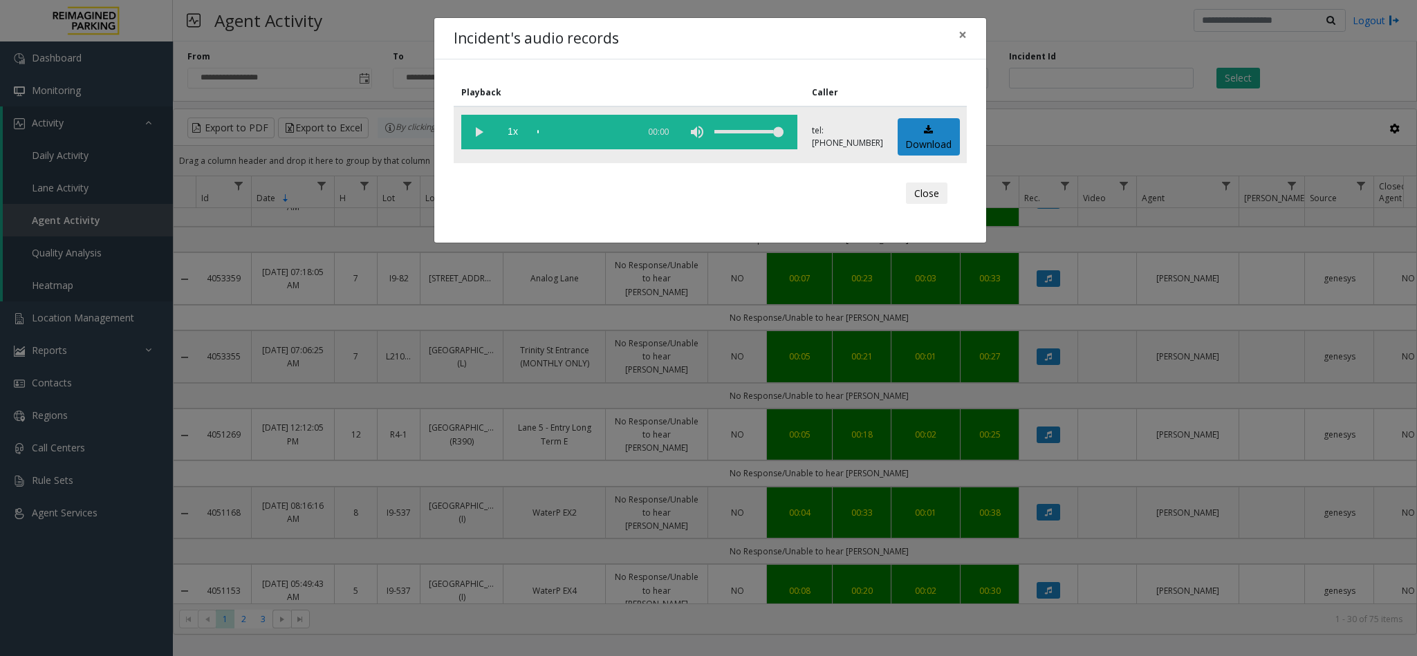
click at [479, 129] on vg-play-pause at bounding box center [478, 132] width 35 height 35
drag, startPoint x: 470, startPoint y: 137, endPoint x: 560, endPoint y: 93, distance: 100.5
click at [472, 135] on vg-play-pause at bounding box center [478, 132] width 35 height 35
click at [484, 127] on vg-play-pause at bounding box center [478, 132] width 35 height 35
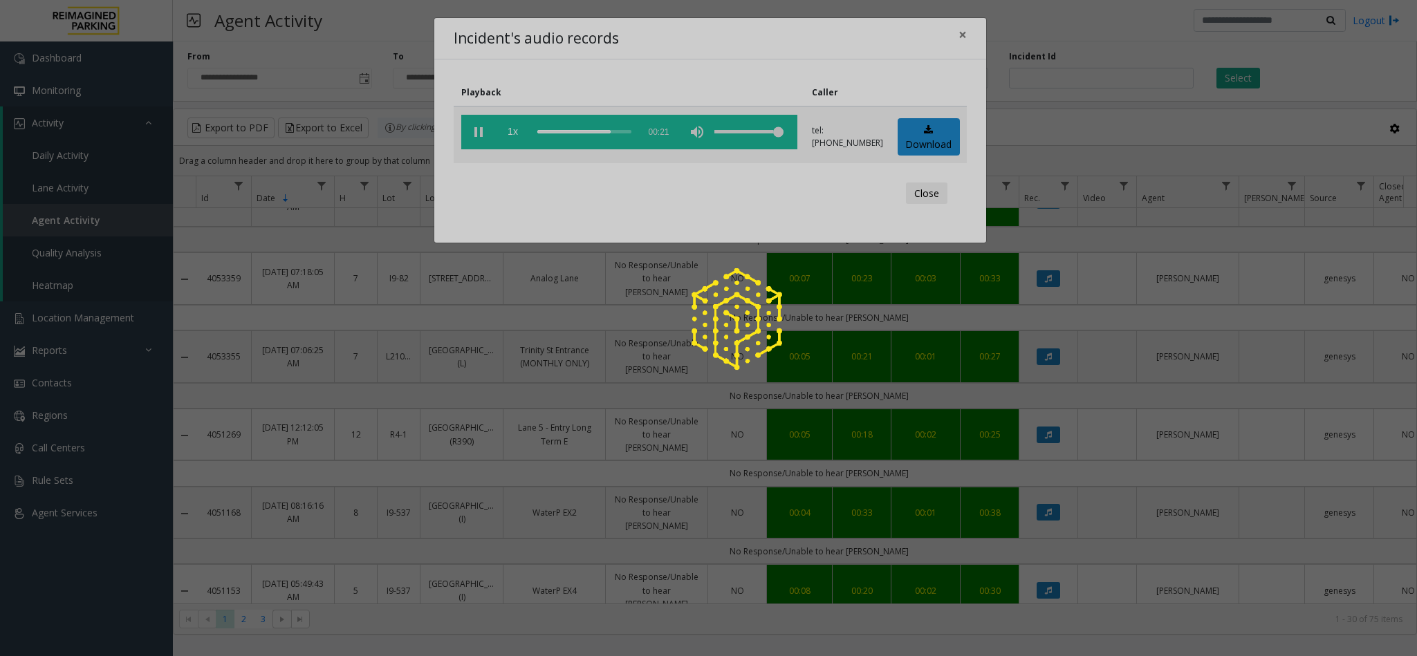
click at [968, 36] on div at bounding box center [708, 328] width 1417 height 656
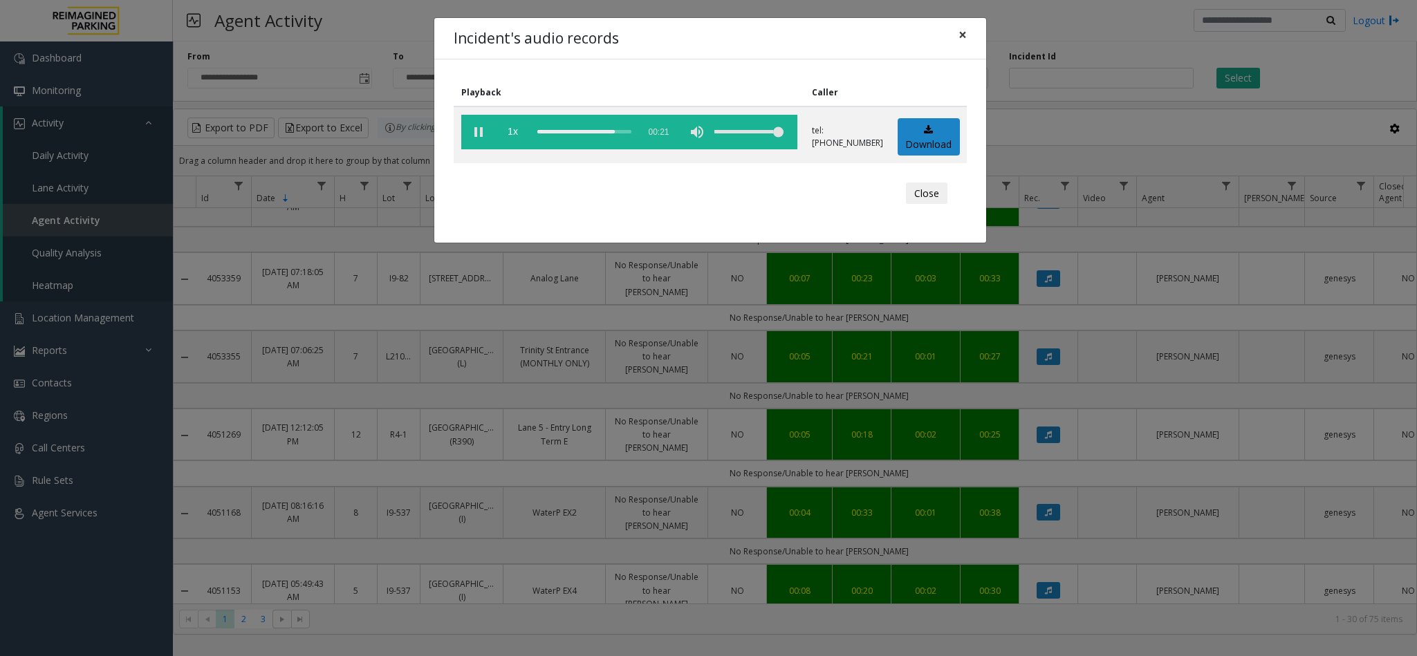
click at [959, 32] on span "×" at bounding box center [963, 34] width 8 height 19
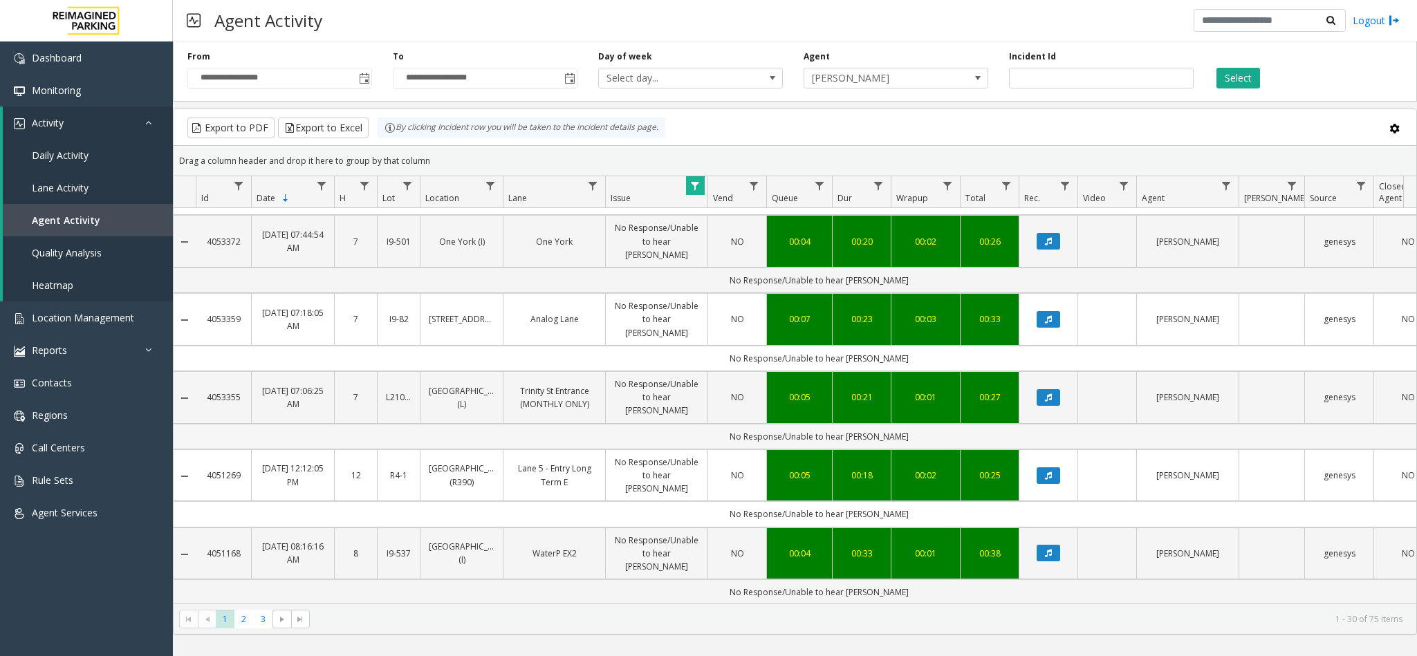
scroll to position [1100, 0]
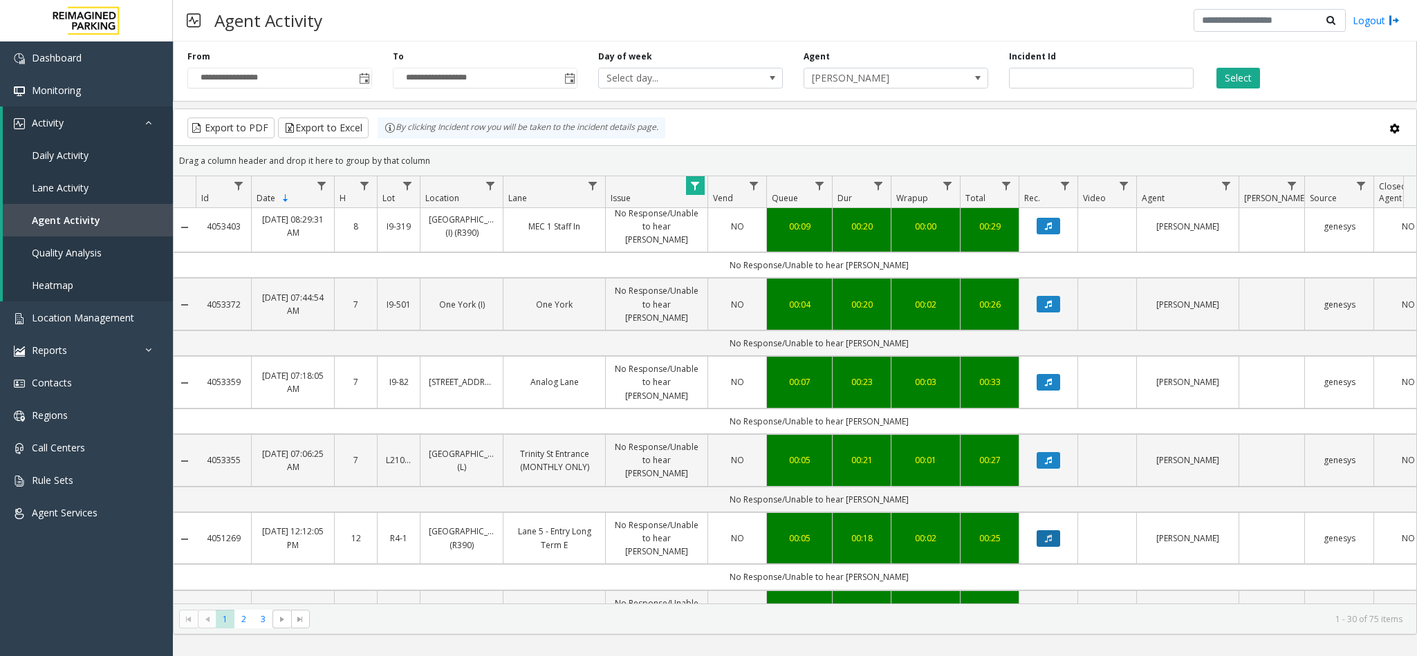
click at [1056, 530] on button "Data table" at bounding box center [1049, 538] width 24 height 17
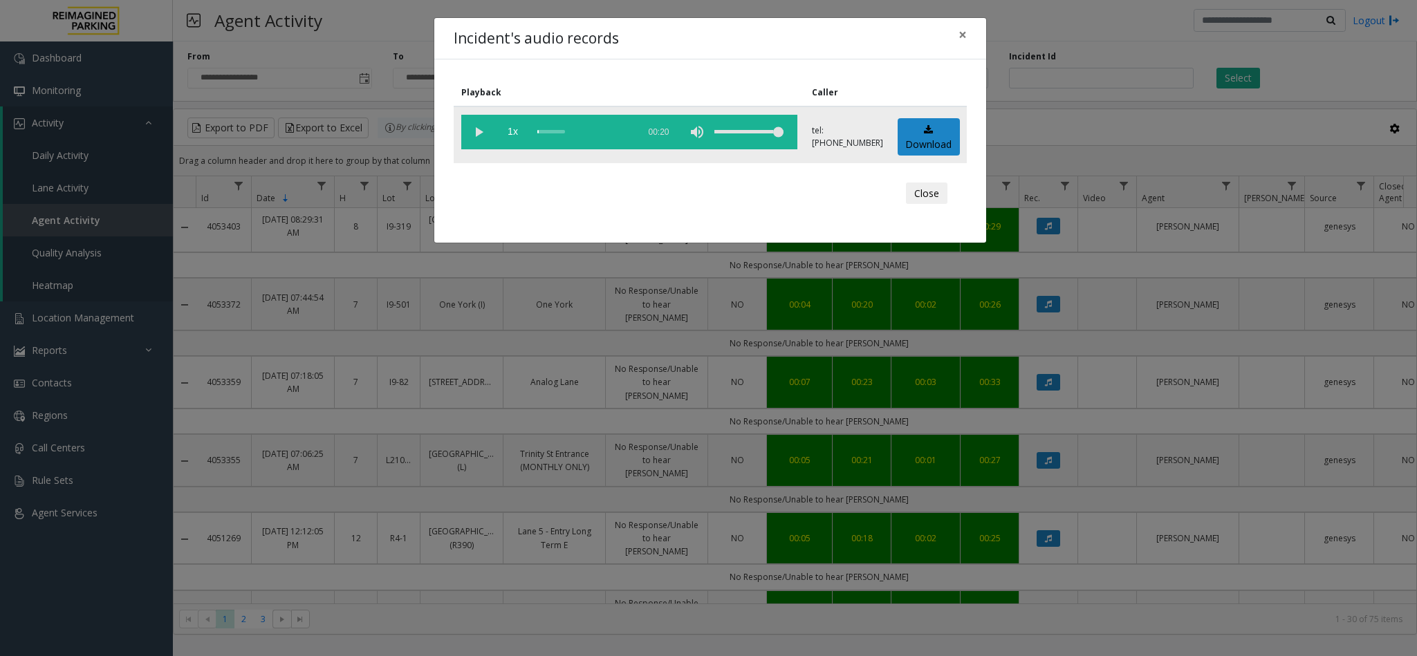
click at [478, 135] on vg-play-pause at bounding box center [478, 132] width 35 height 35
click at [961, 35] on span "×" at bounding box center [963, 34] width 8 height 19
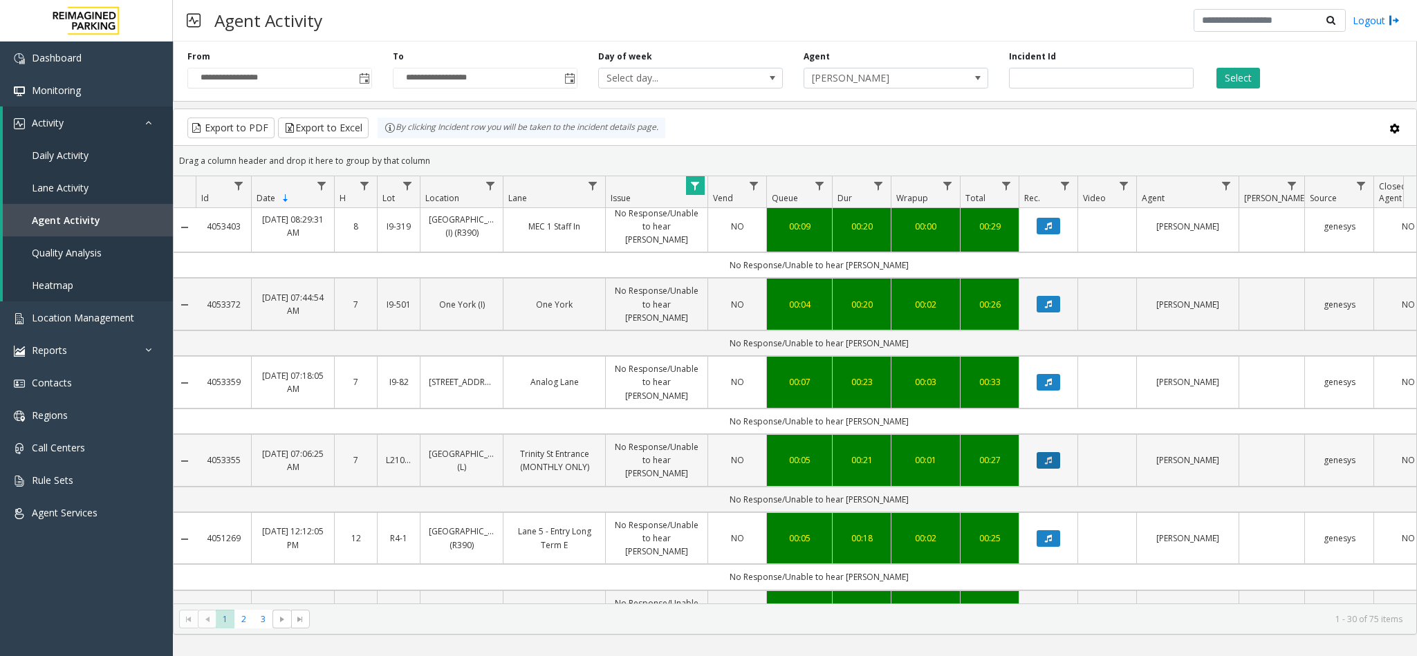
click at [1053, 452] on button "Data table" at bounding box center [1049, 460] width 24 height 17
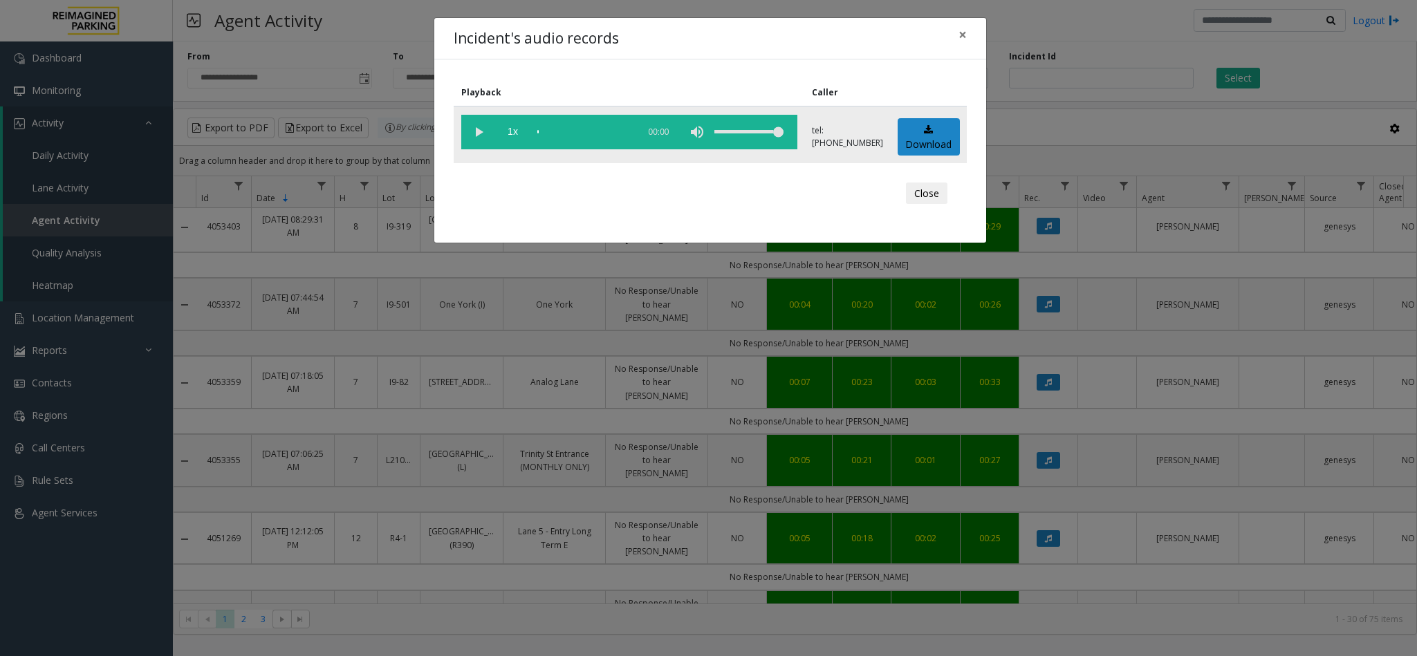
click at [465, 129] on vg-play-pause at bounding box center [478, 132] width 35 height 35
click at [474, 129] on vg-play-pause at bounding box center [478, 132] width 35 height 35
click at [477, 131] on vg-play-pause at bounding box center [478, 132] width 35 height 35
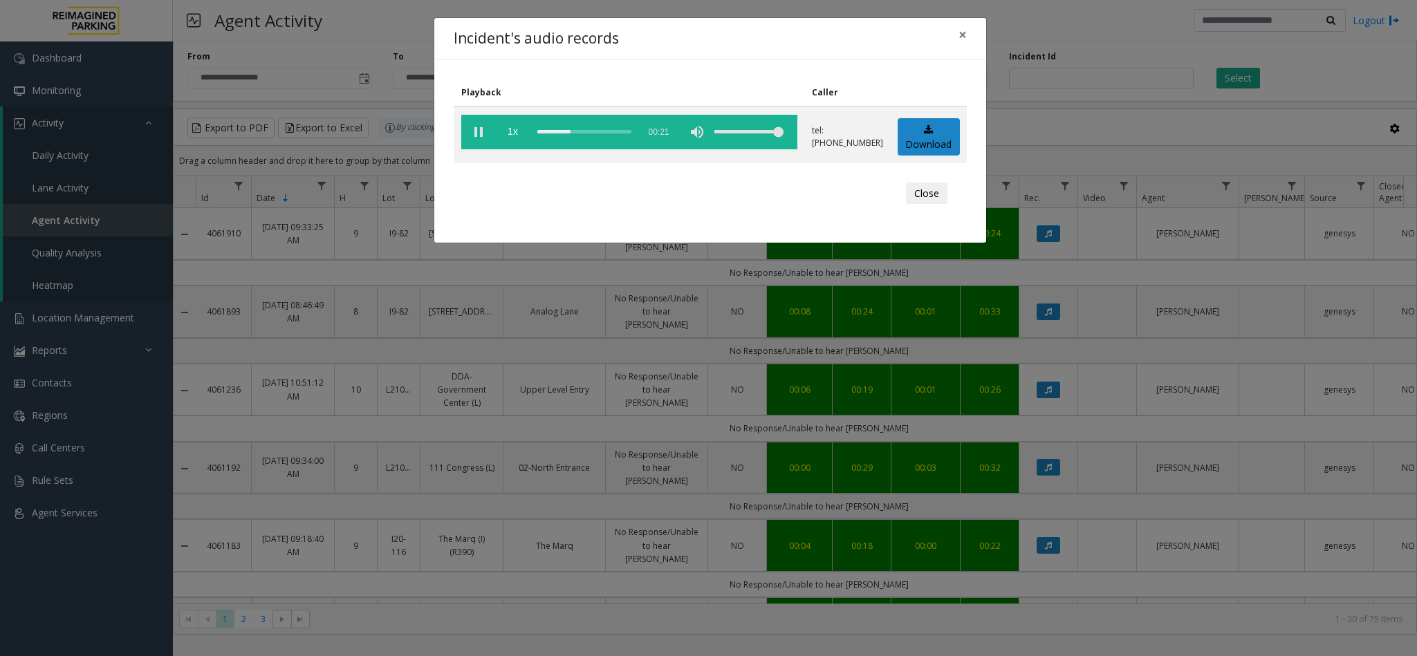
scroll to position [1100, 0]
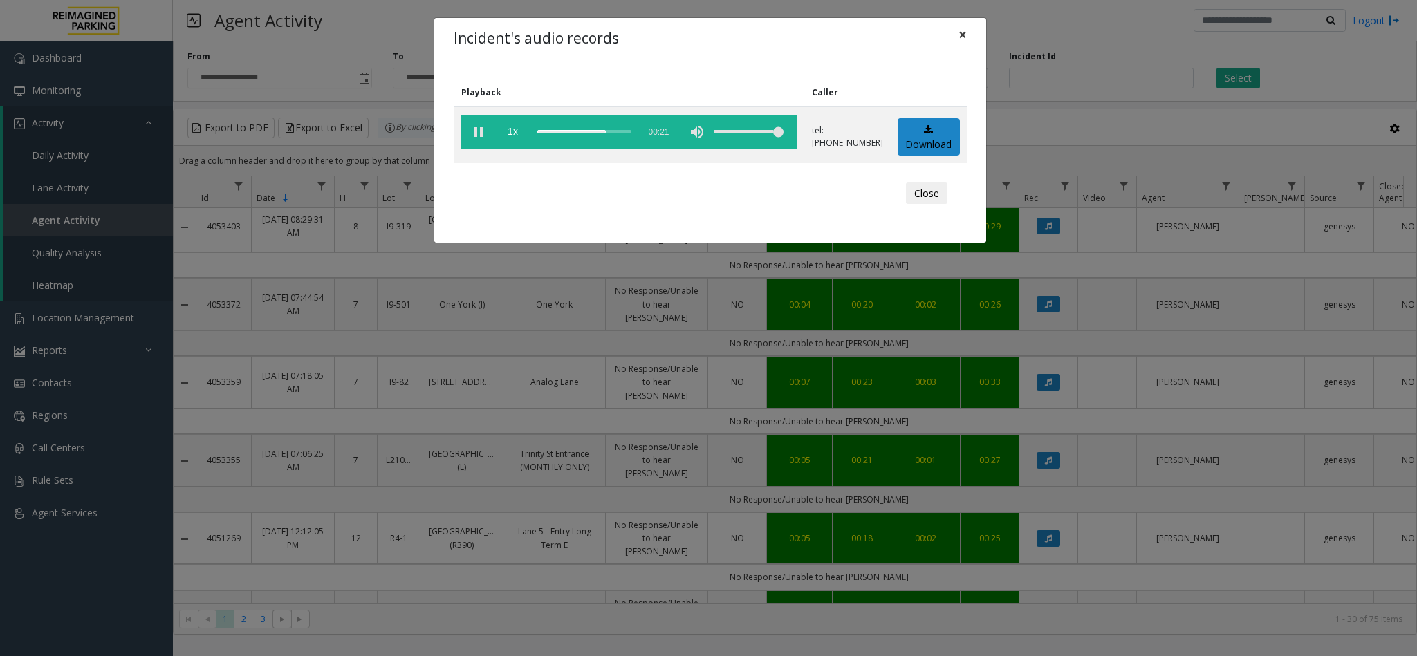
click at [965, 39] on span "×" at bounding box center [963, 34] width 8 height 19
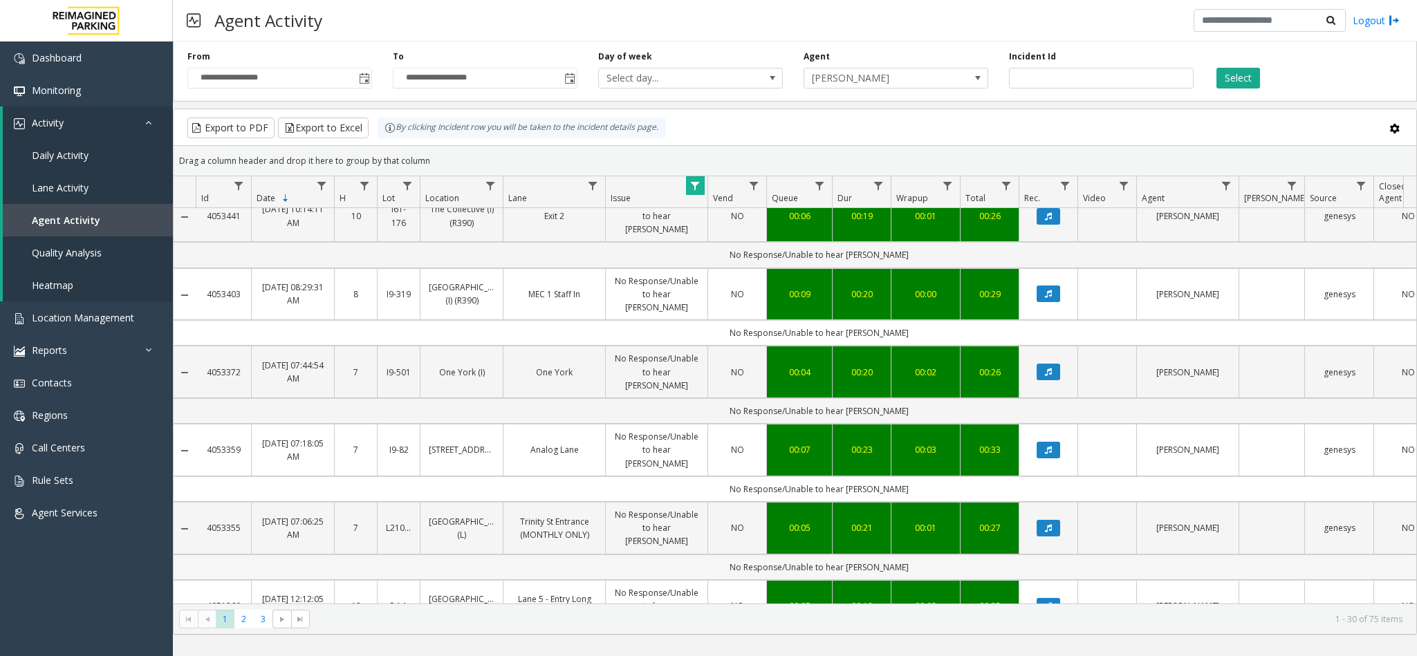
scroll to position [996, 0]
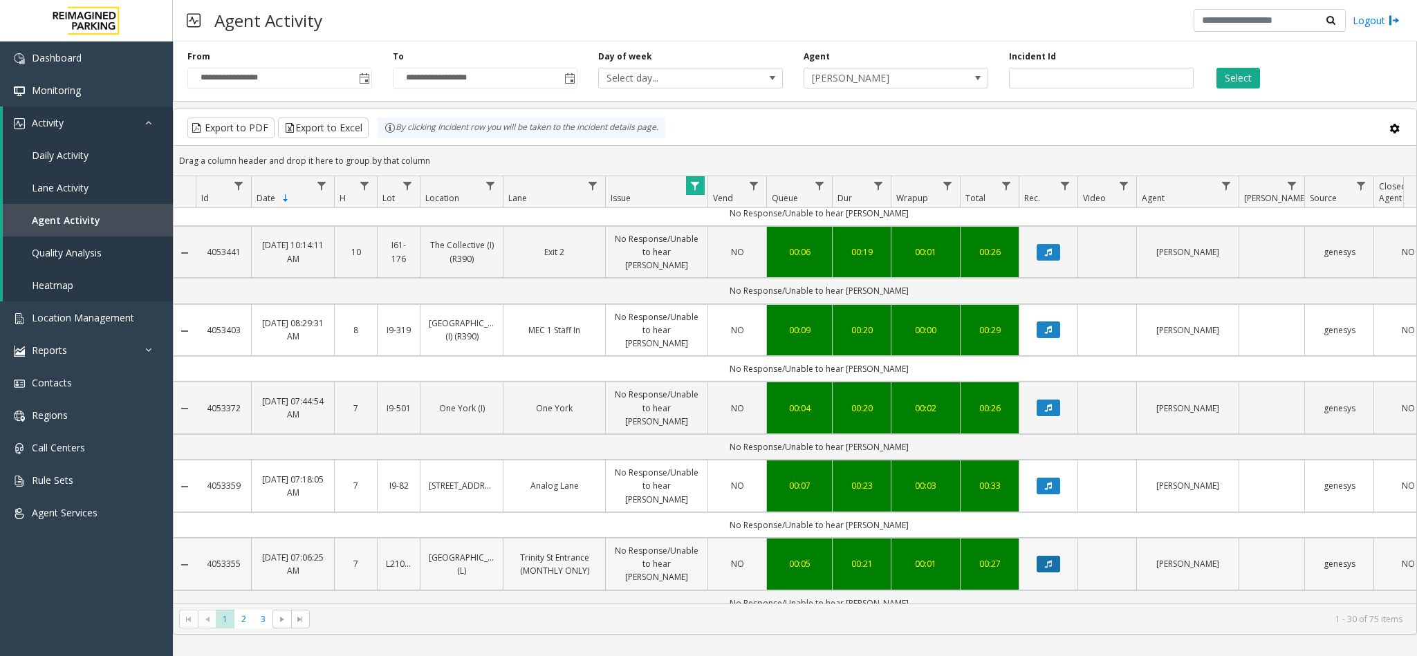
click at [1053, 556] on button "Data table" at bounding box center [1049, 564] width 24 height 17
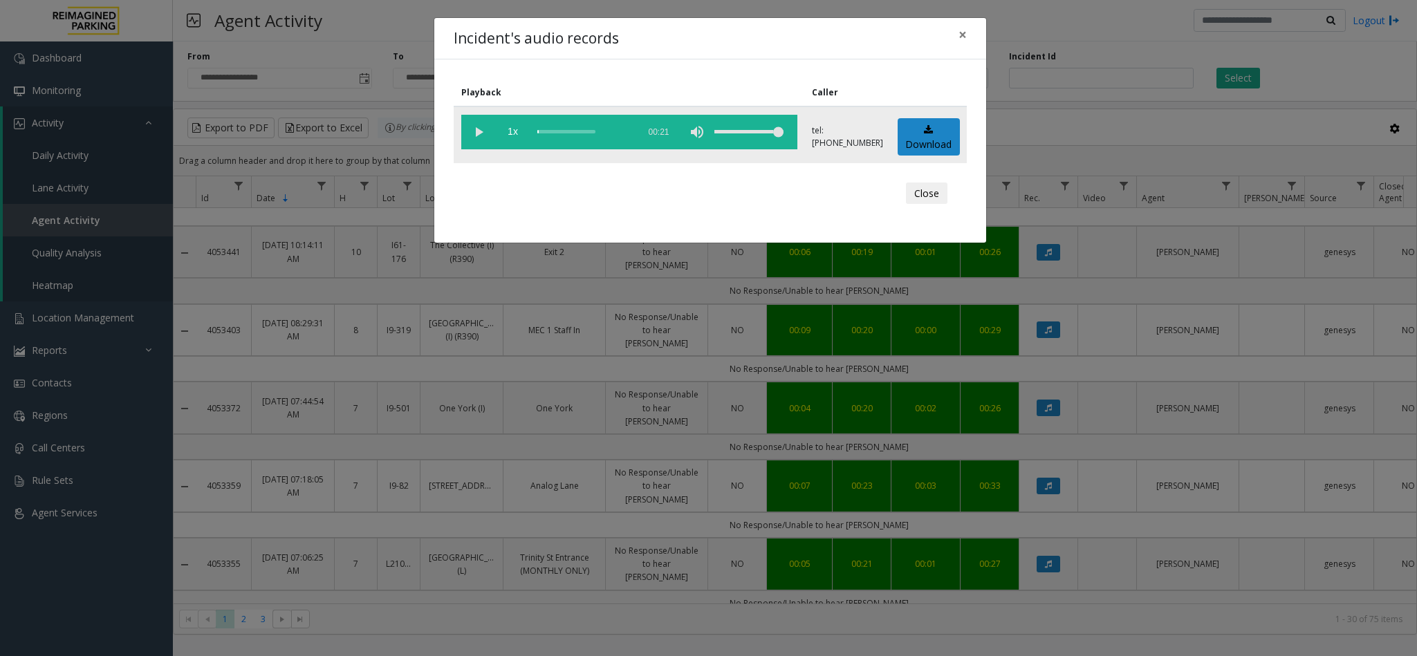
click at [467, 129] on vg-play-pause at bounding box center [478, 132] width 35 height 35
click at [967, 38] on button "×" at bounding box center [963, 35] width 28 height 34
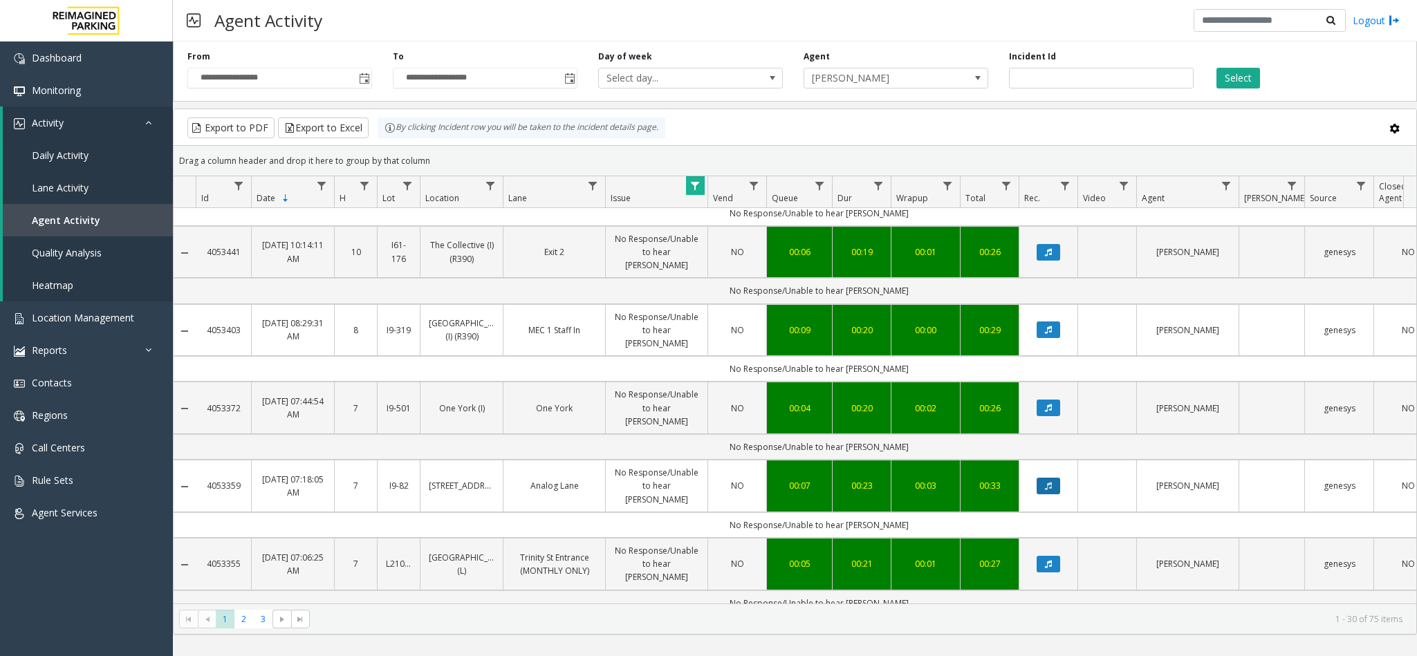
click at [1056, 478] on button "Data table" at bounding box center [1049, 486] width 24 height 17
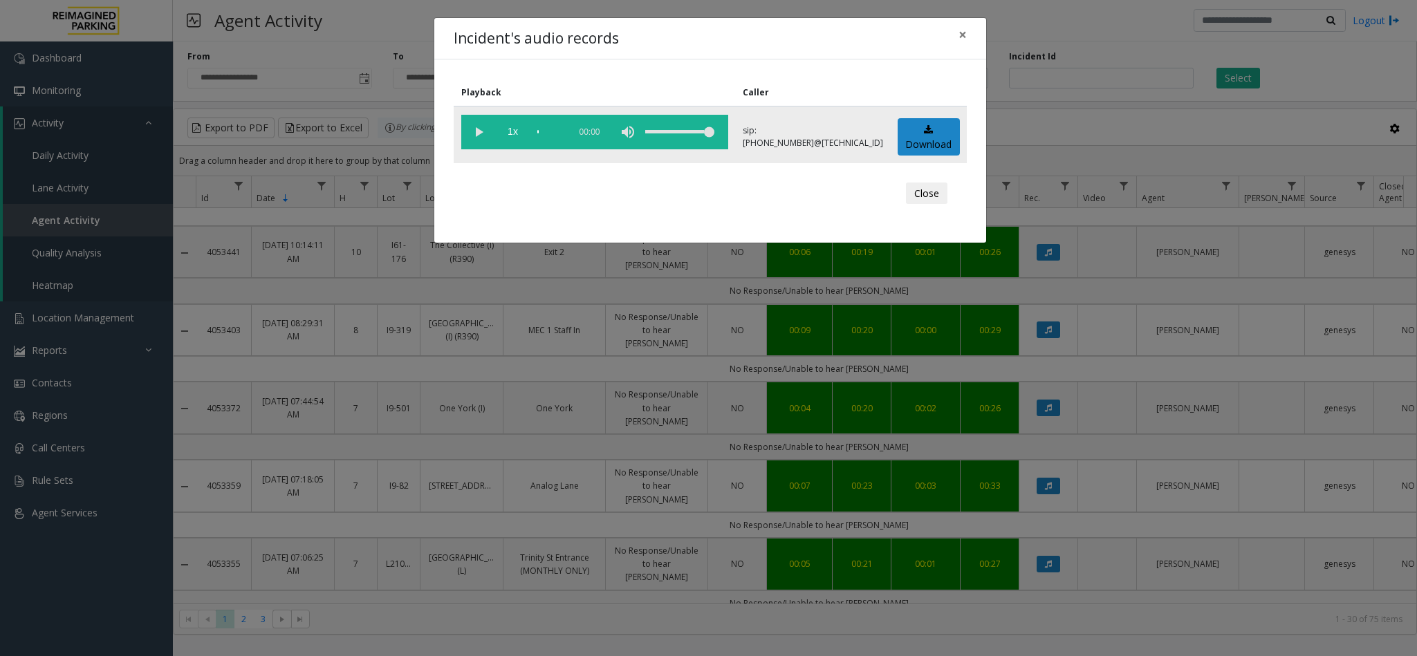
click at [474, 133] on vg-play-pause at bounding box center [478, 132] width 35 height 35
click at [961, 37] on span "×" at bounding box center [963, 34] width 8 height 19
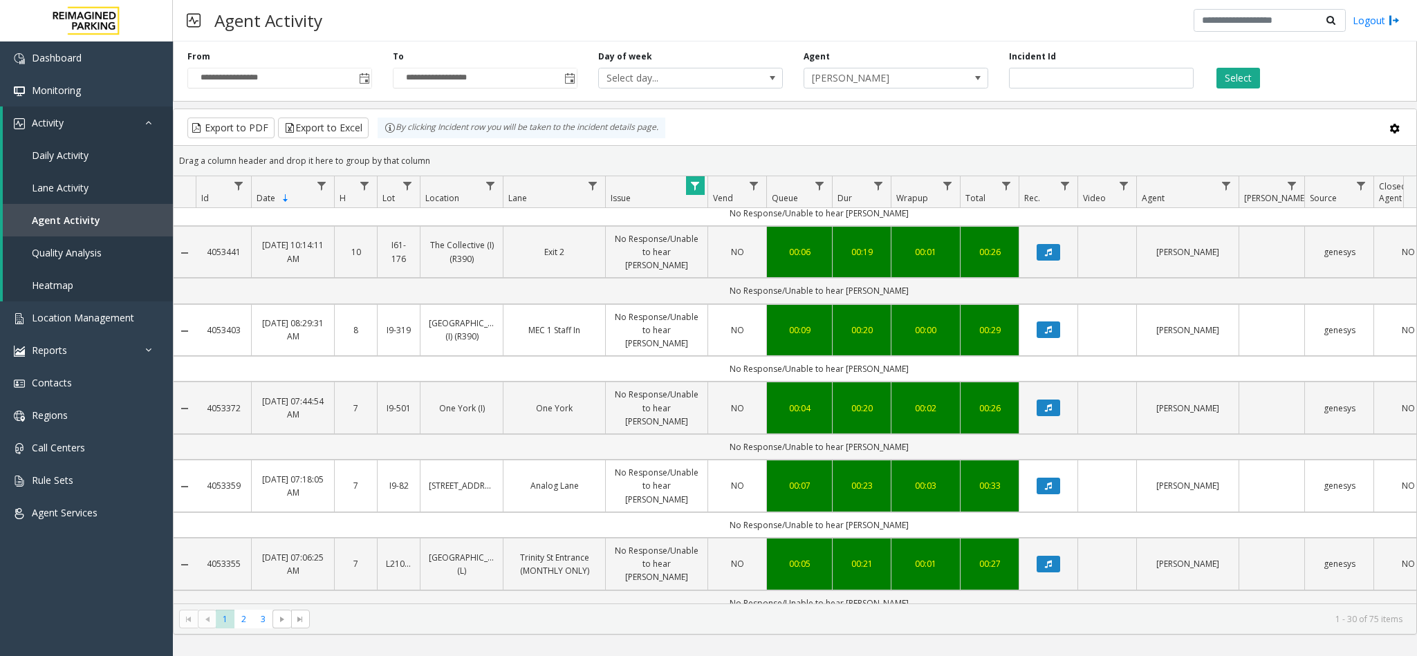
scroll to position [892, 0]
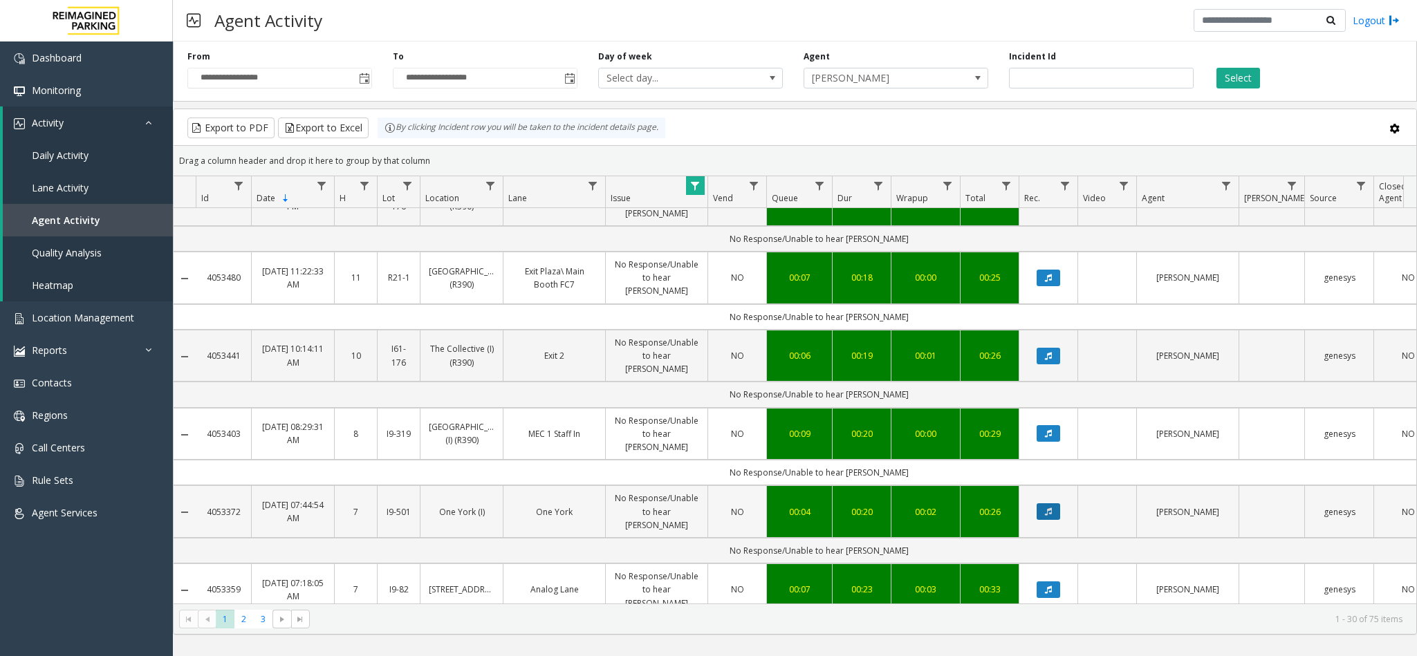
click at [1051, 508] on icon "Data table" at bounding box center [1048, 512] width 7 height 8
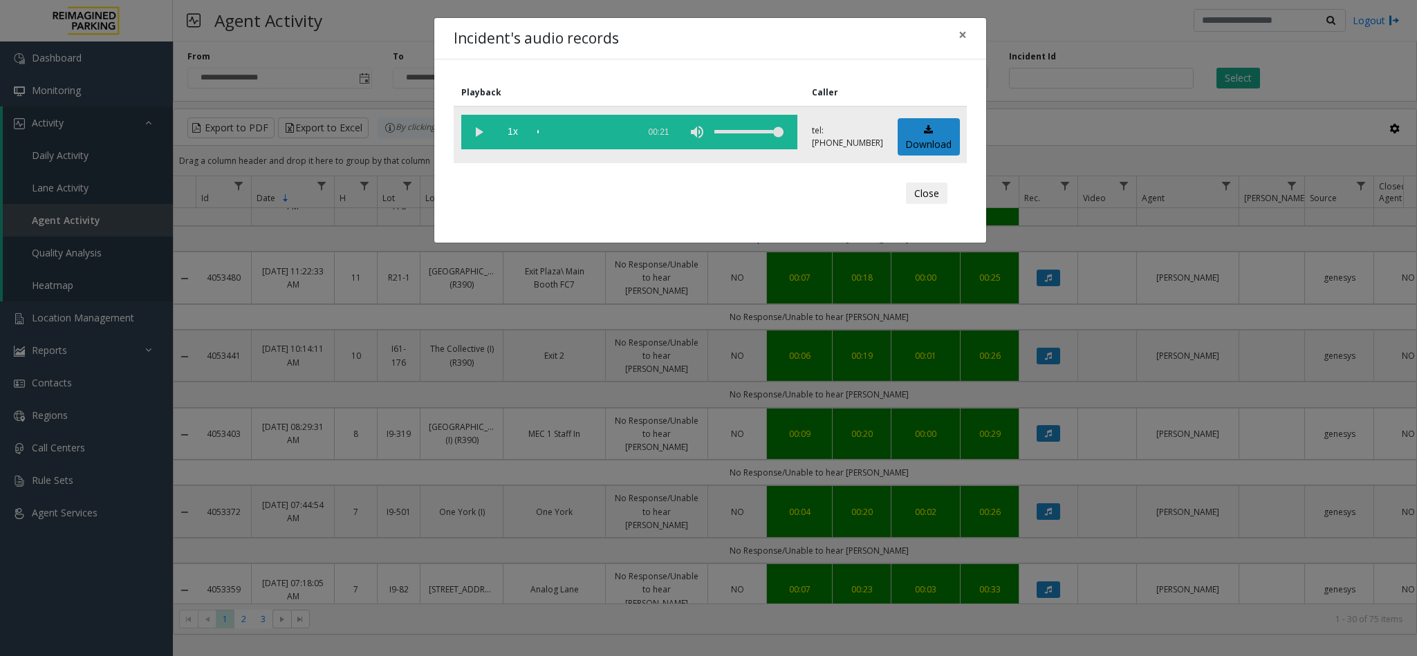
click at [473, 140] on vg-play-pause at bounding box center [478, 132] width 35 height 35
click at [967, 37] on button "×" at bounding box center [963, 35] width 28 height 34
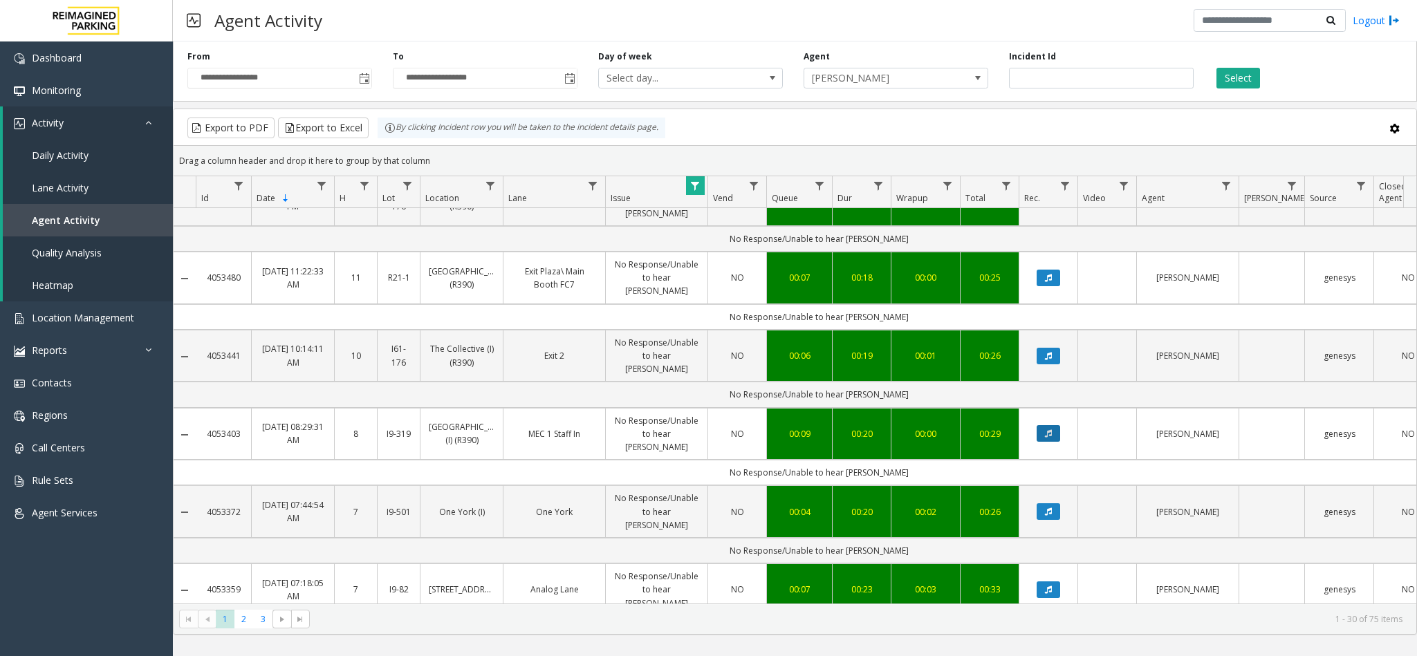
click at [1050, 429] on icon "Data table" at bounding box center [1048, 433] width 7 height 8
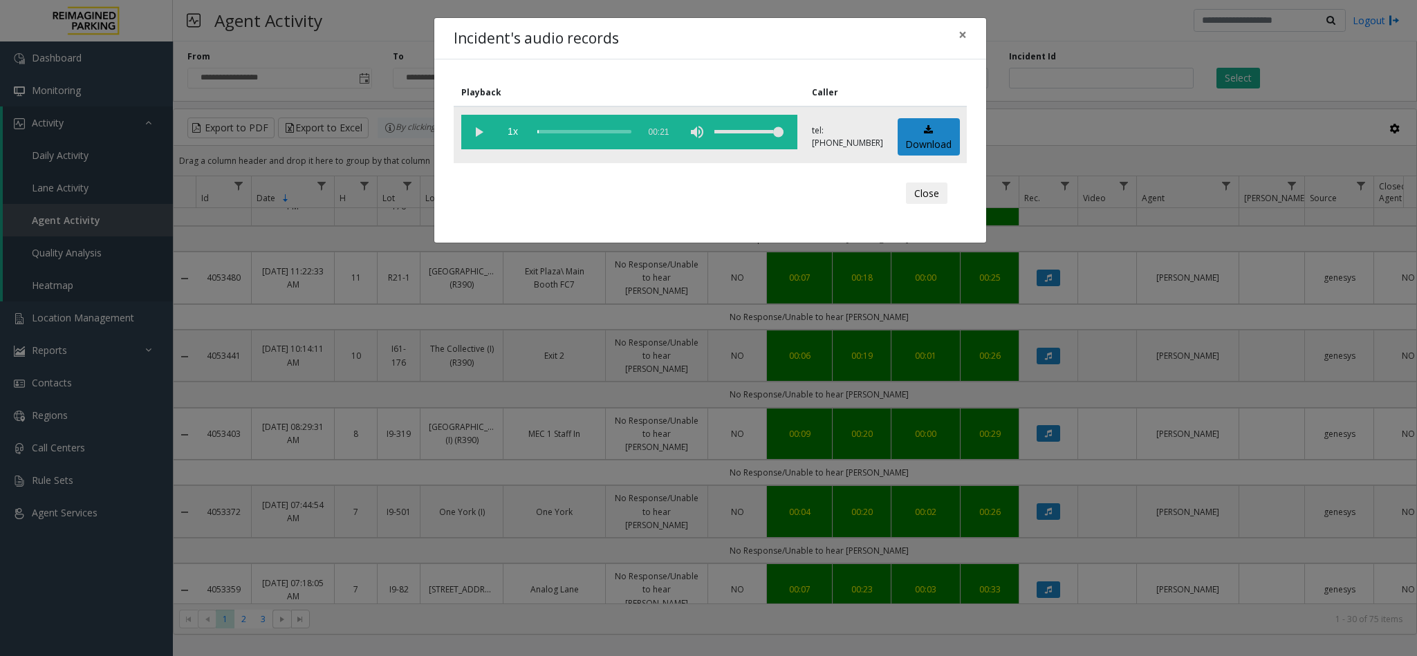
click at [475, 127] on vg-play-pause at bounding box center [478, 132] width 35 height 35
click at [961, 37] on span "×" at bounding box center [963, 34] width 8 height 19
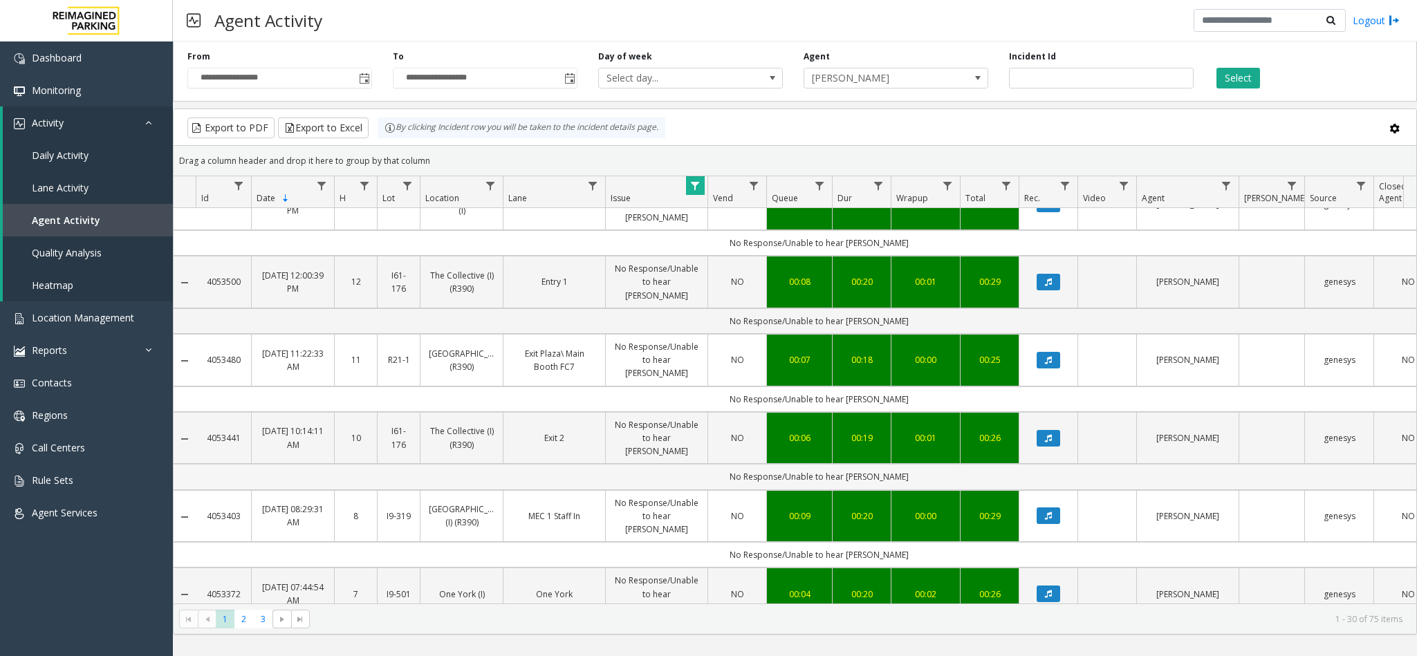
scroll to position [788, 0]
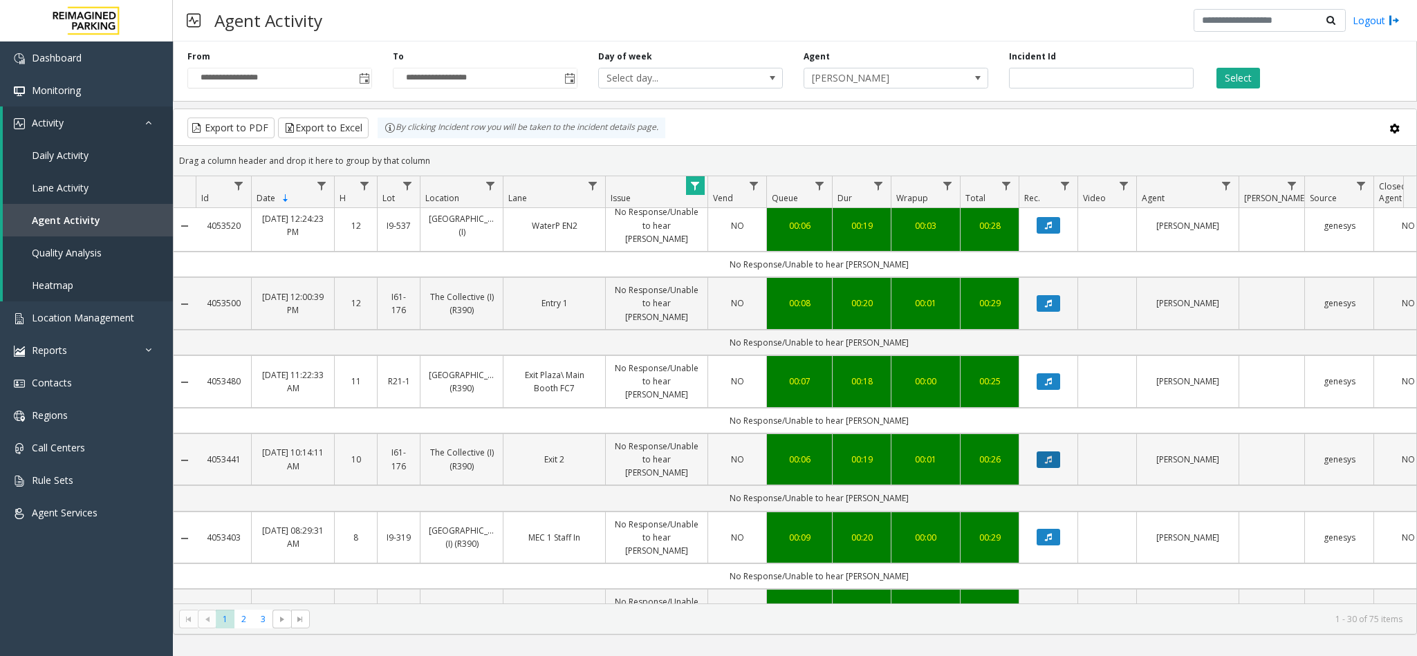
click at [1056, 452] on button "Data table" at bounding box center [1049, 460] width 24 height 17
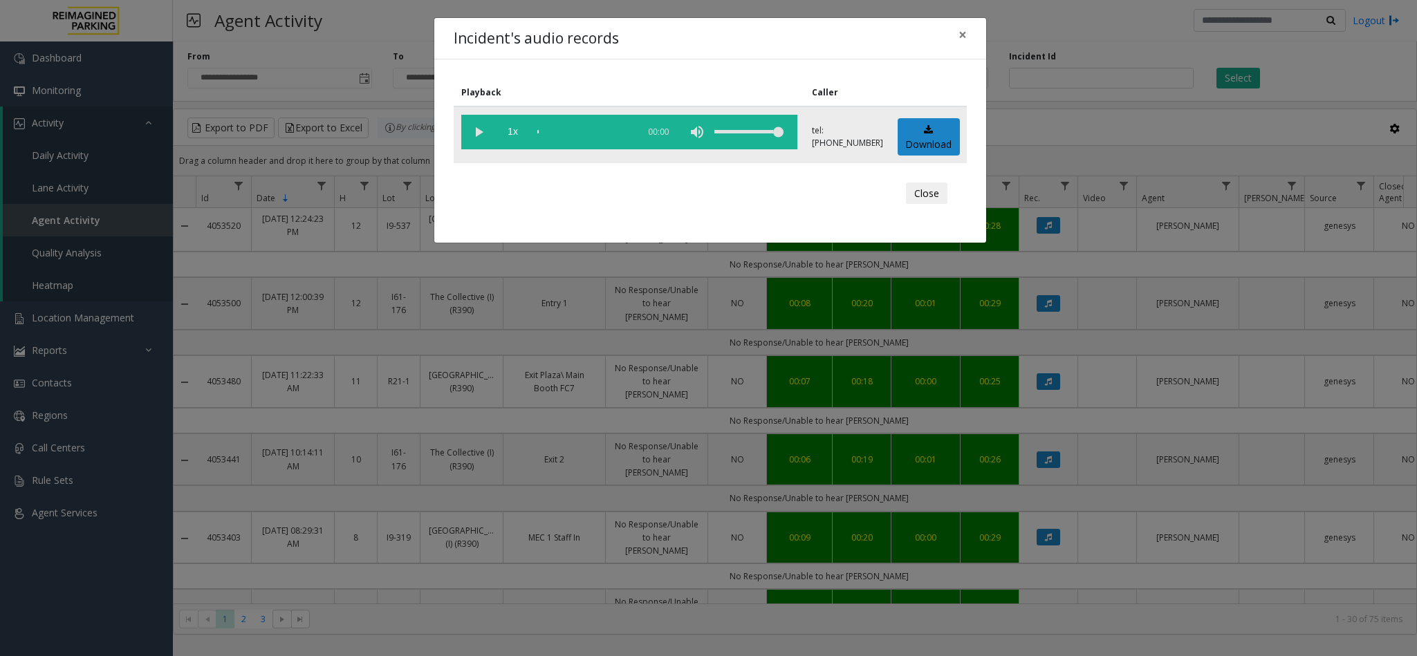
click at [472, 138] on vg-play-pause at bounding box center [478, 132] width 35 height 35
click at [777, 129] on div "volume level" at bounding box center [748, 132] width 69 height 35
drag, startPoint x: 777, startPoint y: 129, endPoint x: 791, endPoint y: 127, distance: 14.7
click at [791, 127] on vg-controls "1x 00:20" at bounding box center [629, 132] width 336 height 35
click at [968, 33] on button "×" at bounding box center [963, 35] width 28 height 34
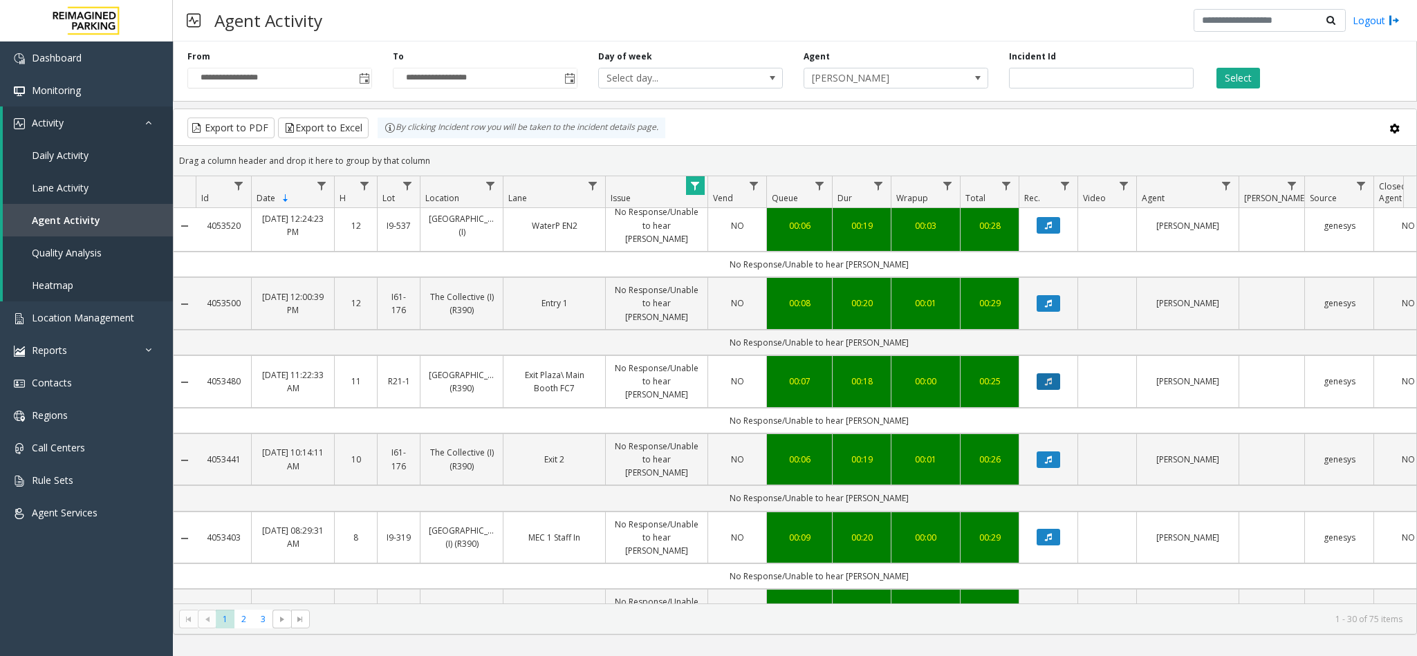
click at [1050, 373] on button "Data table" at bounding box center [1049, 381] width 24 height 17
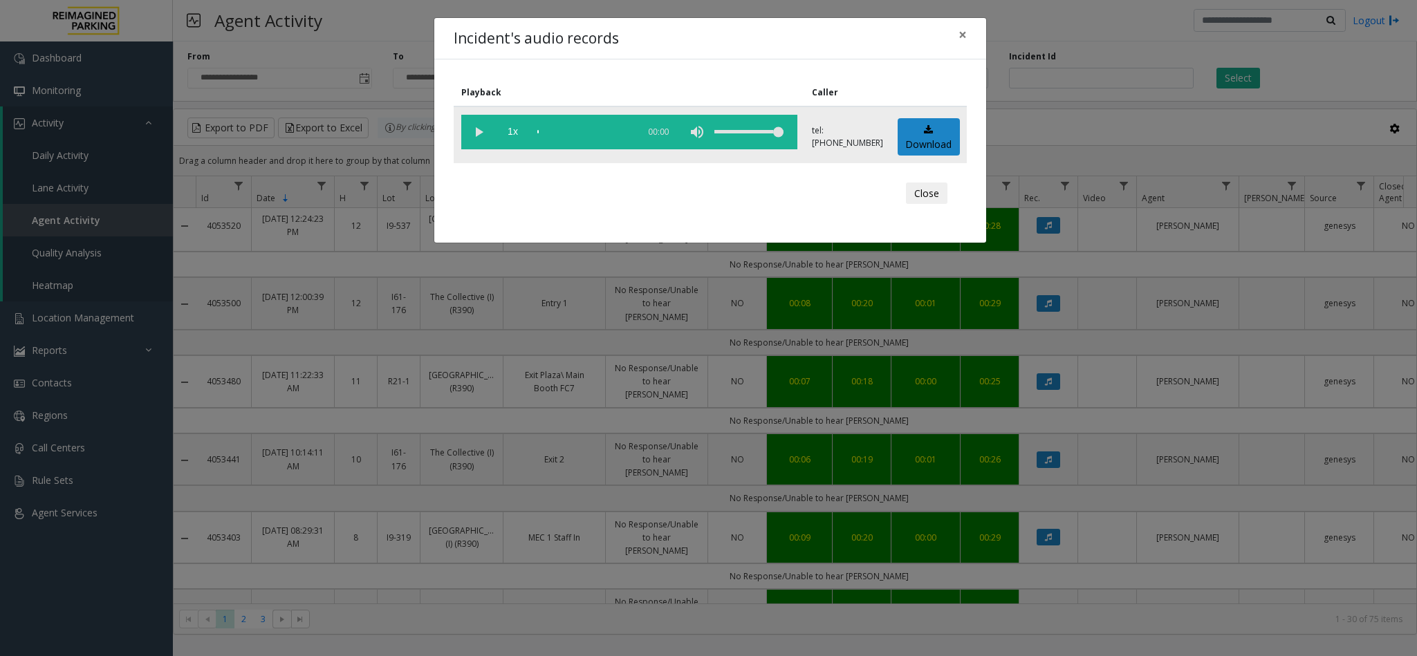
click at [486, 133] on vg-play-pause at bounding box center [478, 132] width 35 height 35
click at [972, 41] on button "×" at bounding box center [963, 35] width 28 height 34
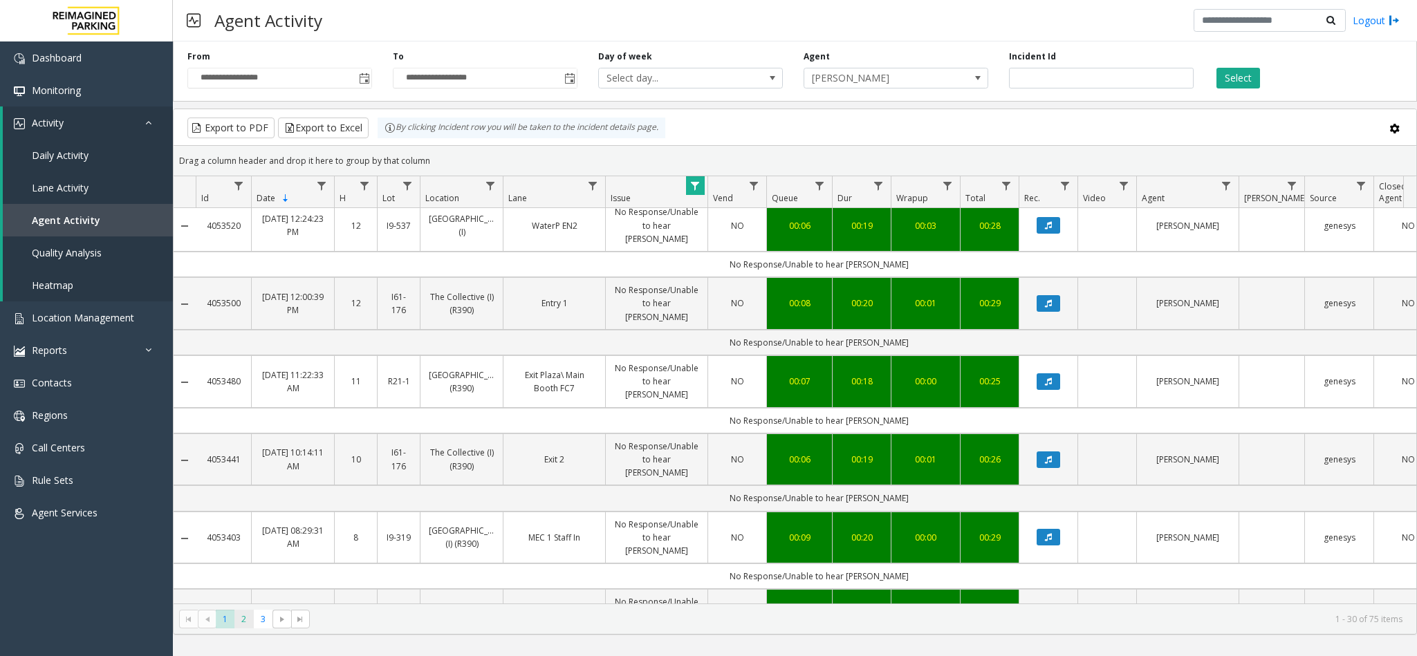
click at [241, 623] on span "2" at bounding box center [243, 619] width 19 height 19
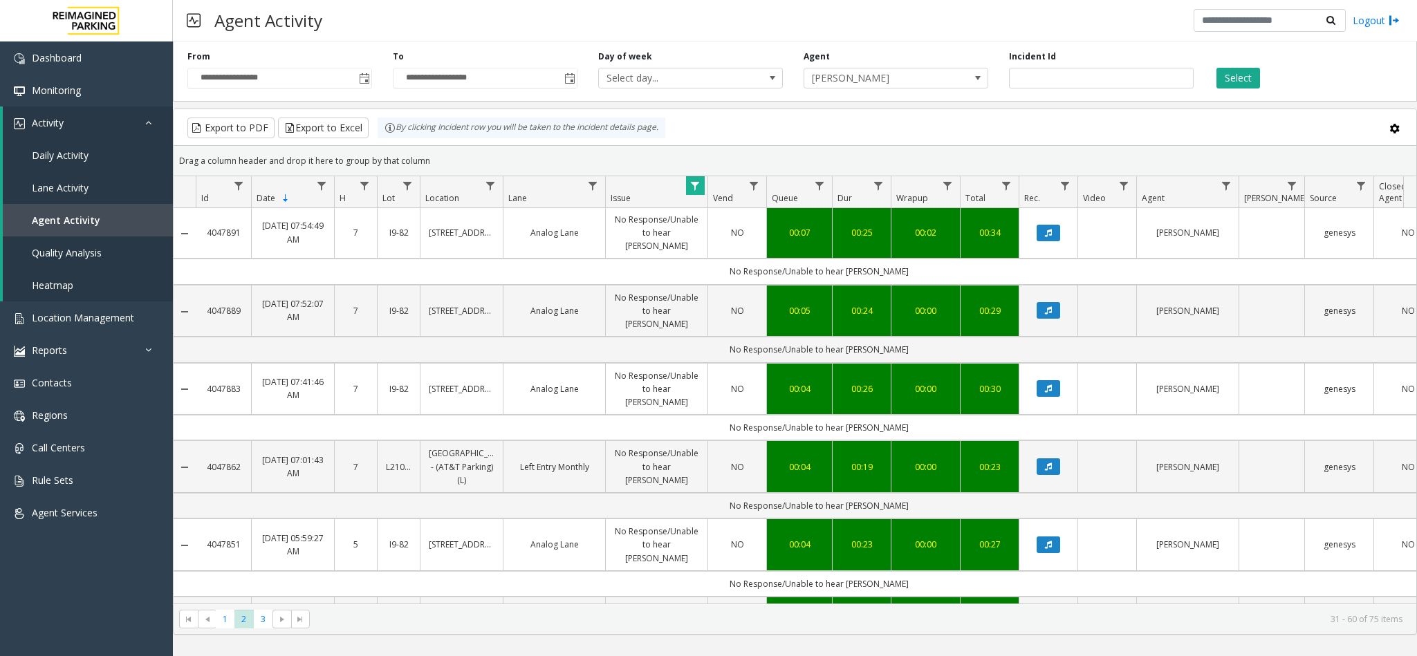
scroll to position [1722, 0]
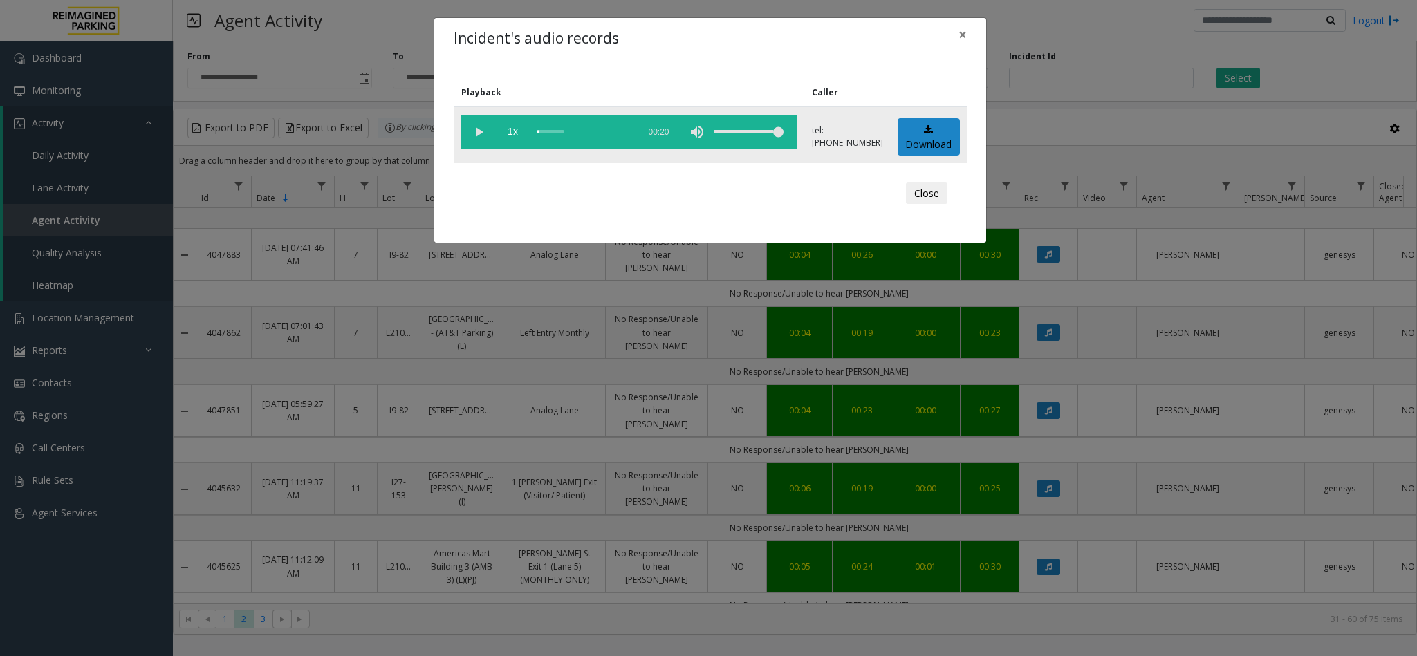
click at [473, 131] on vg-play-pause at bounding box center [478, 132] width 35 height 35
click at [963, 35] on span "×" at bounding box center [963, 34] width 8 height 19
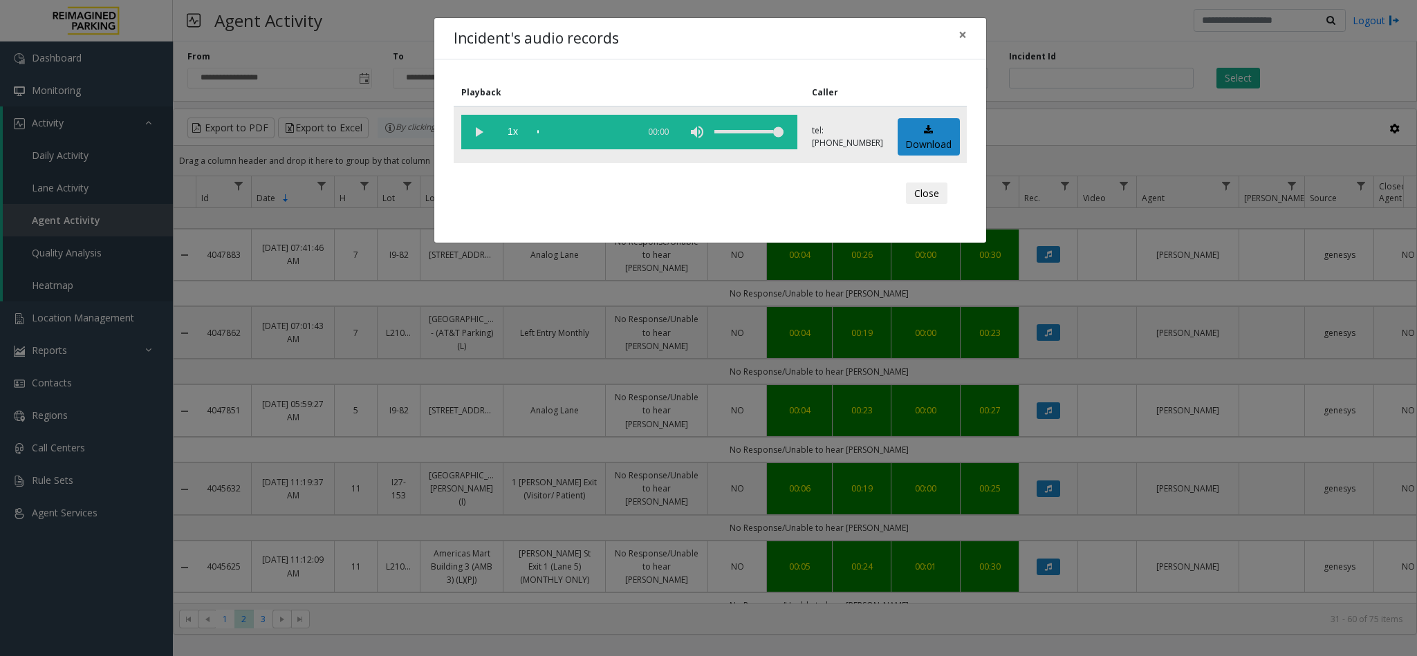
click at [482, 120] on vg-play-pause at bounding box center [478, 132] width 35 height 35
click at [953, 39] on button "×" at bounding box center [963, 35] width 28 height 34
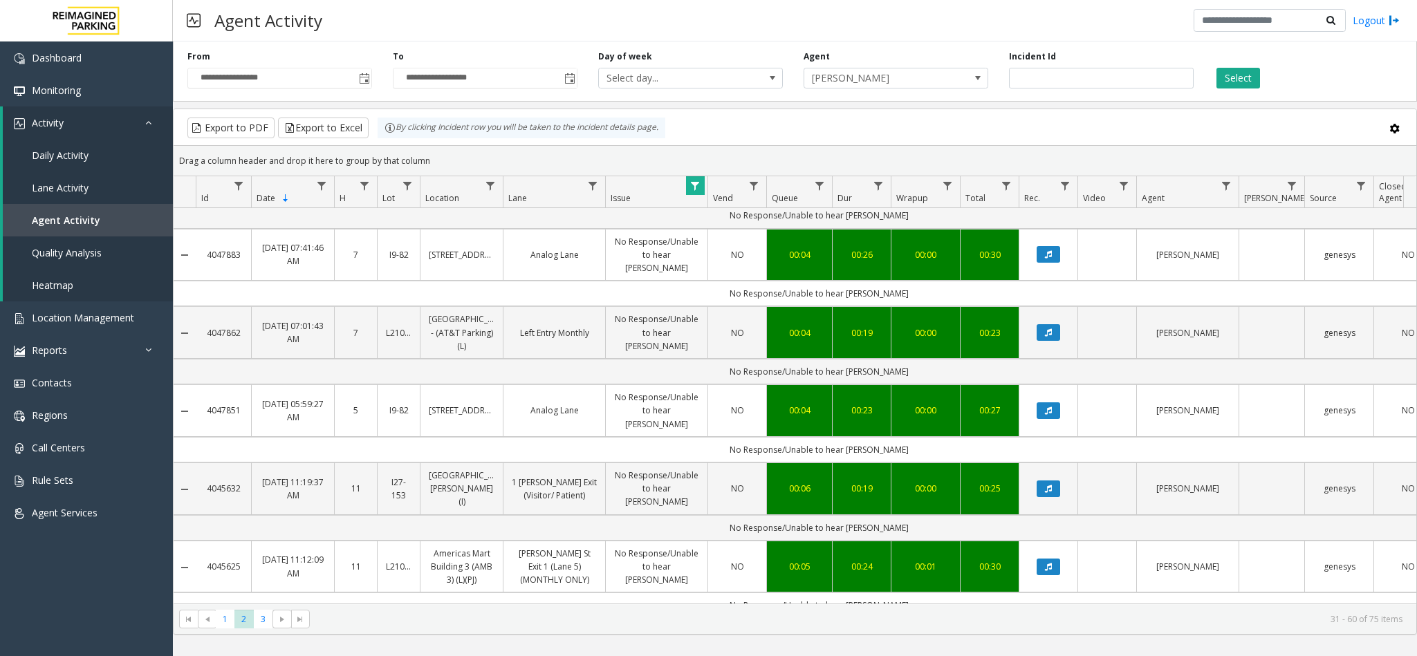
click at [1053, 541] on td "Data table" at bounding box center [1048, 567] width 59 height 53
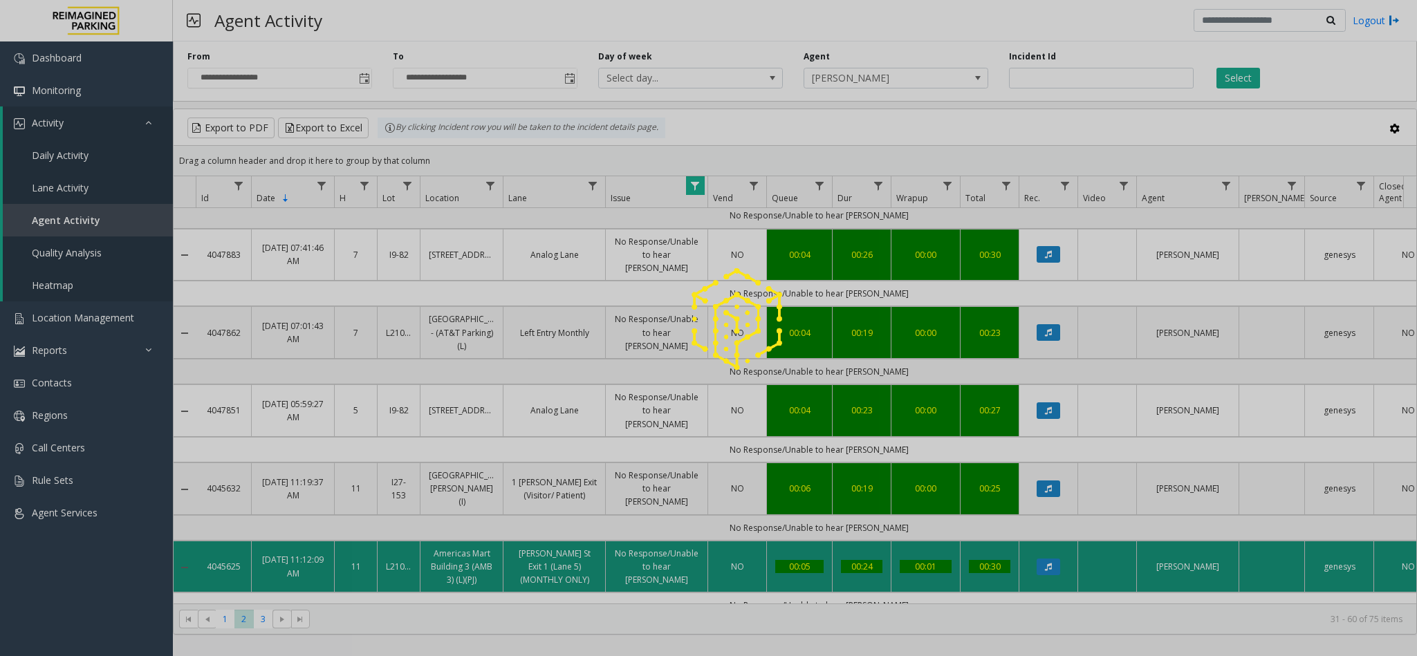
click at [1053, 322] on div at bounding box center [708, 328] width 1417 height 656
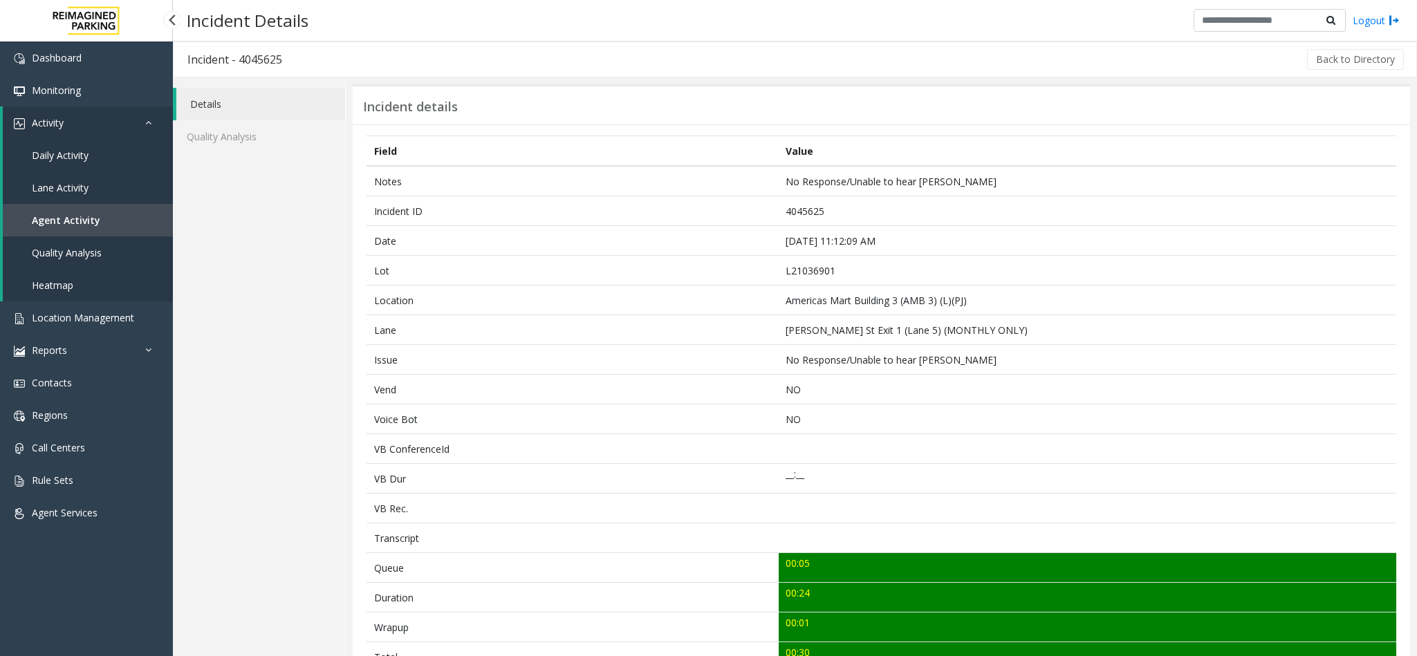
click at [75, 225] on span "Agent Activity" at bounding box center [66, 220] width 68 height 13
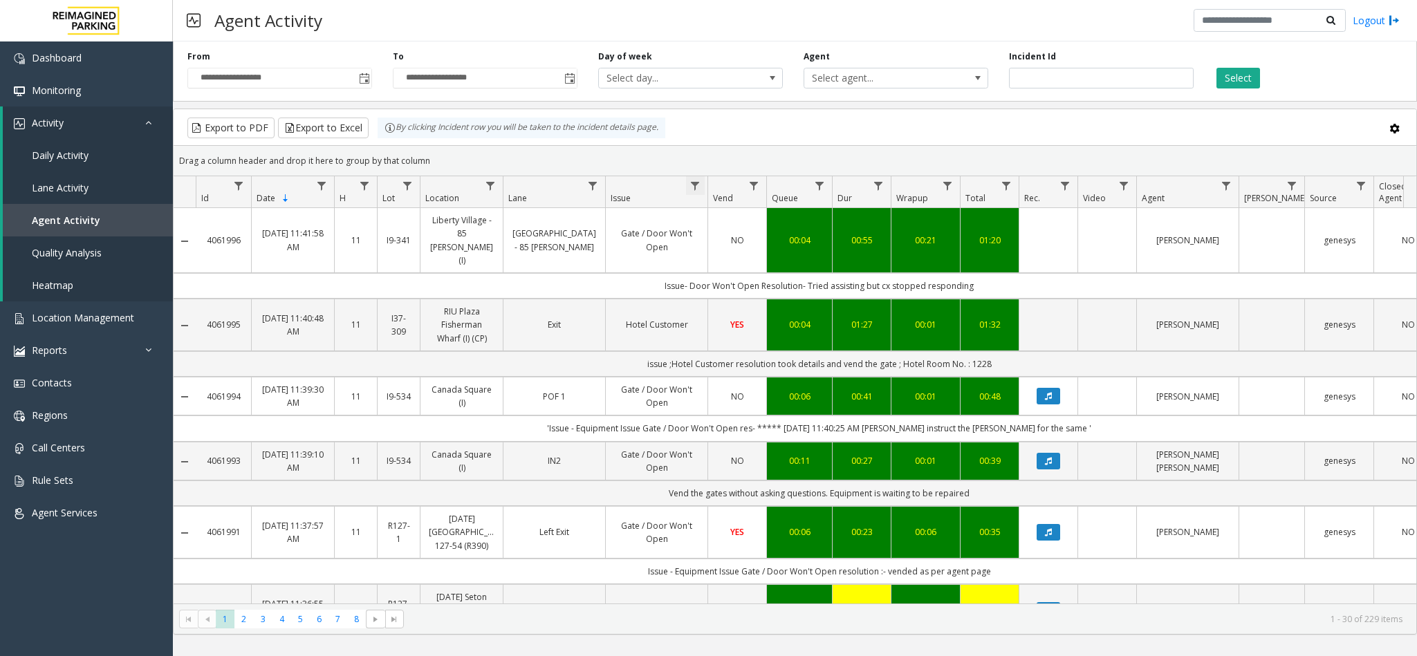
click at [698, 187] on span "Data table" at bounding box center [695, 186] width 11 height 11
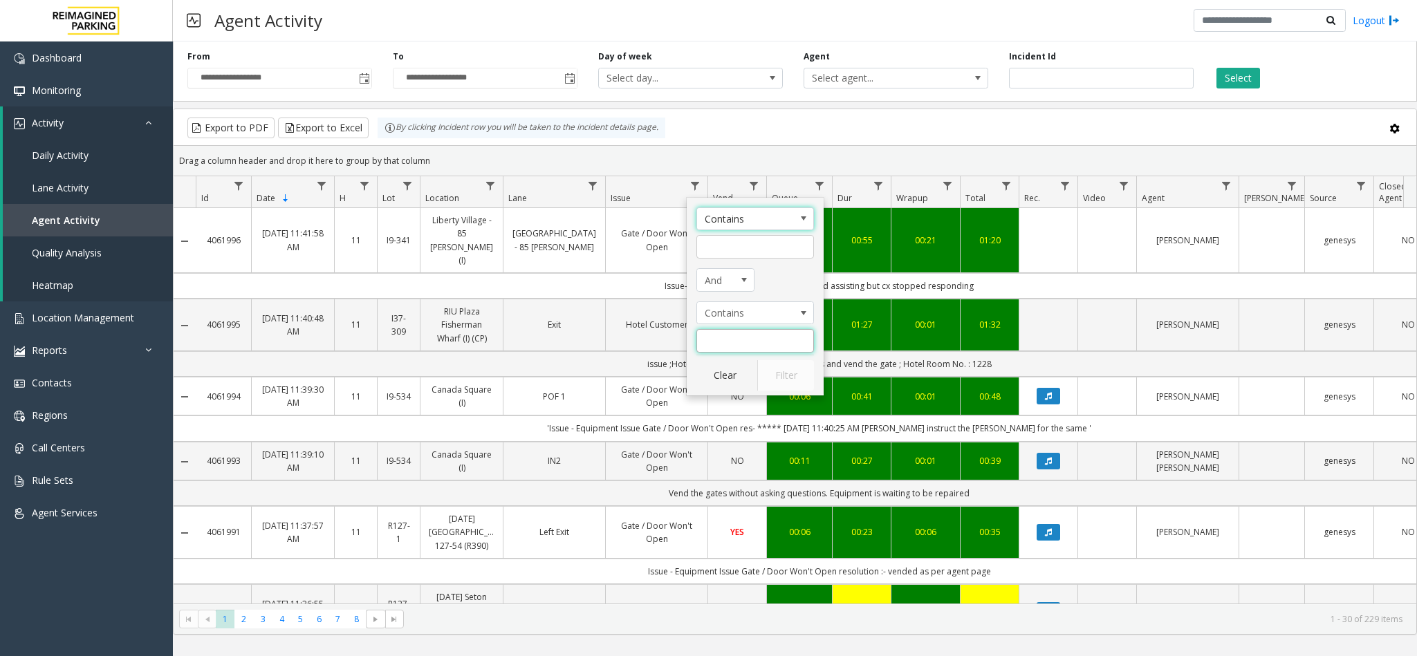
click at [716, 351] on input "Issue Filter" at bounding box center [755, 341] width 118 height 24
type input "**********"
click at [786, 382] on button "Filter" at bounding box center [785, 375] width 57 height 30
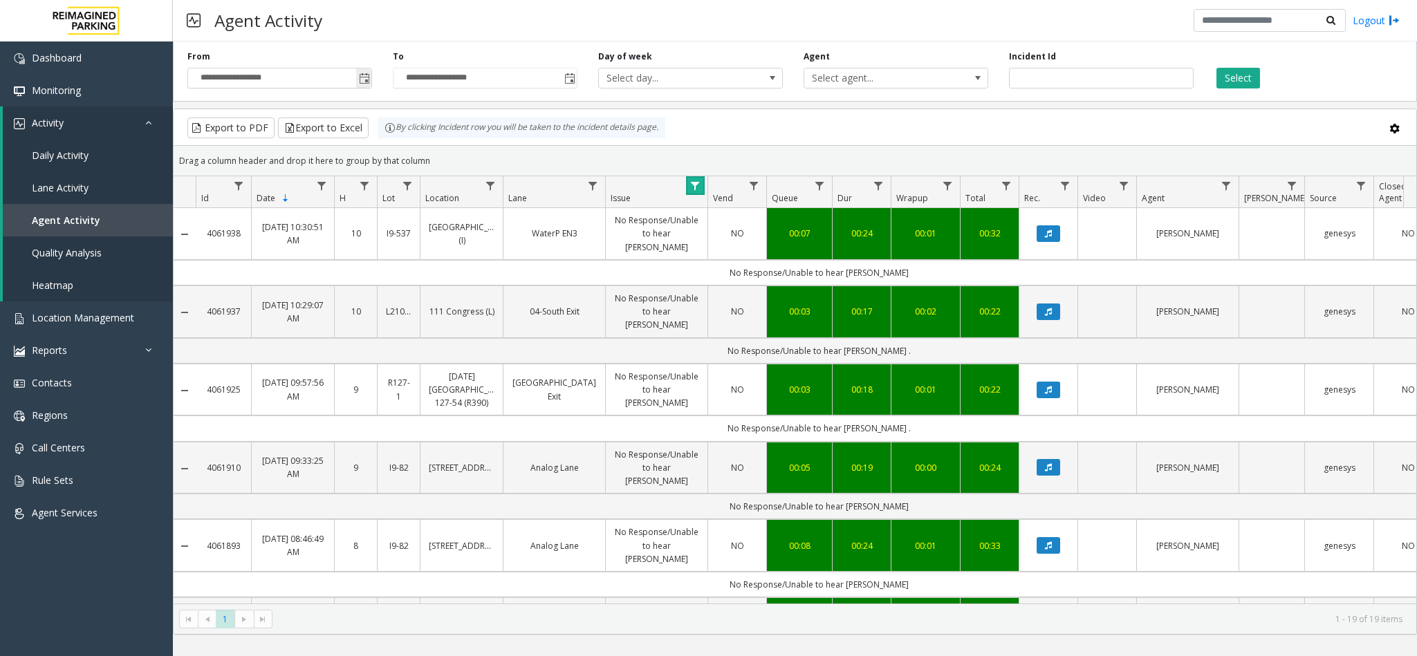
click at [359, 79] on span "Toggle popup" at bounding box center [364, 78] width 11 height 11
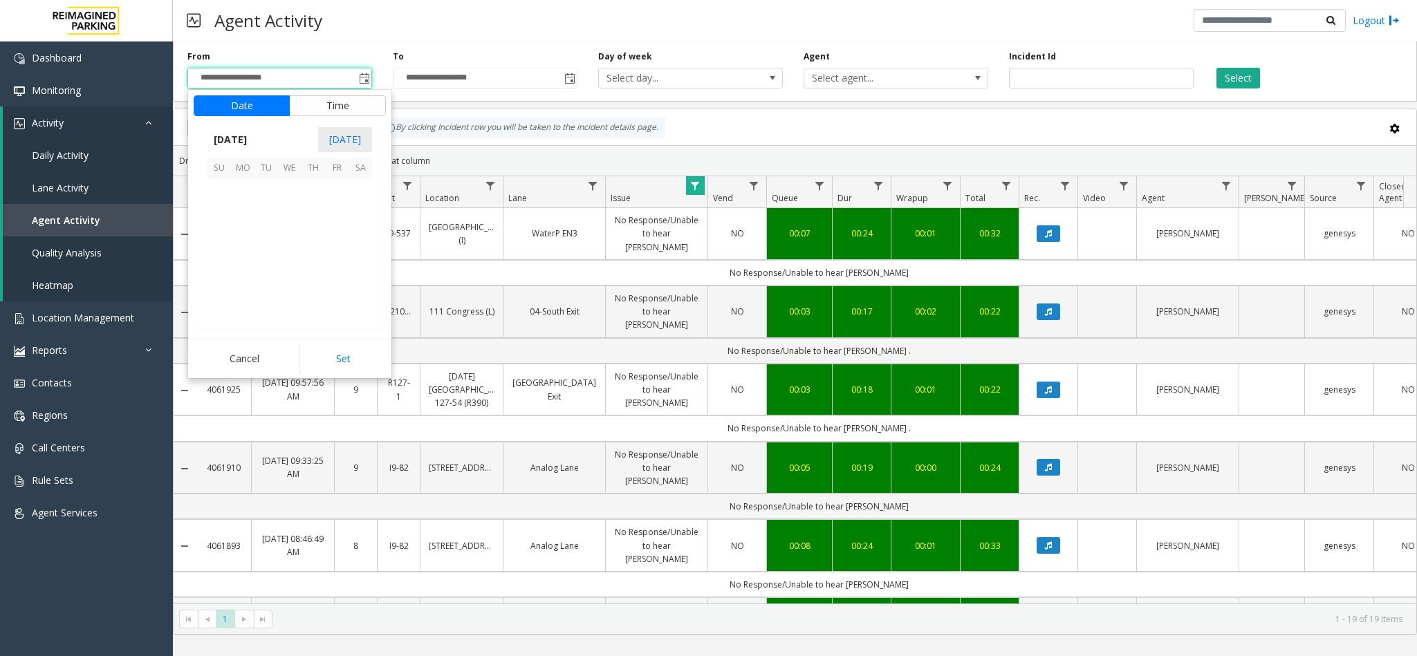
scroll to position [247945, 0]
click at [336, 194] on span "1" at bounding box center [337, 192] width 24 height 24
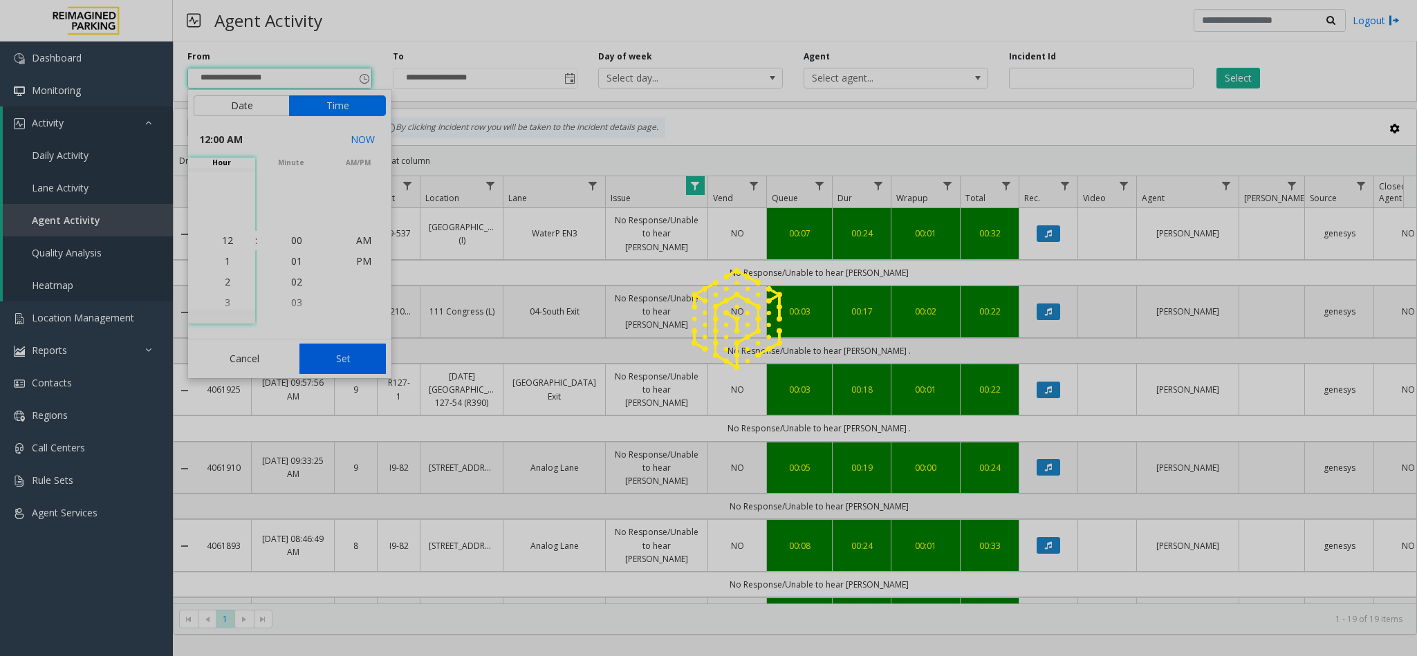
click at [364, 367] on div at bounding box center [708, 328] width 1417 height 656
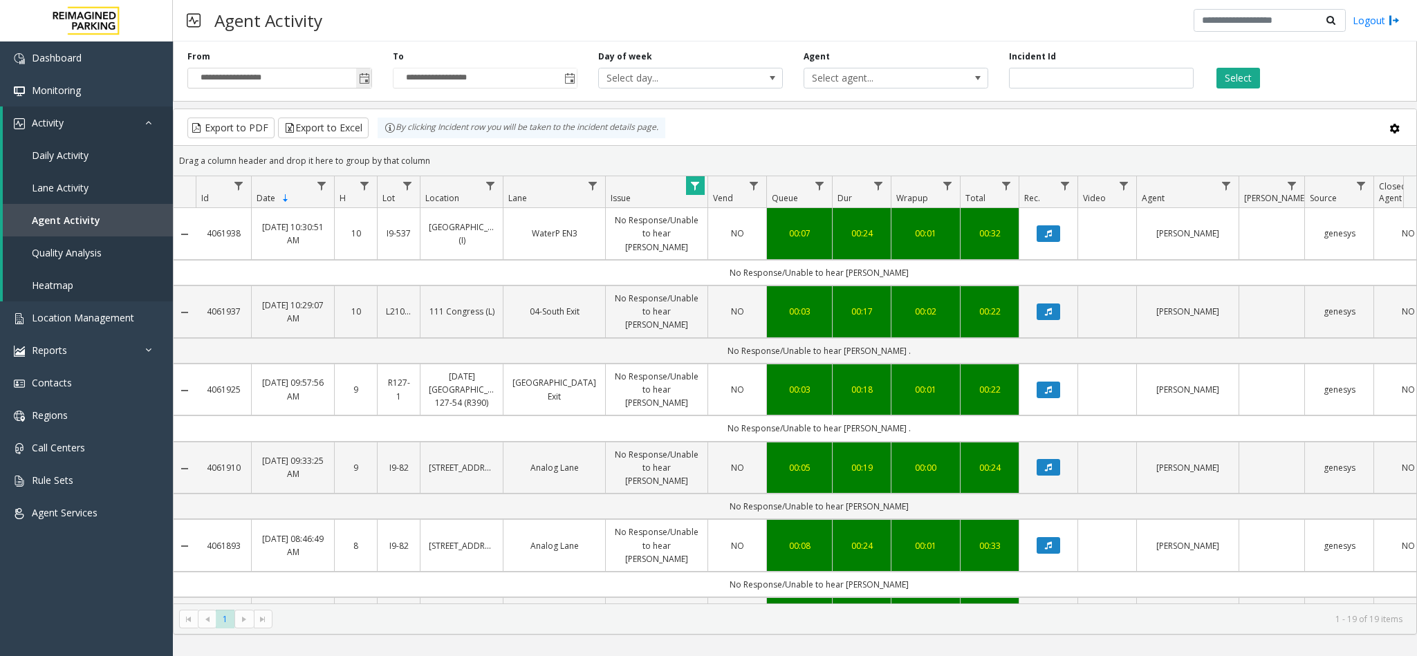
click at [369, 80] on span "Toggle popup" at bounding box center [364, 78] width 11 height 11
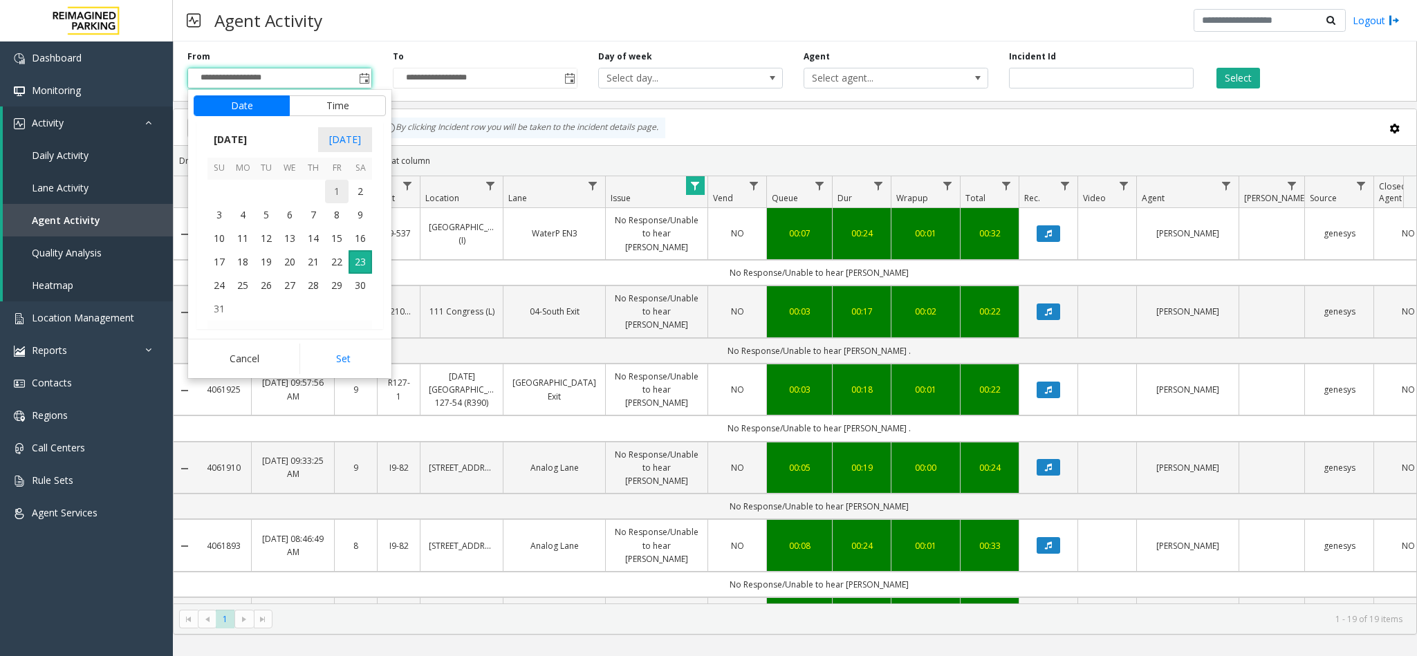
click at [340, 198] on span "1" at bounding box center [337, 192] width 24 height 24
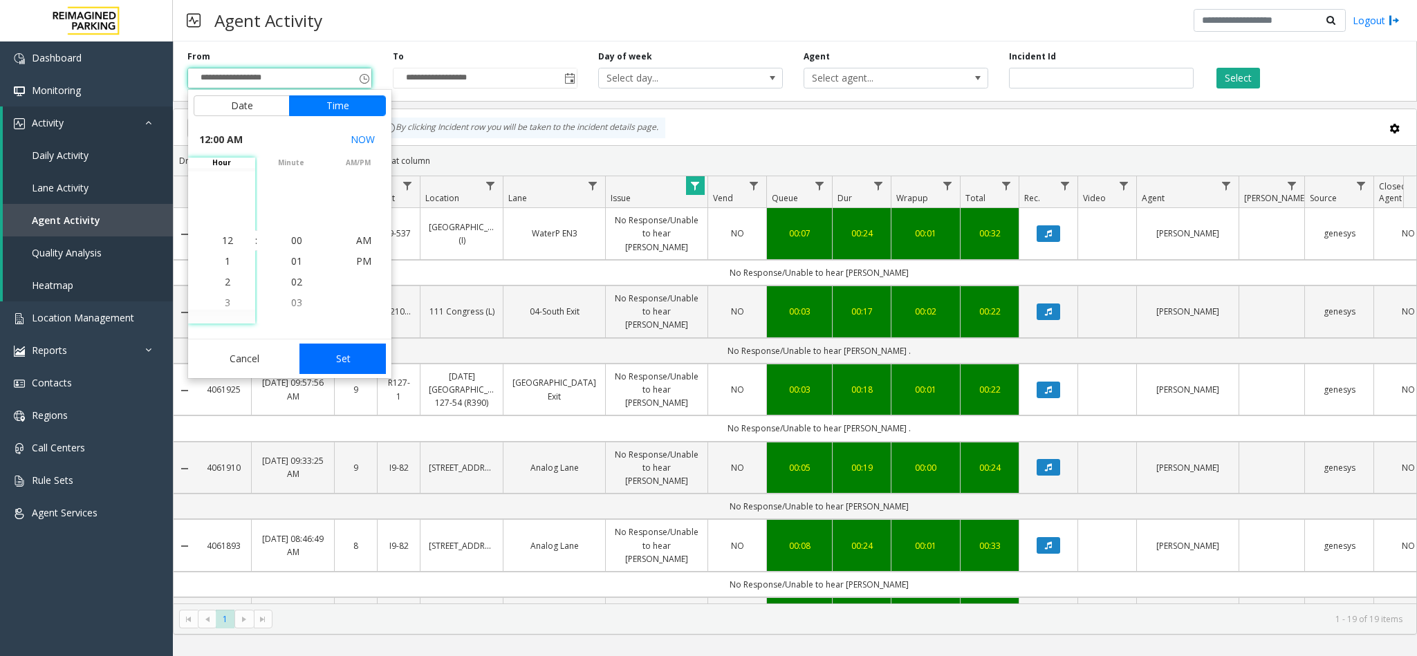
click at [359, 362] on button "Set" at bounding box center [342, 359] width 87 height 30
type input "**********"
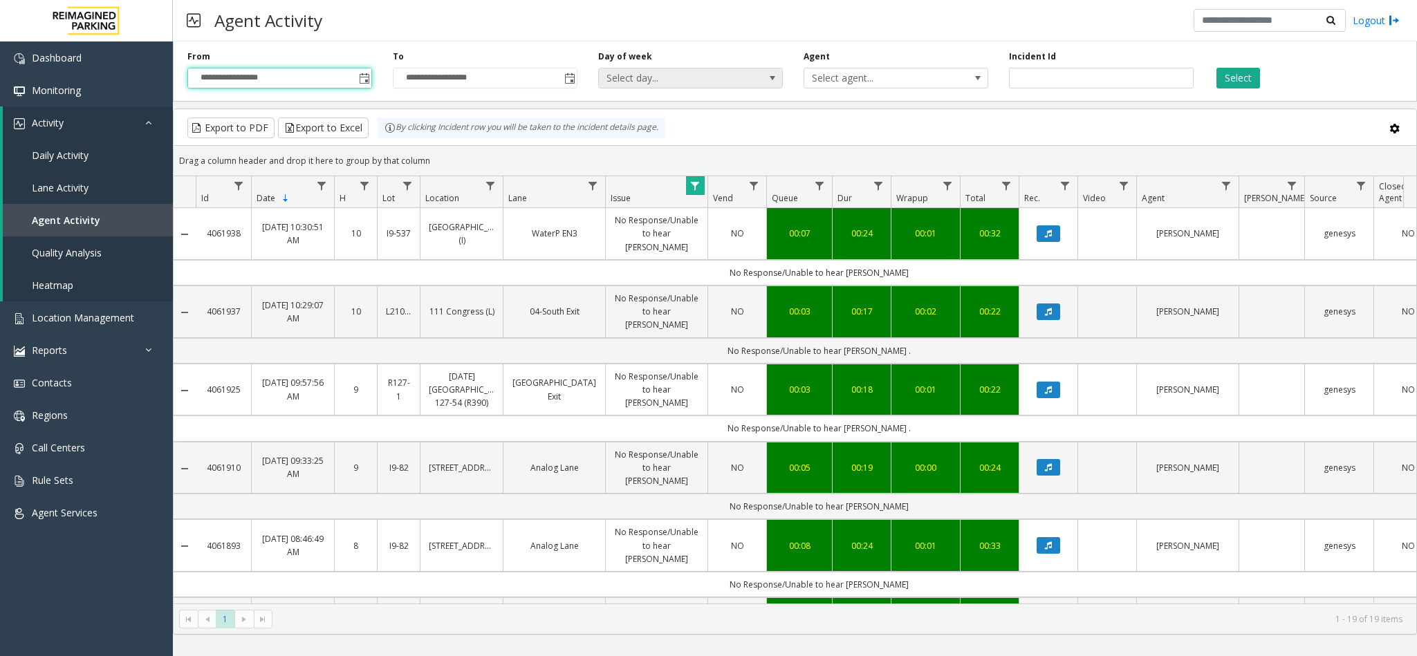
click at [733, 84] on span "Select day..." at bounding box center [672, 77] width 147 height 19
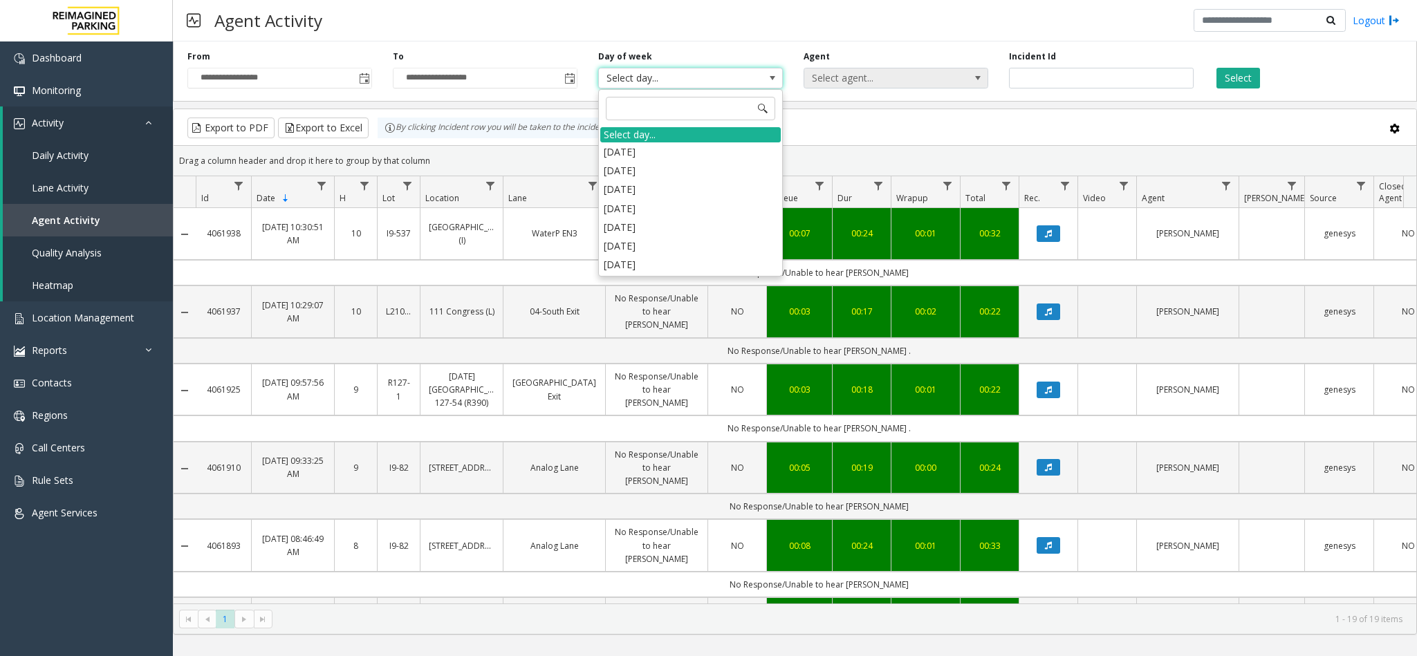
click at [824, 82] on span "Select agent..." at bounding box center [877, 77] width 147 height 19
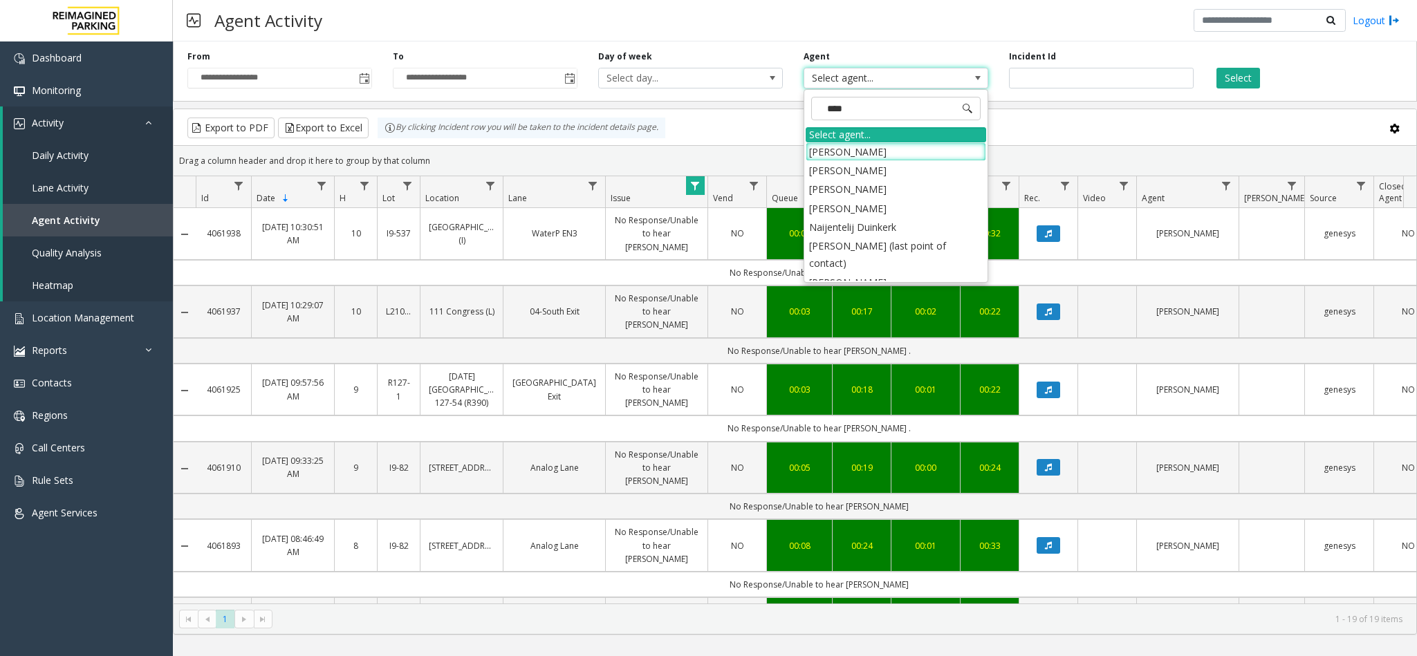
type input "*****"
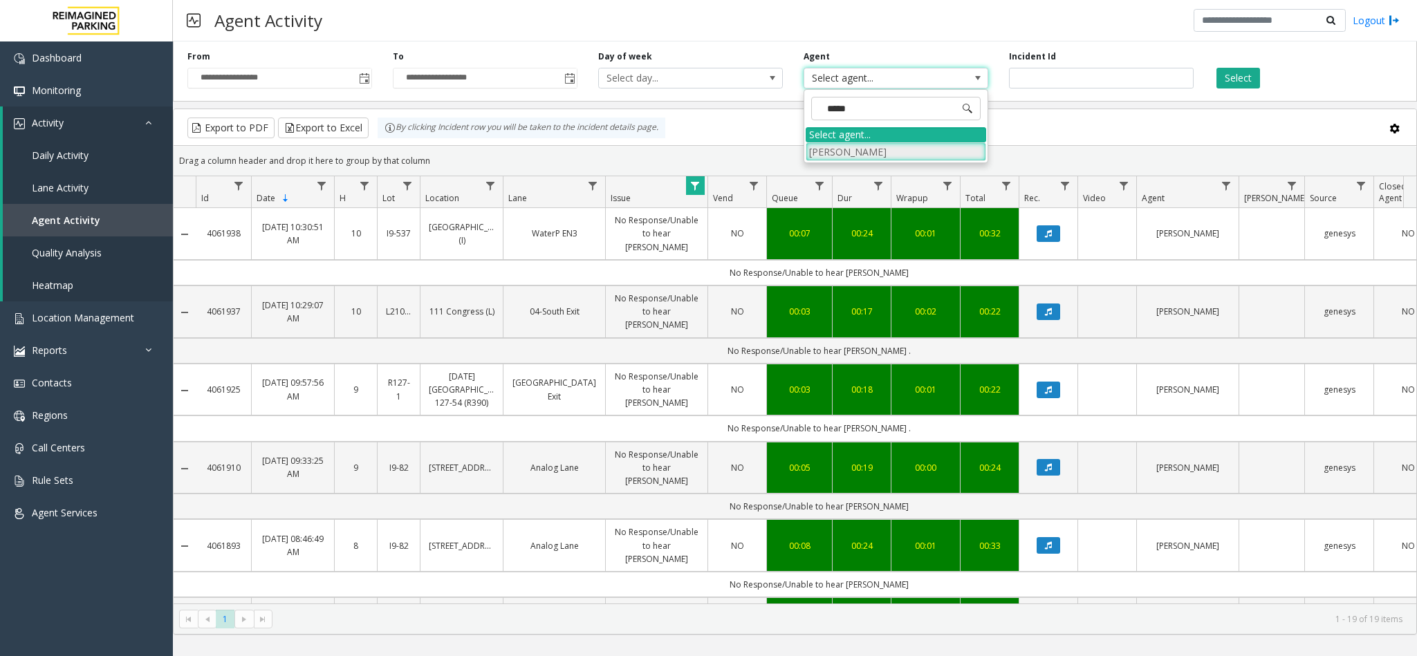
click at [841, 154] on li "[PERSON_NAME]" at bounding box center [896, 151] width 181 height 19
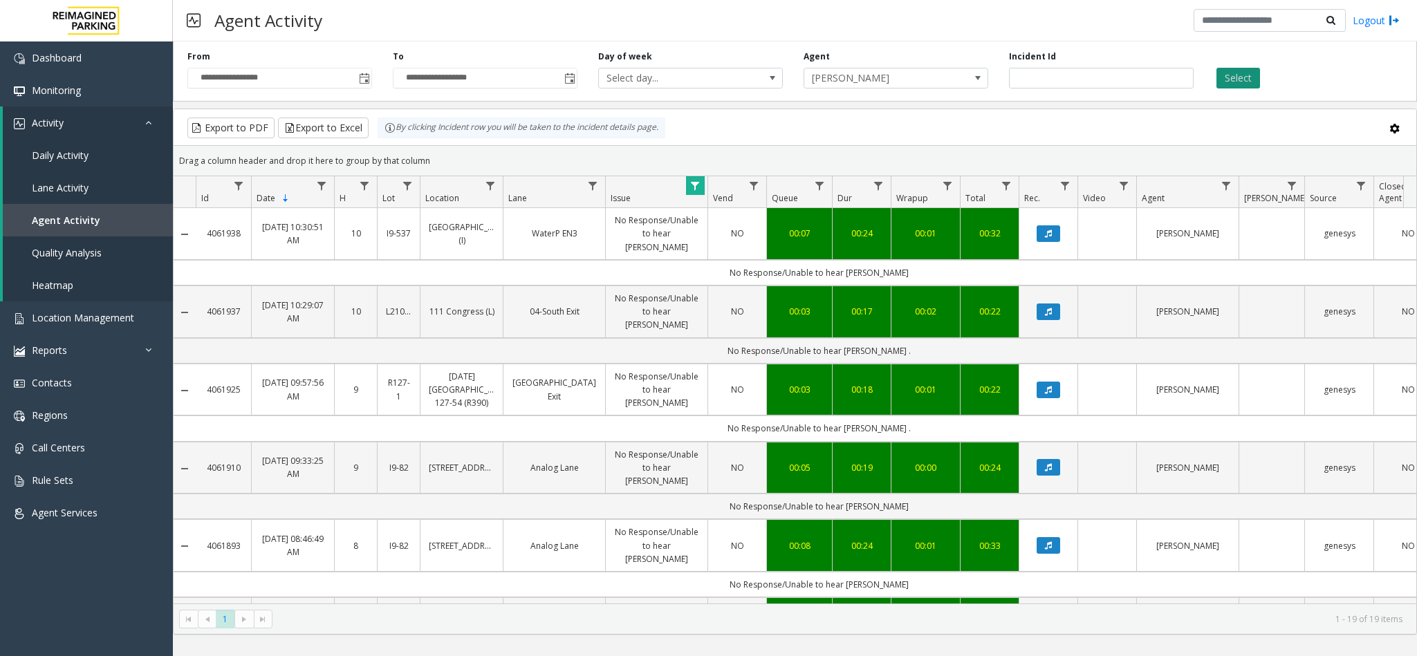
click at [1235, 73] on button "Select" at bounding box center [1239, 78] width 44 height 21
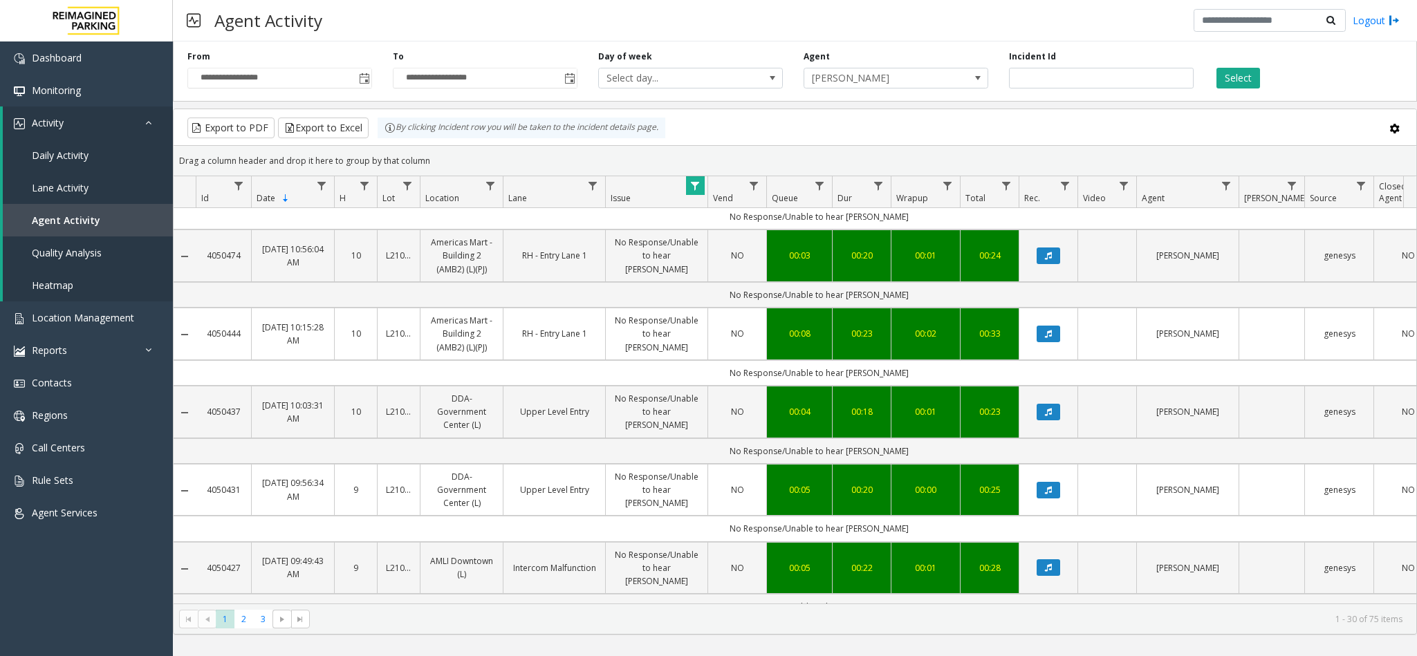
scroll to position [1722, 0]
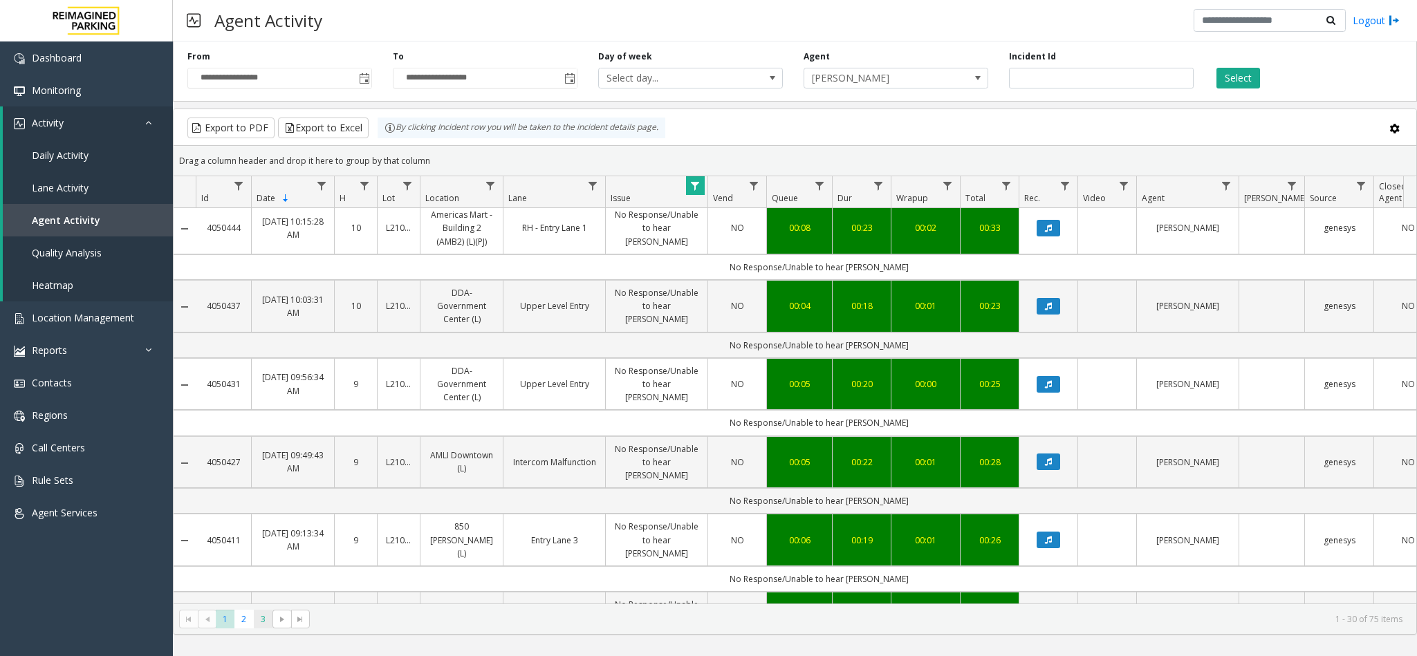
click at [264, 627] on span "3" at bounding box center [263, 619] width 19 height 19
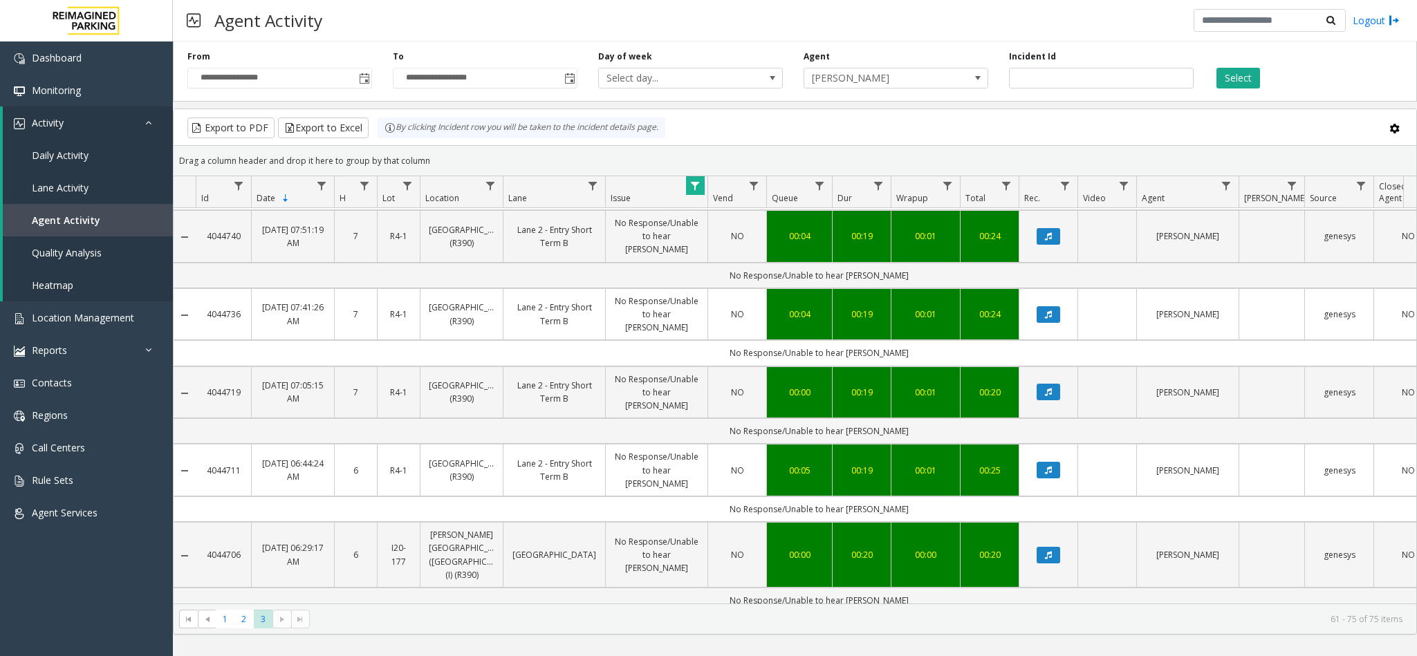
scroll to position [745, 0]
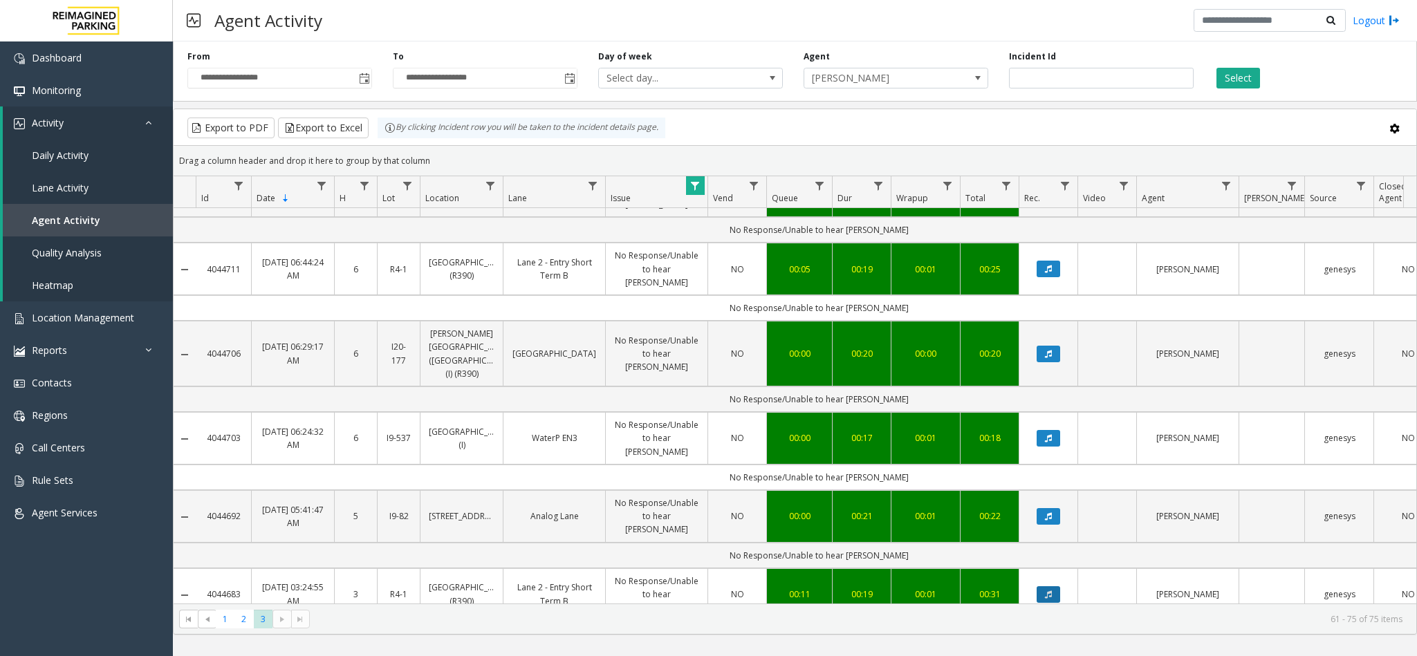
click at [1057, 586] on button "Data table" at bounding box center [1049, 594] width 24 height 17
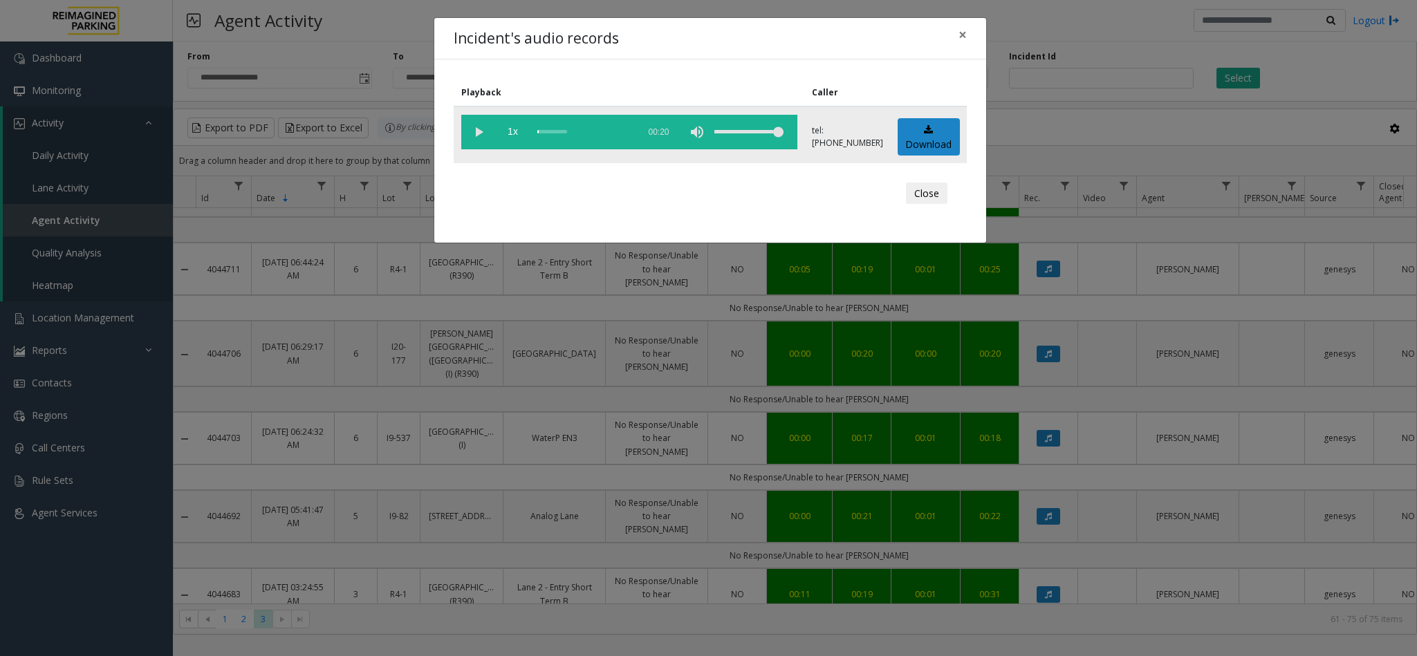
click at [479, 131] on vg-play-pause at bounding box center [478, 132] width 35 height 35
click at [551, 131] on div "scrub bar" at bounding box center [584, 132] width 94 height 35
click at [548, 133] on div "scrub bar" at bounding box center [584, 132] width 94 height 35
click at [963, 34] on span "×" at bounding box center [963, 34] width 8 height 19
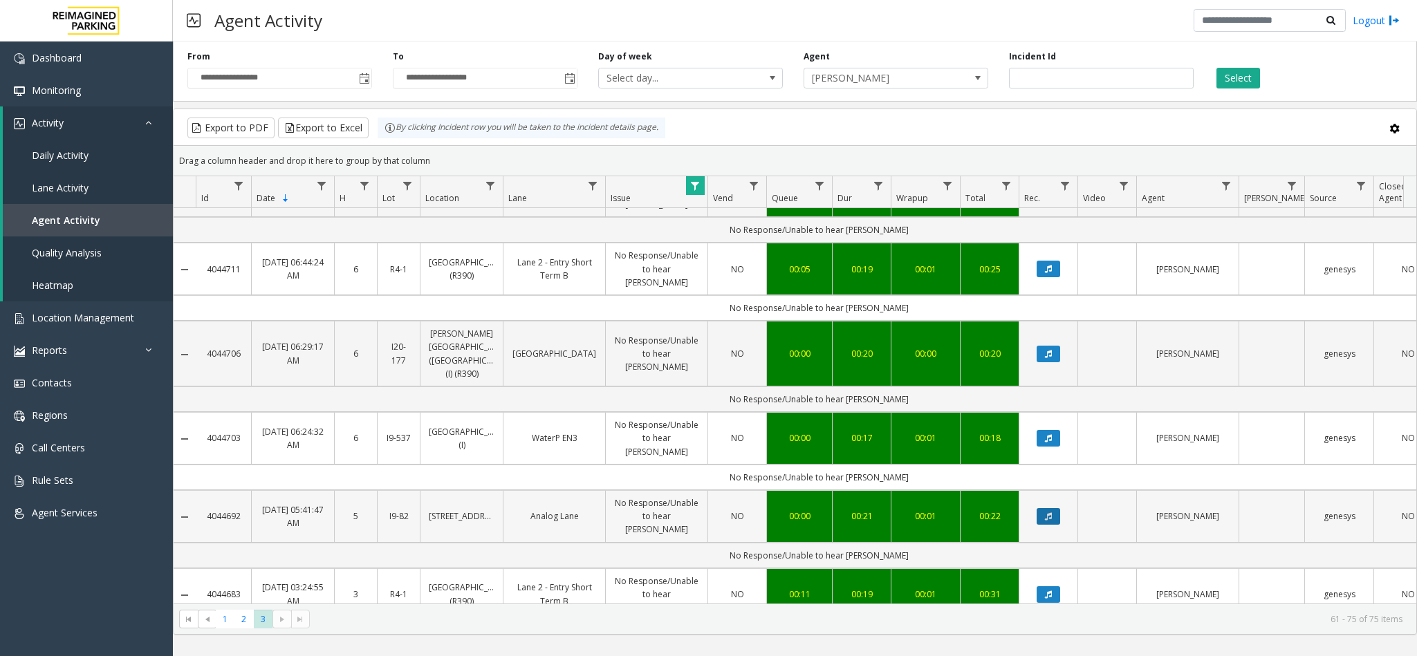
click at [1054, 508] on button "Data table" at bounding box center [1049, 516] width 24 height 17
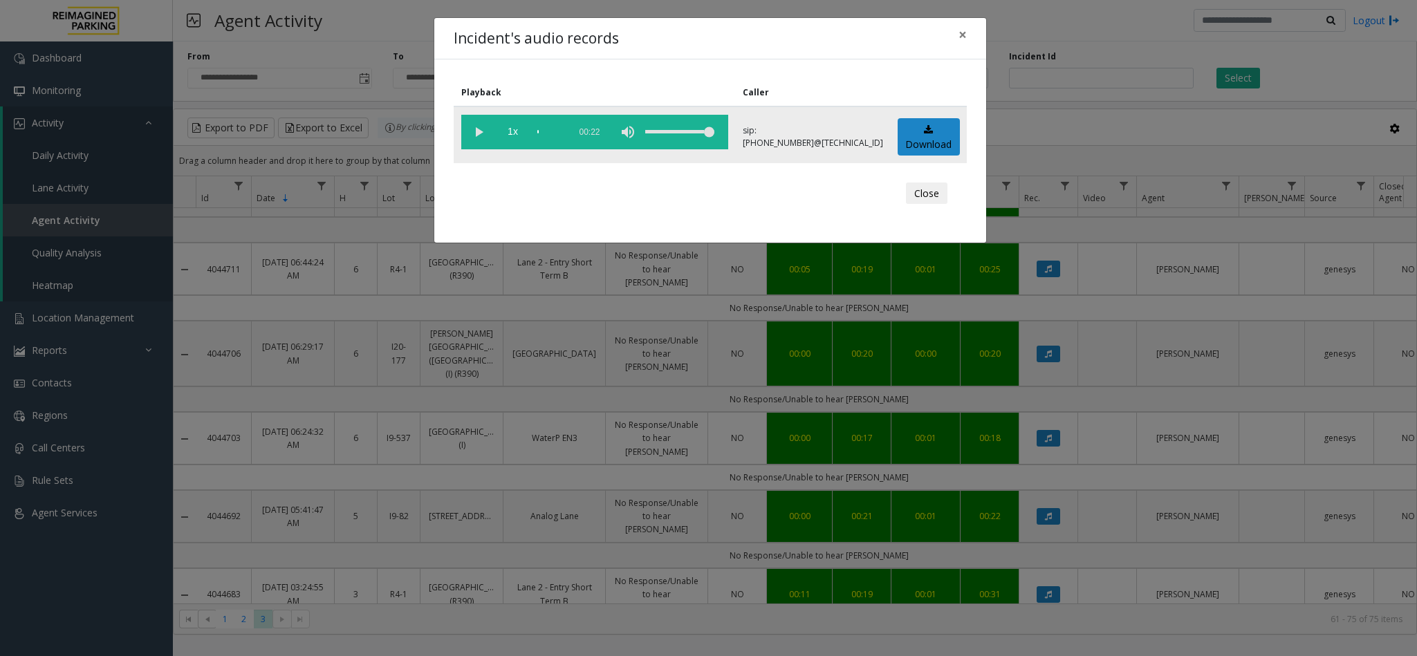
click at [475, 133] on vg-play-pause at bounding box center [478, 132] width 35 height 35
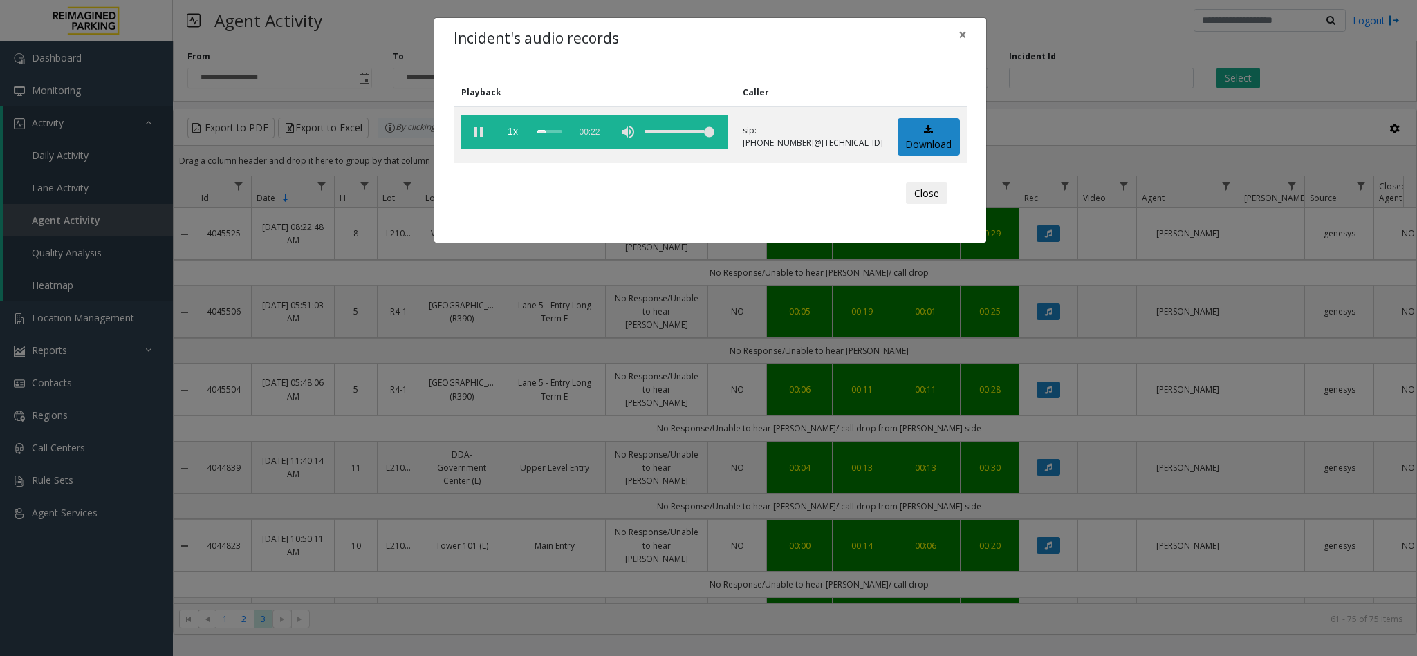
scroll to position [745, 0]
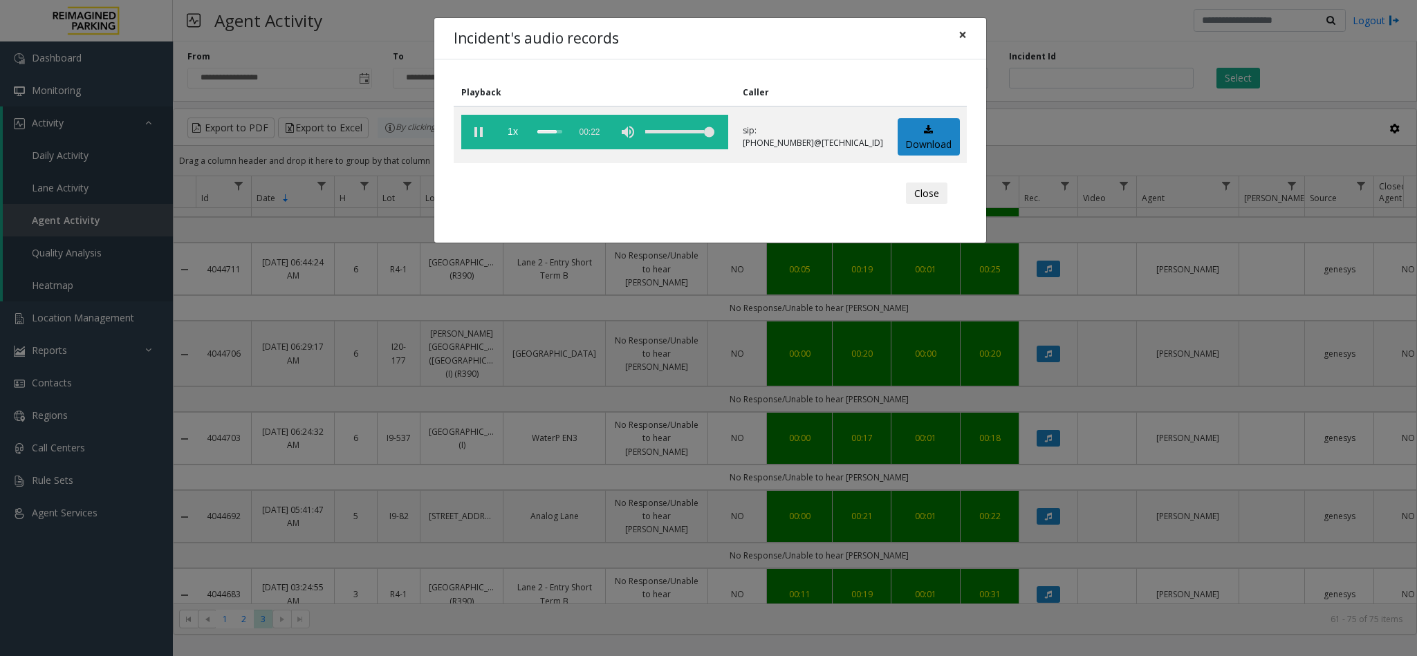
click at [965, 30] on span "×" at bounding box center [963, 34] width 8 height 19
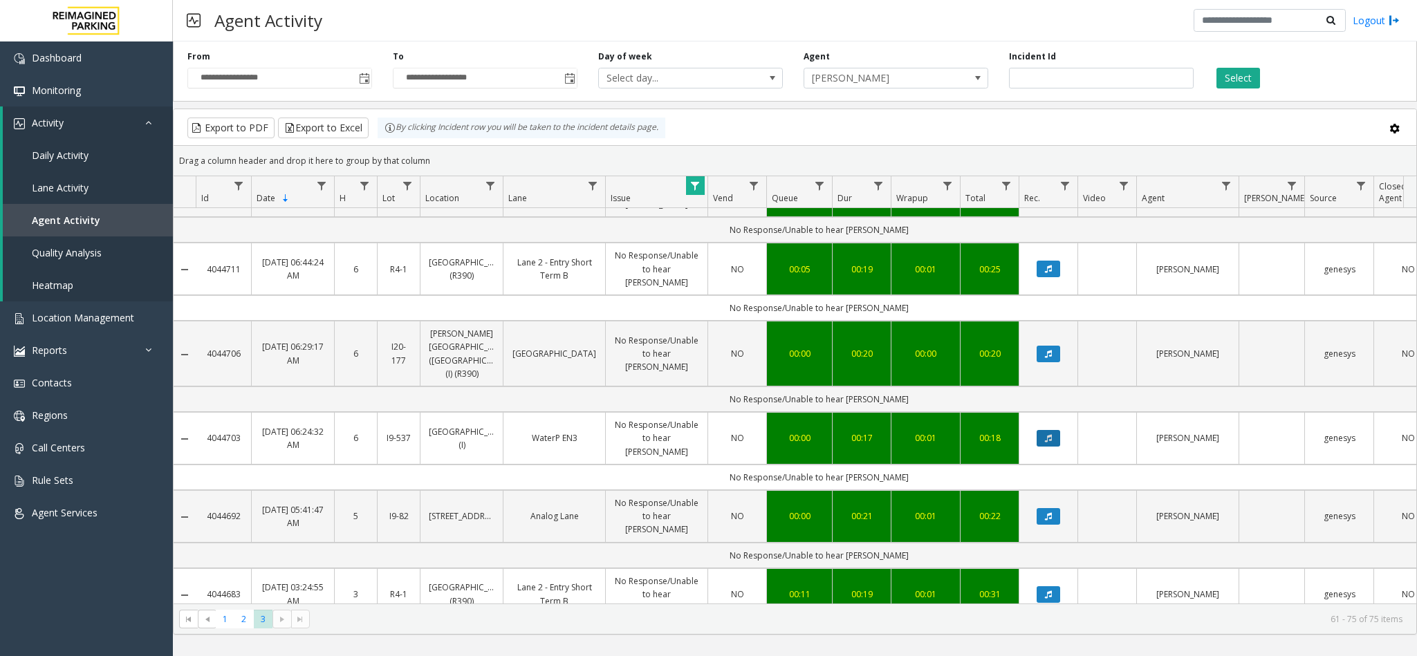
click at [1055, 430] on button "Data table" at bounding box center [1049, 438] width 24 height 17
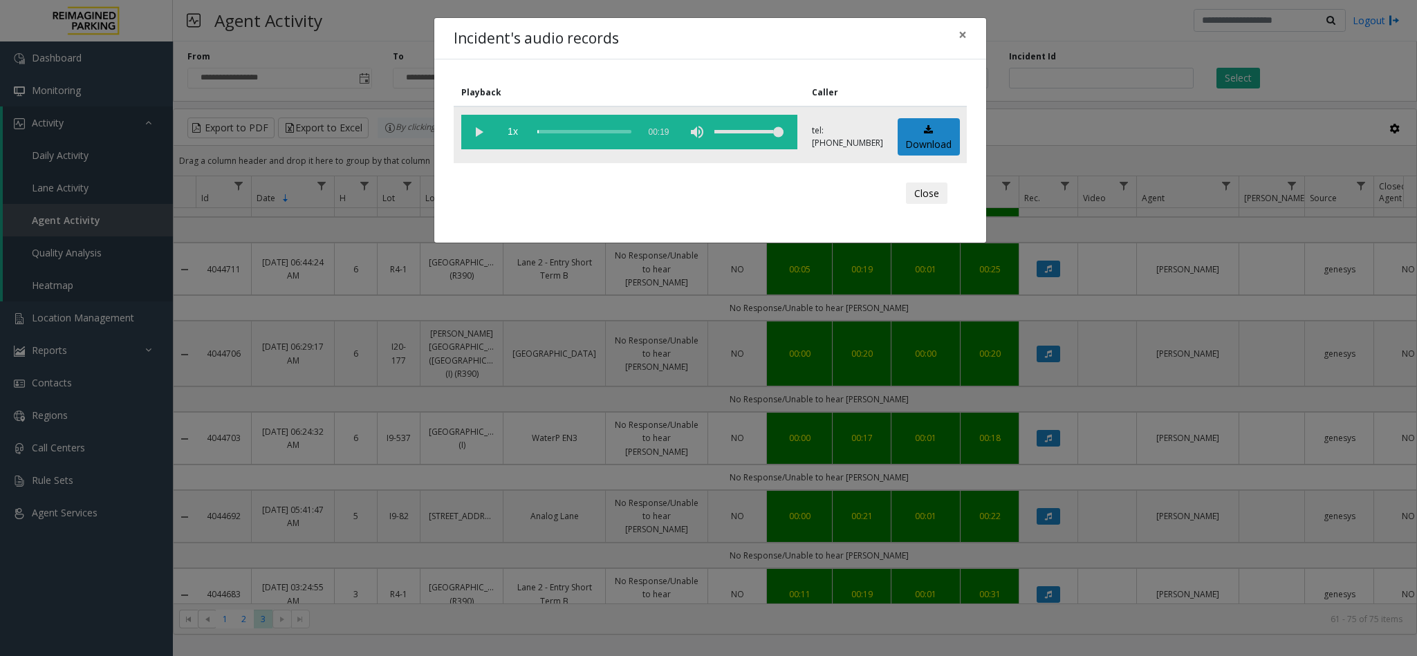
click at [471, 140] on vg-play-pause at bounding box center [478, 132] width 35 height 35
click at [550, 131] on div "scrub bar" at bounding box center [584, 132] width 94 height 35
click at [965, 37] on span "×" at bounding box center [963, 34] width 8 height 19
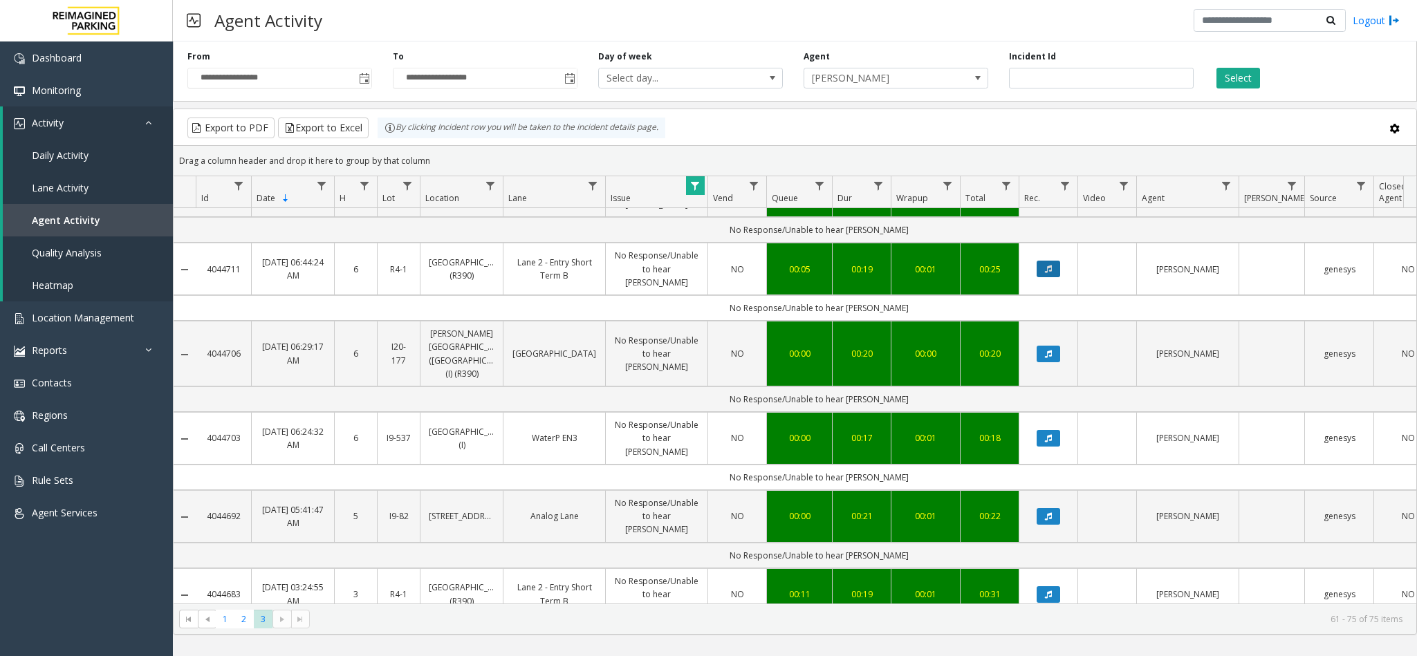
click at [1048, 265] on icon "Data table" at bounding box center [1048, 269] width 7 height 8
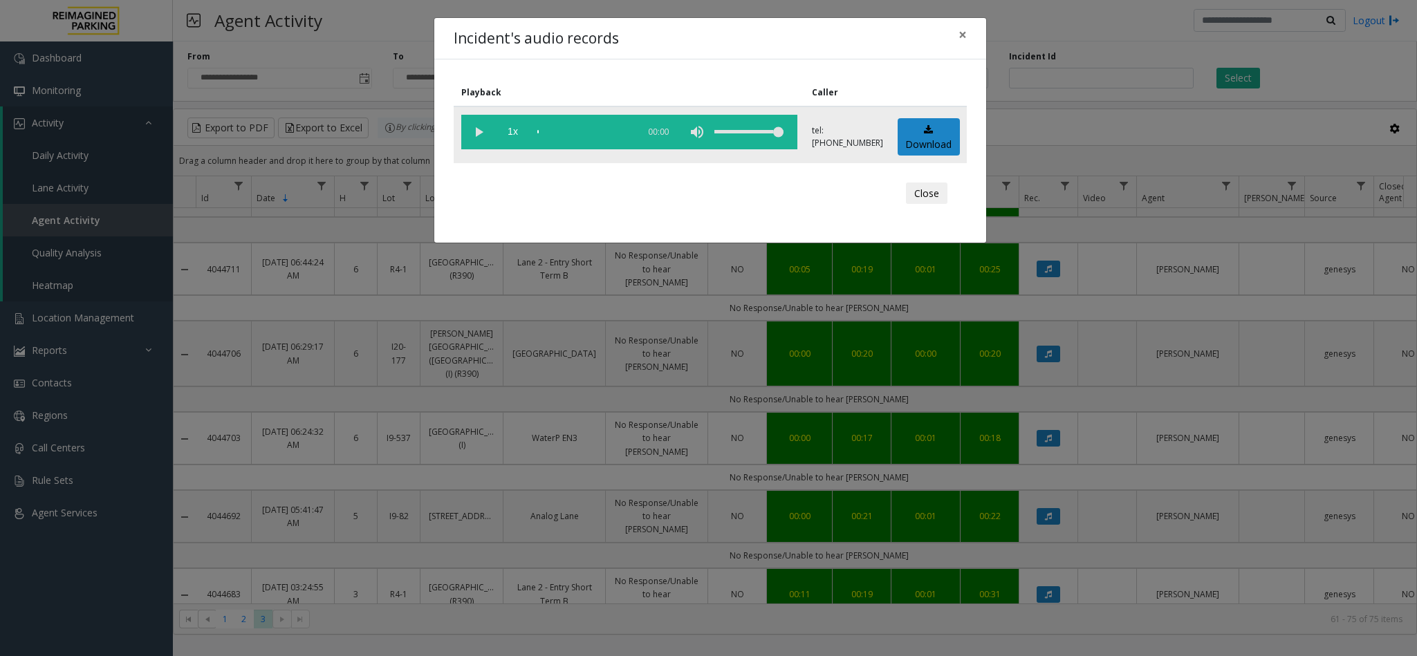
click at [469, 131] on vg-play-pause at bounding box center [478, 132] width 35 height 35
click at [552, 131] on div "scrub bar" at bounding box center [584, 132] width 94 height 35
click at [959, 29] on span "×" at bounding box center [963, 34] width 8 height 19
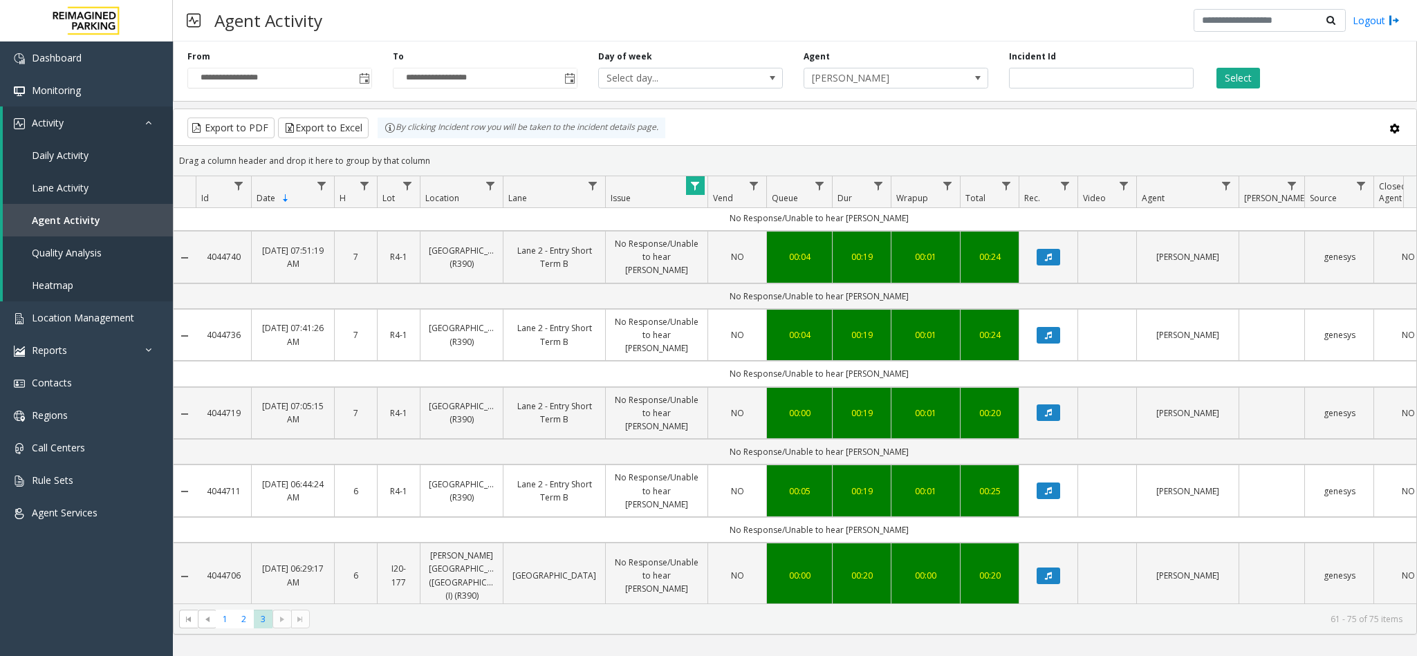
scroll to position [641, 0]
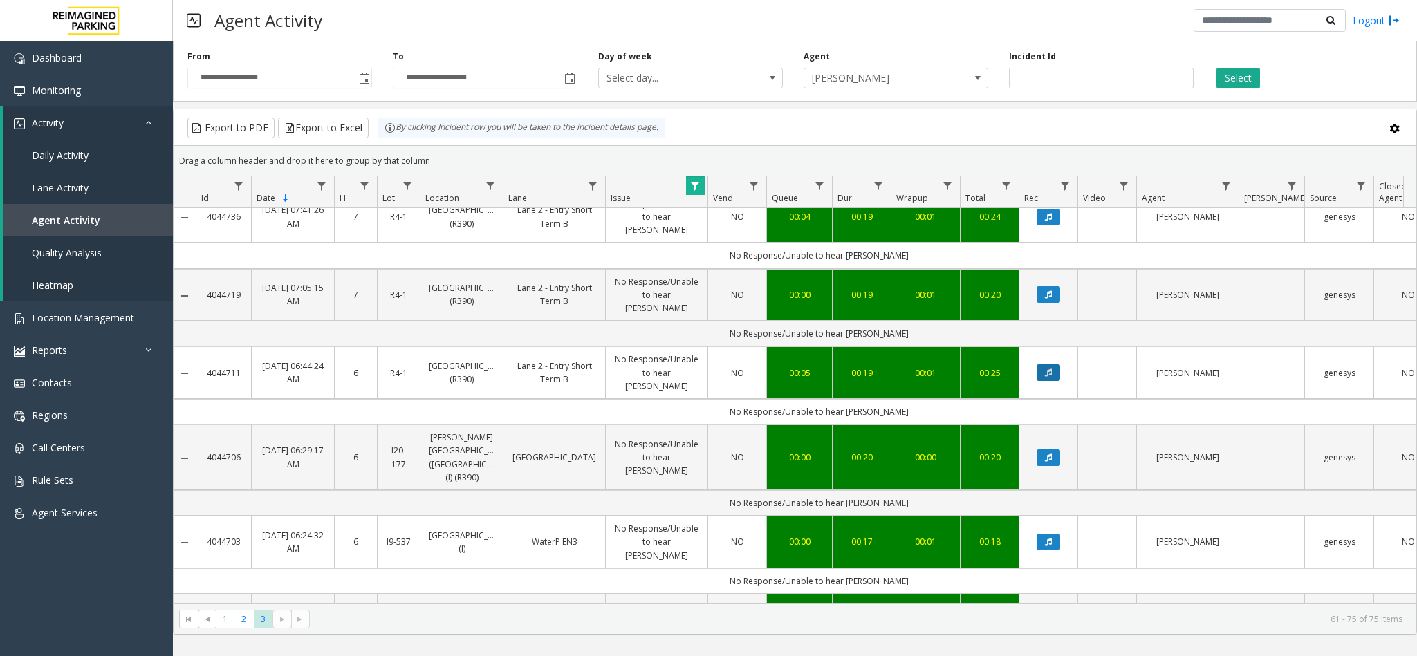
click at [1057, 364] on button "Data table" at bounding box center [1049, 372] width 24 height 17
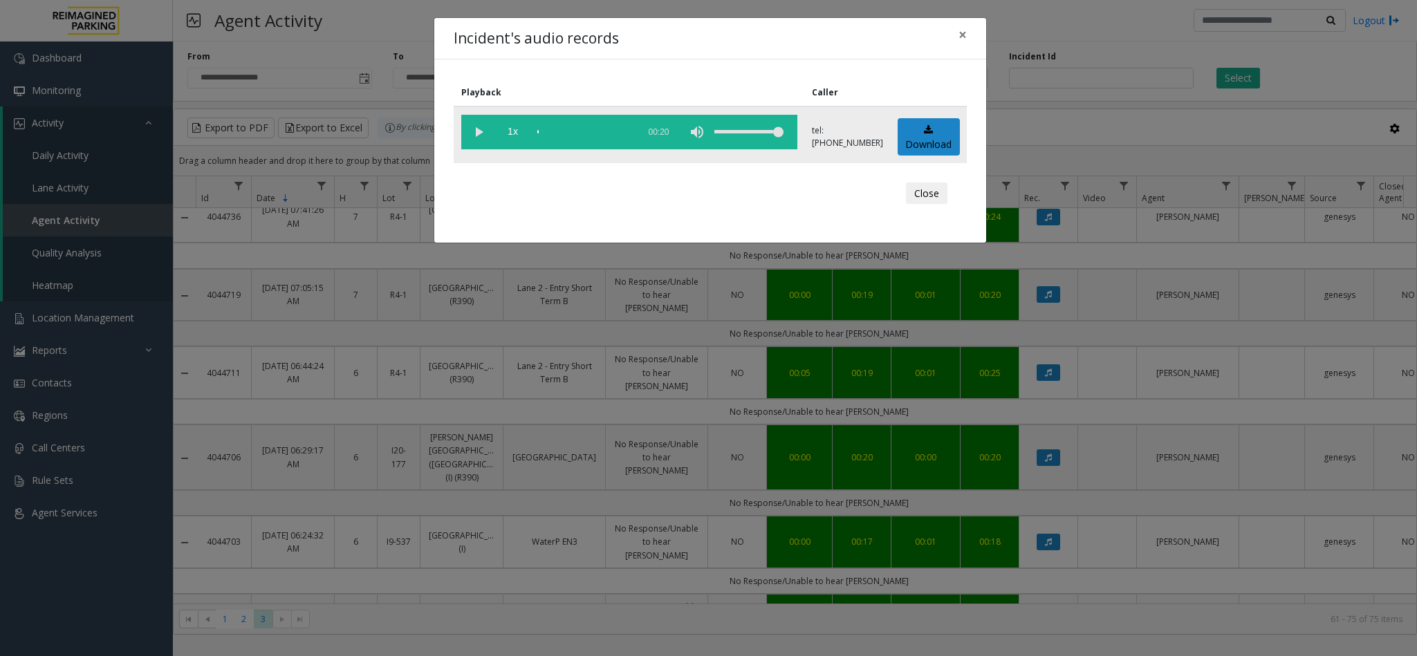
click at [479, 137] on vg-play-pause at bounding box center [478, 132] width 35 height 35
click at [556, 131] on div "scrub bar" at bounding box center [584, 132] width 94 height 35
click at [959, 37] on span "×" at bounding box center [963, 34] width 8 height 19
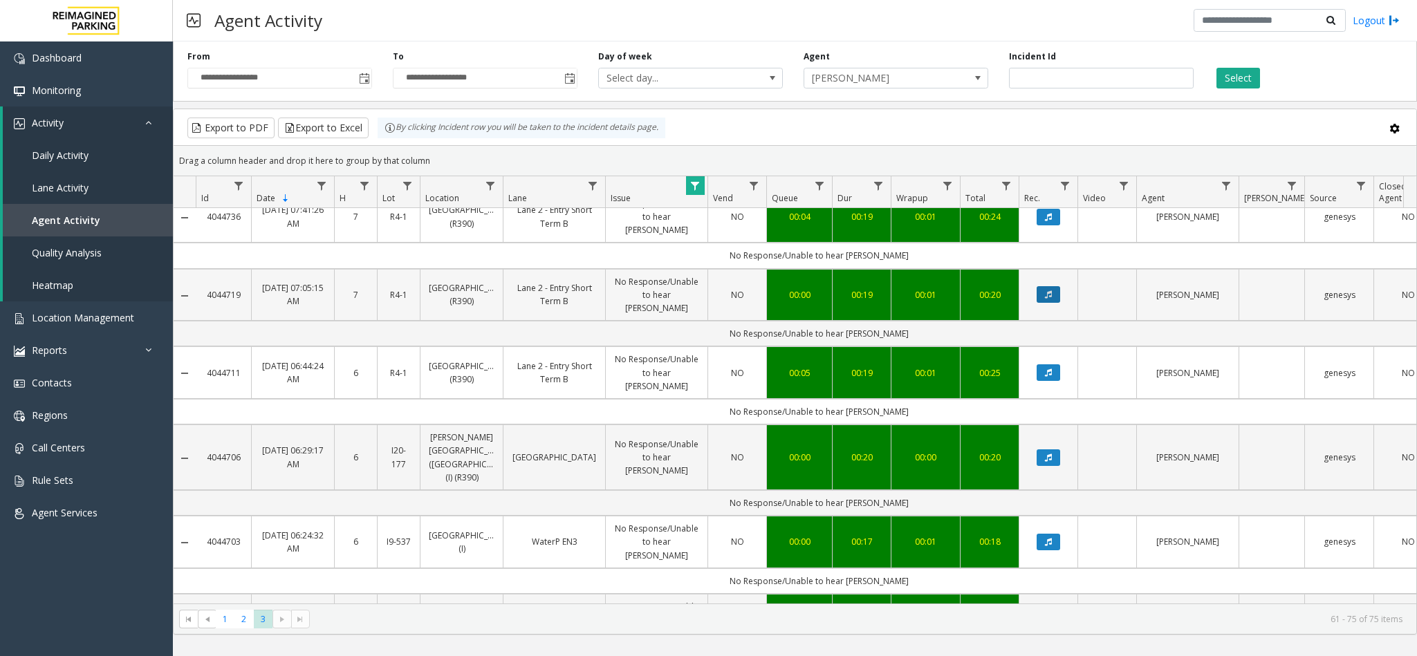
click at [1056, 286] on button "Data table" at bounding box center [1049, 294] width 24 height 17
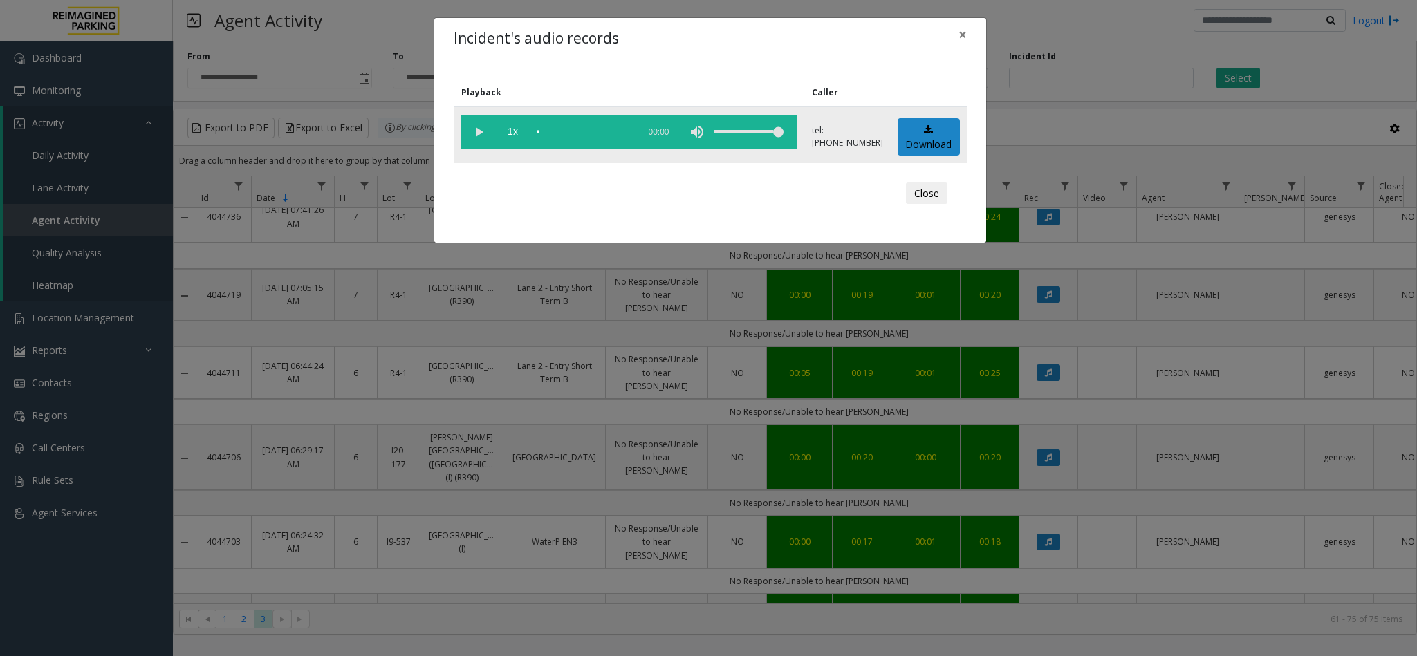
click at [481, 129] on vg-play-pause at bounding box center [478, 132] width 35 height 35
click at [546, 131] on div "scrub bar" at bounding box center [584, 132] width 94 height 35
click at [961, 36] on span "×" at bounding box center [963, 34] width 8 height 19
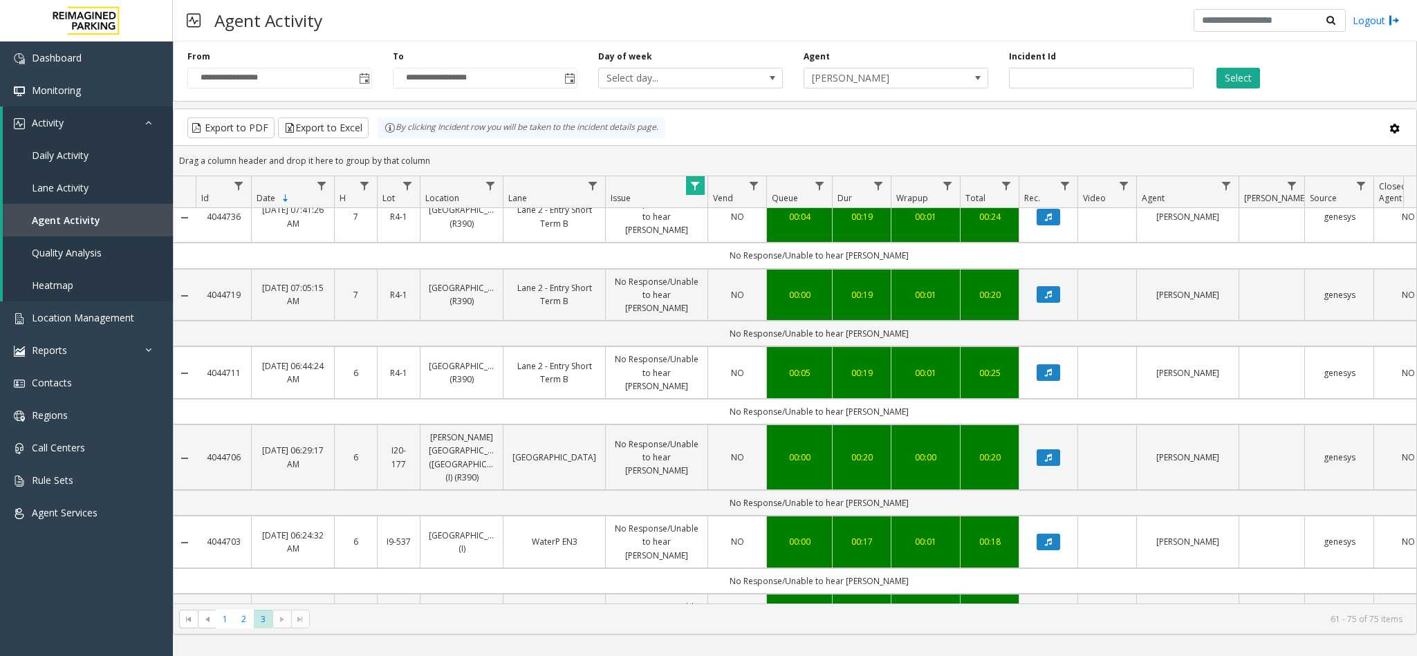
scroll to position [434, 0]
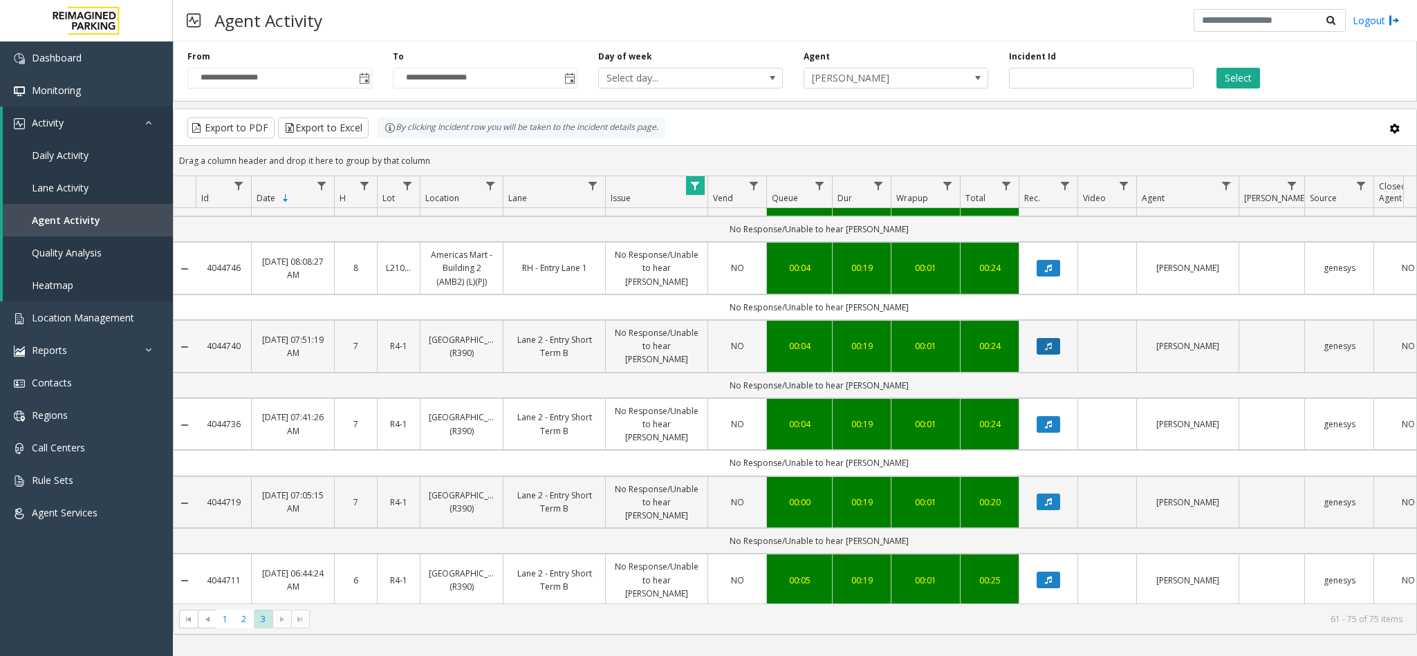
click at [1052, 342] on icon "Data table" at bounding box center [1048, 346] width 7 height 8
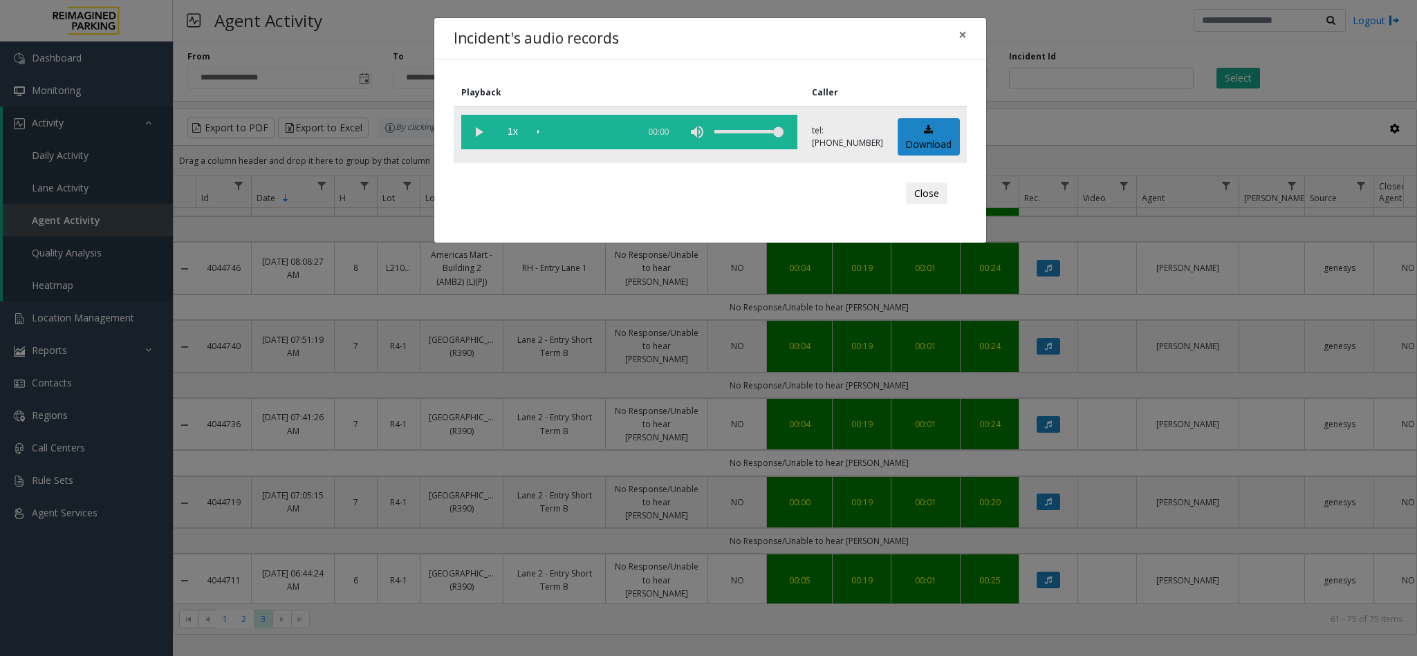
drag, startPoint x: 473, startPoint y: 118, endPoint x: 476, endPoint y: 125, distance: 7.4
click at [475, 119] on vg-play-pause at bounding box center [478, 132] width 35 height 35
click at [479, 135] on vg-play-pause at bounding box center [478, 132] width 35 height 35
click at [482, 135] on vg-play-pause at bounding box center [478, 132] width 35 height 35
click at [551, 133] on div "scrub bar" at bounding box center [584, 132] width 94 height 35
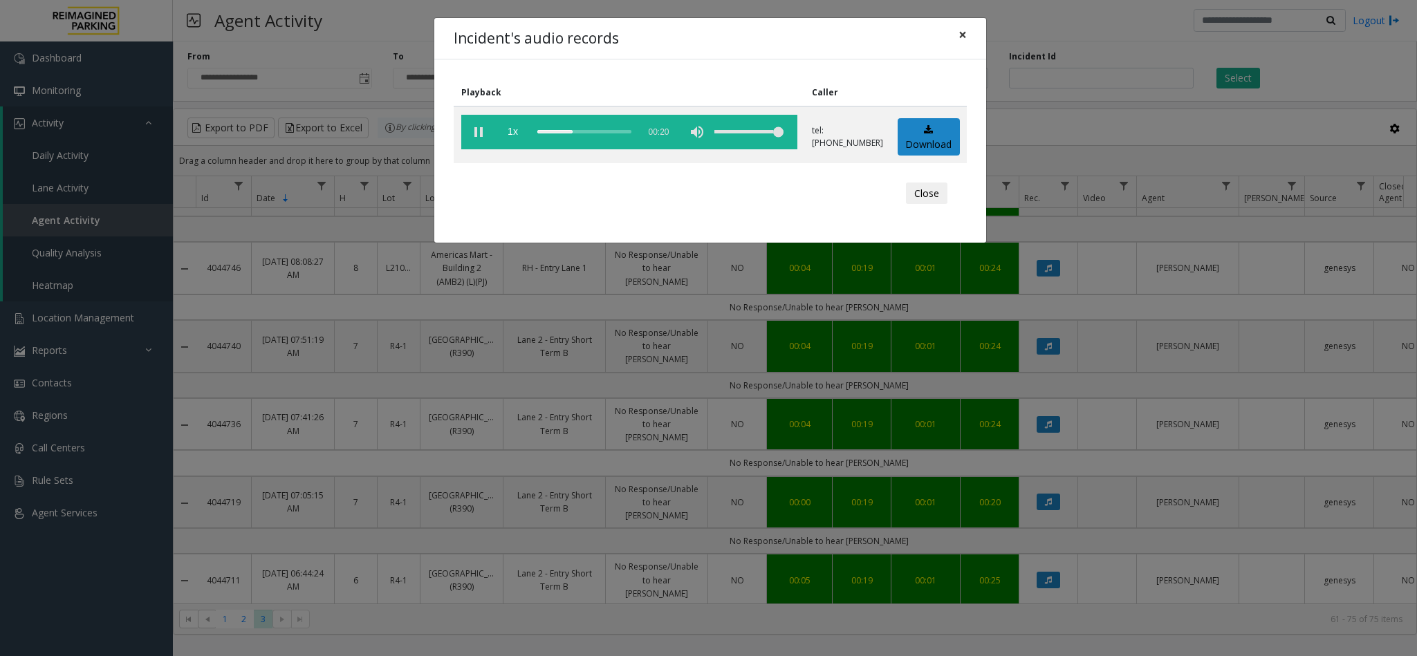
click at [961, 34] on span "×" at bounding box center [963, 34] width 8 height 19
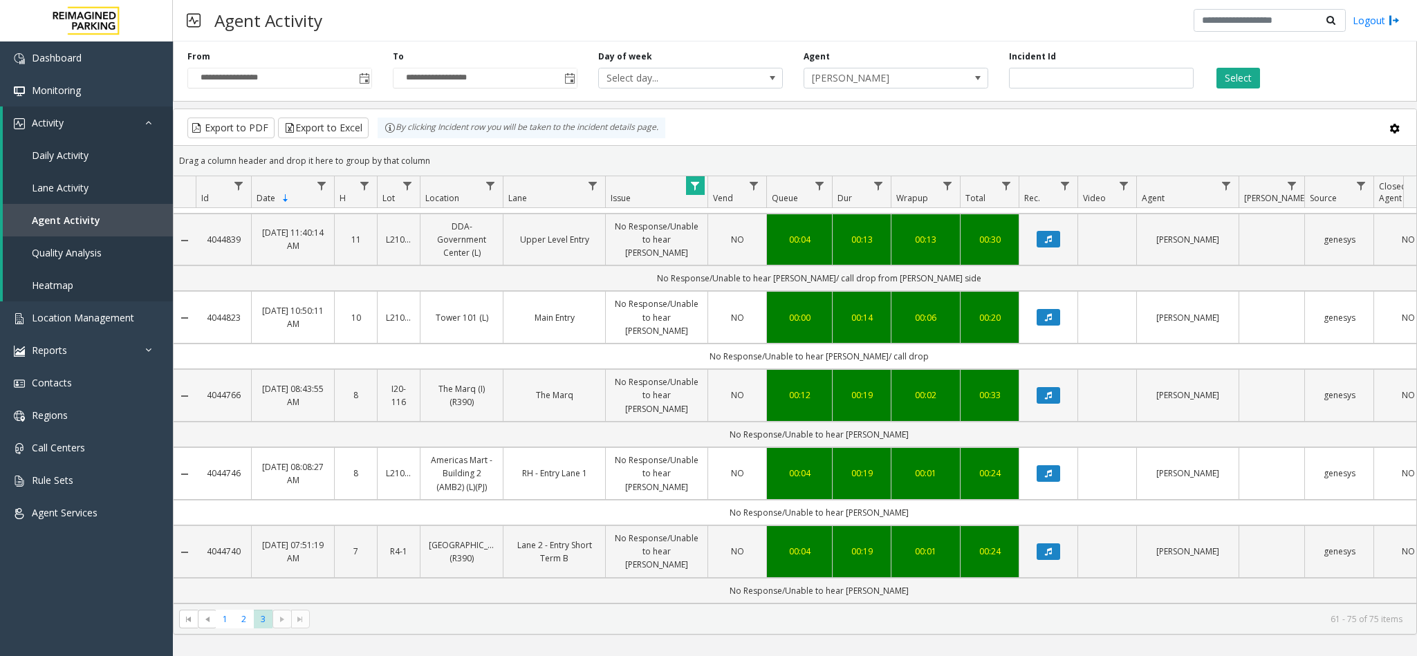
scroll to position [226, 0]
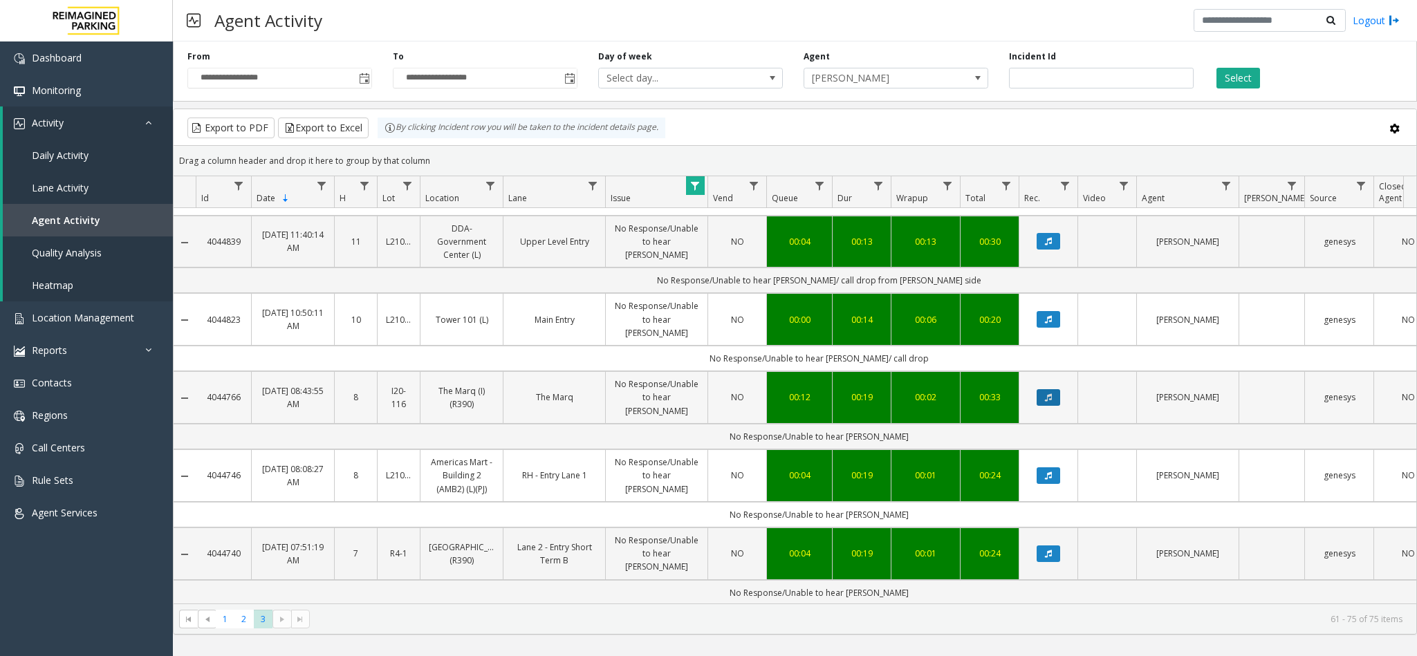
click at [1050, 394] on icon "Data table" at bounding box center [1048, 398] width 7 height 8
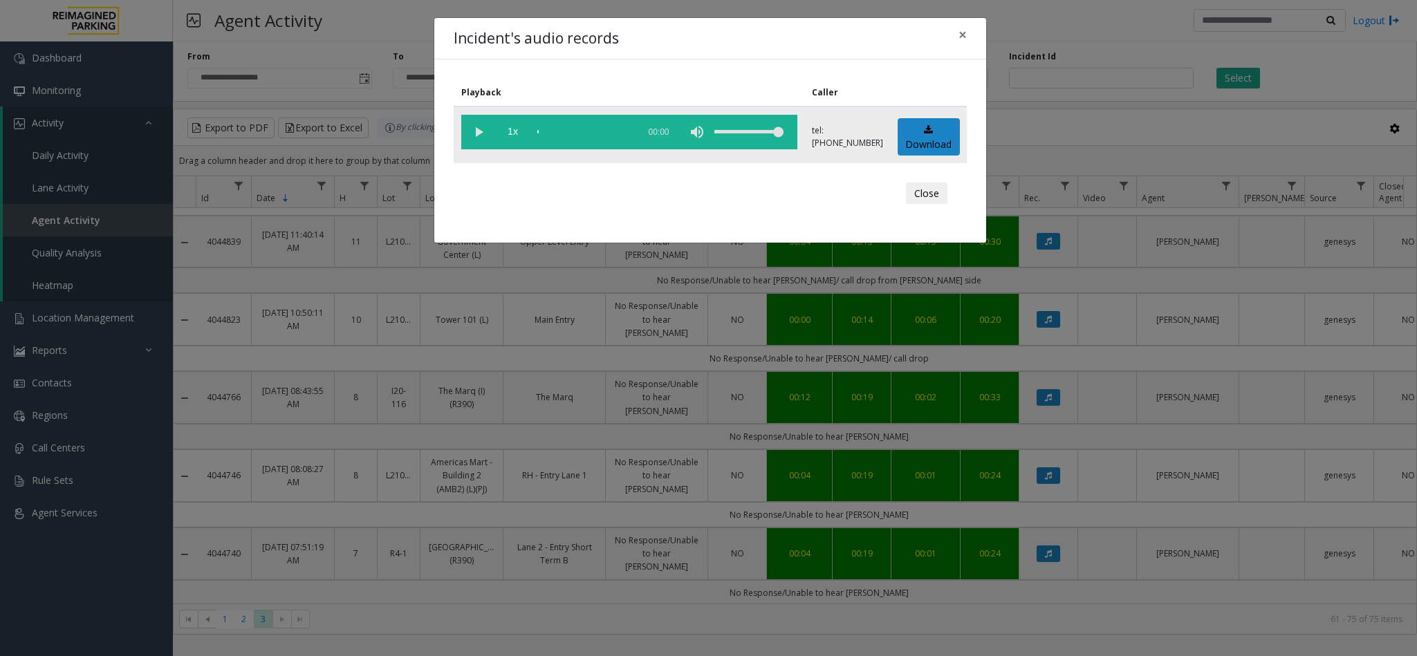
click at [457, 131] on td "1x 00:00" at bounding box center [629, 135] width 351 height 57
click at [492, 131] on vg-play-pause at bounding box center [478, 132] width 35 height 35
click at [546, 125] on div "scrub bar" at bounding box center [584, 132] width 94 height 35
click at [961, 32] on span "×" at bounding box center [963, 34] width 8 height 19
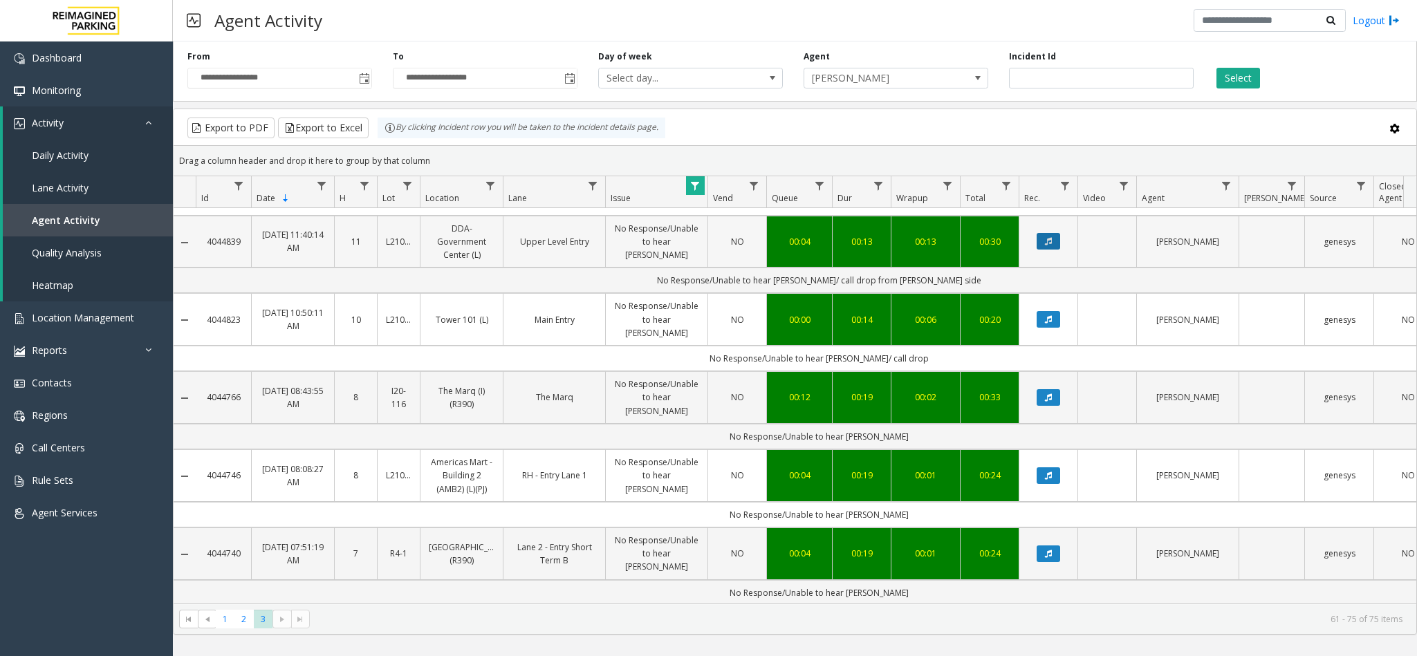
click at [1056, 237] on button "Data table" at bounding box center [1049, 241] width 24 height 17
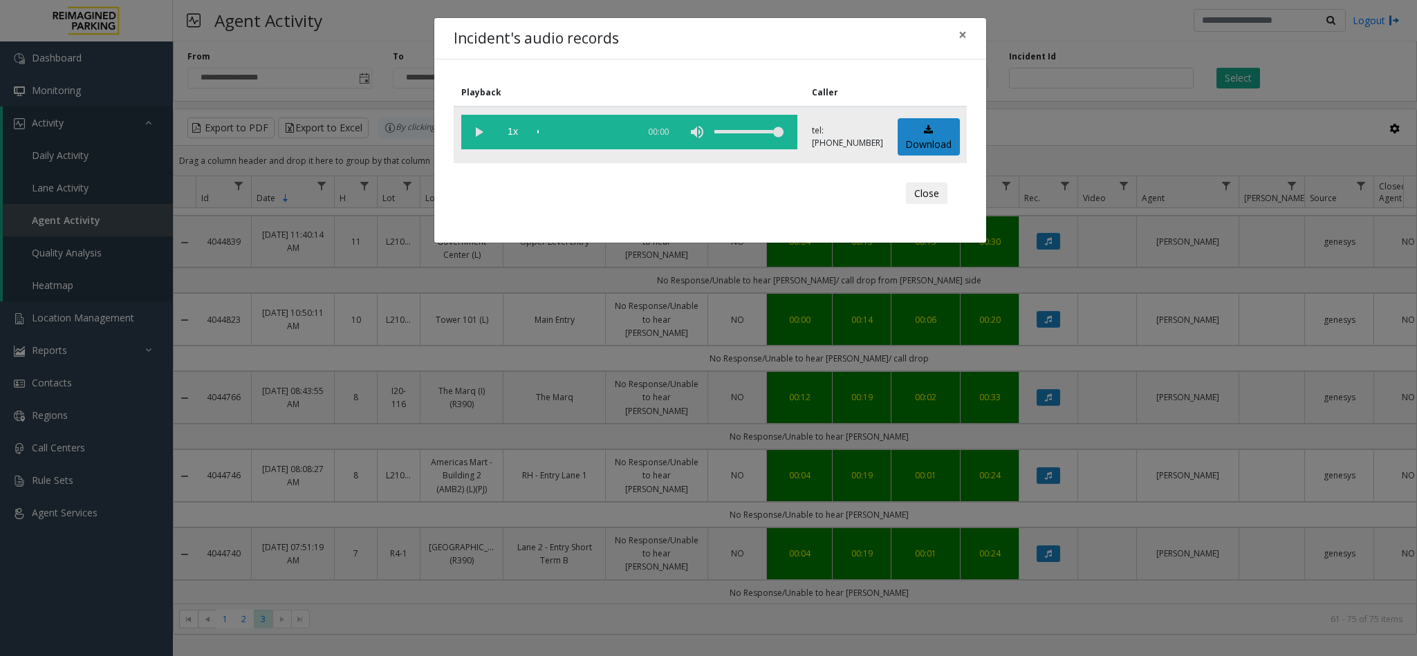
click at [483, 136] on vg-play-pause at bounding box center [478, 132] width 35 height 35
click at [555, 129] on div "scrub bar" at bounding box center [584, 132] width 94 height 35
click at [546, 133] on div "scrub bar" at bounding box center [584, 132] width 94 height 35
click at [955, 35] on button "×" at bounding box center [963, 35] width 28 height 34
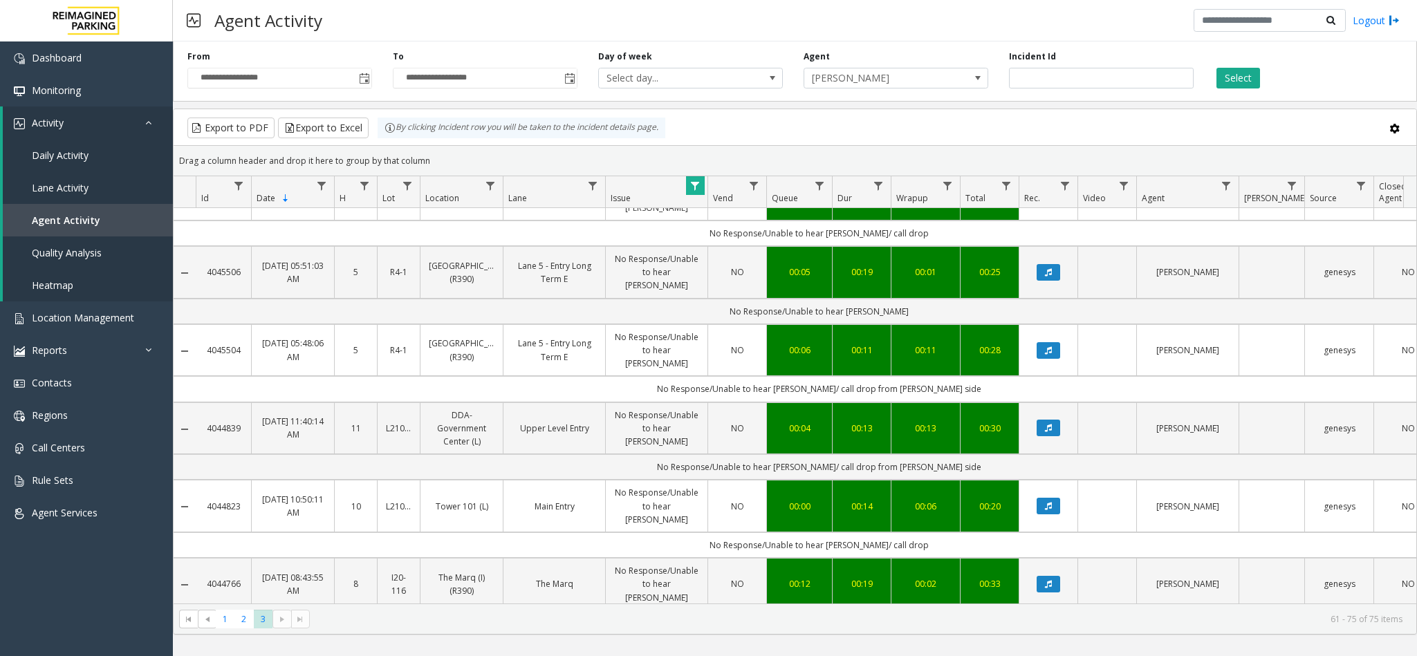
scroll to position [0, 0]
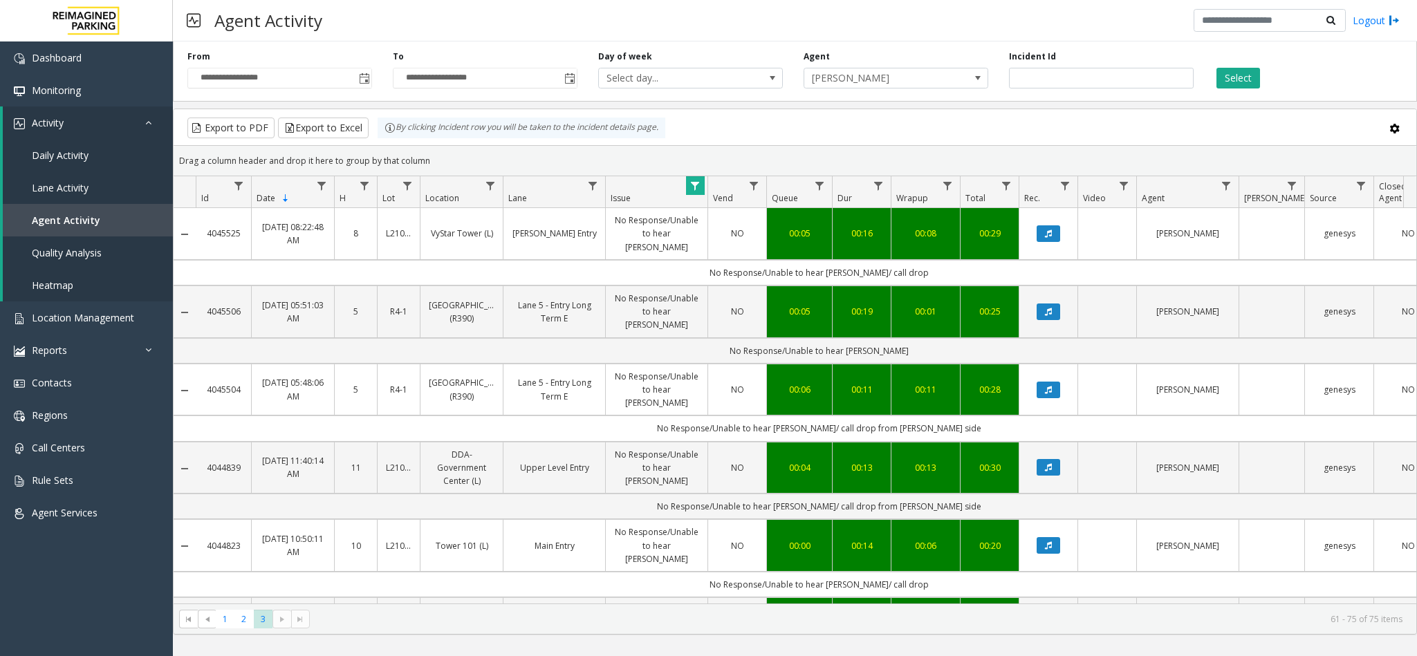
click at [1052, 391] on td "Data table" at bounding box center [1048, 390] width 59 height 53
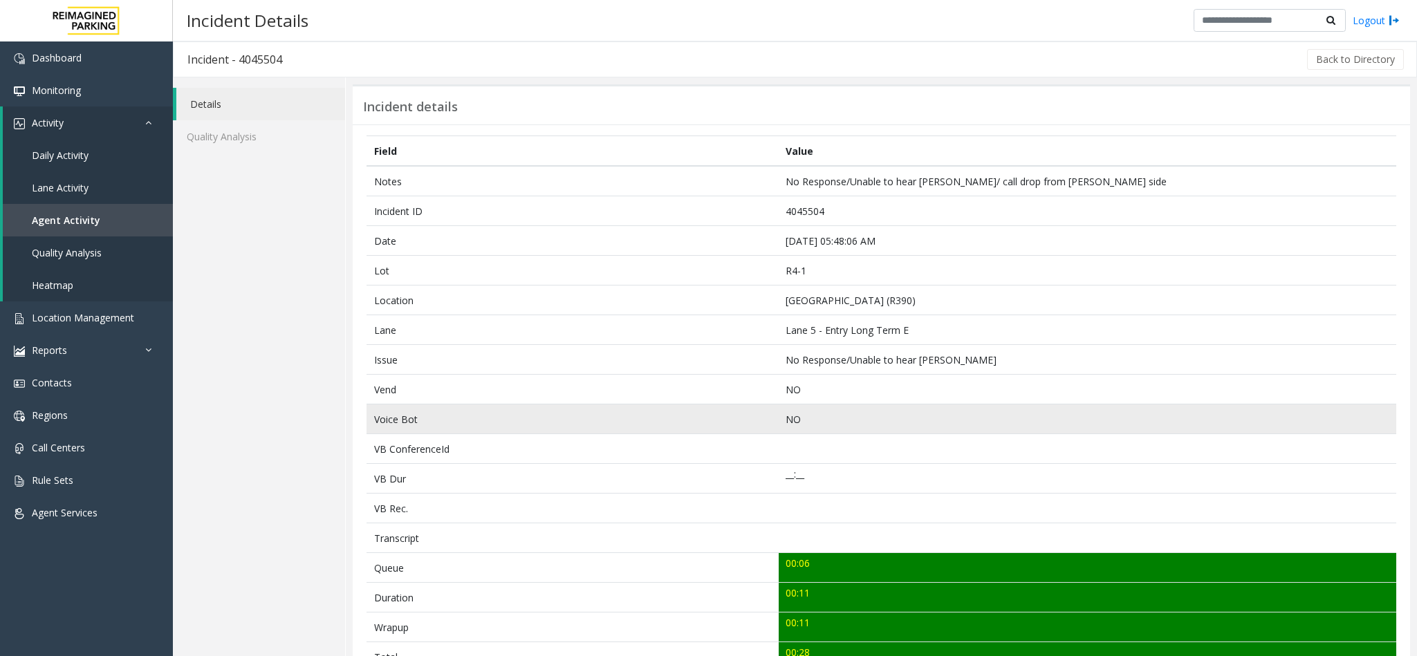
scroll to position [355, 0]
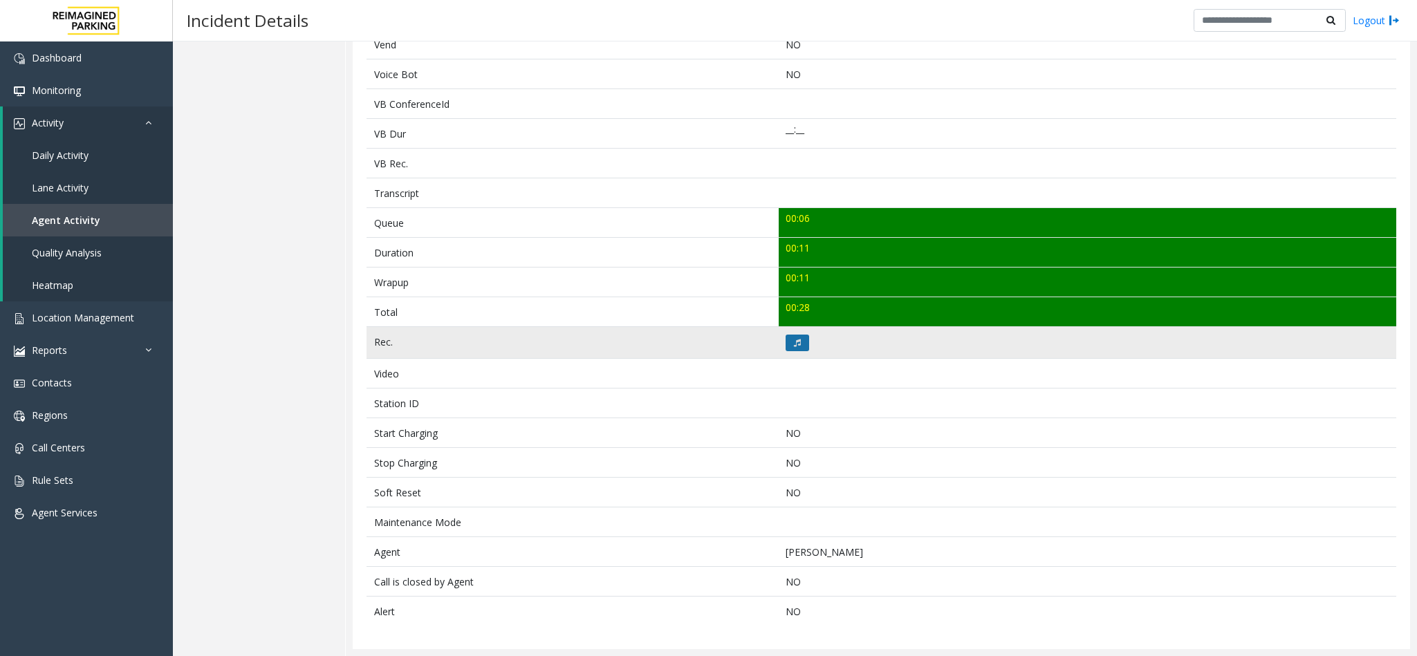
click at [799, 344] on button at bounding box center [798, 343] width 24 height 17
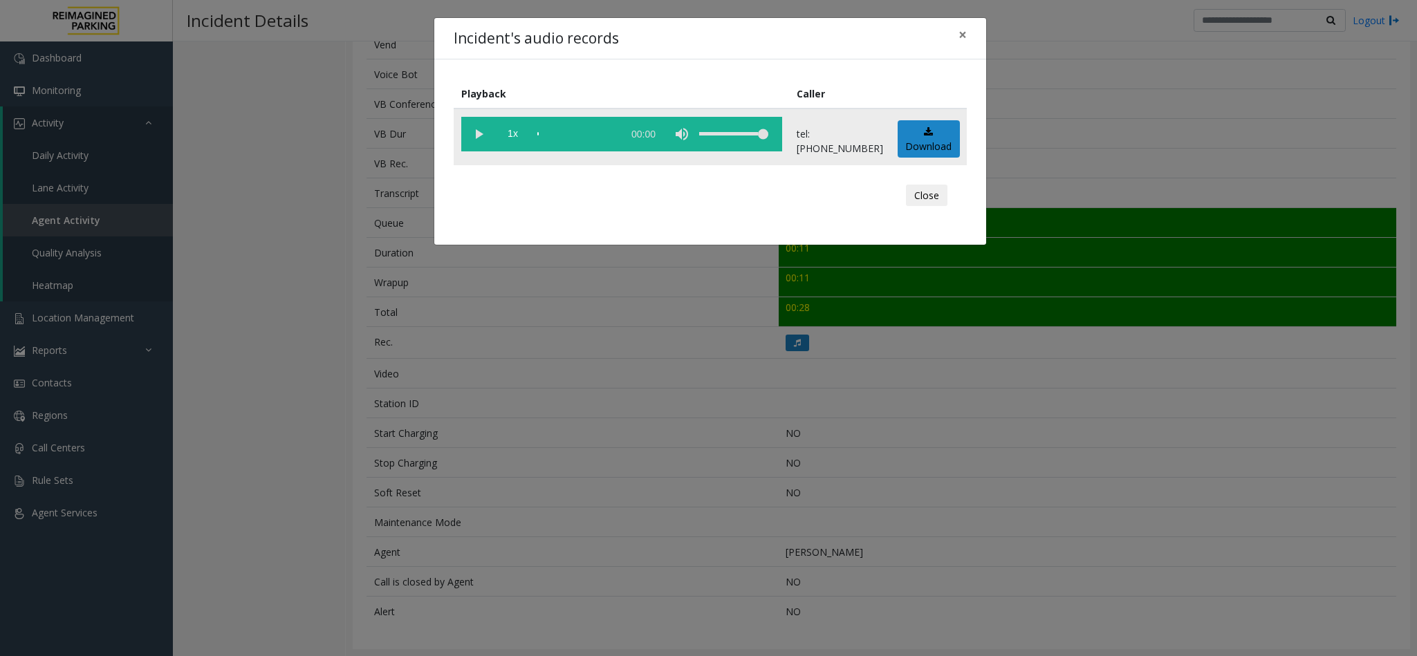
click at [479, 133] on vg-play-pause at bounding box center [478, 134] width 35 height 35
drag, startPoint x: 957, startPoint y: 32, endPoint x: 949, endPoint y: 39, distance: 10.8
click at [957, 32] on button "×" at bounding box center [963, 35] width 28 height 34
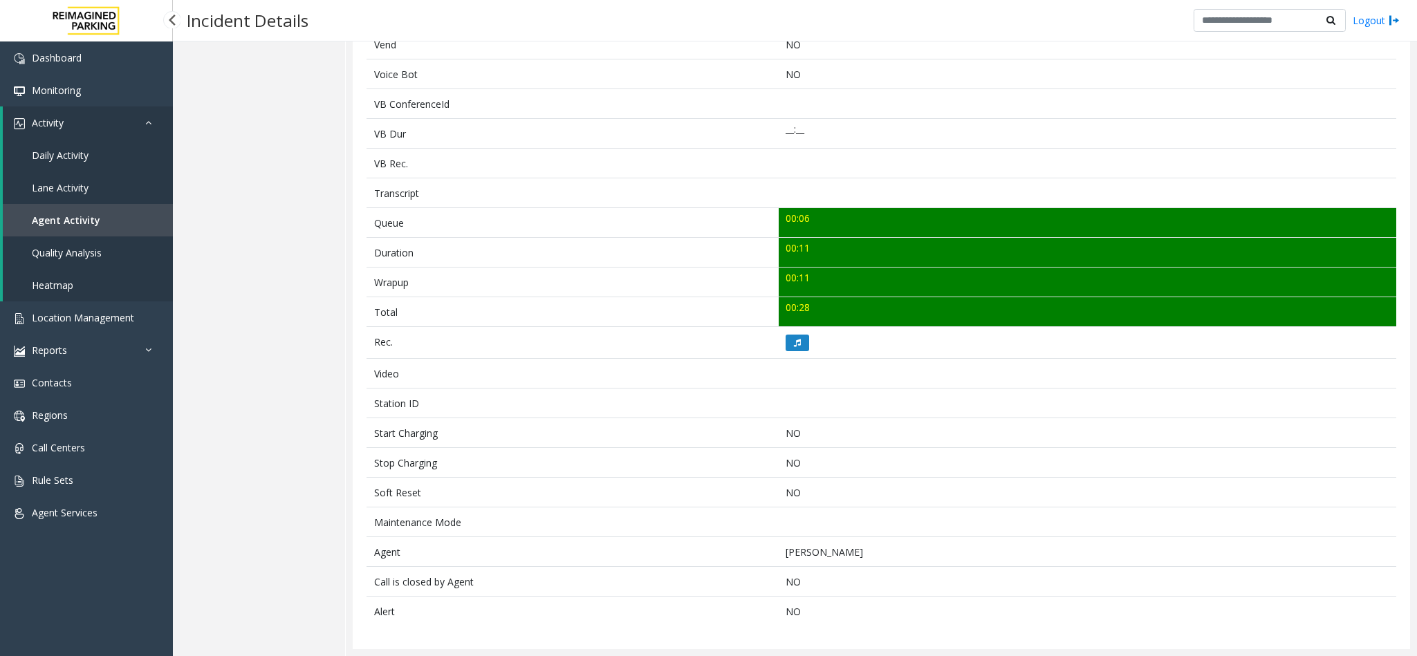
click at [60, 226] on link "Agent Activity" at bounding box center [88, 220] width 170 height 33
